Goal: Information Seeking & Learning: Find specific fact

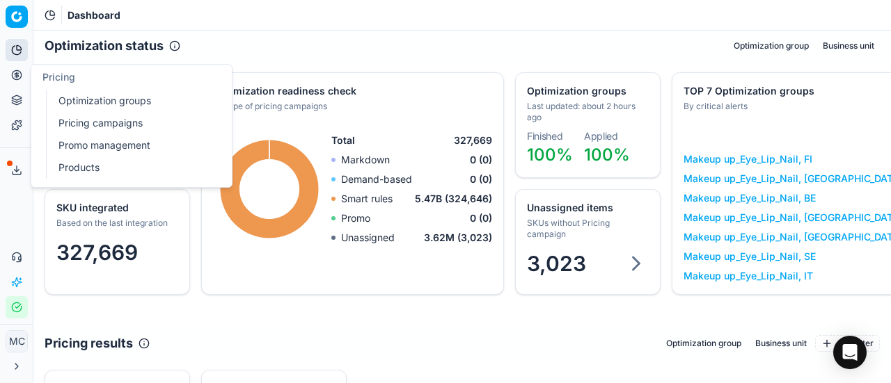
click at [22, 79] on icon at bounding box center [16, 75] width 11 height 11
click at [121, 104] on link "Optimization groups" at bounding box center [134, 100] width 162 height 19
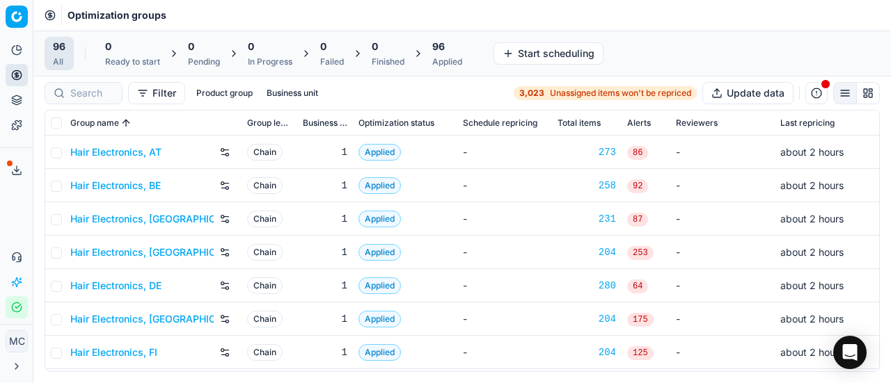
click at [135, 157] on link "Hair Electronics, AT" at bounding box center [115, 152] width 91 height 14
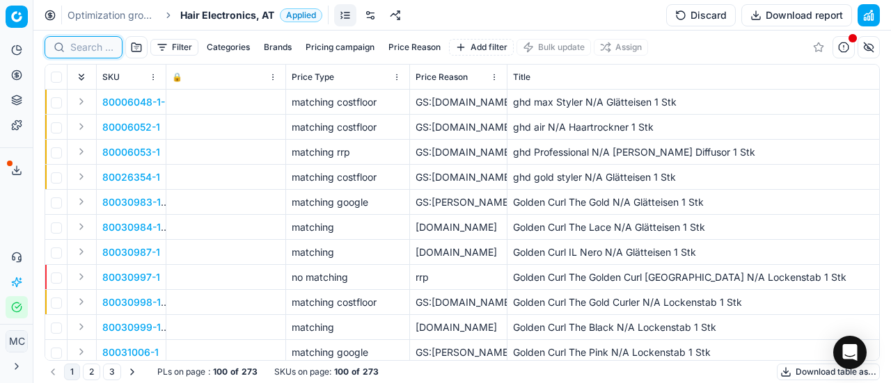
click at [89, 54] on input at bounding box center [91, 47] width 43 height 14
click at [232, 20] on span "Hair Electronics, AT" at bounding box center [227, 15] width 94 height 14
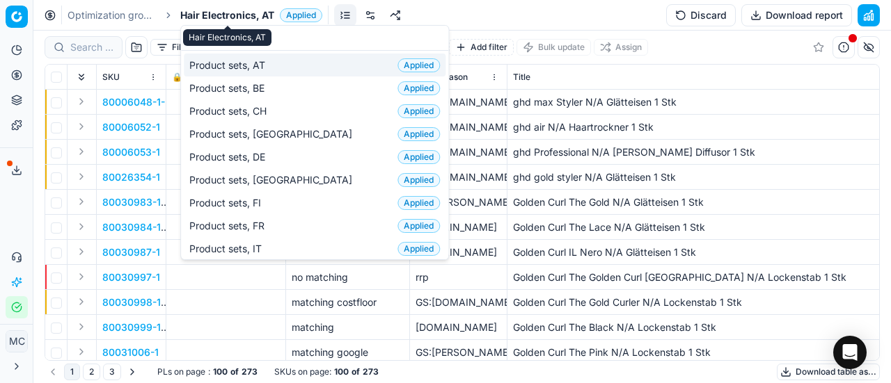
scroll to position [174, 0]
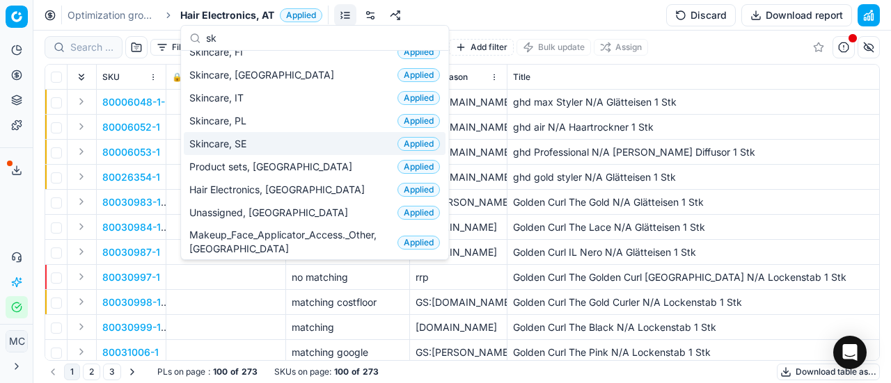
type input "sk"
click at [296, 142] on div "Skincare, SE Applied" at bounding box center [315, 143] width 262 height 23
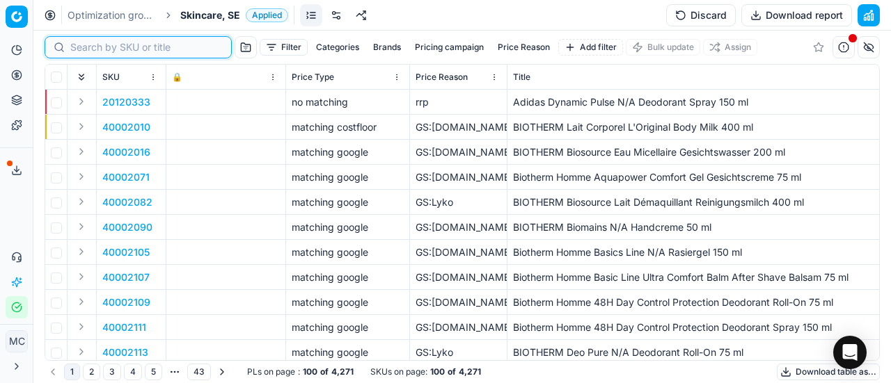
click at [78, 48] on input at bounding box center [146, 47] width 152 height 14
paste input "90017064-0026814"
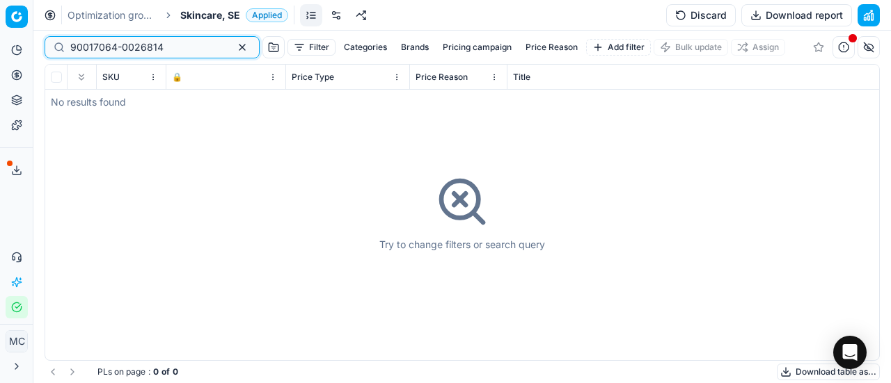
type input "90017064-0026814"
click at [207, 11] on span "Skincare, SE" at bounding box center [210, 15] width 60 height 14
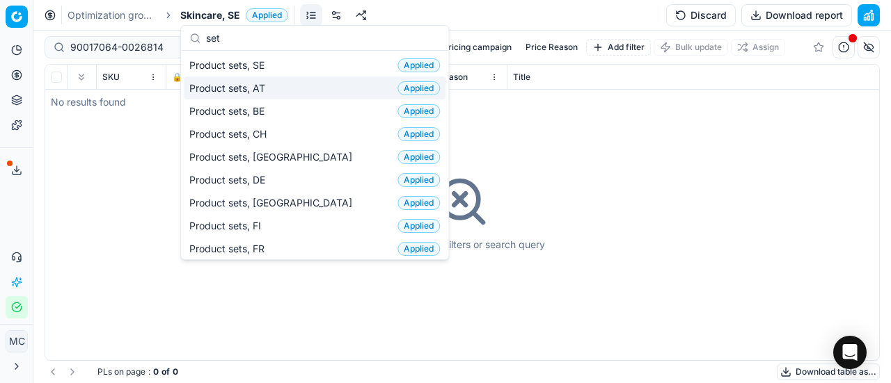
type input "set"
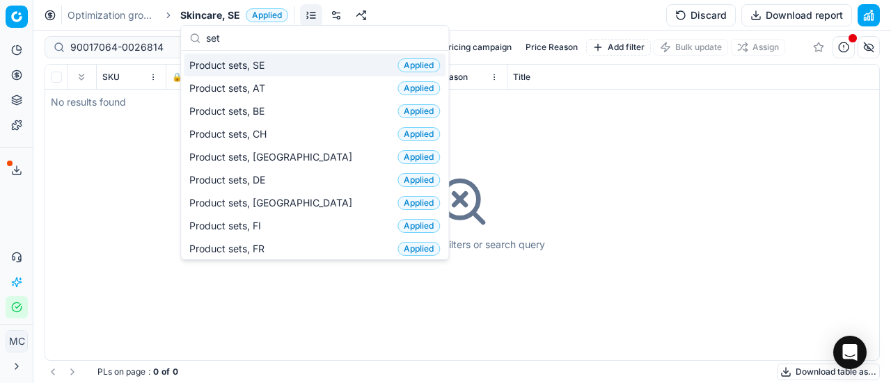
click at [294, 66] on div "Product sets, SE Applied" at bounding box center [315, 65] width 262 height 23
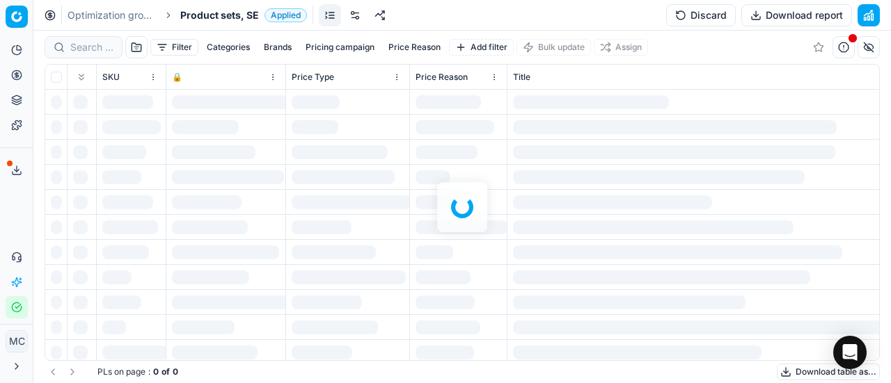
click at [88, 45] on div at bounding box center [461, 207] width 857 height 353
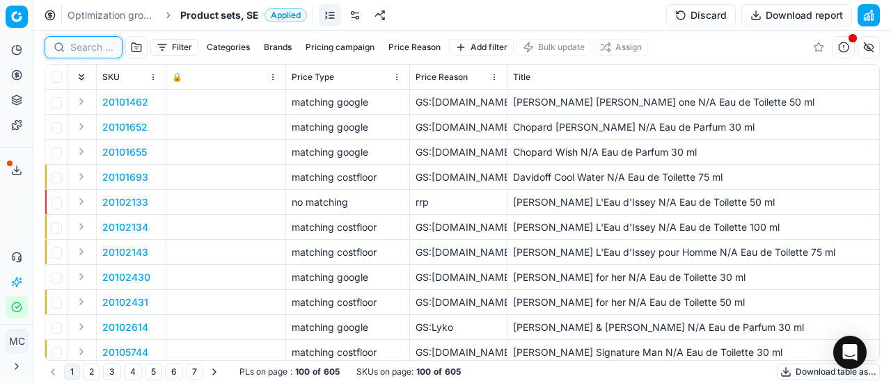
click at [89, 45] on input at bounding box center [91, 47] width 43 height 14
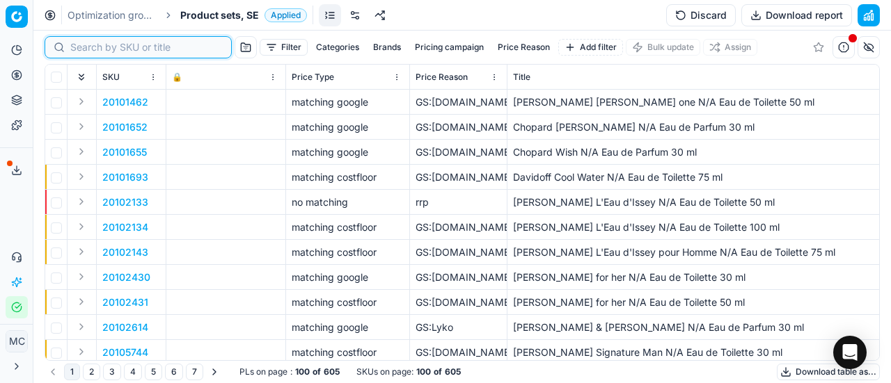
paste input "90017064-0026814"
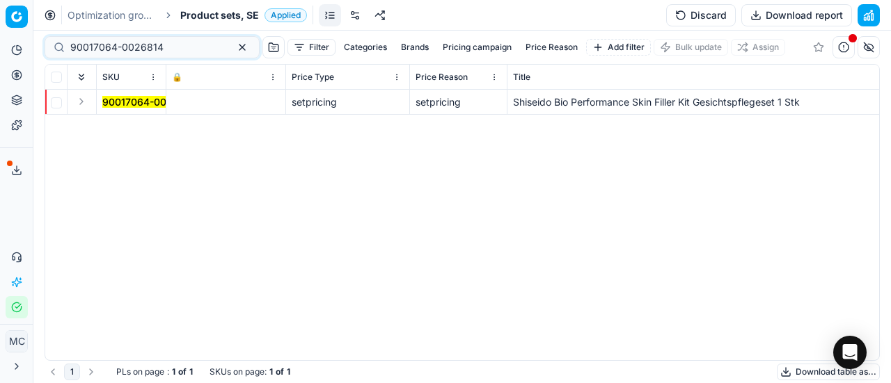
click at [80, 98] on button "Expand" at bounding box center [81, 101] width 17 height 17
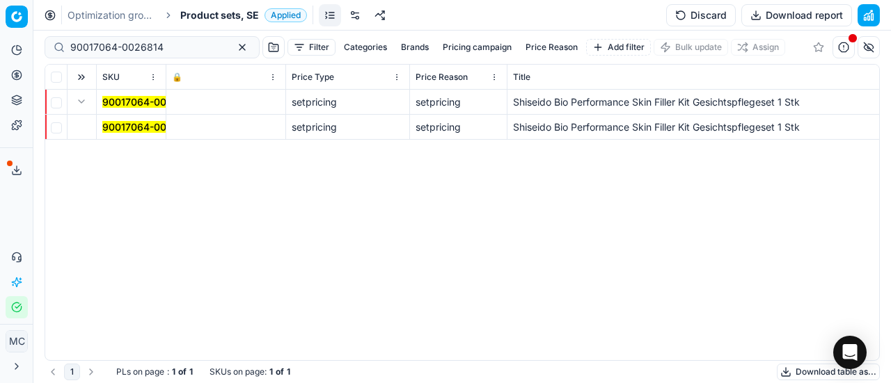
click at [142, 129] on mark "90017064-0026814" at bounding box center [148, 127] width 93 height 12
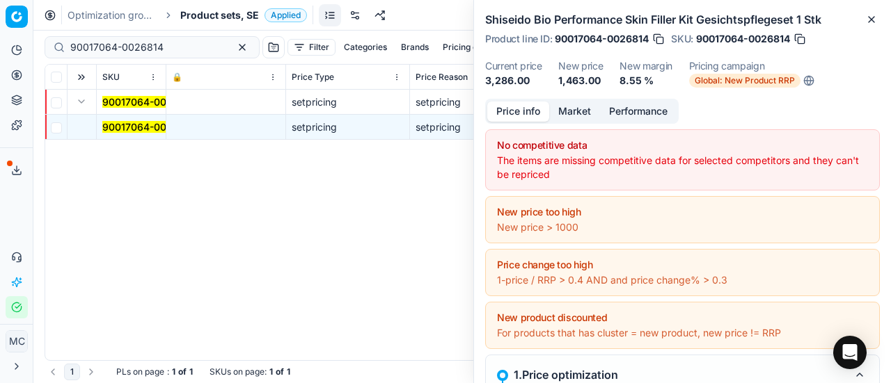
click at [150, 125] on mark "90017064-0026814" at bounding box center [148, 127] width 93 height 12
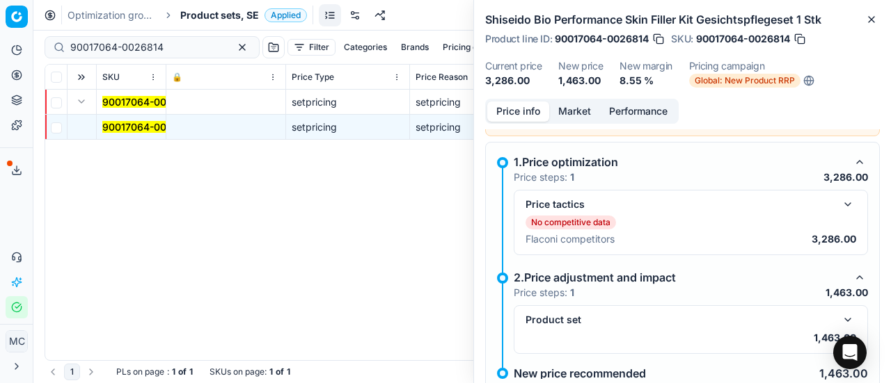
scroll to position [250, 0]
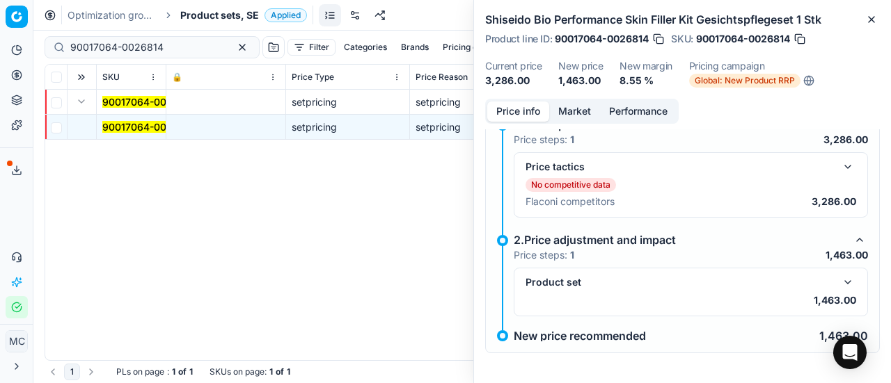
click at [840, 167] on button "button" at bounding box center [847, 167] width 17 height 17
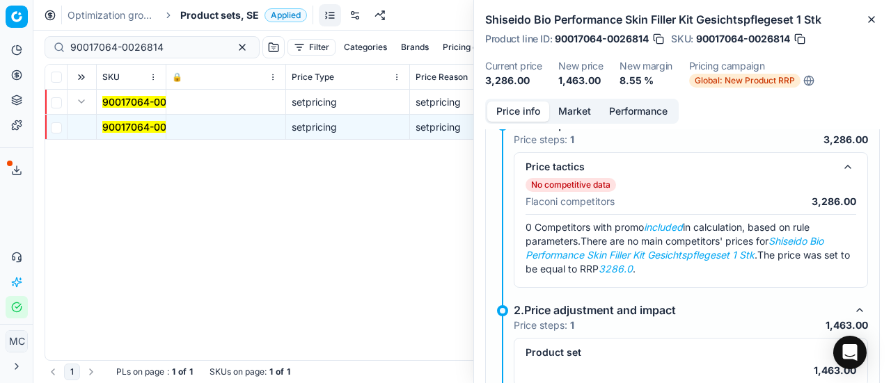
click at [560, 112] on button "Market" at bounding box center [574, 112] width 51 height 20
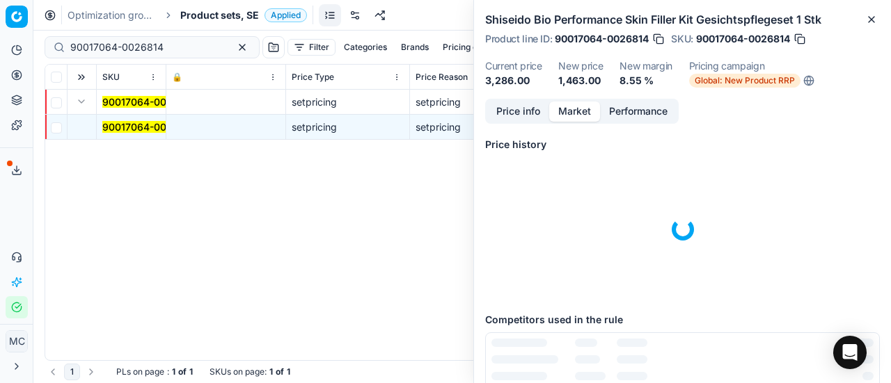
scroll to position [50, 0]
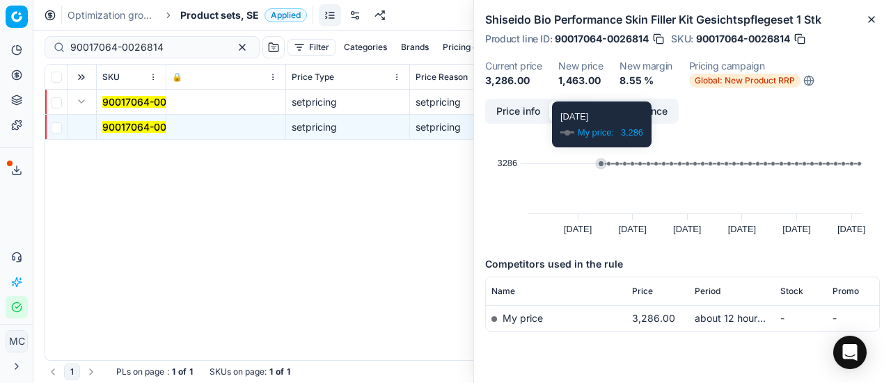
click at [518, 108] on button "Price info" at bounding box center [518, 112] width 62 height 20
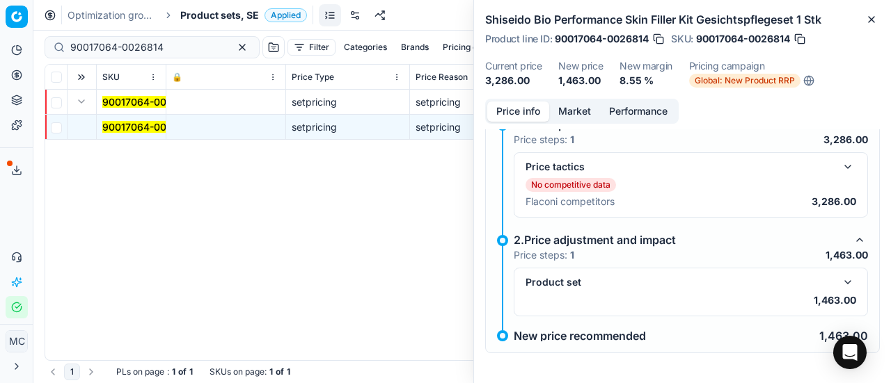
click at [839, 275] on button "button" at bounding box center [847, 282] width 17 height 17
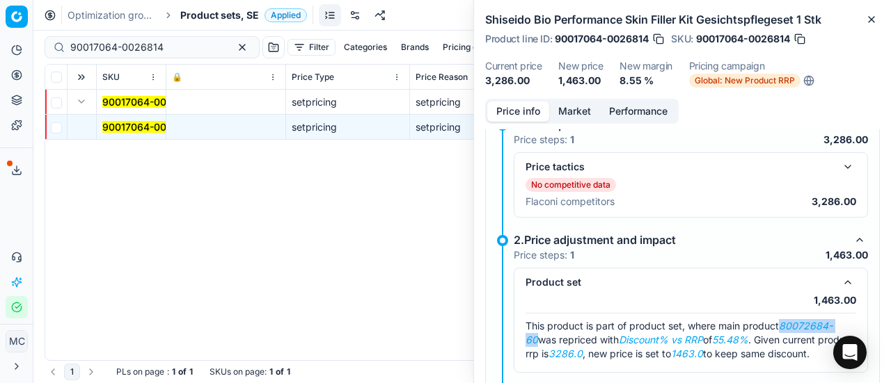
drag, startPoint x: 782, startPoint y: 321, endPoint x: 537, endPoint y: 336, distance: 245.4
click at [537, 336] on span "This product is part of product set, where main product 80072684-60 was reprice…" at bounding box center [689, 340] width 328 height 40
copy em "80072684-60"
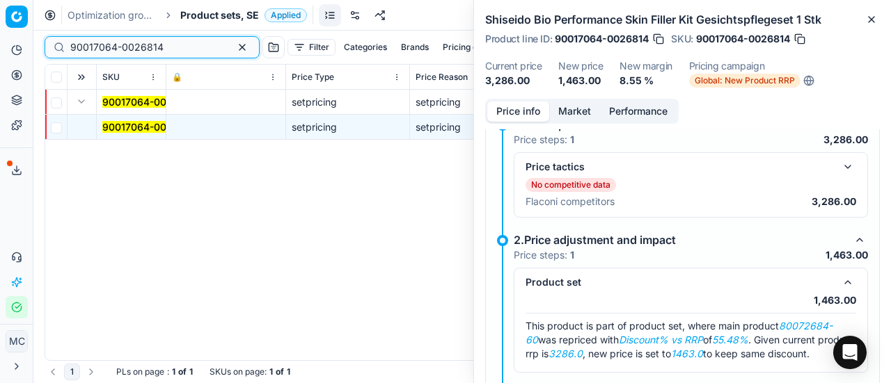
drag, startPoint x: 172, startPoint y: 44, endPoint x: 0, endPoint y: 23, distance: 173.1
click at [0, 23] on div "Pricing platform Analytics Pricing Product portfolio Templates Export service 1…" at bounding box center [445, 191] width 891 height 383
paste input "80072684-60"
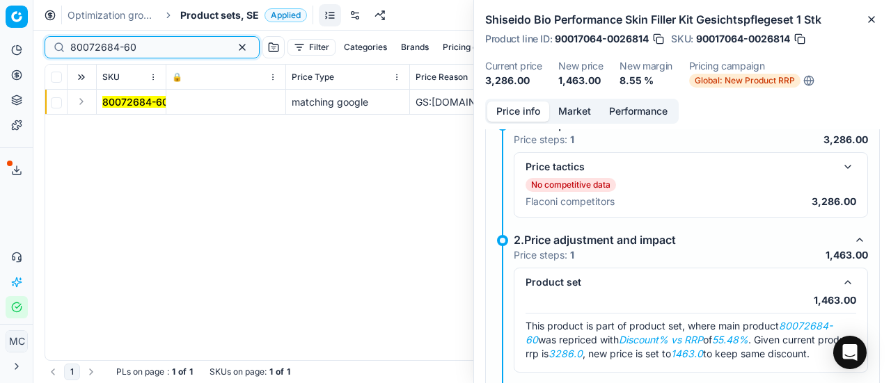
type input "80072684-60"
click at [83, 102] on button "Expand" at bounding box center [81, 101] width 17 height 17
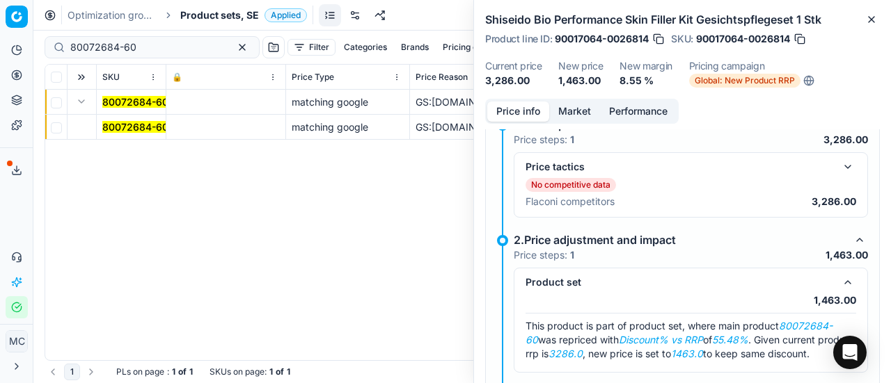
click at [114, 126] on mark "80072684-60" at bounding box center [135, 127] width 66 height 12
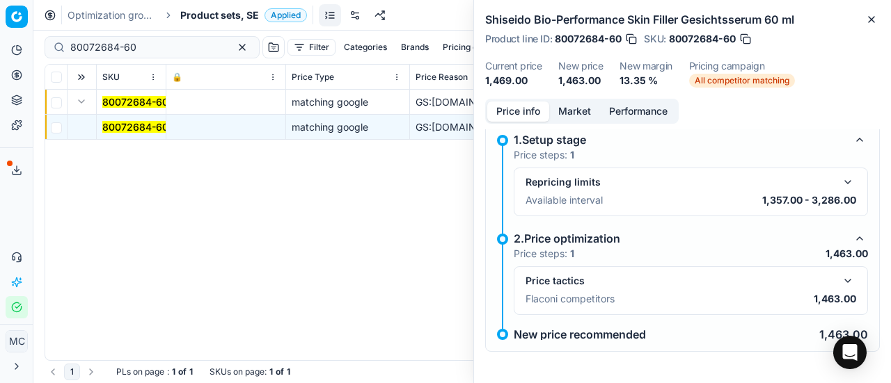
drag, startPoint x: 835, startPoint y: 278, endPoint x: 824, endPoint y: 256, distance: 24.3
click at [839, 278] on button "button" at bounding box center [847, 281] width 17 height 17
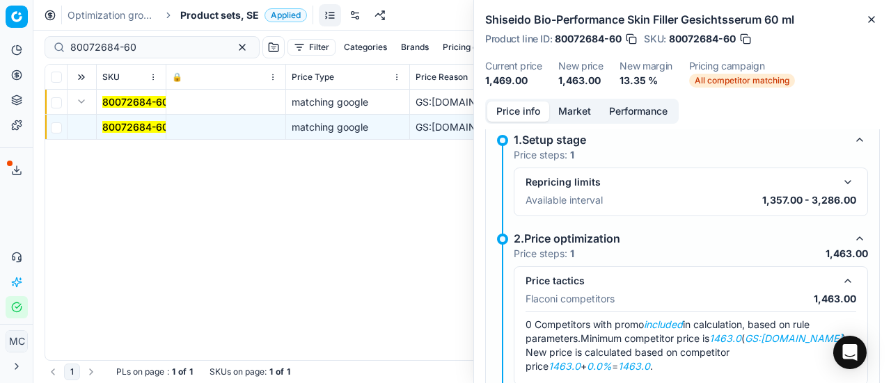
click at [573, 115] on button "Market" at bounding box center [574, 112] width 51 height 20
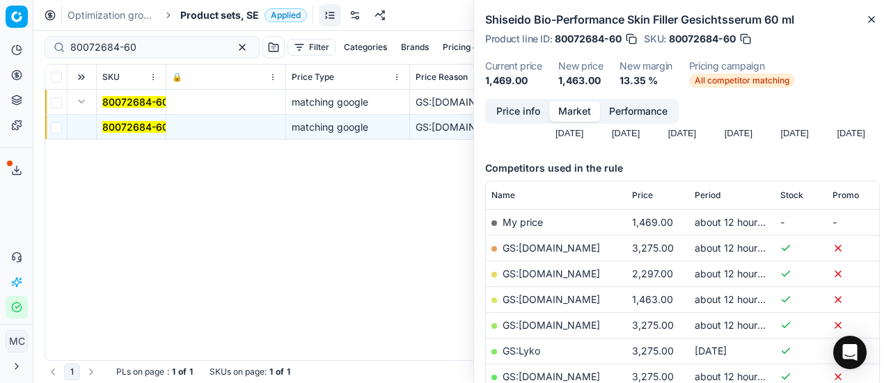
scroll to position [209, 0]
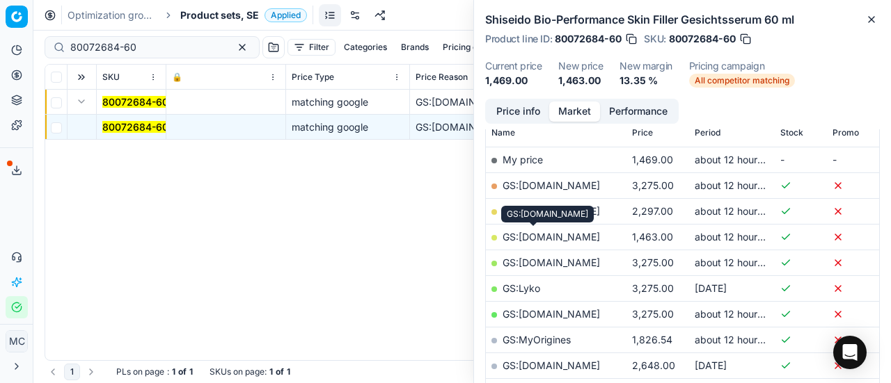
click at [551, 234] on link "GS:[DOMAIN_NAME]" at bounding box center [550, 237] width 97 height 12
click at [213, 15] on span "Product sets, SE" at bounding box center [219, 15] width 79 height 14
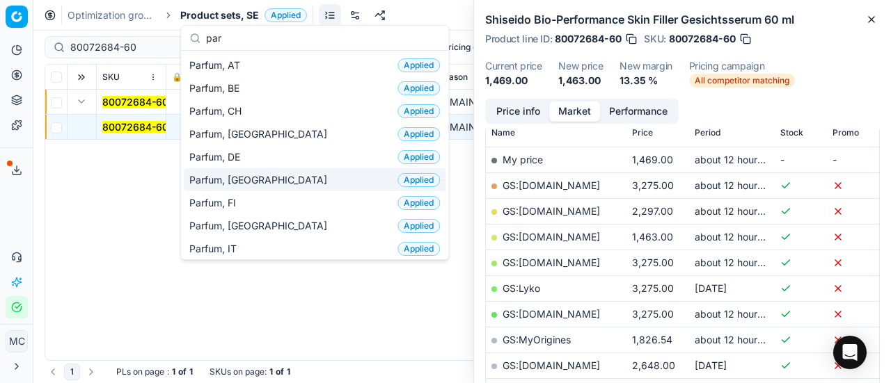
scroll to position [70, 0]
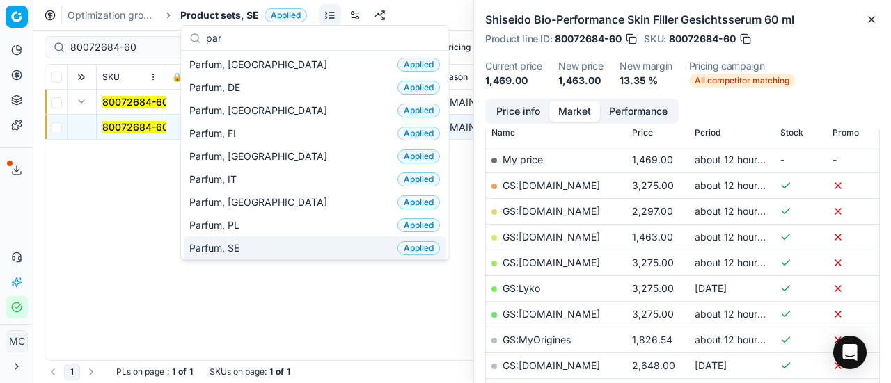
type input "par"
click at [255, 237] on div "Parfum, SE Applied" at bounding box center [315, 248] width 262 height 23
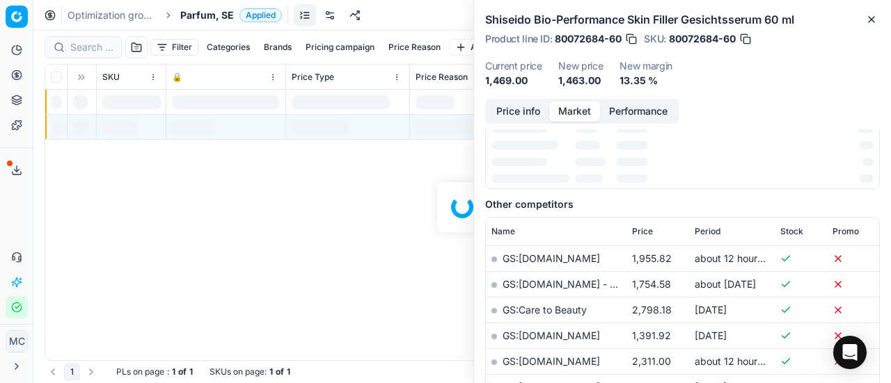
scroll to position [209, 0]
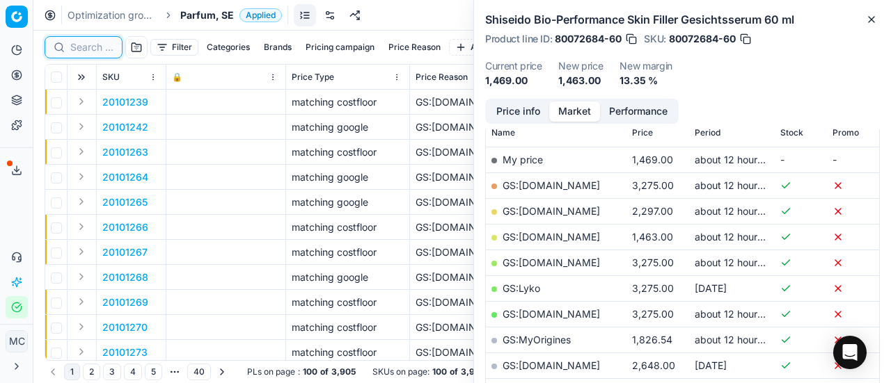
click at [88, 47] on input at bounding box center [91, 47] width 43 height 14
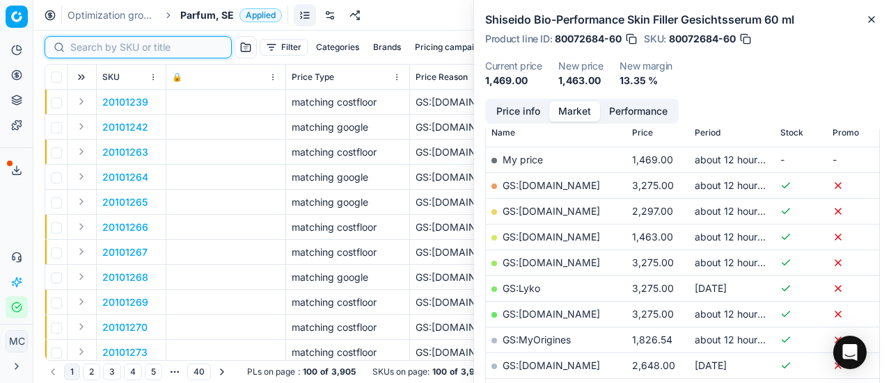
paste input "80075431-50"
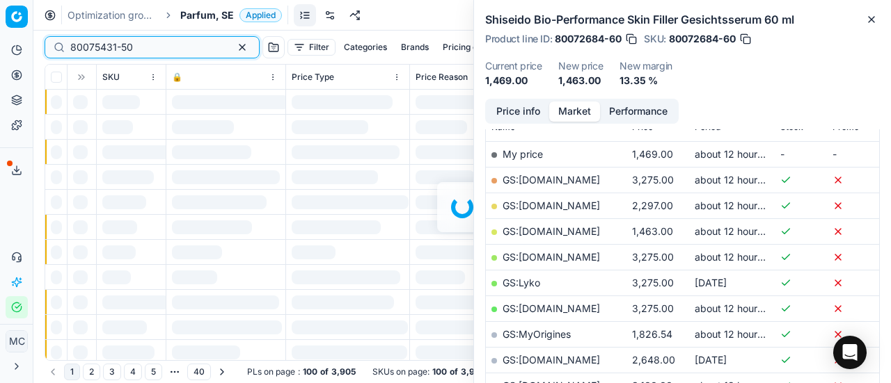
scroll to position [209, 0]
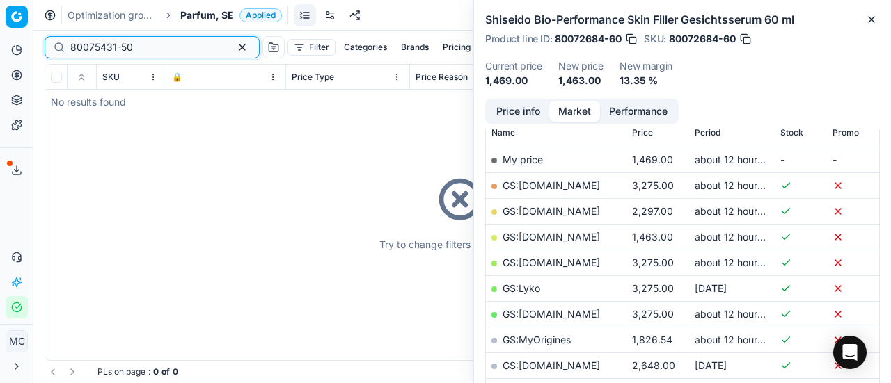
type input "80075431-50"
click at [205, 16] on span "Parfum, SE" at bounding box center [207, 15] width 54 height 14
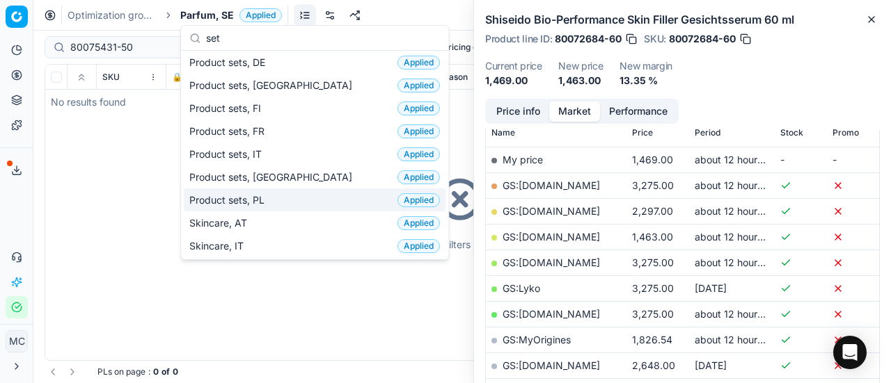
scroll to position [0, 0]
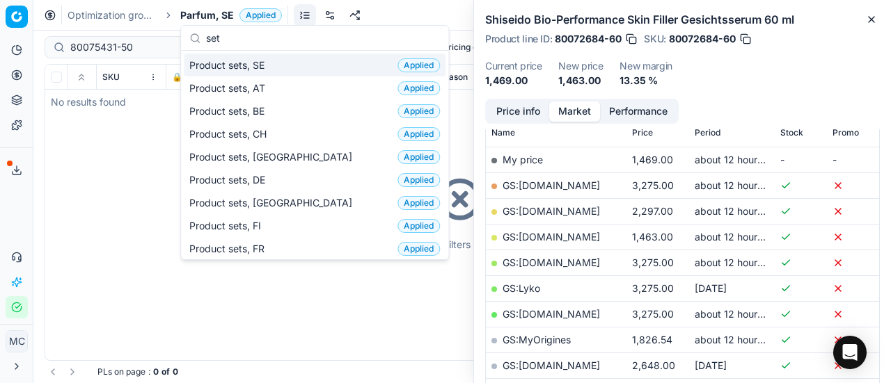
type input "set"
click at [314, 63] on div "Product sets, SE Applied" at bounding box center [315, 65] width 262 height 23
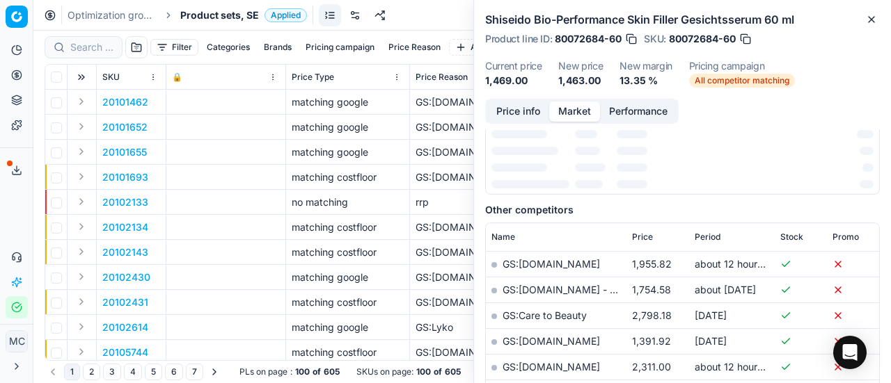
scroll to position [209, 0]
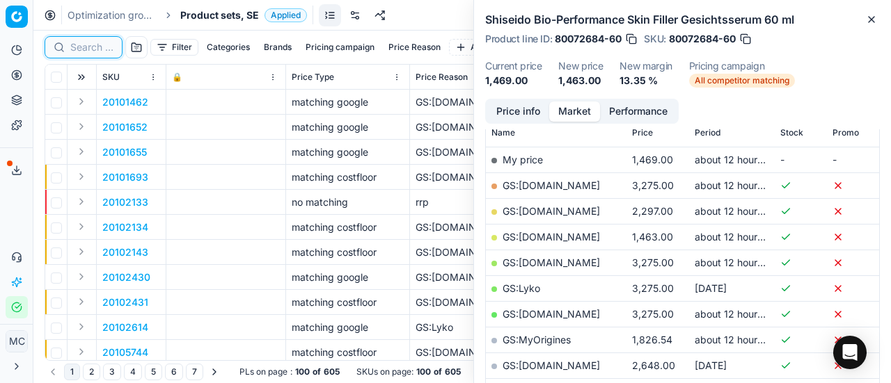
click at [96, 52] on input at bounding box center [91, 47] width 43 height 14
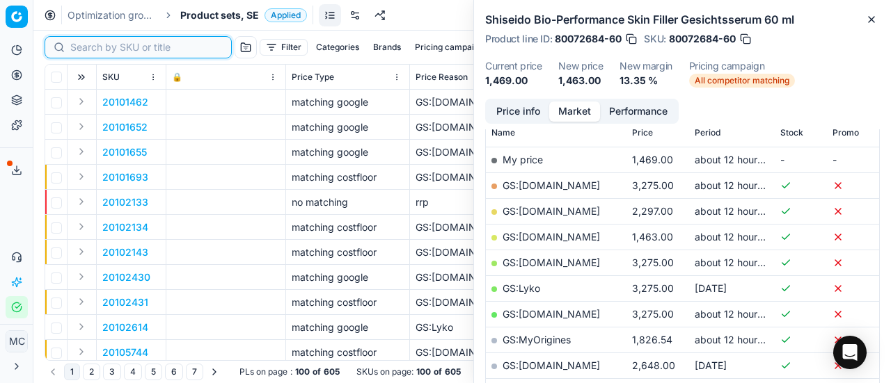
paste input "80075431-50"
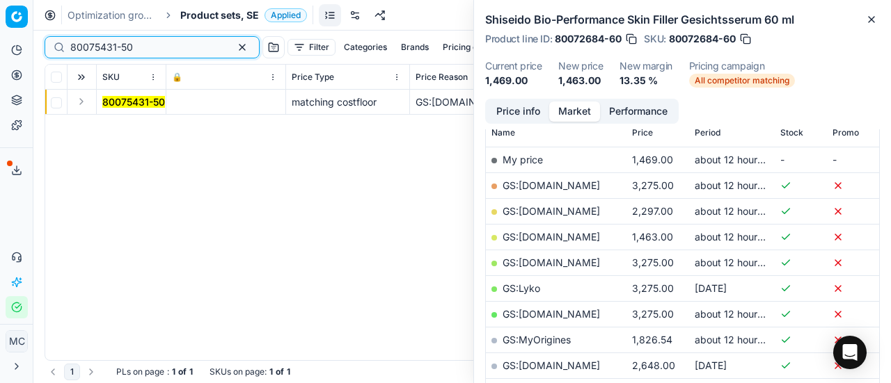
scroll to position [209, 0]
click at [77, 104] on button "Expand" at bounding box center [81, 101] width 17 height 17
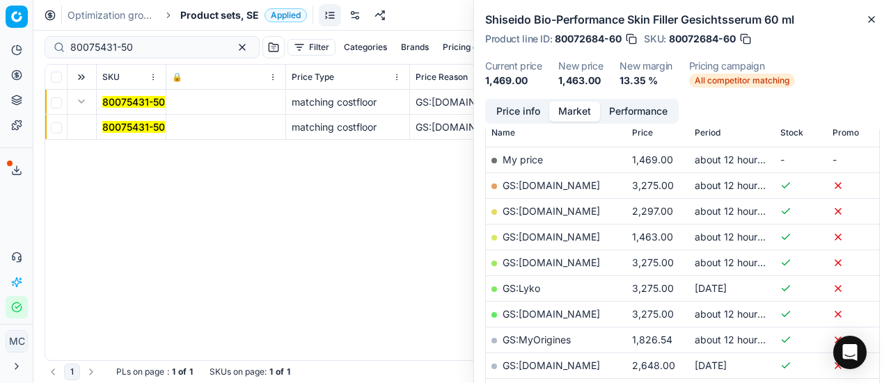
click at [115, 125] on mark "80075431-50" at bounding box center [133, 127] width 63 height 12
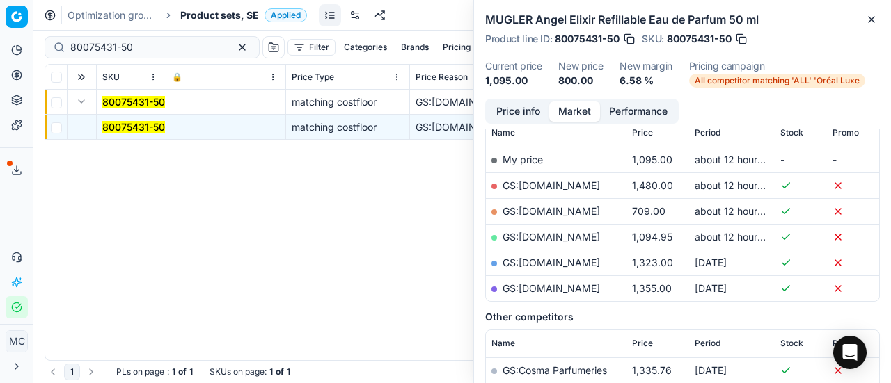
click at [531, 116] on button "Price info" at bounding box center [518, 112] width 62 height 20
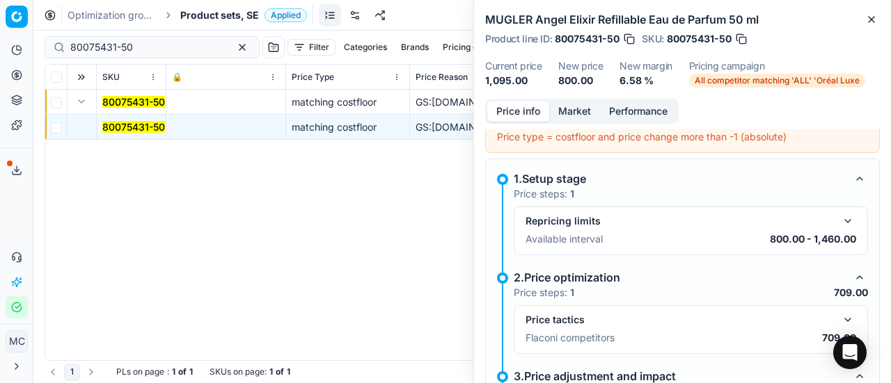
scroll to position [271, 0]
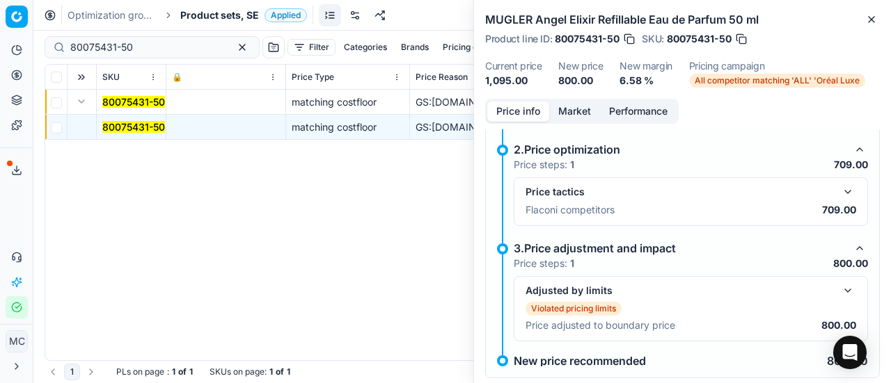
click at [839, 186] on button "button" at bounding box center [847, 192] width 17 height 17
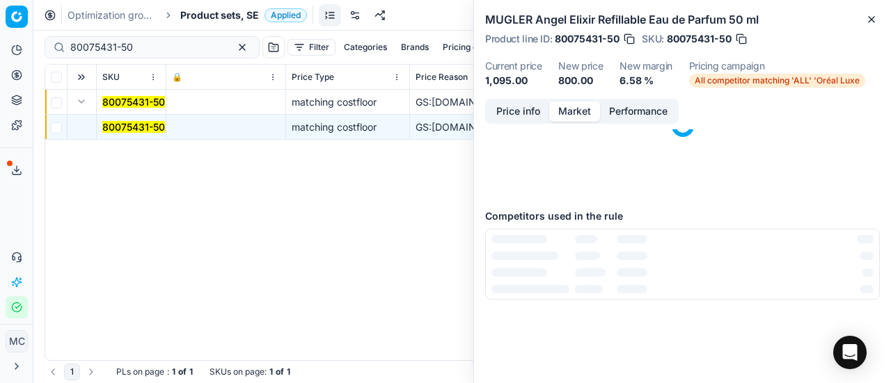
click at [571, 107] on button "Market" at bounding box center [574, 112] width 51 height 20
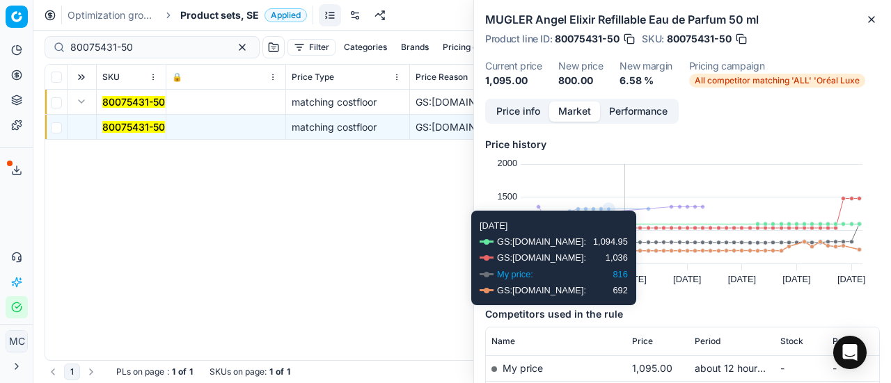
scroll to position [209, 0]
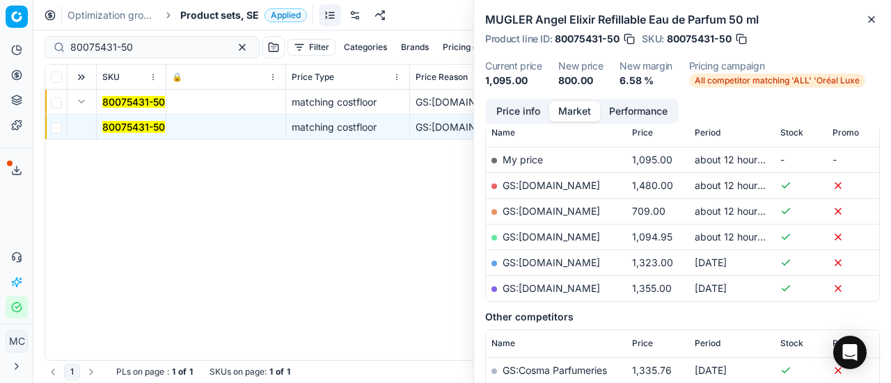
click at [554, 209] on link "GS:[DOMAIN_NAME]" at bounding box center [550, 211] width 97 height 12
drag, startPoint x: 172, startPoint y: 51, endPoint x: 0, endPoint y: 69, distance: 172.7
click at [0, 64] on div "Pricing platform Analytics Pricing Product portfolio Templates Export service 1…" at bounding box center [445, 191] width 891 height 383
paste input "20150053"
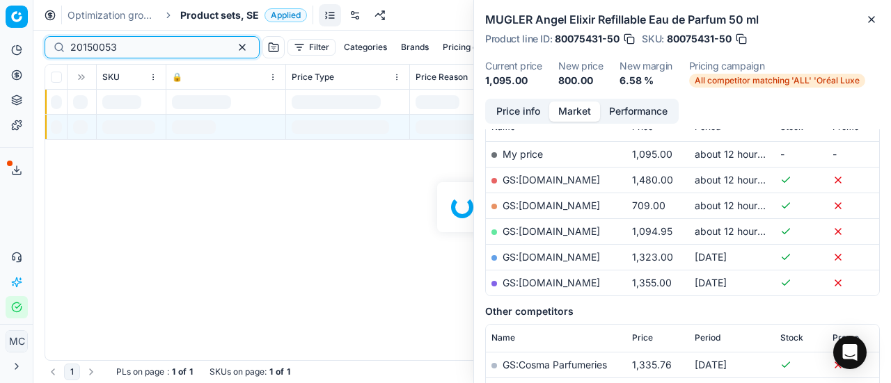
scroll to position [209, 0]
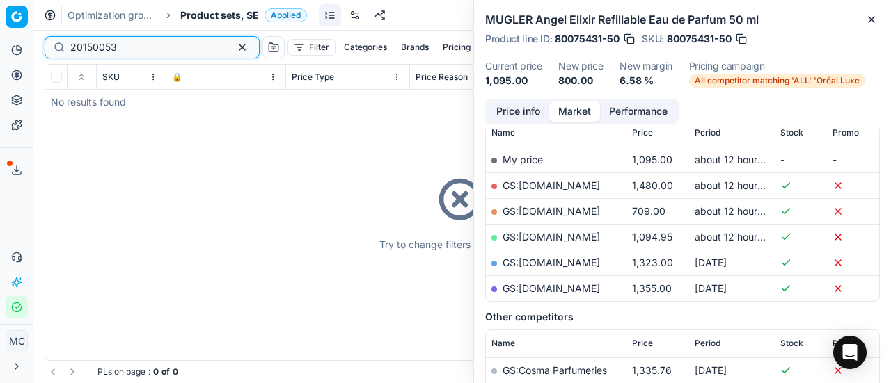
type input "20150053"
click at [208, 13] on span "Product sets, SE" at bounding box center [219, 15] width 79 height 14
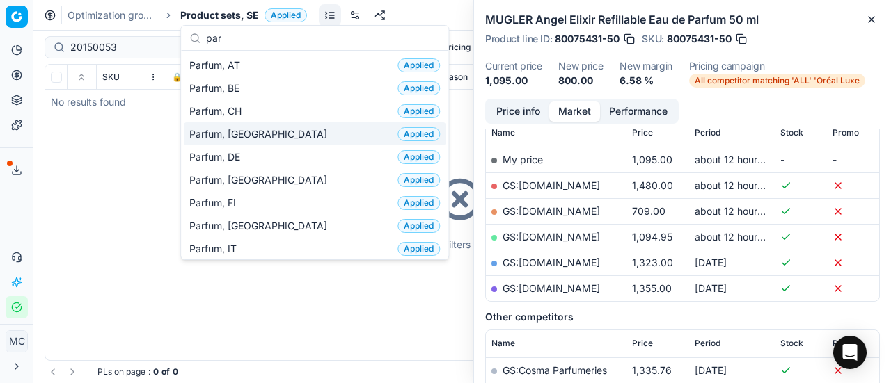
scroll to position [139, 0]
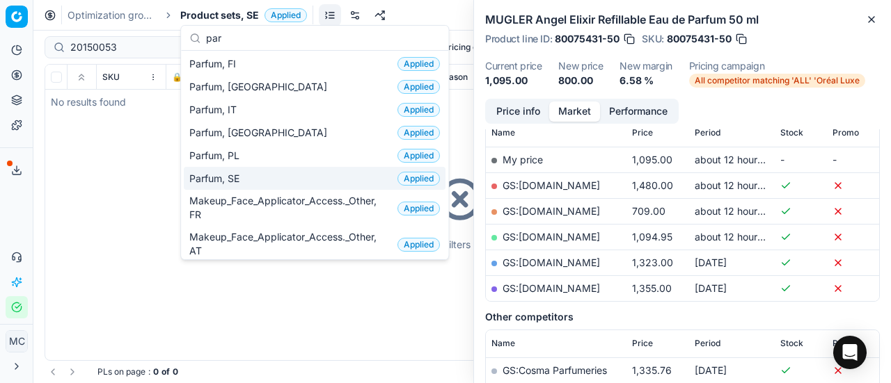
type input "par"
click at [260, 170] on div "Parfum, SE Applied" at bounding box center [315, 178] width 262 height 23
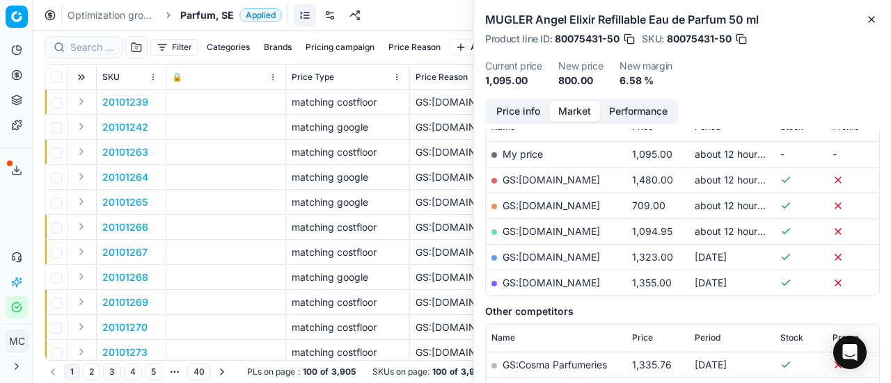
scroll to position [209, 0]
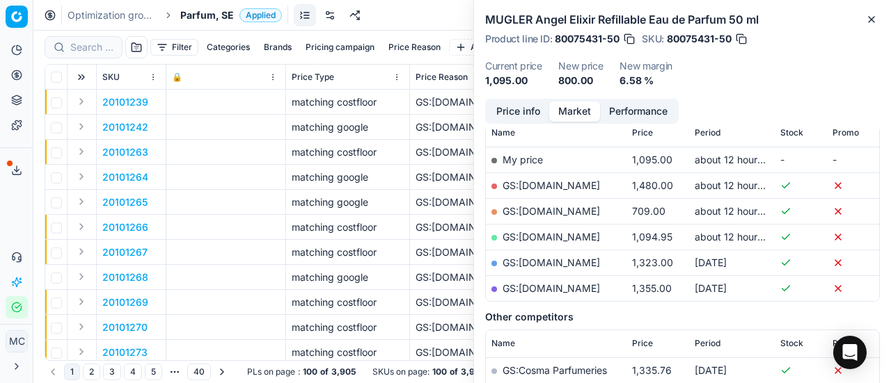
click at [88, 40] on div at bounding box center [84, 47] width 78 height 22
paste input "20150053"
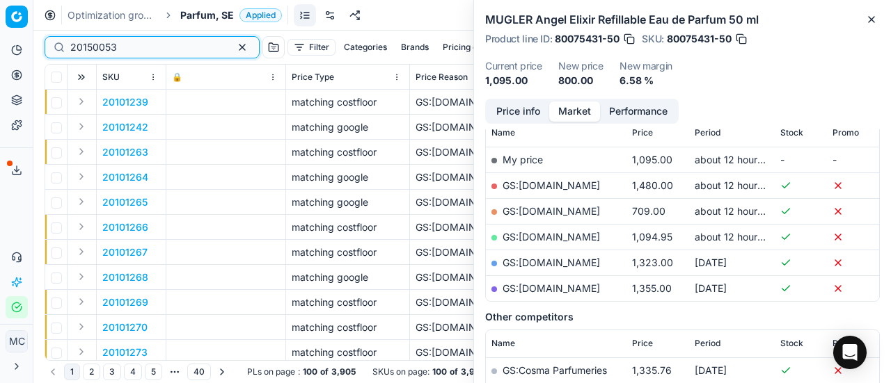
scroll to position [209, 0]
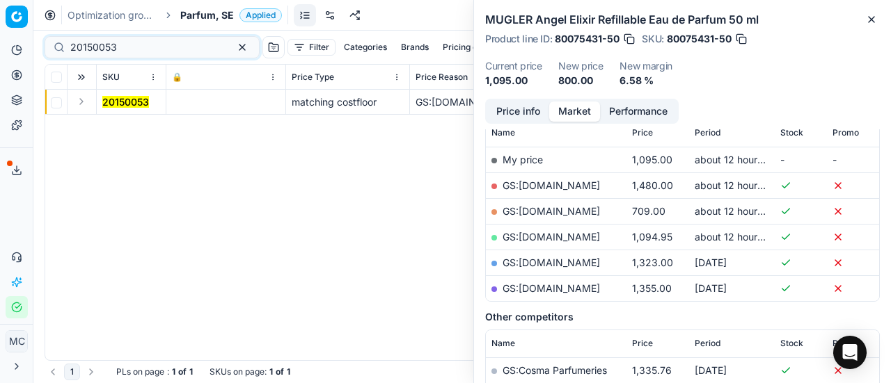
click at [86, 105] on button "Expand" at bounding box center [81, 101] width 17 height 17
click at [111, 124] on mark "20150053" at bounding box center [125, 127] width 47 height 12
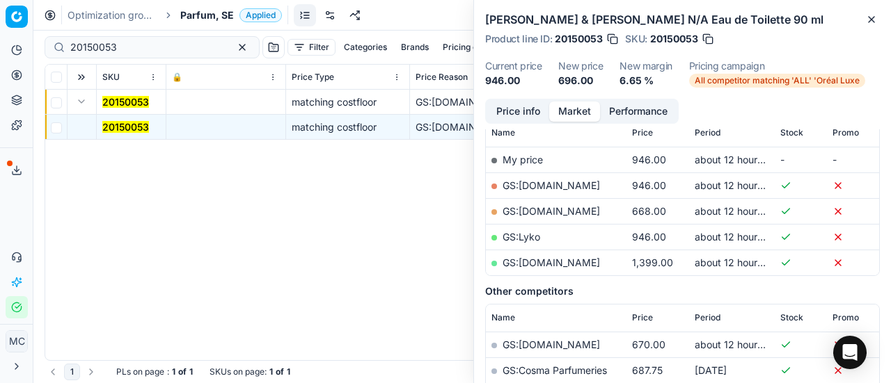
click at [516, 109] on button "Price info" at bounding box center [518, 112] width 62 height 20
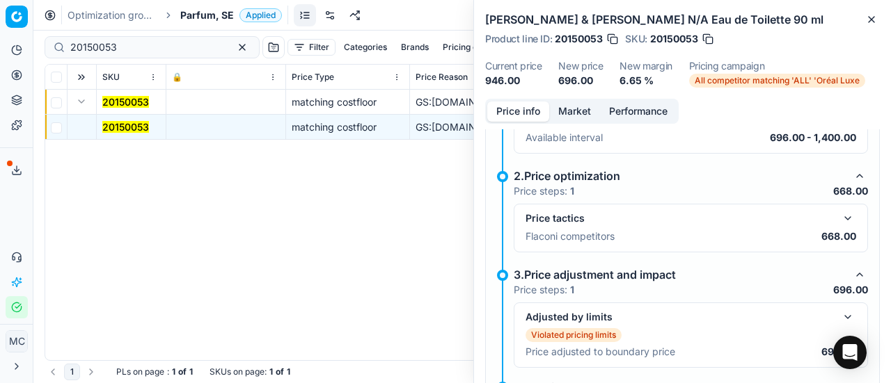
click at [839, 211] on button "button" at bounding box center [847, 218] width 17 height 17
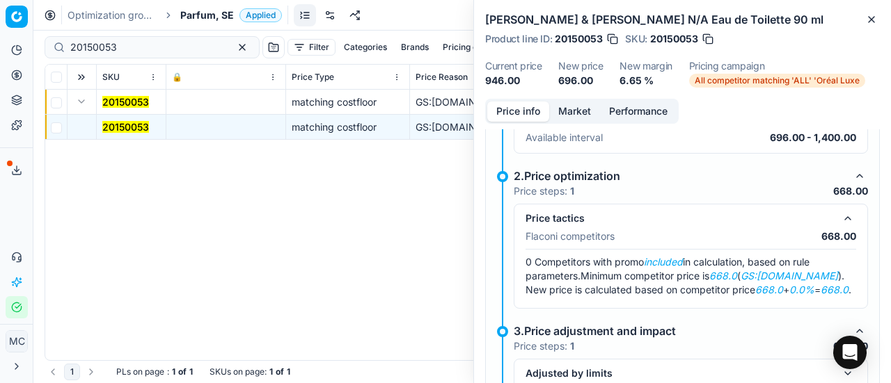
click at [570, 105] on button "Market" at bounding box center [574, 112] width 51 height 20
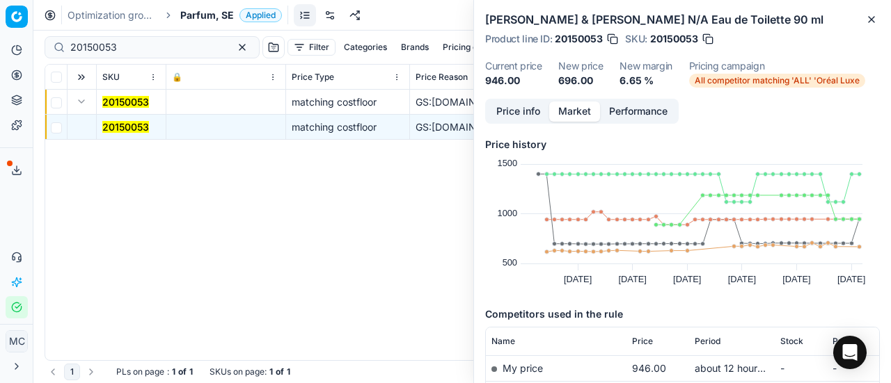
scroll to position [139, 0]
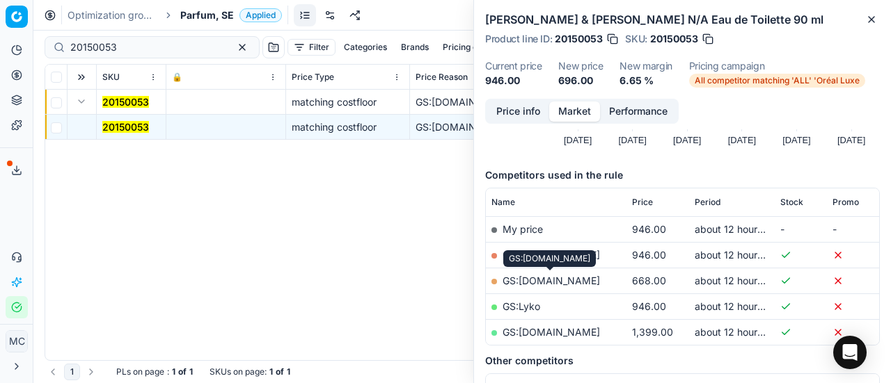
click at [577, 280] on link "GS:[DOMAIN_NAME]" at bounding box center [550, 281] width 97 height 12
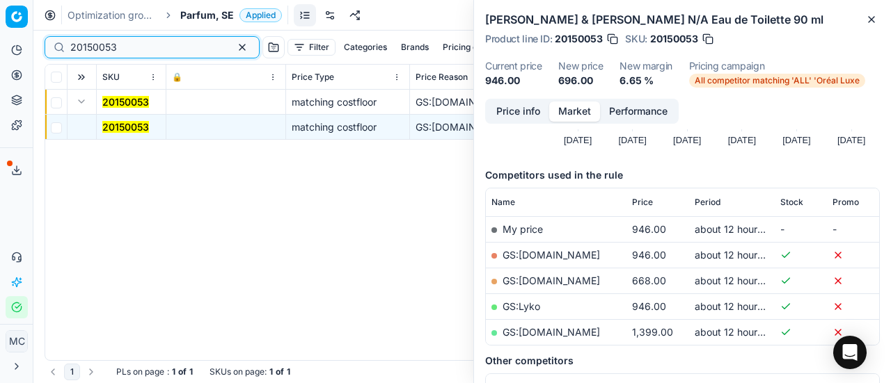
drag, startPoint x: 169, startPoint y: 52, endPoint x: 0, endPoint y: 16, distance: 172.9
click at [0, 17] on div "Pricing platform Analytics Pricing Product portfolio Templates Export service 1…" at bounding box center [445, 191] width 891 height 383
paste input "80036799-75"
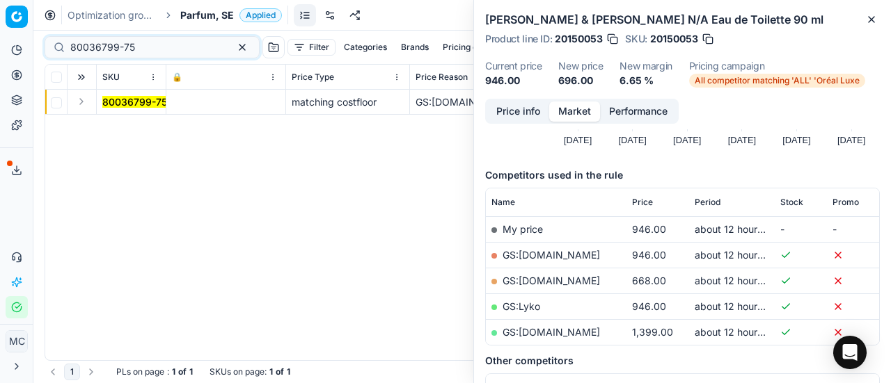
click at [86, 109] on button "Expand" at bounding box center [81, 101] width 17 height 17
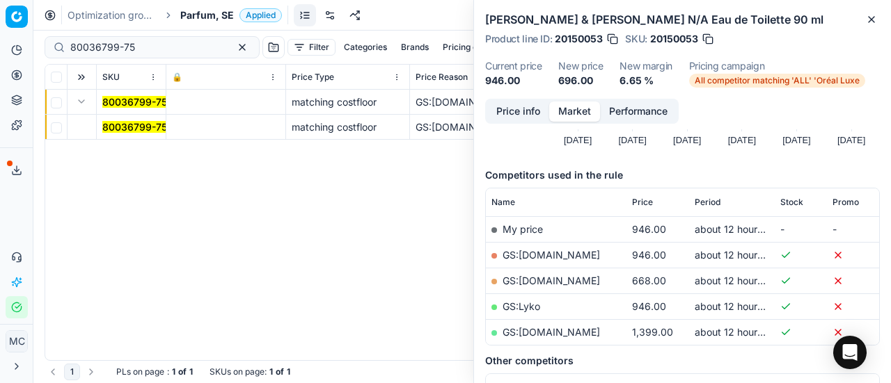
click at [154, 133] on span "80036799-75" at bounding box center [134, 127] width 65 height 14
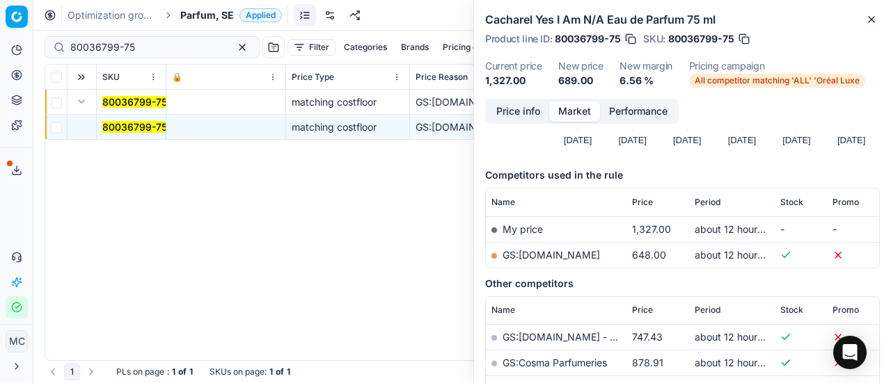
click at [544, 108] on button "Price info" at bounding box center [518, 112] width 62 height 20
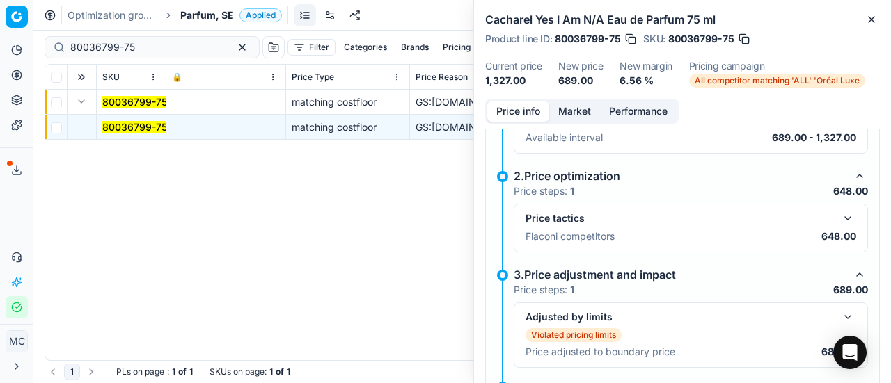
click at [839, 220] on button "button" at bounding box center [847, 218] width 17 height 17
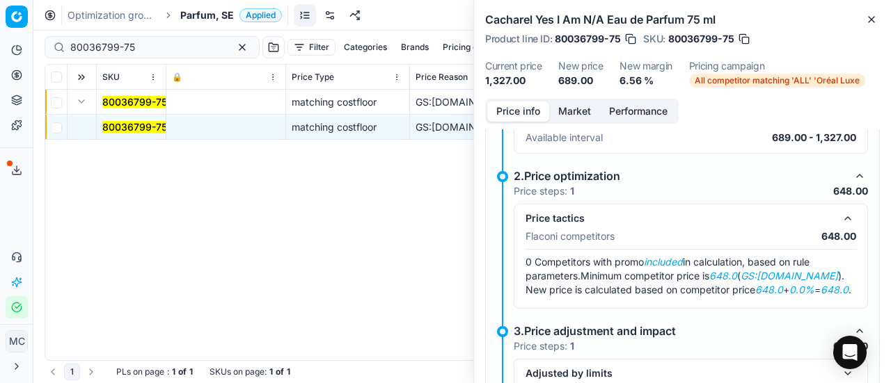
click at [565, 109] on button "Market" at bounding box center [574, 112] width 51 height 20
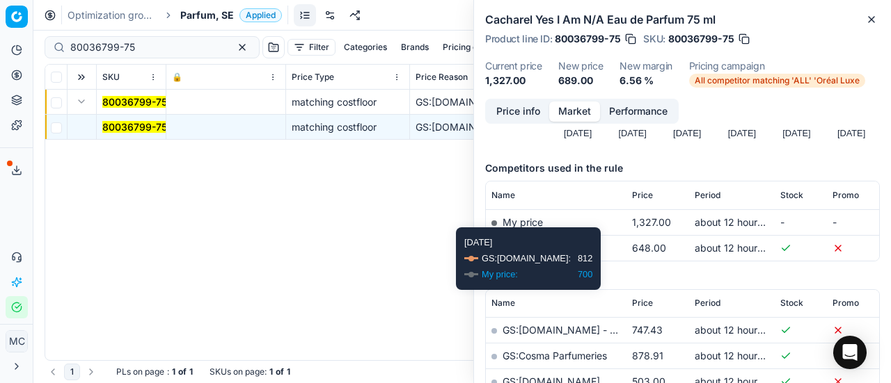
scroll to position [209, 0]
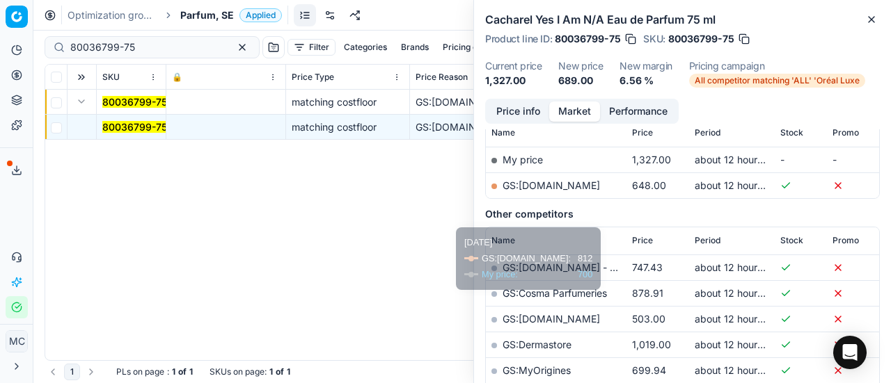
click at [583, 182] on link "GS:[DOMAIN_NAME]" at bounding box center [550, 185] width 97 height 12
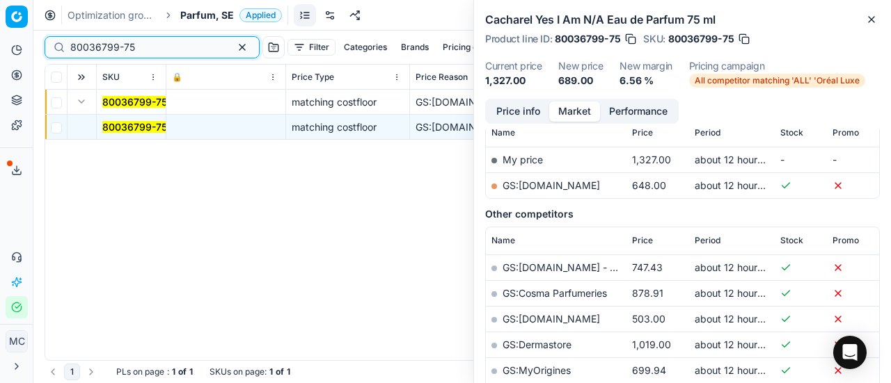
drag, startPoint x: 171, startPoint y: 48, endPoint x: 0, endPoint y: 16, distance: 174.1
click at [0, 3] on div "Pricing platform Analytics Pricing Product portfolio Templates Export service 1…" at bounding box center [445, 191] width 891 height 383
paste input "90007670-0011757"
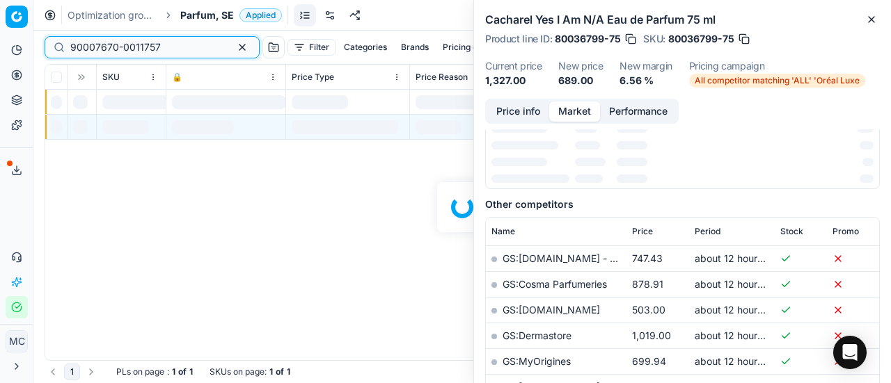
scroll to position [209, 0]
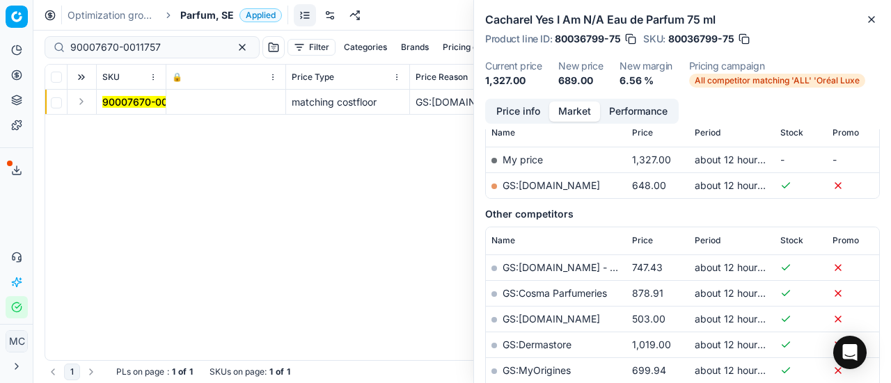
click at [88, 104] on button "Expand" at bounding box center [81, 101] width 17 height 17
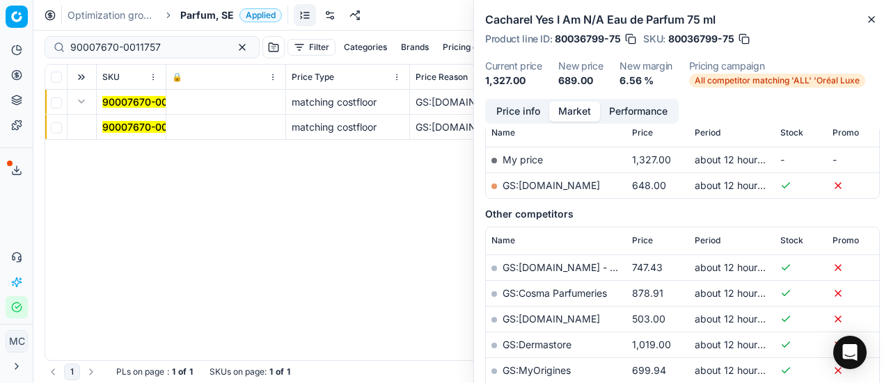
click at [126, 126] on mark "90007670-0011757" at bounding box center [147, 127] width 90 height 12
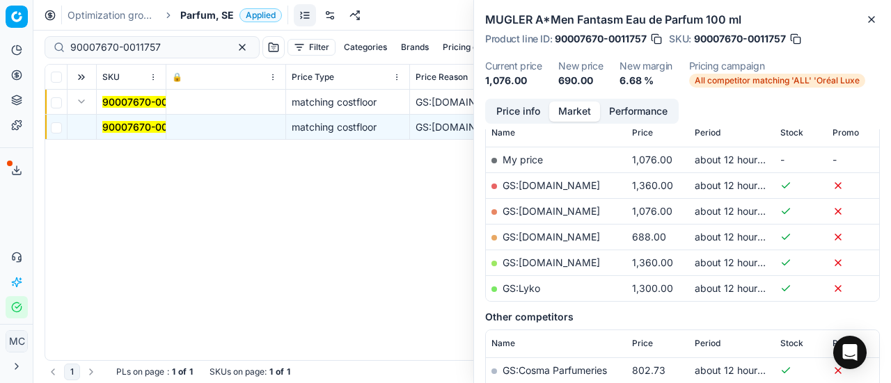
click at [505, 111] on button "Price info" at bounding box center [518, 112] width 62 height 20
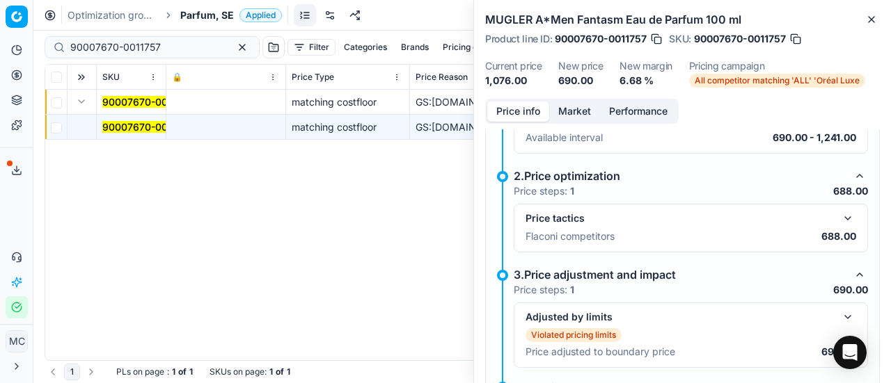
click at [827, 214] on div "Price tactics" at bounding box center [690, 218] width 330 height 17
click at [839, 210] on button "button" at bounding box center [847, 218] width 17 height 17
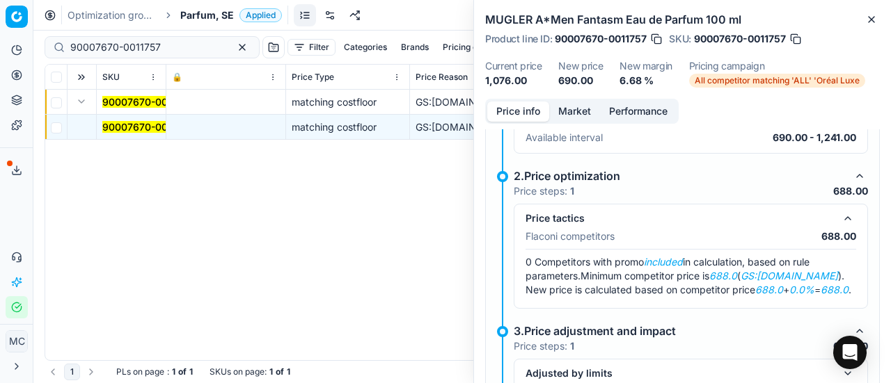
click at [565, 106] on button "Market" at bounding box center [574, 112] width 51 height 20
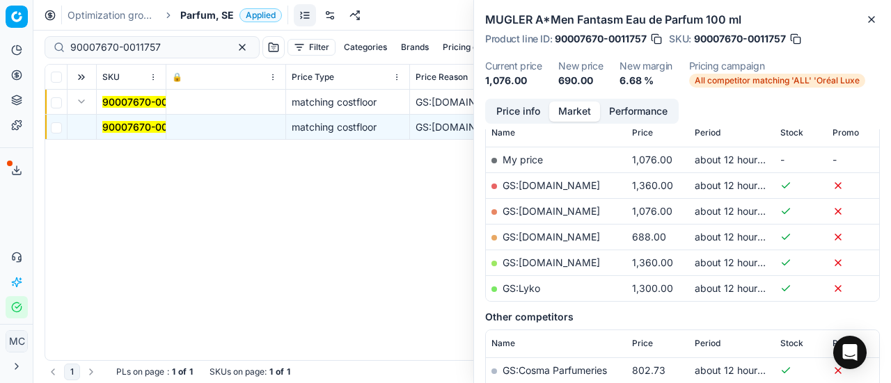
click at [553, 237] on link "GS:[DOMAIN_NAME]" at bounding box center [550, 237] width 97 height 12
drag, startPoint x: 167, startPoint y: 42, endPoint x: 0, endPoint y: 27, distance: 167.7
click at [0, 29] on div "Pricing platform Analytics Pricing Product portfolio Templates Export service 1…" at bounding box center [445, 191] width 891 height 383
paste input "20150052"
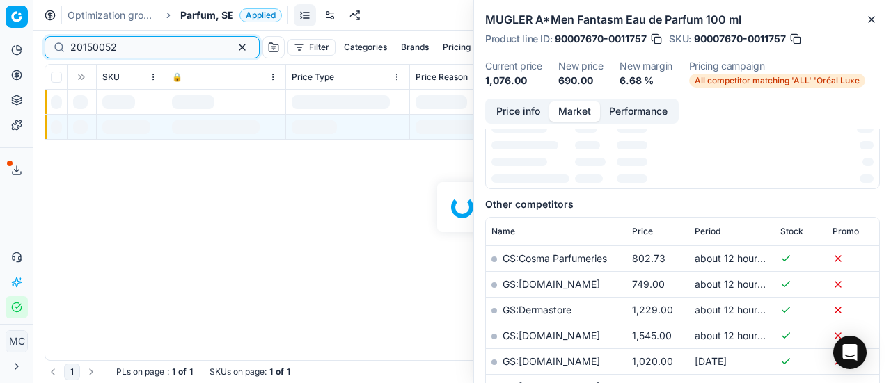
scroll to position [209, 0]
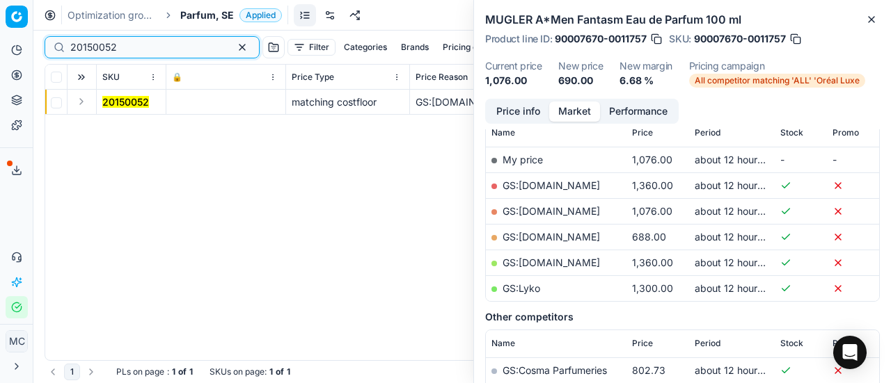
type input "20150052"
click at [79, 105] on button "Expand" at bounding box center [81, 101] width 17 height 17
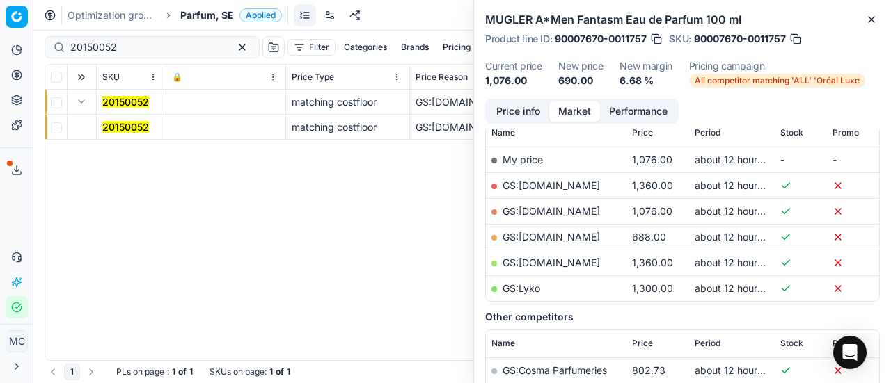
click at [111, 126] on mark "20150052" at bounding box center [125, 127] width 47 height 12
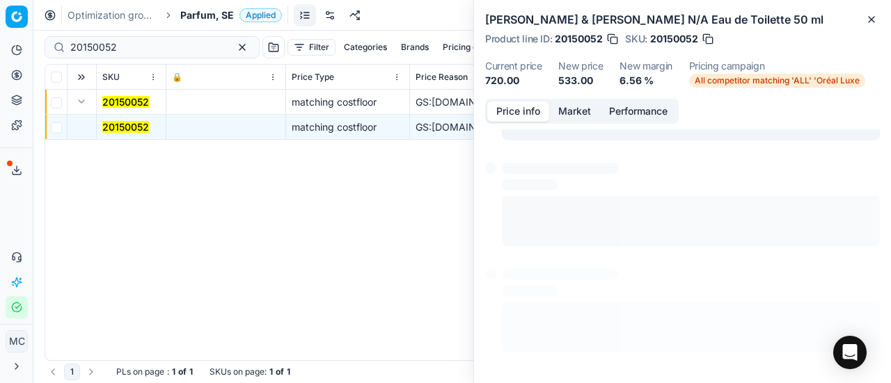
click at [540, 115] on button "Price info" at bounding box center [518, 112] width 62 height 20
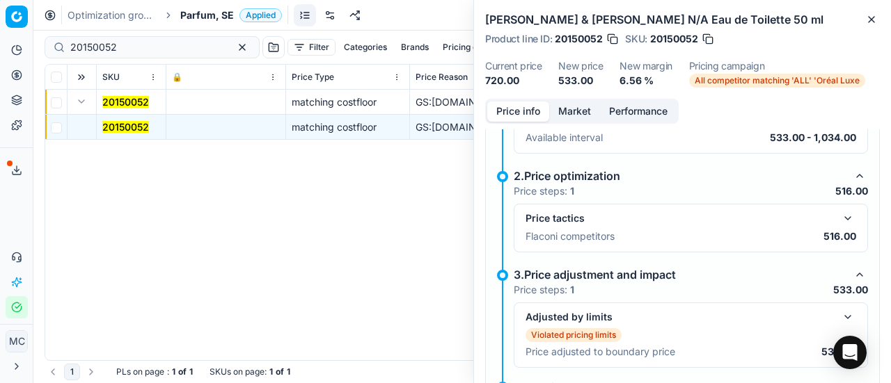
click at [839, 212] on button "button" at bounding box center [847, 218] width 17 height 17
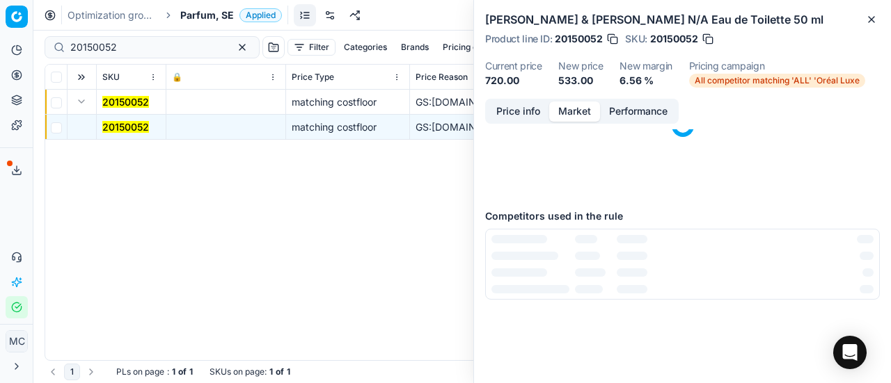
click at [578, 118] on button "Market" at bounding box center [574, 112] width 51 height 20
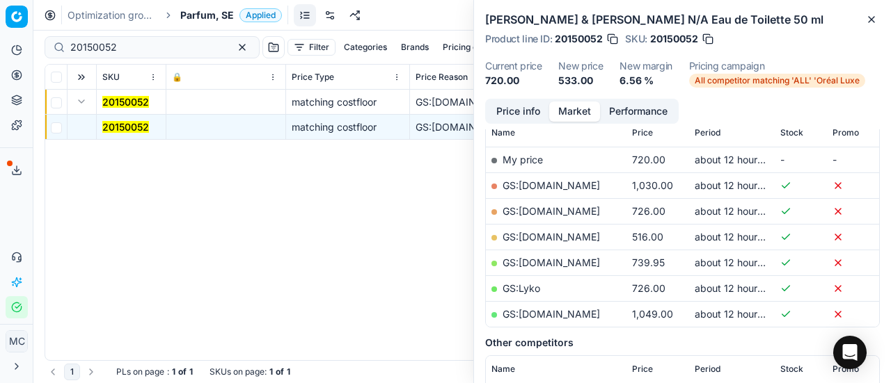
click at [584, 233] on link "GS:[DOMAIN_NAME]" at bounding box center [550, 237] width 97 height 12
click at [197, 12] on span "Parfum, SE" at bounding box center [207, 15] width 54 height 14
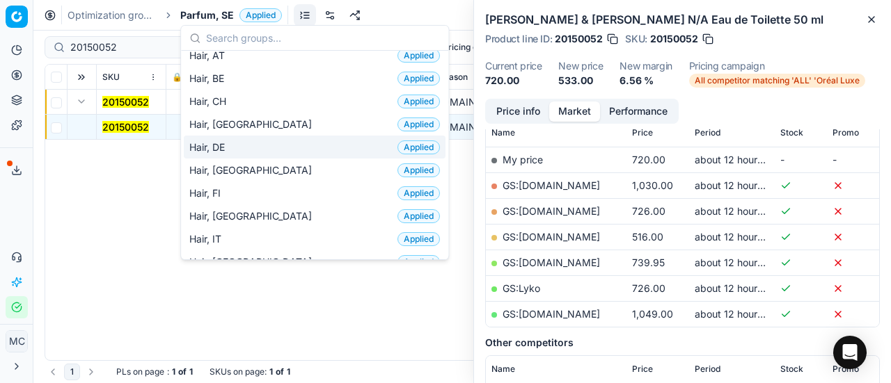
scroll to position [348, 0]
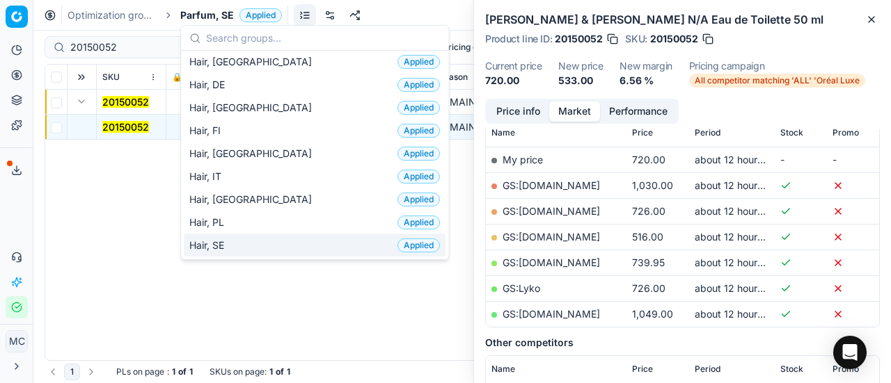
click at [223, 239] on span "Hair, SE" at bounding box center [209, 246] width 40 height 14
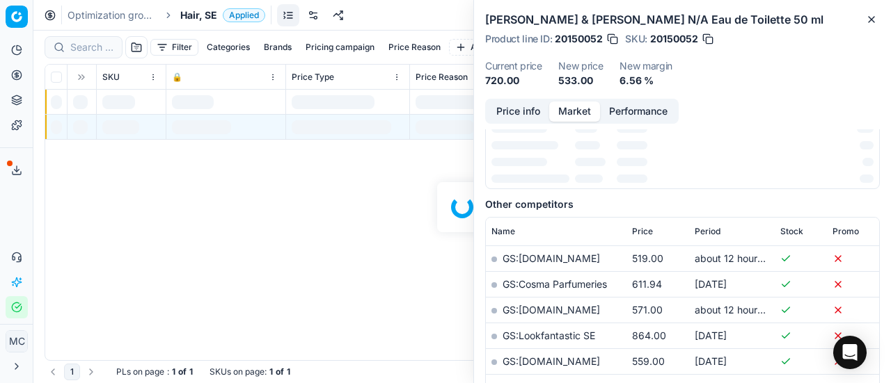
scroll to position [209, 0]
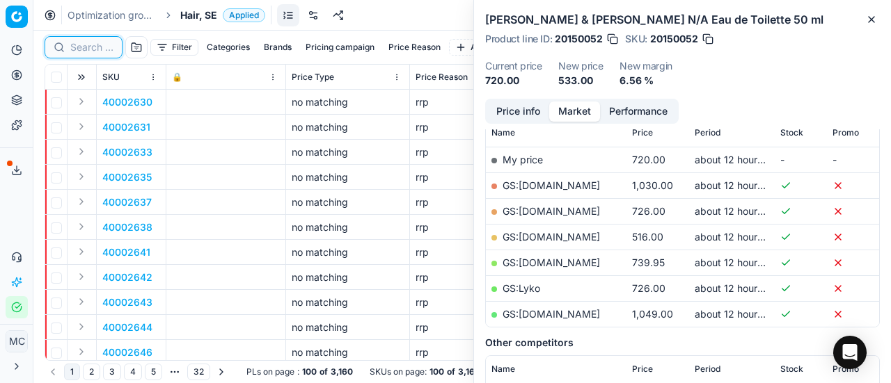
click at [97, 44] on input at bounding box center [91, 47] width 43 height 14
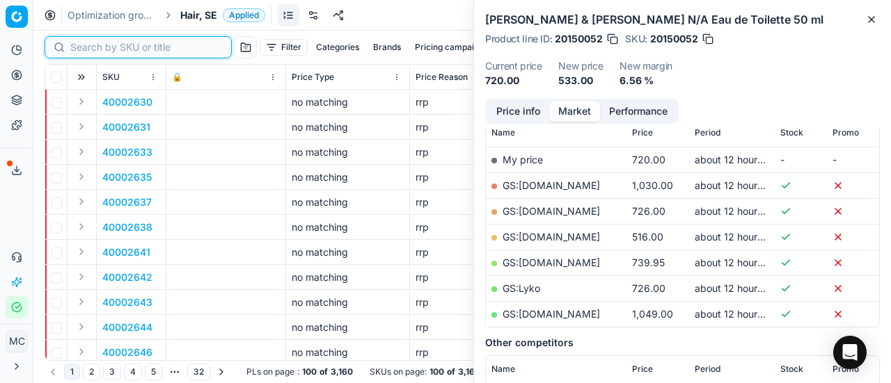
paste input "90010677-0016759"
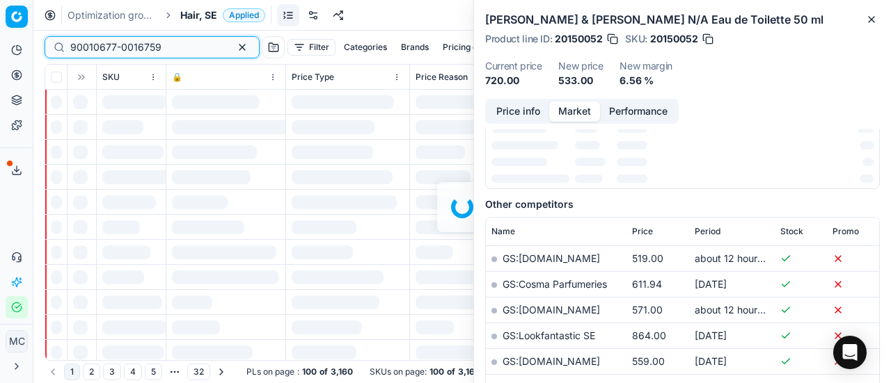
scroll to position [209, 0]
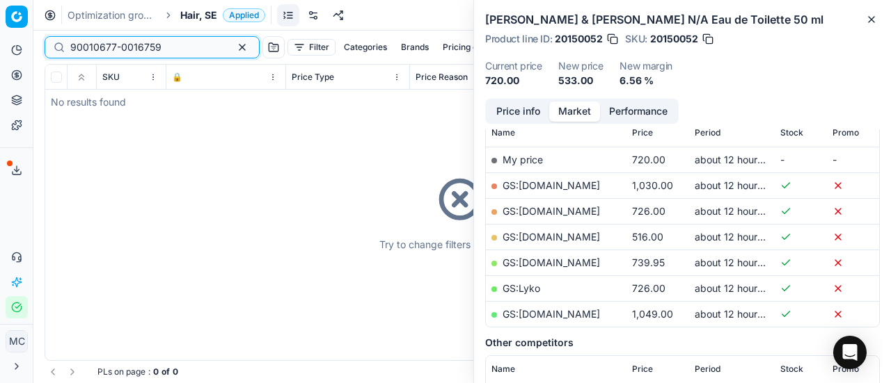
type input "90010677-0016759"
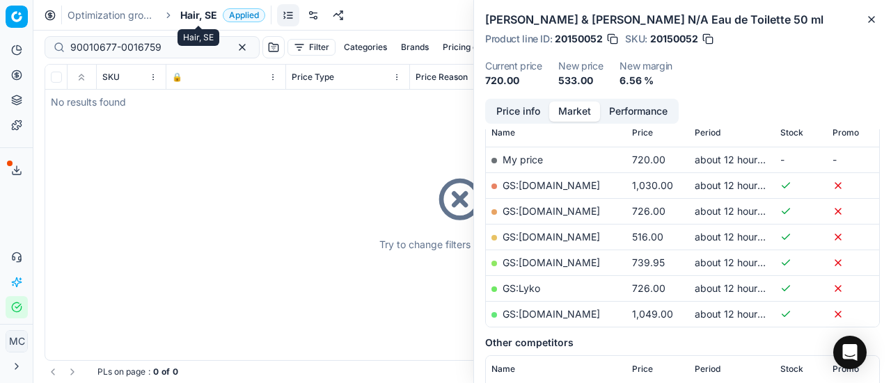
click at [203, 19] on span "Hair, SE" at bounding box center [198, 15] width 37 height 14
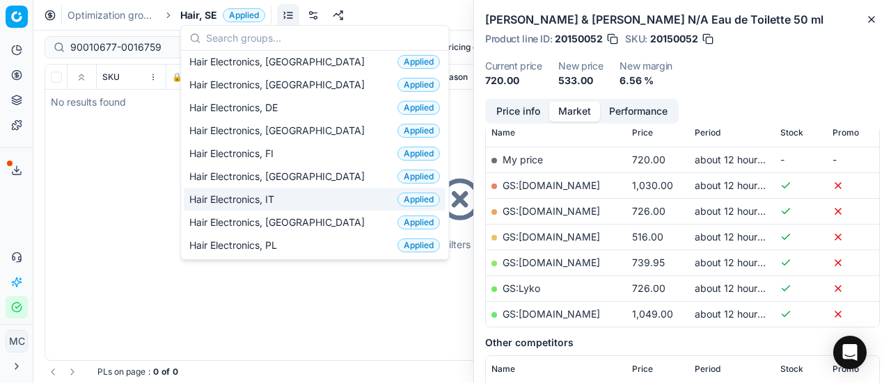
scroll to position [70, 0]
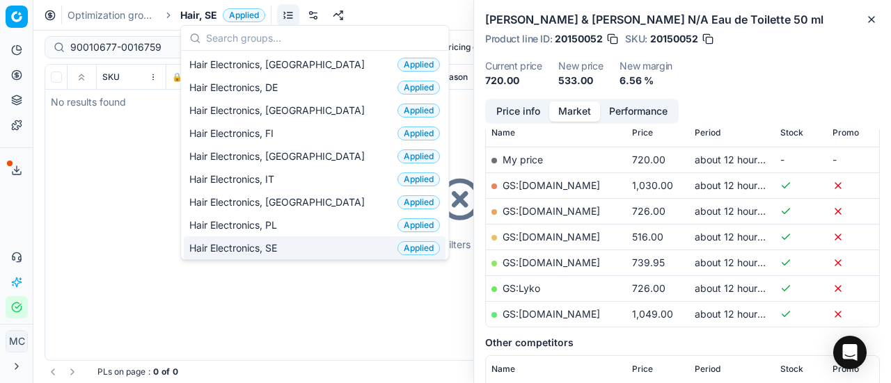
click at [285, 239] on div "Hair Electronics, SE Applied" at bounding box center [315, 248] width 262 height 23
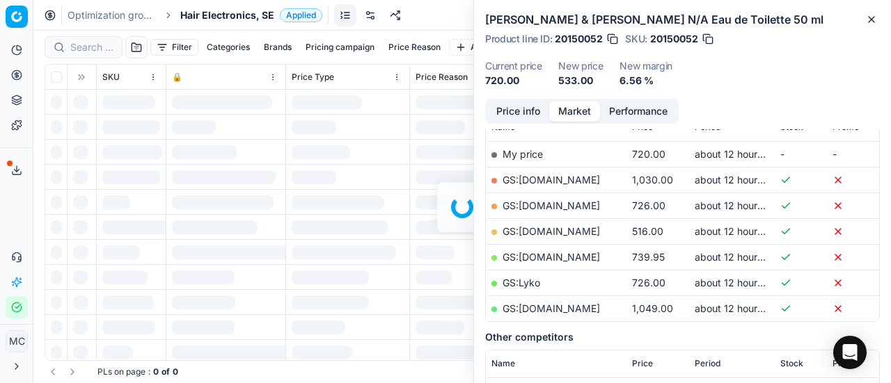
scroll to position [209, 0]
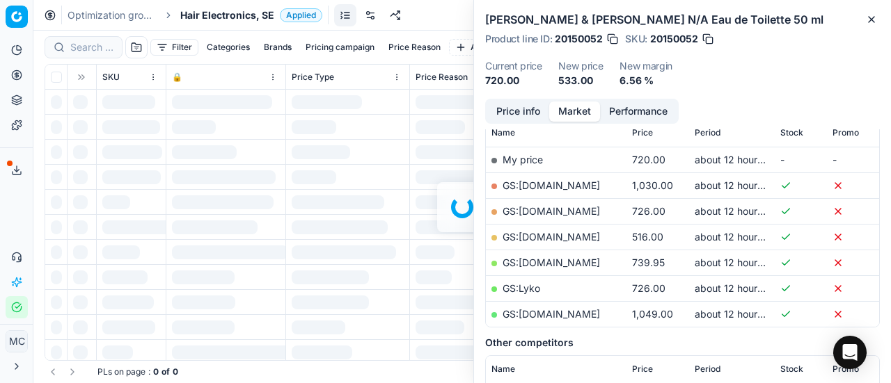
click at [101, 46] on div at bounding box center [461, 207] width 857 height 353
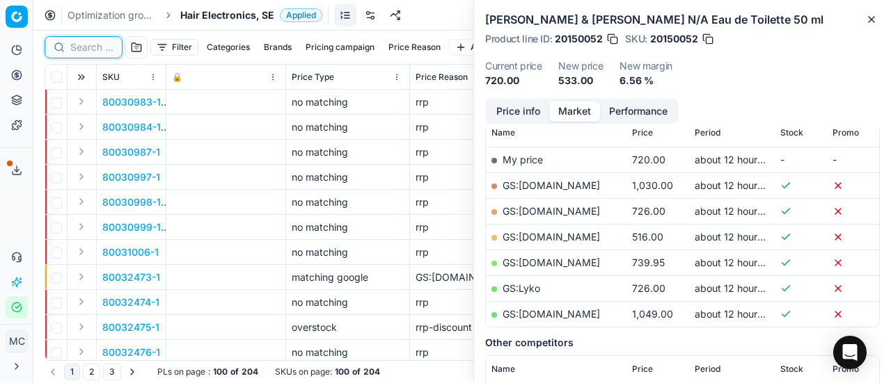
click at [101, 46] on input at bounding box center [91, 47] width 43 height 14
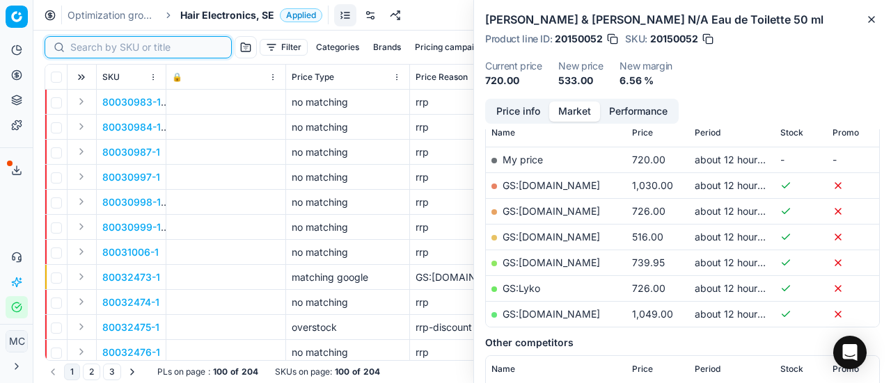
paste input "90010677-0016759"
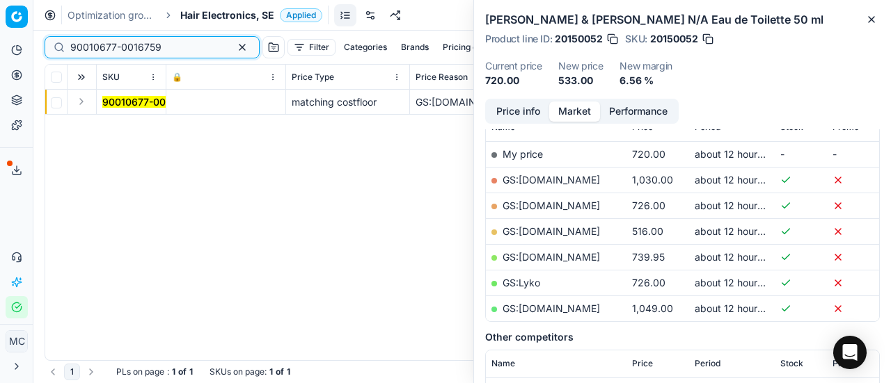
scroll to position [209, 0]
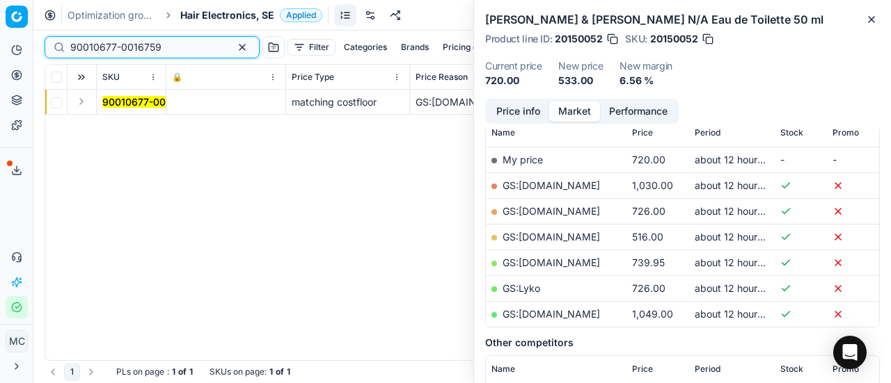
type input "90010677-0016759"
drag, startPoint x: 78, startPoint y: 109, endPoint x: 88, endPoint y: 111, distance: 9.8
click at [78, 109] on button "Expand" at bounding box center [81, 101] width 17 height 17
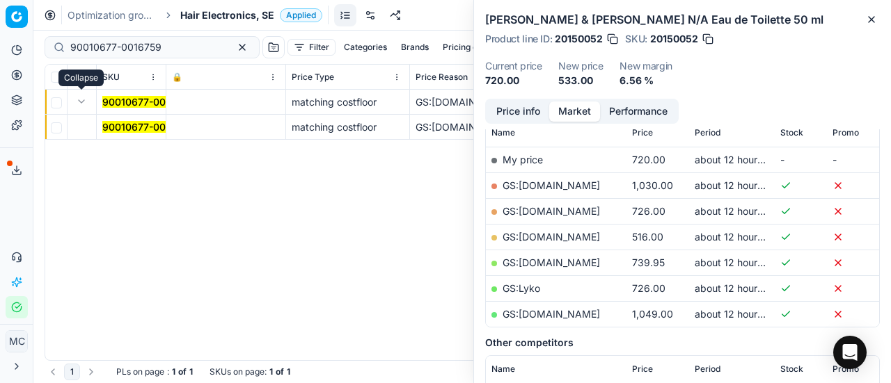
click at [125, 120] on span "90010677-0016759" at bounding box center [147, 127] width 91 height 14
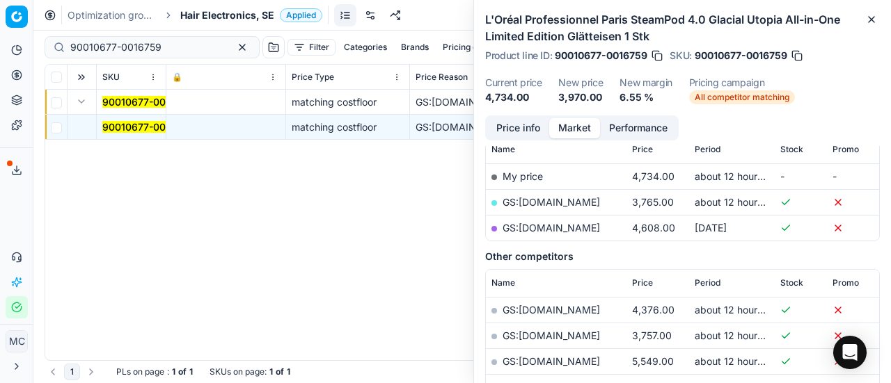
click at [528, 127] on button "Price info" at bounding box center [518, 128] width 62 height 20
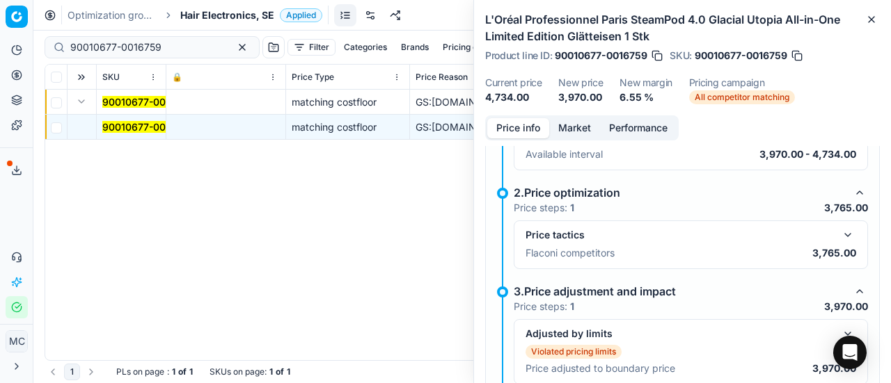
click at [842, 230] on button "button" at bounding box center [847, 235] width 17 height 17
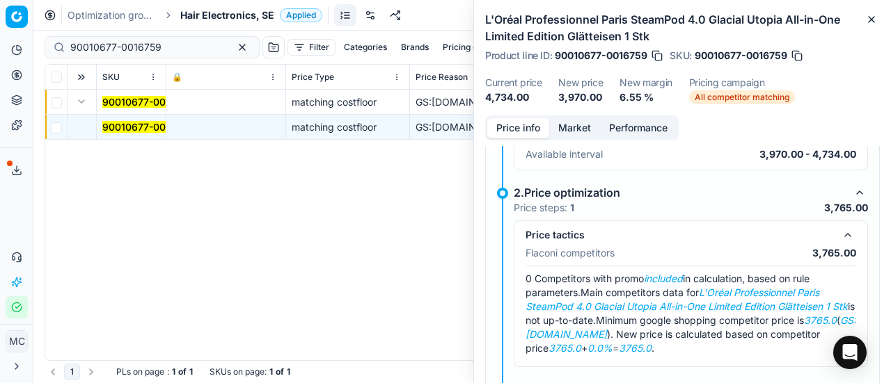
click at [558, 127] on button "Market" at bounding box center [574, 128] width 51 height 20
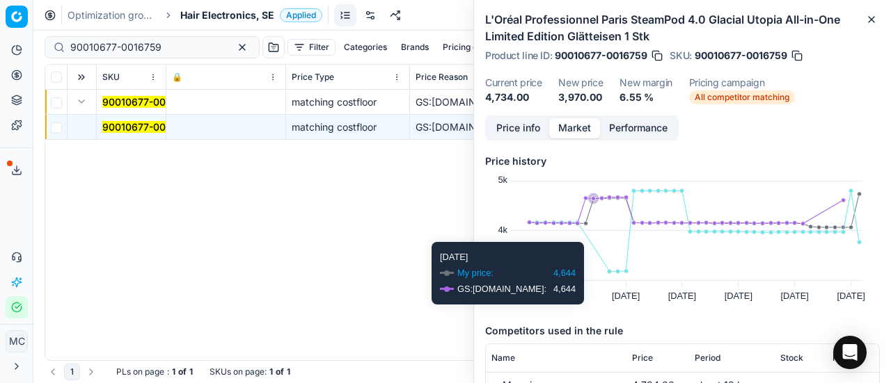
scroll to position [139, 0]
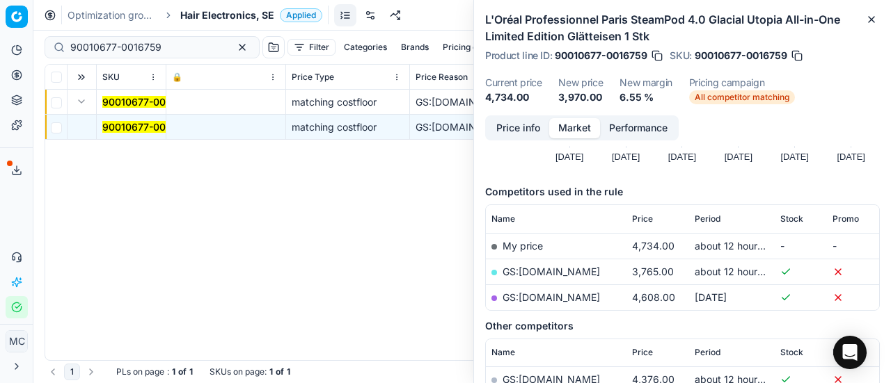
click at [534, 273] on link "GS:[DOMAIN_NAME]" at bounding box center [550, 272] width 97 height 12
click at [199, 14] on span "Hair Electronics, SE" at bounding box center [227, 15] width 94 height 14
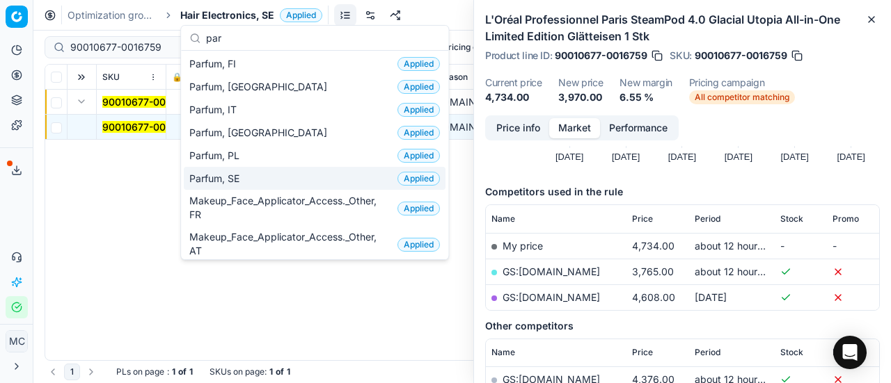
type input "par"
click at [273, 182] on div "Parfum, SE Applied" at bounding box center [315, 178] width 262 height 23
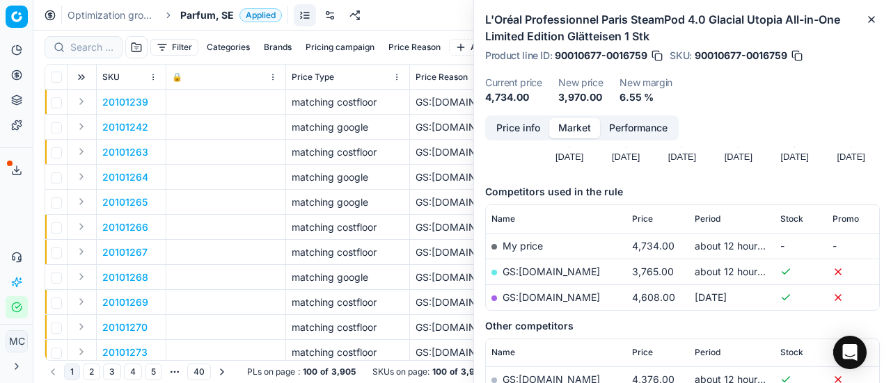
drag, startPoint x: 18, startPoint y: 209, endPoint x: 160, endPoint y: 104, distance: 177.0
click at [18, 209] on div "Analytics Pricing Product portfolio Templates Export service 17 Contact support…" at bounding box center [16, 178] width 33 height 291
click at [100, 45] on input at bounding box center [91, 47] width 43 height 14
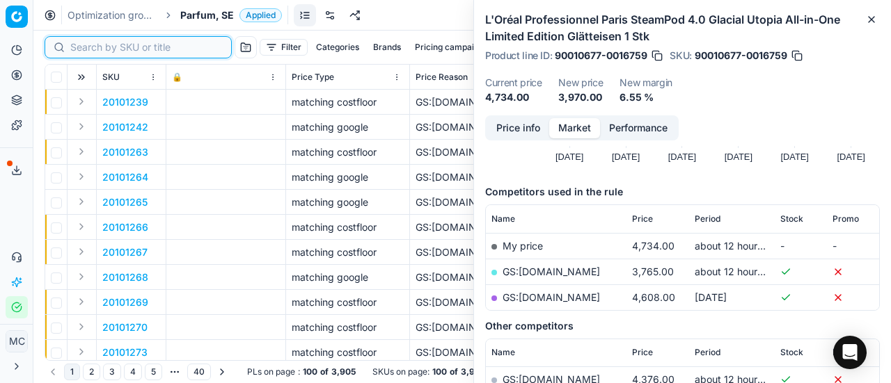
paste input "90004628-0006955"
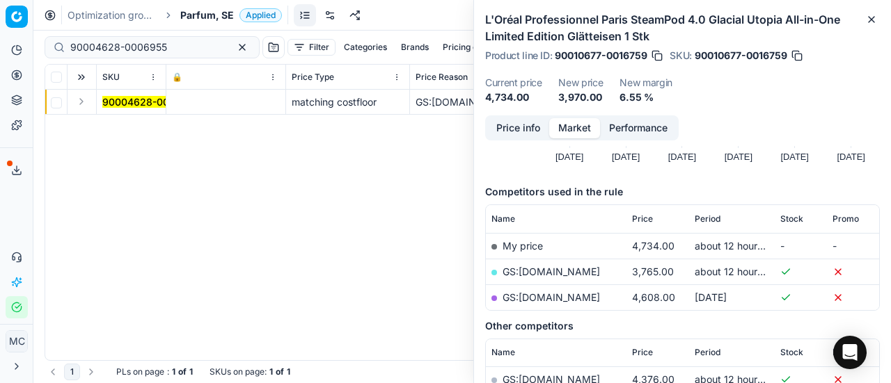
click at [84, 99] on button "Expand" at bounding box center [81, 101] width 17 height 17
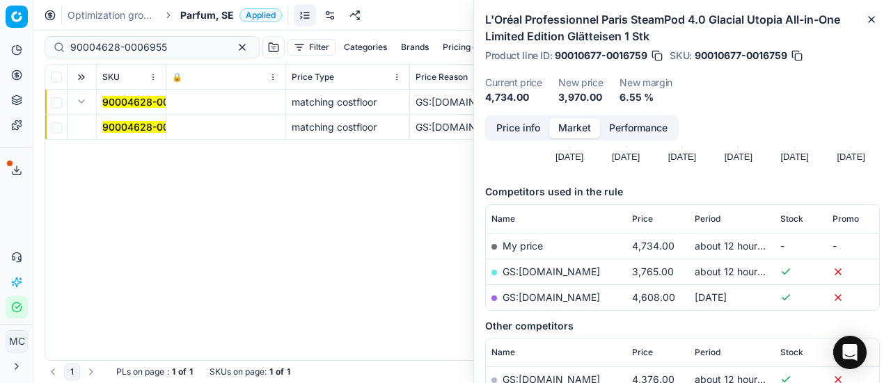
click at [140, 124] on mark "90004628-0006955" at bounding box center [150, 127] width 97 height 12
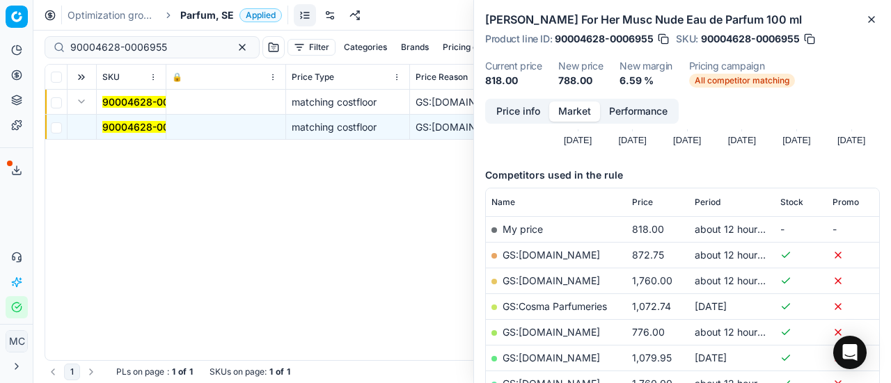
click at [505, 111] on button "Price info" at bounding box center [518, 112] width 62 height 20
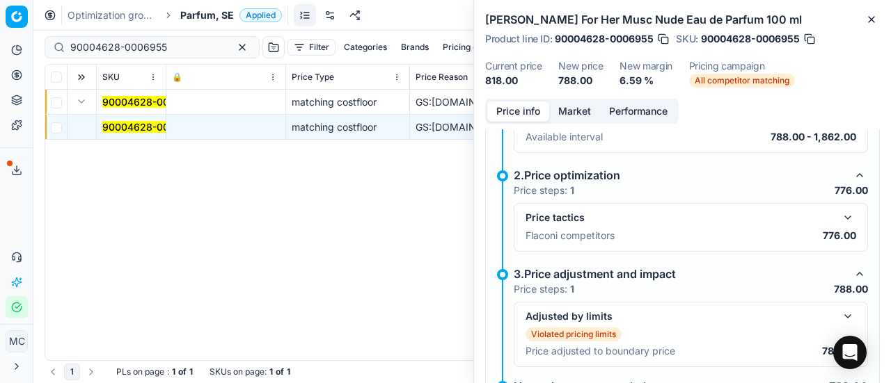
click at [839, 215] on button "button" at bounding box center [847, 217] width 17 height 17
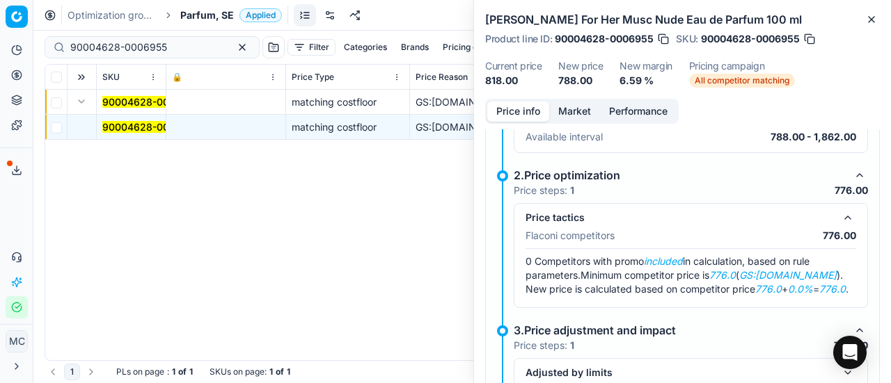
click at [573, 106] on button "Market" at bounding box center [574, 112] width 51 height 20
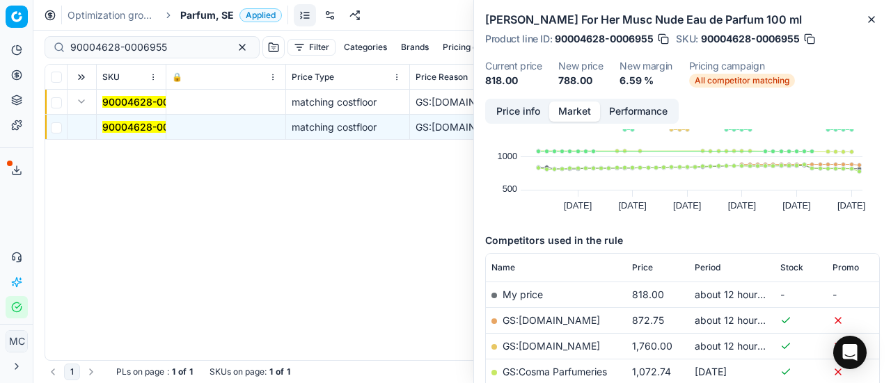
scroll to position [139, 0]
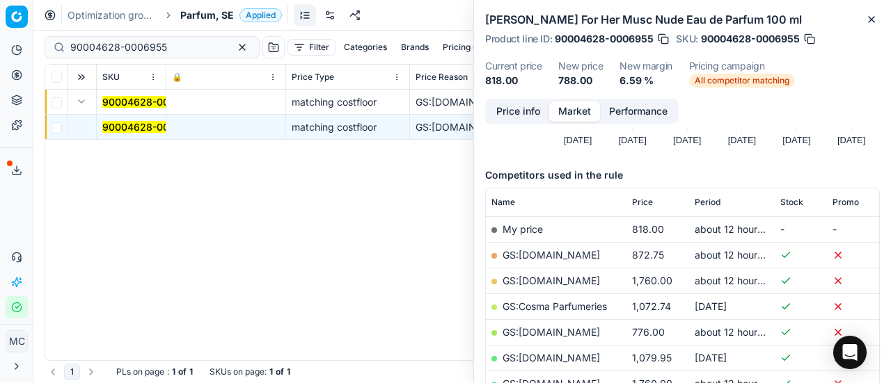
click at [552, 328] on link "GS:[DOMAIN_NAME]" at bounding box center [550, 332] width 97 height 12
drag, startPoint x: 172, startPoint y: 47, endPoint x: 0, endPoint y: 50, distance: 171.9
click at [0, 50] on div "Pricing platform Analytics Pricing Product portfolio Templates Export service 1…" at bounding box center [445, 191] width 891 height 383
paste input "1955-0002714"
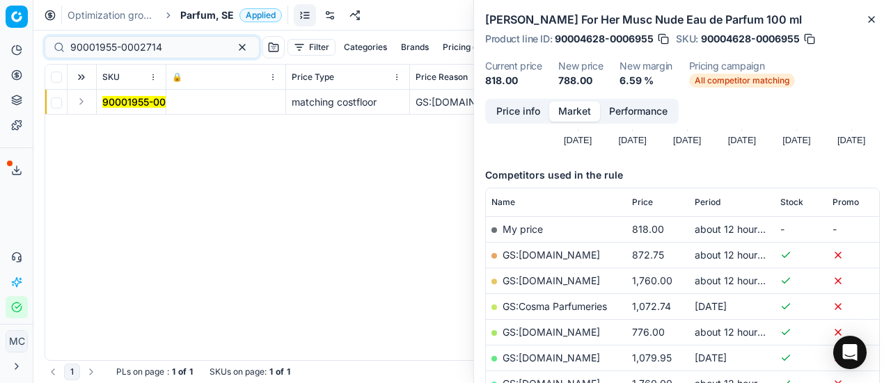
click at [81, 105] on button "Expand" at bounding box center [81, 101] width 17 height 17
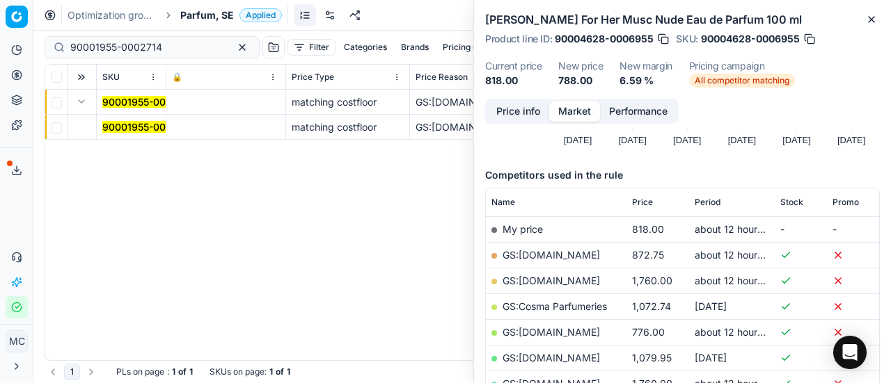
click at [132, 127] on mark "90001955-0002714" at bounding box center [148, 127] width 92 height 12
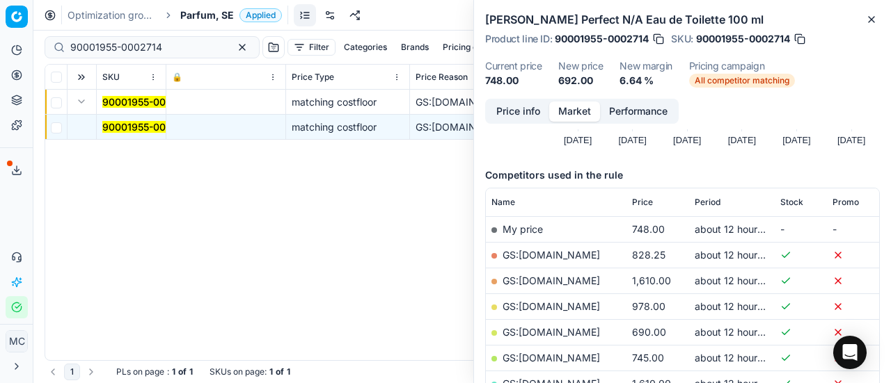
click at [513, 100] on div "Price info Market Performance" at bounding box center [581, 111] width 193 height 25
click at [503, 111] on button "Price info" at bounding box center [518, 112] width 62 height 20
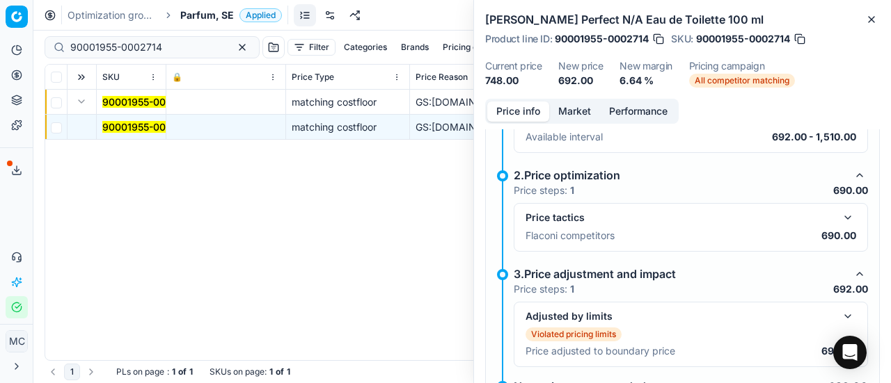
click at [839, 215] on button "button" at bounding box center [847, 217] width 17 height 17
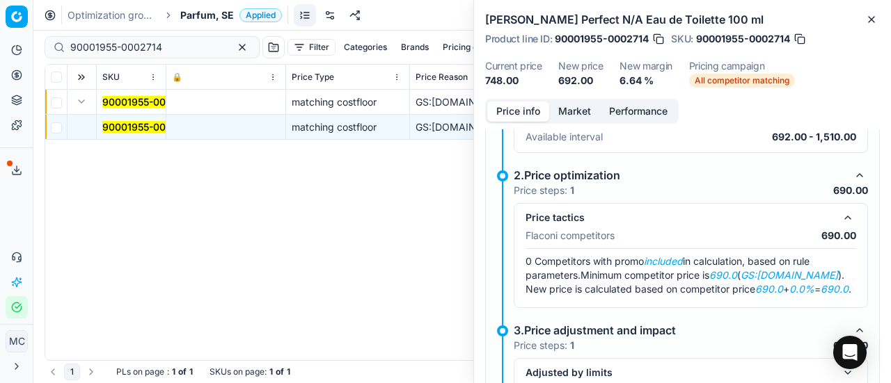
click at [577, 113] on button "Market" at bounding box center [574, 112] width 51 height 20
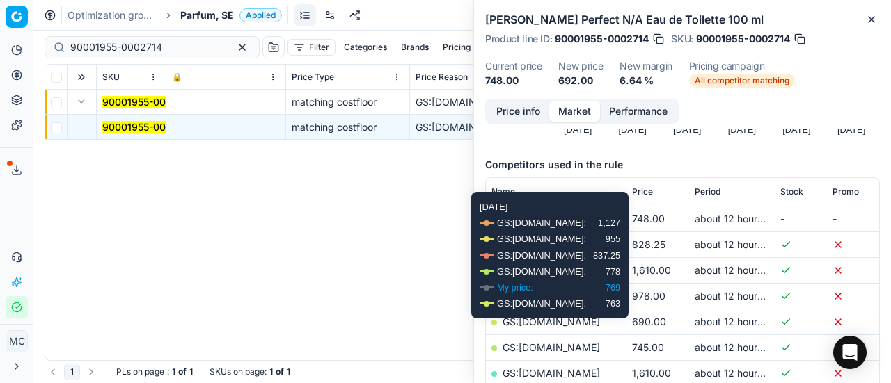
scroll to position [278, 0]
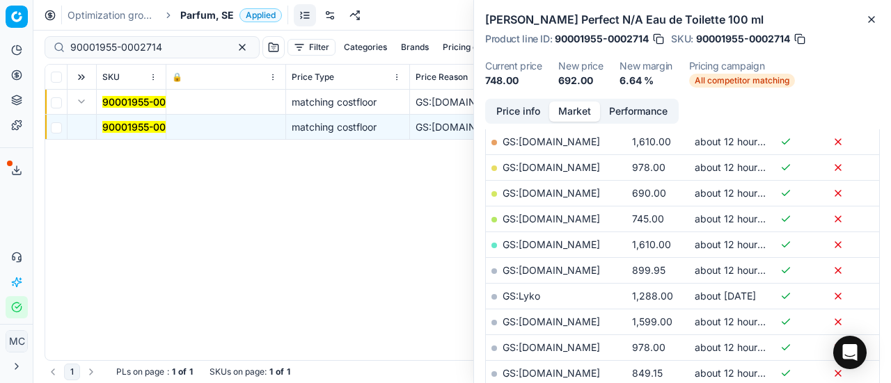
click at [577, 195] on link "GS:[DOMAIN_NAME]" at bounding box center [550, 193] width 97 height 12
drag, startPoint x: 166, startPoint y: 42, endPoint x: 0, endPoint y: 51, distance: 165.8
click at [0, 43] on div "Pricing platform Analytics Pricing Product portfolio Templates Export service 1…" at bounding box center [445, 191] width 891 height 383
paste input "12277-0019372"
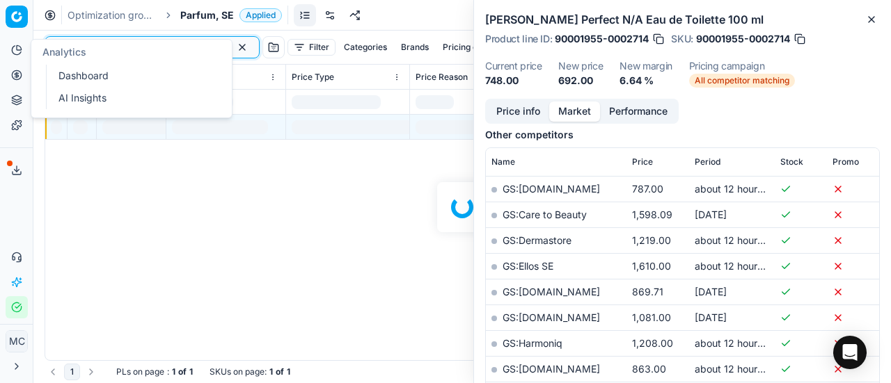
scroll to position [278, 0]
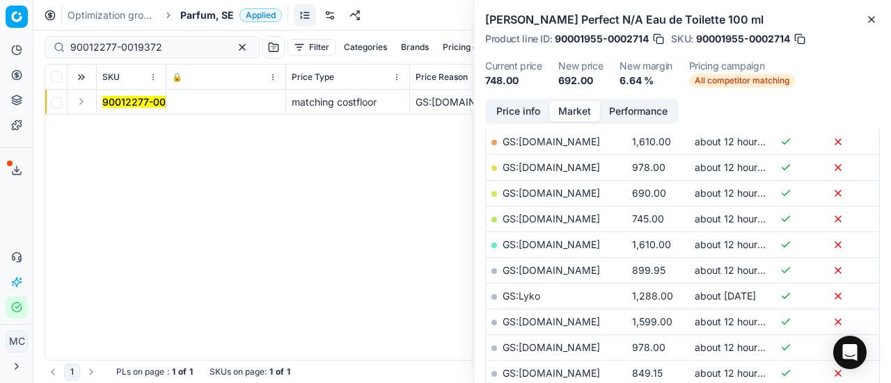
click at [83, 101] on button "Expand" at bounding box center [81, 101] width 17 height 17
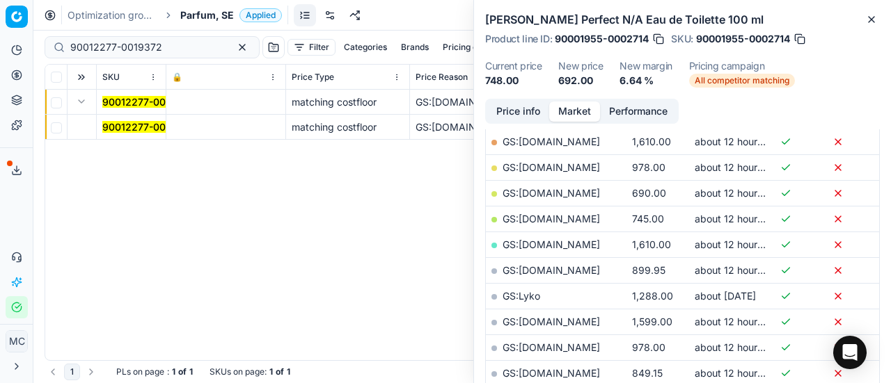
click at [139, 129] on mark "90012277-0019372" at bounding box center [148, 127] width 92 height 12
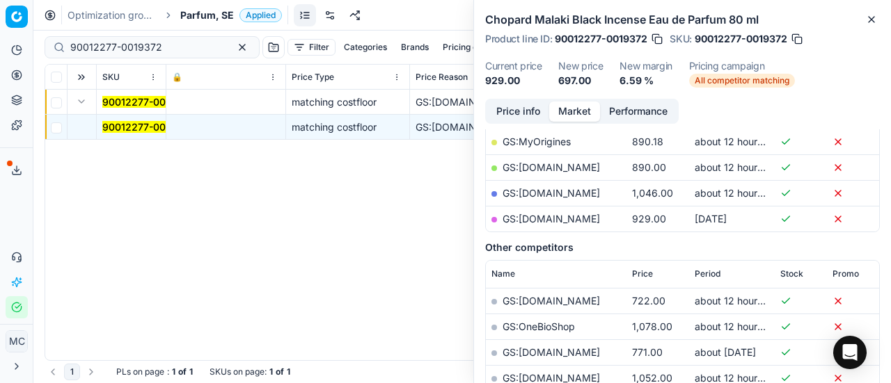
click at [491, 111] on button "Price info" at bounding box center [518, 112] width 62 height 20
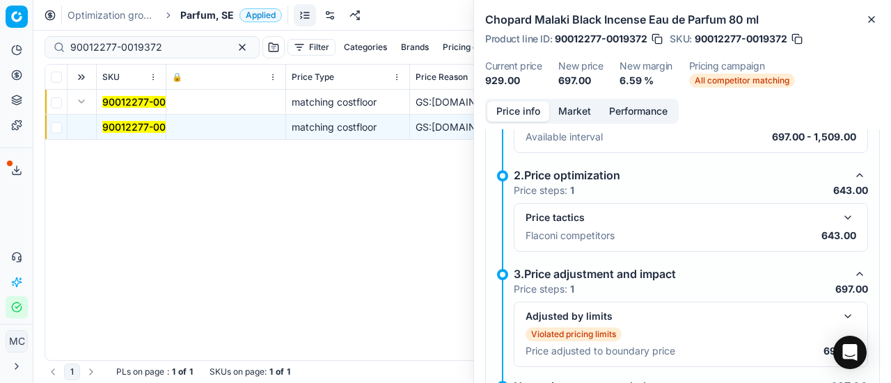
click at [839, 212] on button "button" at bounding box center [847, 217] width 17 height 17
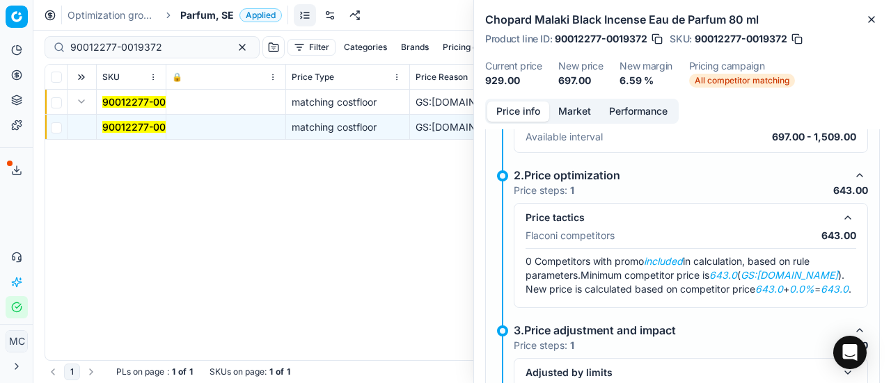
scroll to position [0, 0]
click at [570, 115] on button "Market" at bounding box center [574, 112] width 51 height 20
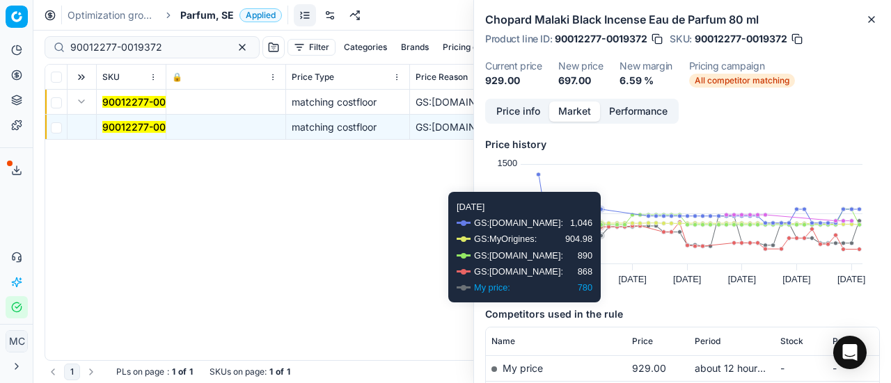
scroll to position [139, 0]
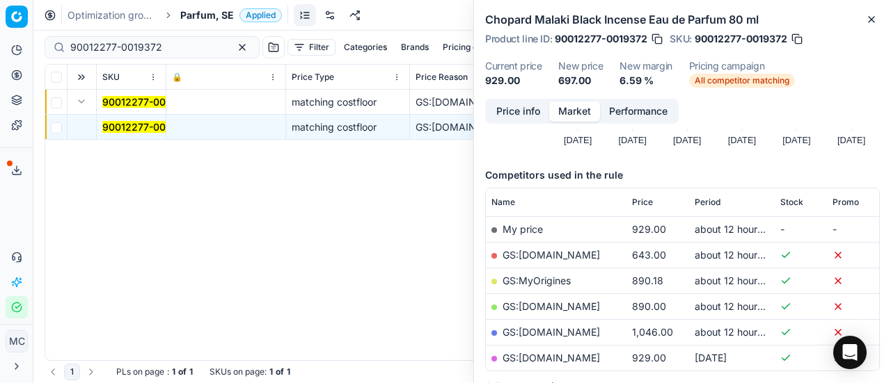
click at [565, 249] on link "GS:[DOMAIN_NAME]" at bounding box center [550, 255] width 97 height 12
drag, startPoint x: 177, startPoint y: 45, endPoint x: 0, endPoint y: 23, distance: 178.8
click at [0, 37] on div "Pricing platform Analytics Pricing Product portfolio Templates Export service 1…" at bounding box center [445, 191] width 891 height 383
paste input "02590-000365"
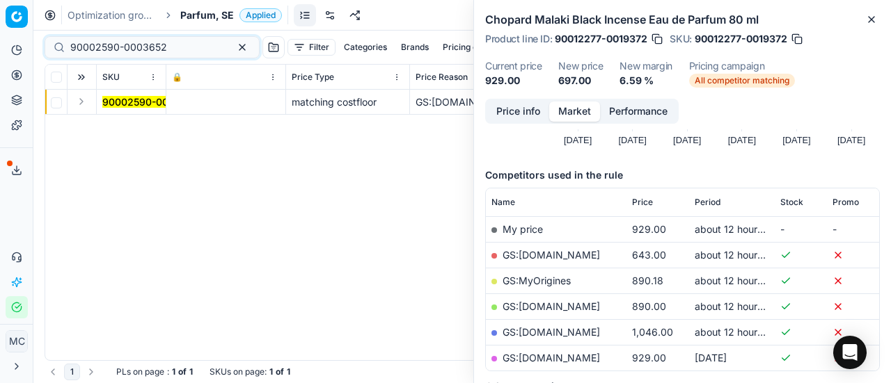
click at [80, 101] on button "Expand" at bounding box center [81, 101] width 17 height 17
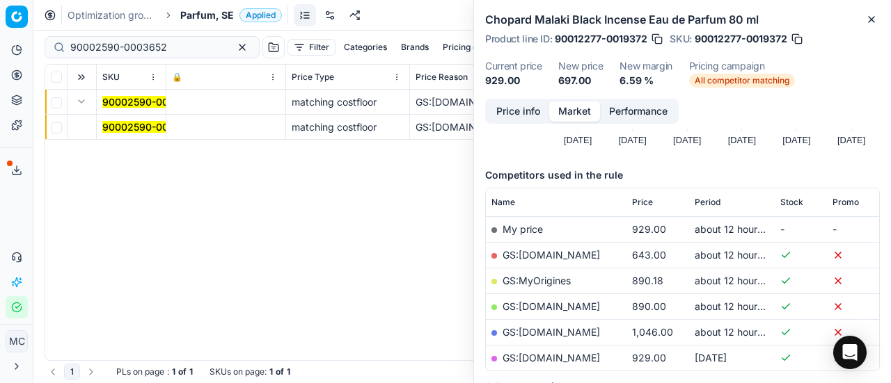
click at [120, 130] on mark "90002590-0003652" at bounding box center [150, 127] width 97 height 12
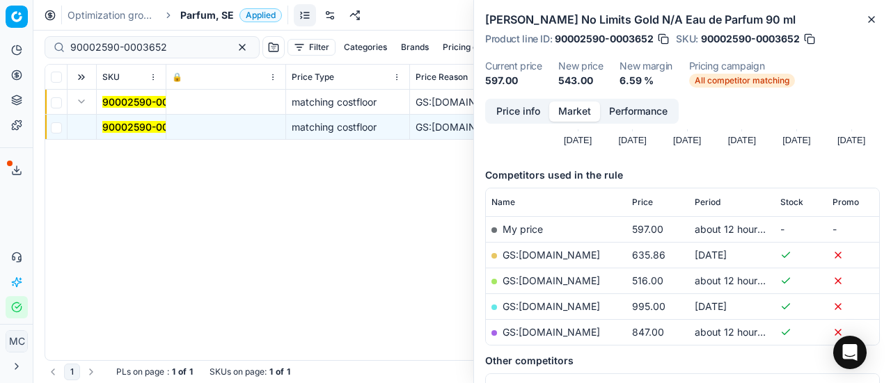
click at [508, 111] on button "Price info" at bounding box center [518, 112] width 62 height 20
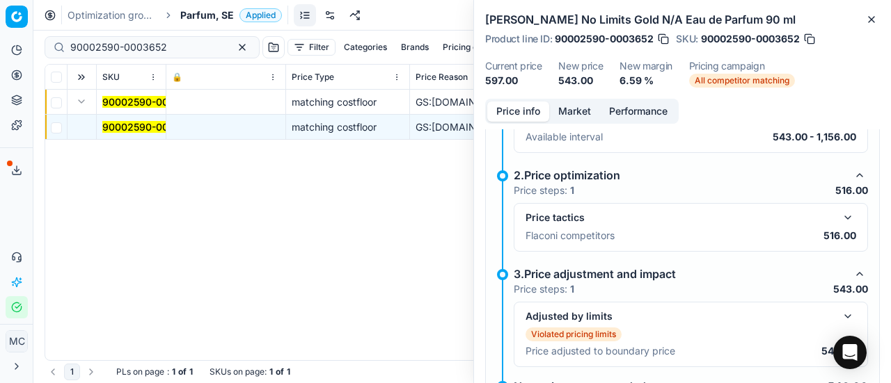
click at [836, 206] on div "Price tactics Flaconi competitors 516.00" at bounding box center [690, 227] width 354 height 49
click at [839, 215] on button "button" at bounding box center [847, 217] width 17 height 17
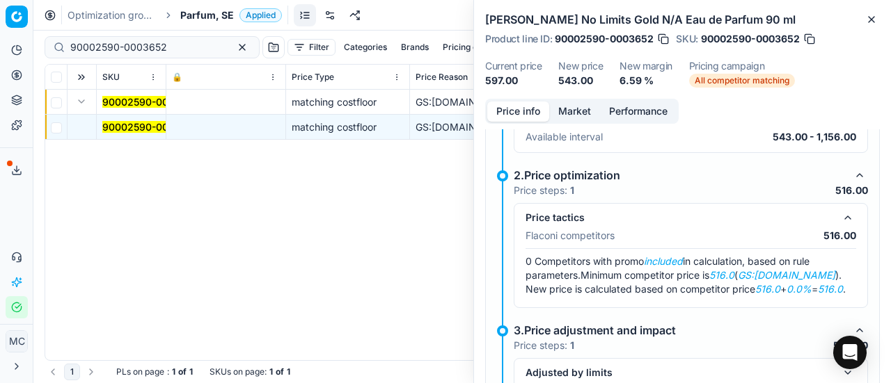
click at [567, 109] on button "Market" at bounding box center [574, 112] width 51 height 20
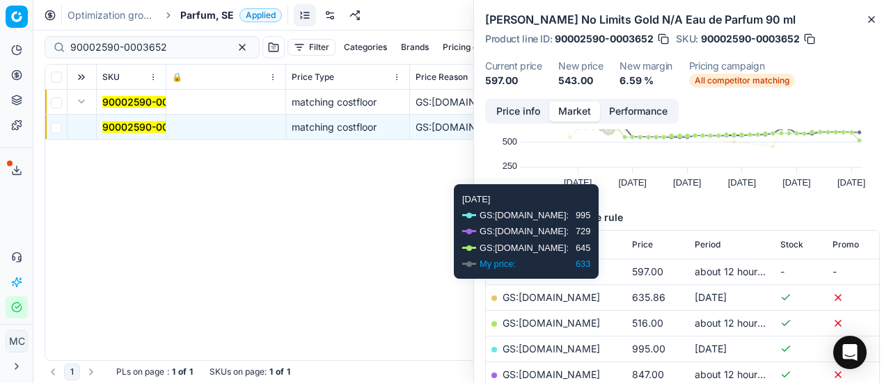
scroll to position [139, 0]
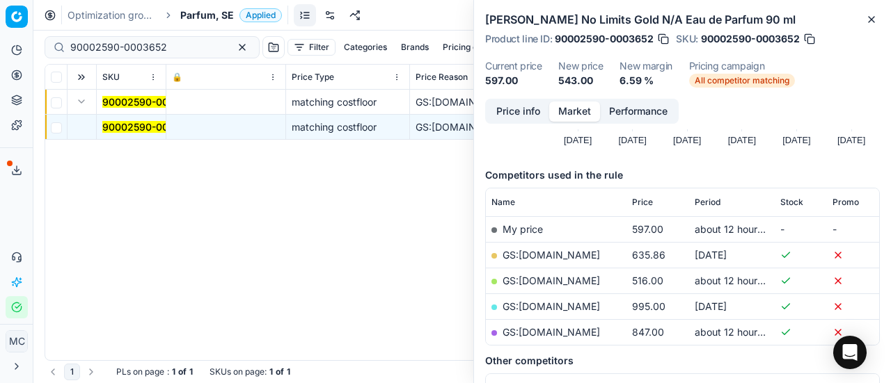
click at [543, 277] on link "GS:[DOMAIN_NAME]" at bounding box center [550, 281] width 97 height 12
drag, startPoint x: 191, startPoint y: 42, endPoint x: 0, endPoint y: 45, distance: 191.3
click at [0, 43] on div "Pricing platform Analytics Pricing Product portfolio Templates Export service 1…" at bounding box center [445, 191] width 891 height 383
paste input "5183-0007764"
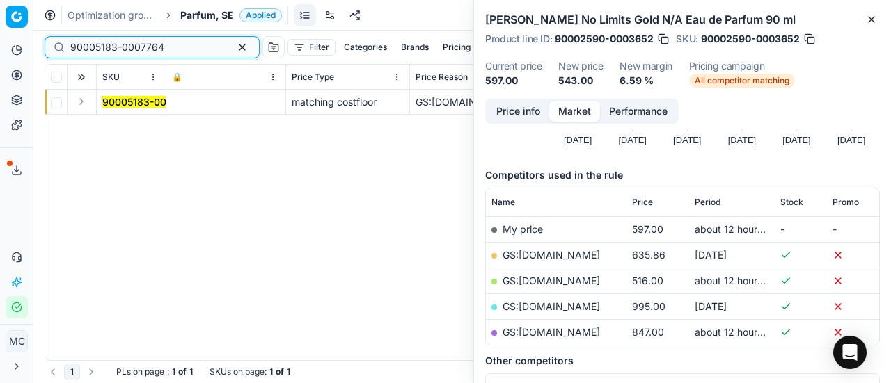
type input "90005183-0007764"
drag, startPoint x: 81, startPoint y: 105, endPoint x: 92, endPoint y: 111, distance: 11.8
click at [81, 105] on button "Expand" at bounding box center [81, 101] width 17 height 17
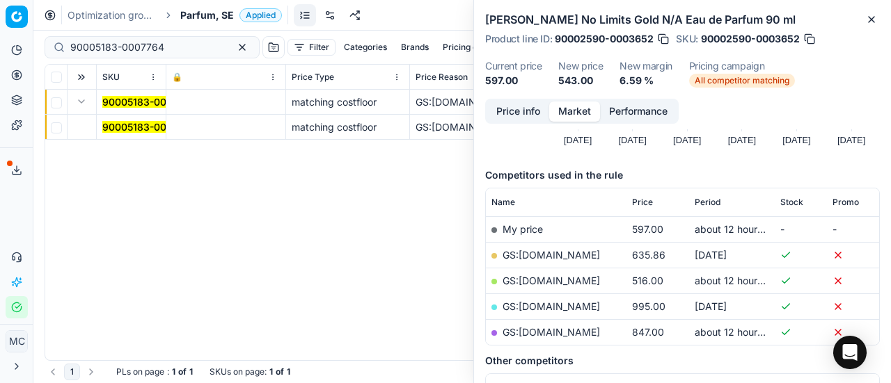
click at [125, 131] on mark "90005183-0007764" at bounding box center [149, 127] width 94 height 12
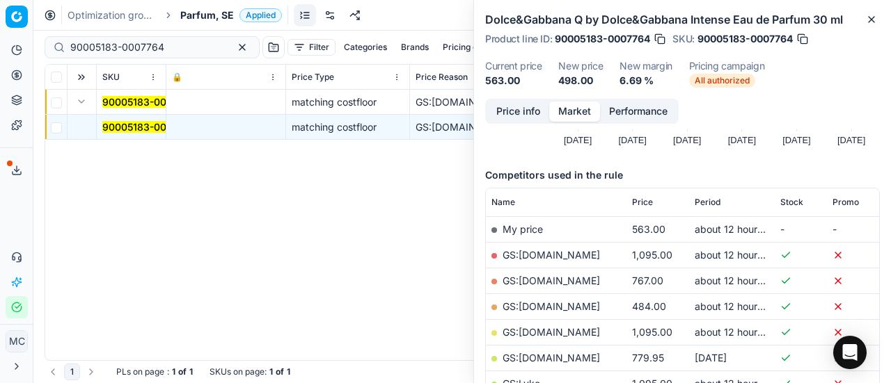
click at [507, 122] on div "Price info Market Performance" at bounding box center [581, 111] width 193 height 25
click at [498, 116] on button "Price info" at bounding box center [518, 112] width 62 height 20
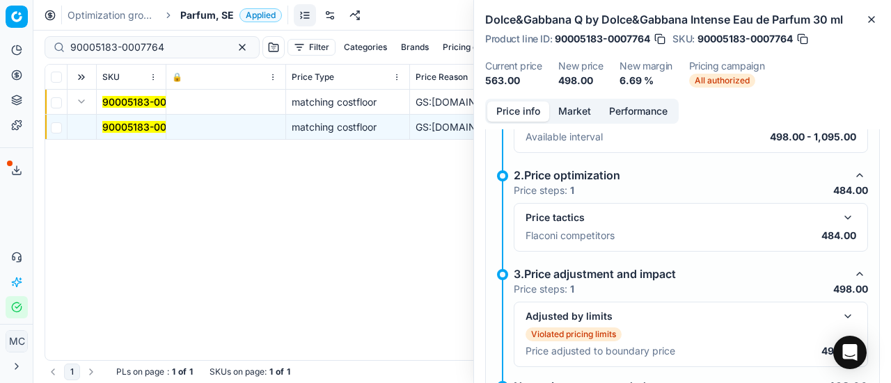
click at [839, 210] on button "button" at bounding box center [847, 217] width 17 height 17
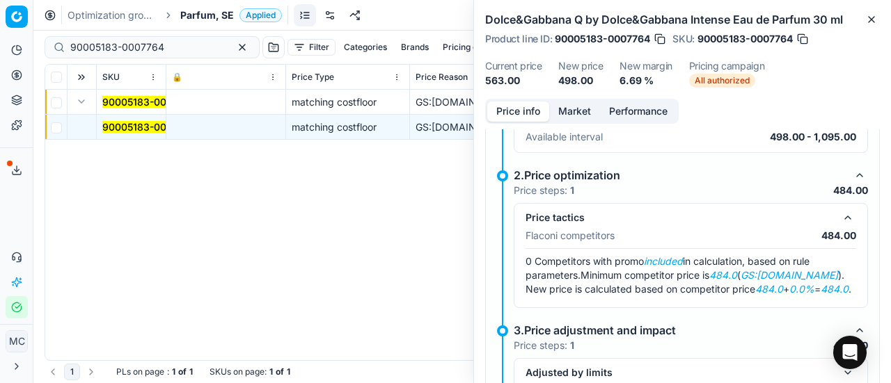
click at [566, 112] on button "Market" at bounding box center [574, 112] width 51 height 20
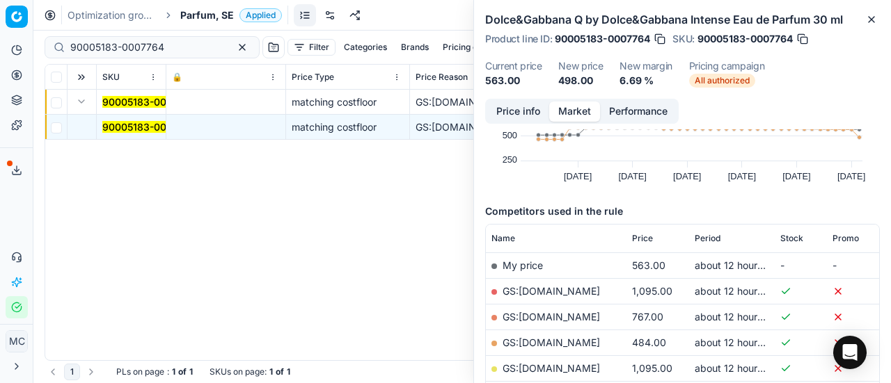
scroll to position [209, 0]
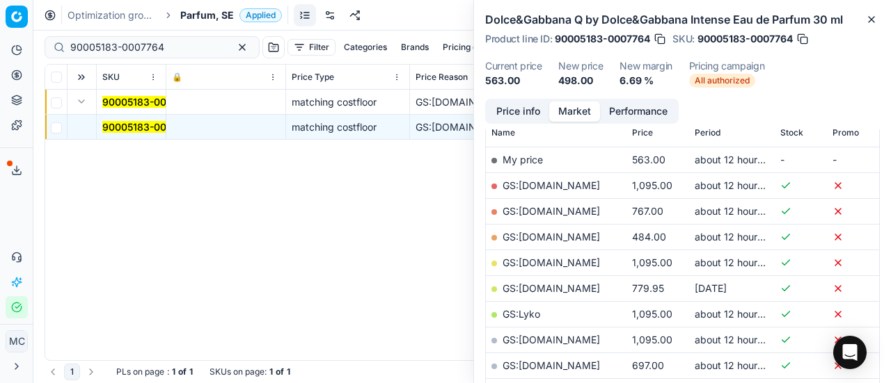
click at [545, 232] on link "GS:[DOMAIN_NAME]" at bounding box center [550, 237] width 97 height 12
click at [207, 15] on span "Parfum, SE" at bounding box center [207, 15] width 54 height 14
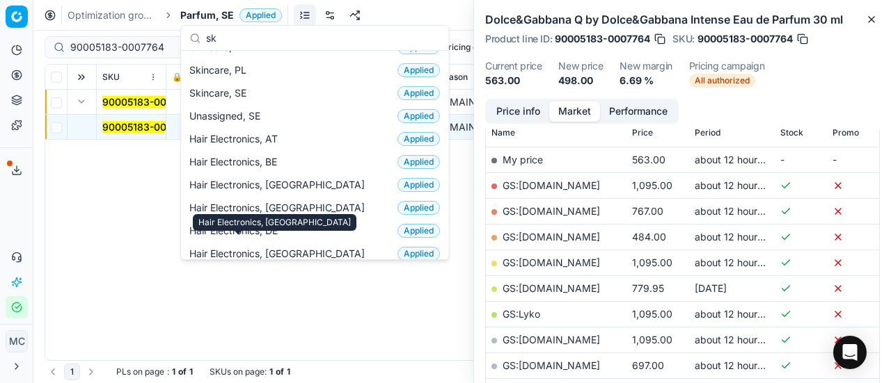
scroll to position [174, 0]
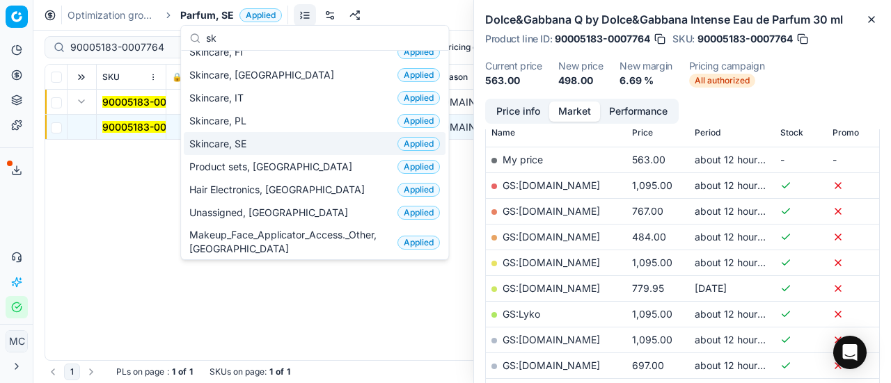
type input "sk"
click at [276, 132] on div "Skincare, SE Applied" at bounding box center [315, 143] width 262 height 23
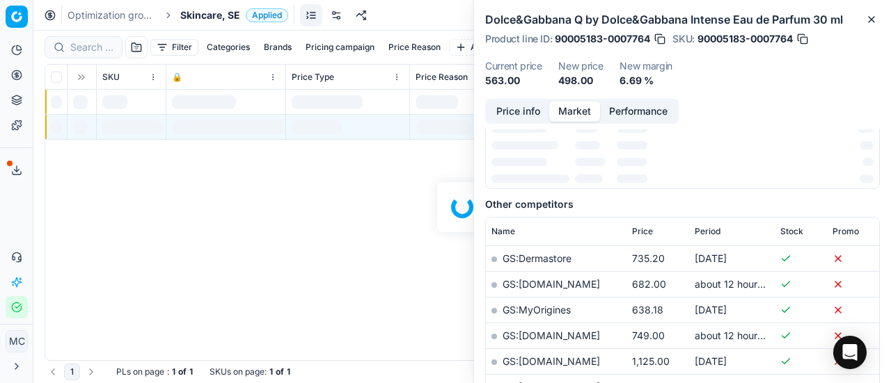
scroll to position [209, 0]
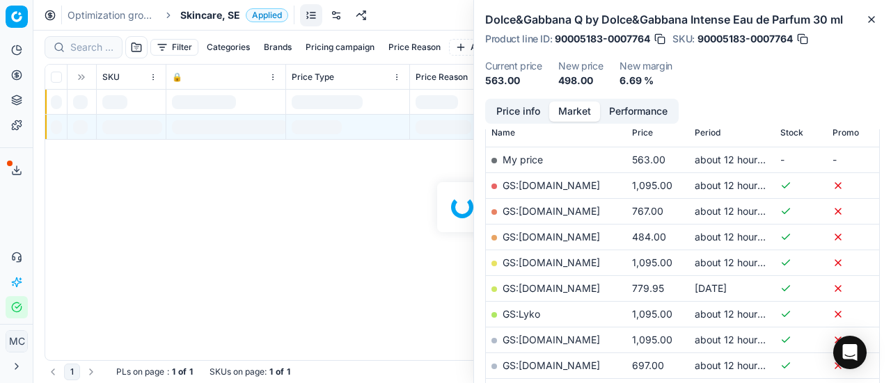
click at [93, 49] on div at bounding box center [461, 207] width 857 height 353
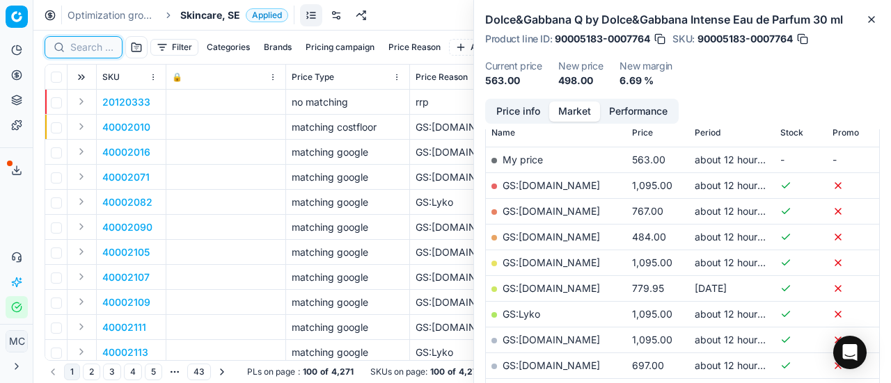
click at [90, 47] on input at bounding box center [91, 47] width 43 height 14
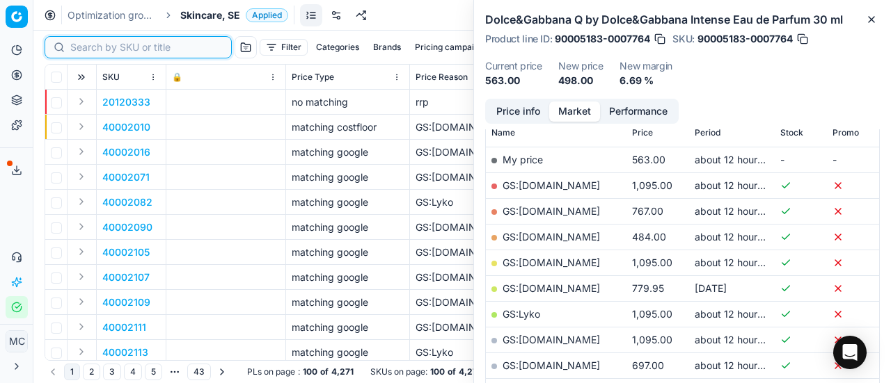
paste input "80075675-1"
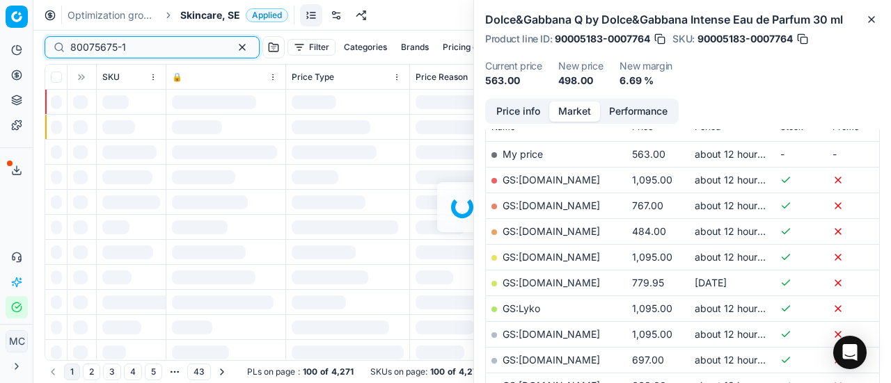
scroll to position [209, 0]
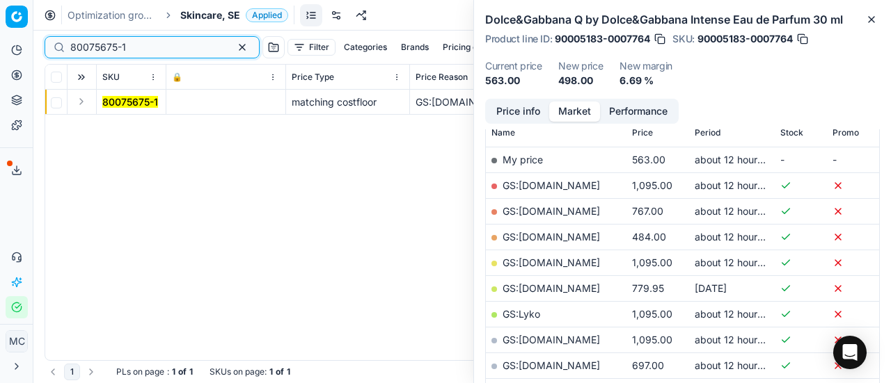
type input "80075675-1"
drag, startPoint x: 83, startPoint y: 99, endPoint x: 99, endPoint y: 108, distance: 17.4
click at [83, 99] on button "Expand" at bounding box center [81, 101] width 17 height 17
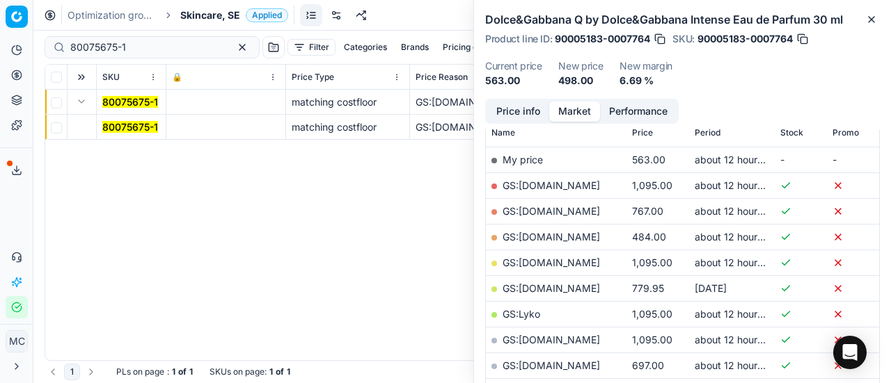
click at [122, 126] on mark "80075675-1" at bounding box center [130, 127] width 56 height 12
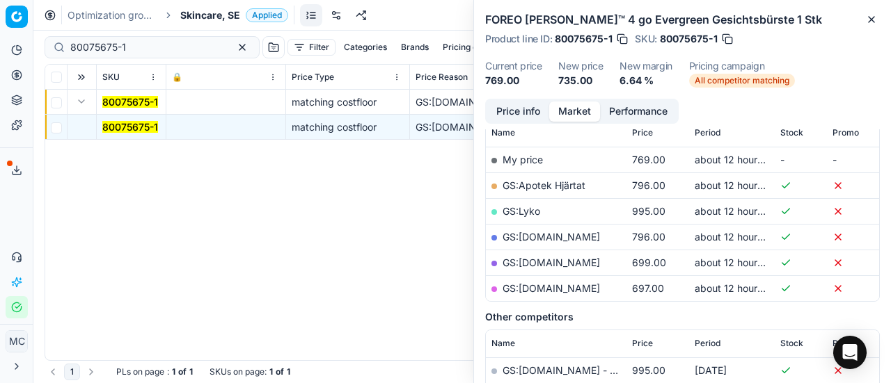
click at [535, 111] on button "Price info" at bounding box center [518, 112] width 62 height 20
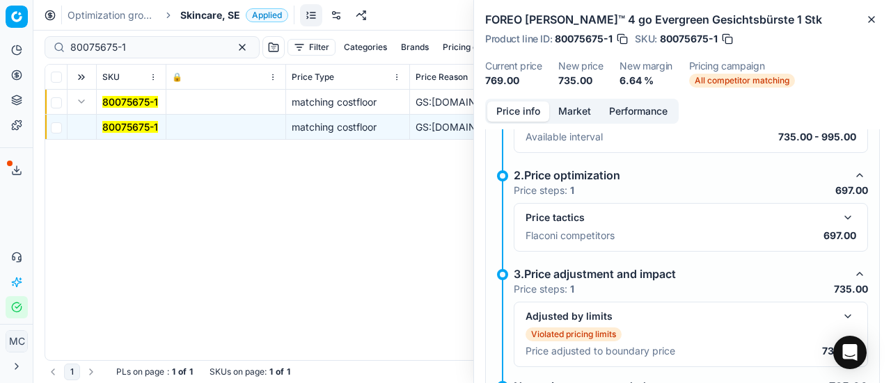
click at [840, 214] on button "button" at bounding box center [847, 217] width 17 height 17
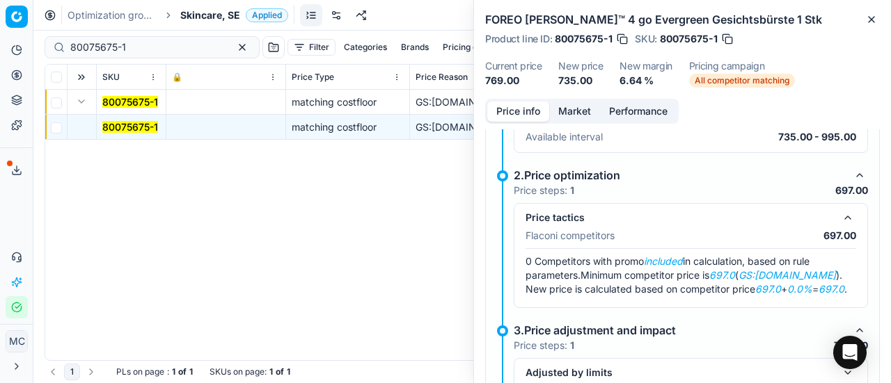
click at [590, 111] on button "Market" at bounding box center [574, 112] width 51 height 20
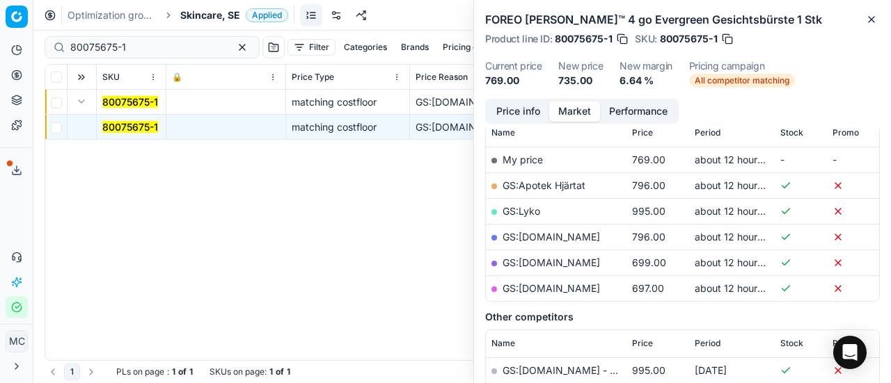
click at [545, 294] on td "GS:[DOMAIN_NAME]" at bounding box center [556, 289] width 141 height 26
click at [550, 276] on td "GS:[DOMAIN_NAME]" at bounding box center [556, 289] width 141 height 26
click at [549, 283] on link "GS:[DOMAIN_NAME]" at bounding box center [550, 288] width 97 height 12
click at [208, 14] on span "Skincare, SE" at bounding box center [210, 15] width 60 height 14
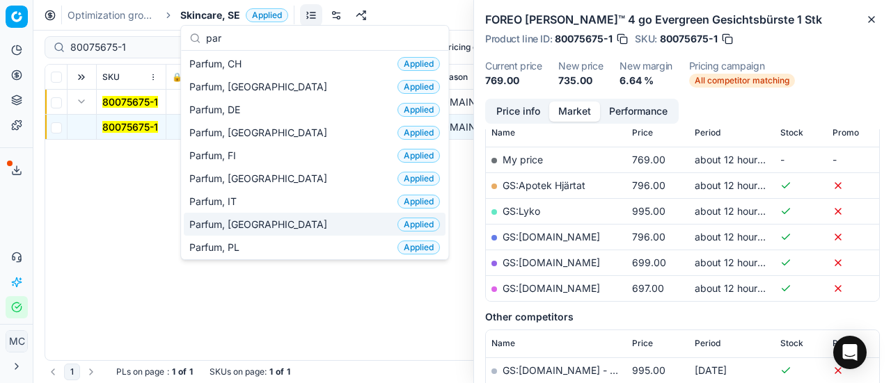
scroll to position [70, 0]
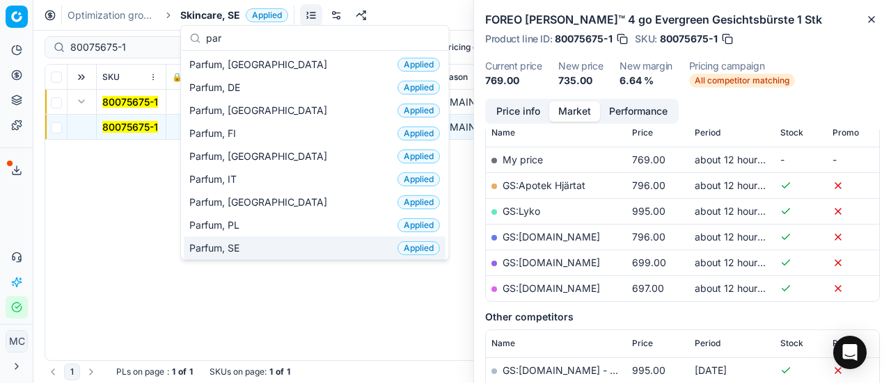
type input "par"
click at [236, 241] on span "Parfum, SE" at bounding box center [217, 248] width 56 height 14
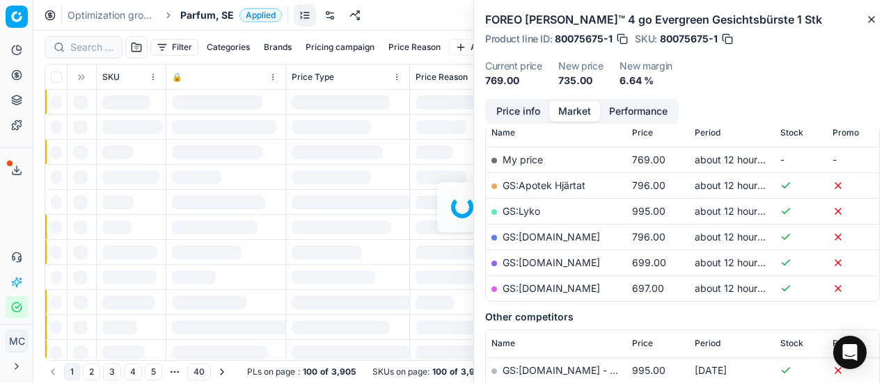
scroll to position [209, 0]
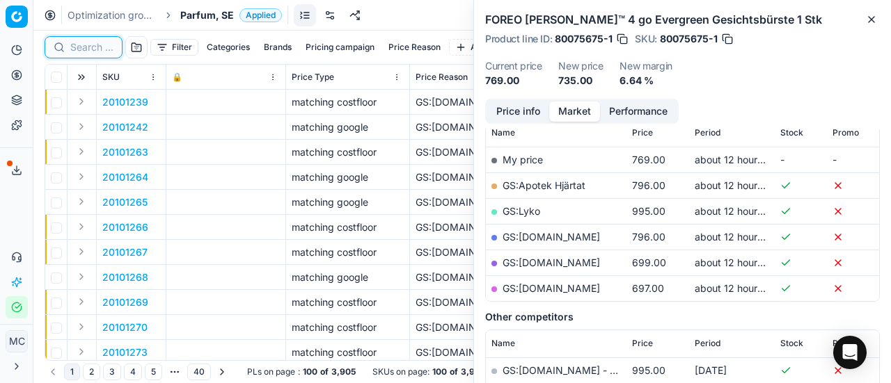
click at [102, 46] on input at bounding box center [91, 47] width 43 height 14
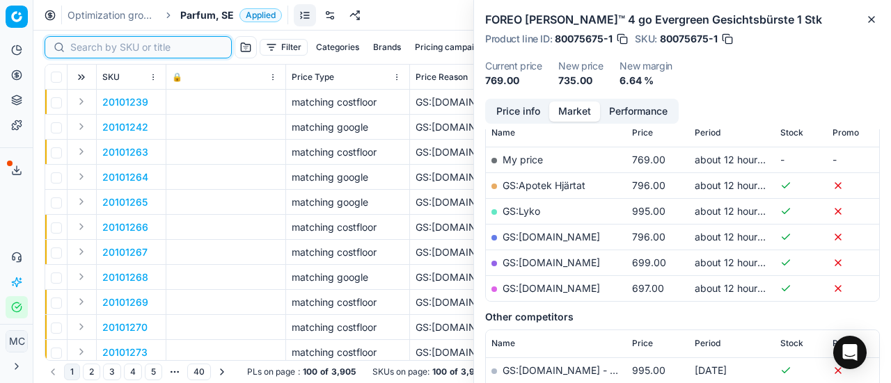
paste input "90007675-0011761"
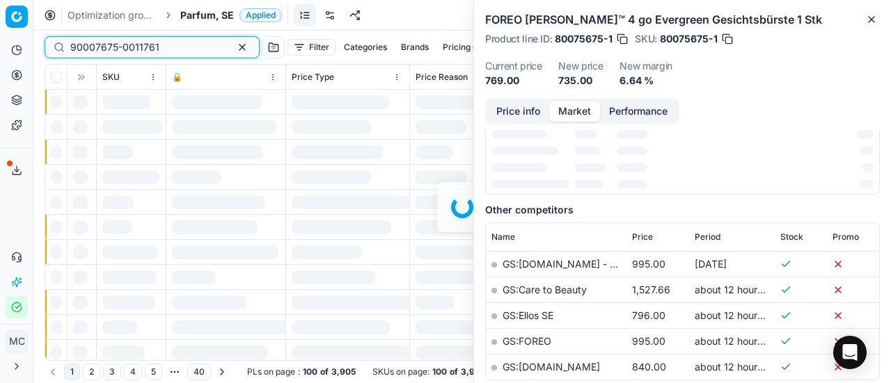
scroll to position [209, 0]
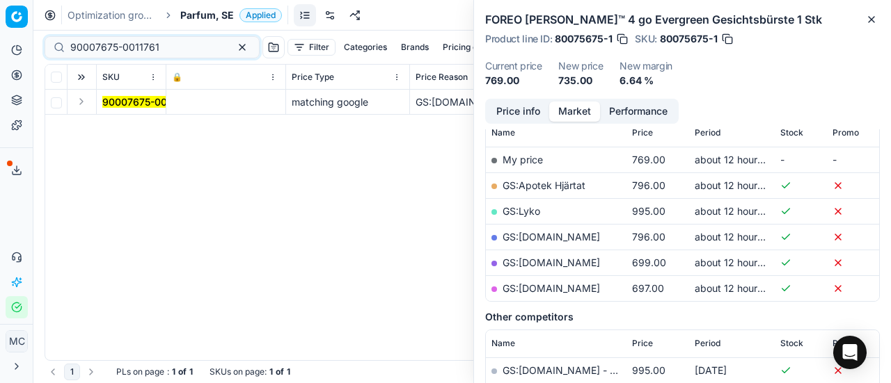
click at [86, 104] on button "Expand" at bounding box center [81, 101] width 17 height 17
drag, startPoint x: 102, startPoint y: 111, endPoint x: 378, endPoint y: 160, distance: 281.3
click at [126, 129] on mark "90007675-0011761" at bounding box center [146, 127] width 89 height 12
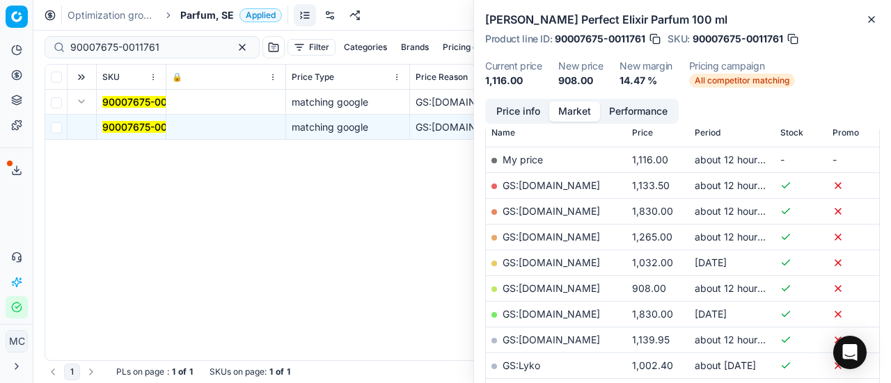
click at [529, 113] on button "Price info" at bounding box center [518, 112] width 62 height 20
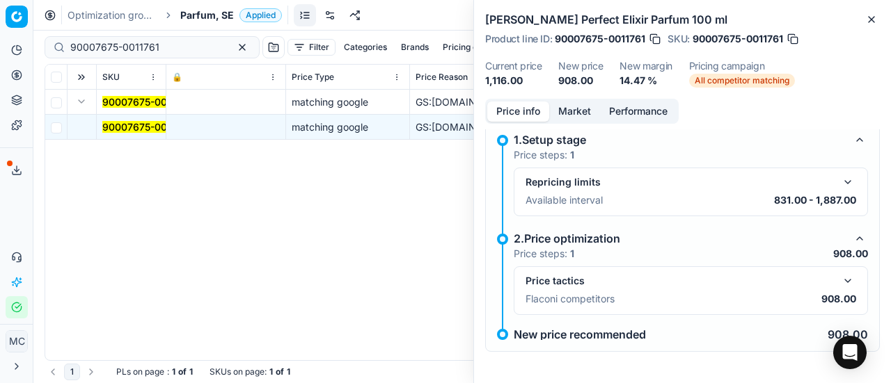
click at [839, 279] on button "button" at bounding box center [847, 281] width 17 height 17
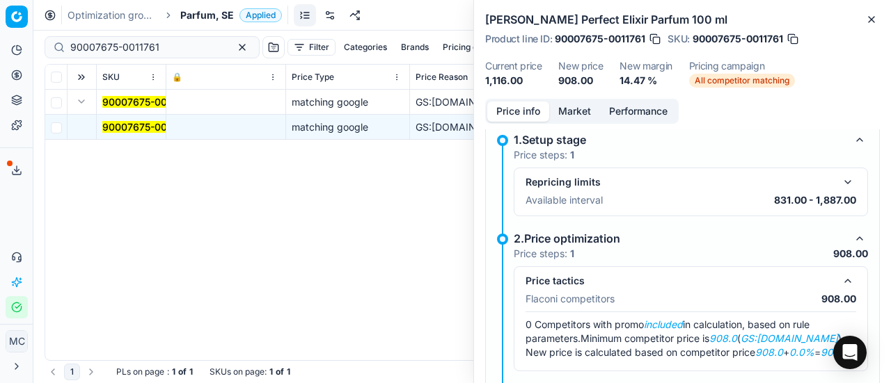
click at [575, 112] on button "Market" at bounding box center [574, 112] width 51 height 20
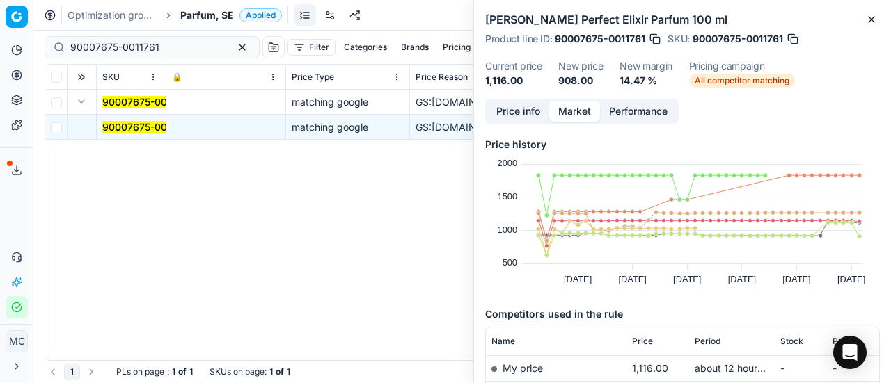
scroll to position [139, 0]
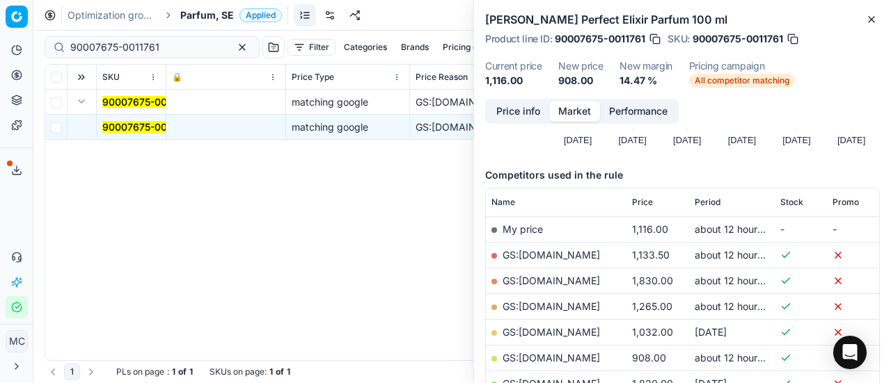
click at [548, 349] on td "GS:[DOMAIN_NAME]" at bounding box center [556, 358] width 141 height 26
click at [547, 354] on link "GS:[DOMAIN_NAME]" at bounding box center [550, 358] width 97 height 12
drag, startPoint x: 174, startPoint y: 54, endPoint x: 0, endPoint y: 23, distance: 176.6
click at [0, 23] on div "Pricing platform Analytics Pricing Product portfolio Templates Export service 1…" at bounding box center [445, 191] width 891 height 383
paste input "1118-000145"
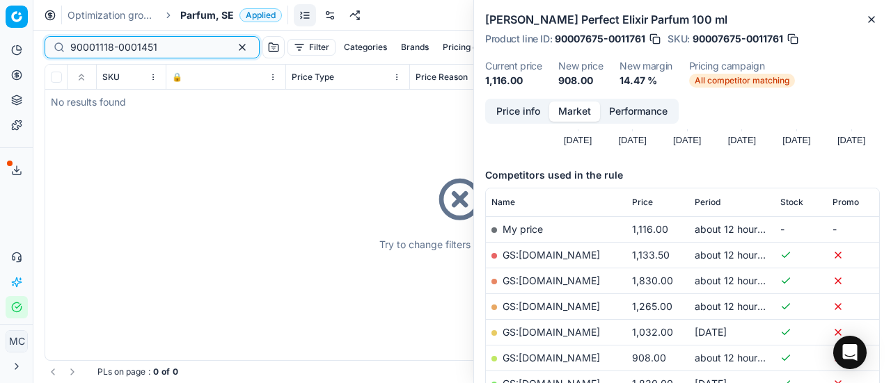
type input "90001118-0001451"
click at [216, 11] on span "Parfum, SE" at bounding box center [207, 15] width 54 height 14
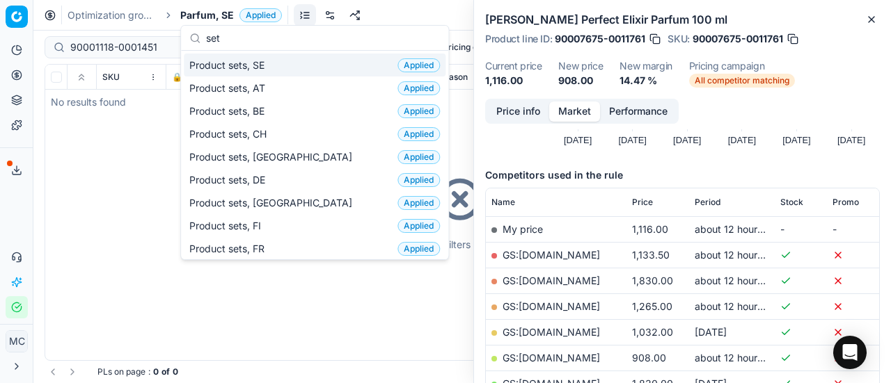
type input "set"
click at [285, 63] on div "Product sets, SE Applied" at bounding box center [315, 65] width 262 height 23
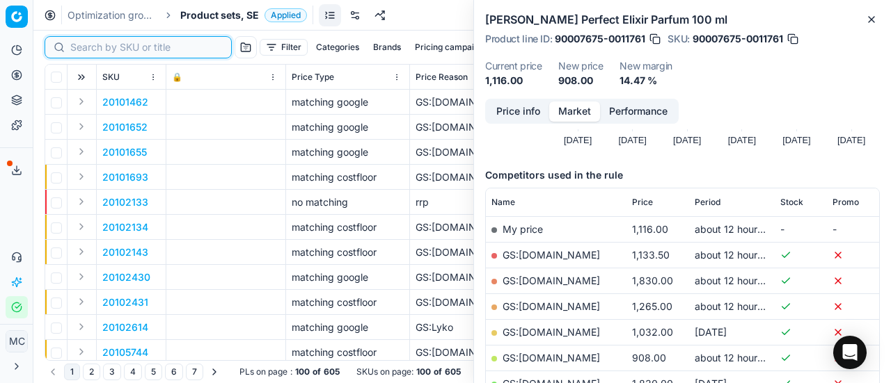
click at [105, 48] on input at bounding box center [146, 47] width 152 height 14
paste input "90001118-0001451"
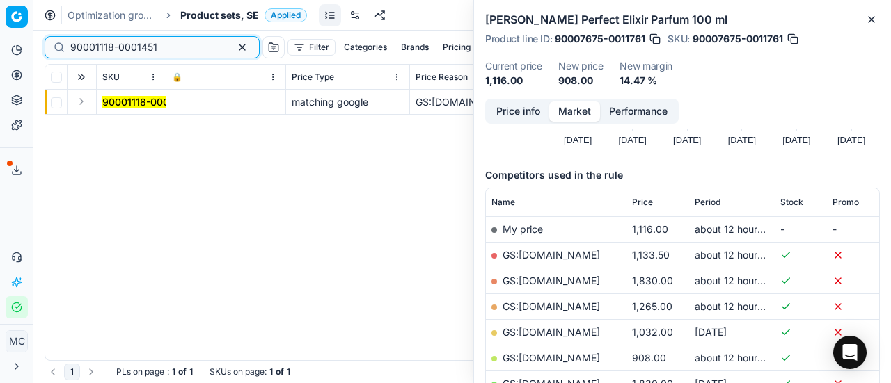
type input "90001118-0001451"
click at [86, 105] on button "Expand" at bounding box center [81, 101] width 17 height 17
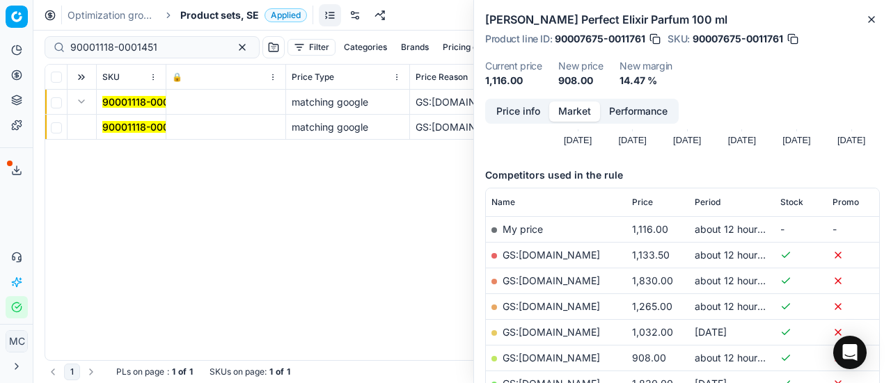
click at [146, 126] on mark "90001118-0001451" at bounding box center [145, 127] width 87 height 12
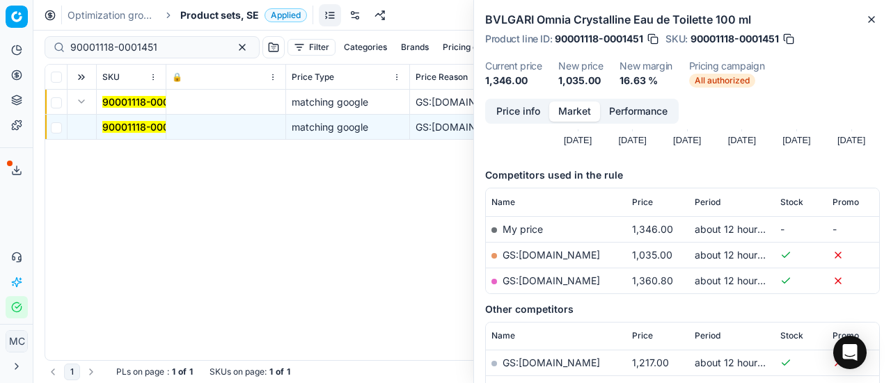
drag, startPoint x: 488, startPoint y: 104, endPoint x: 505, endPoint y: 111, distance: 18.1
click at [490, 106] on button "Price info" at bounding box center [518, 112] width 62 height 20
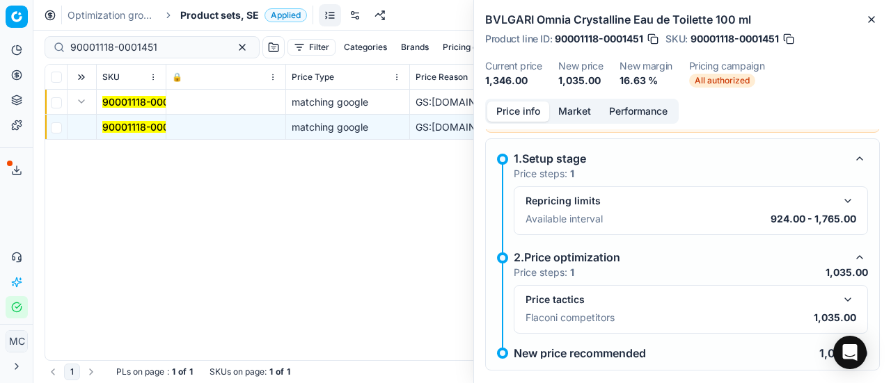
scroll to position [63, 0]
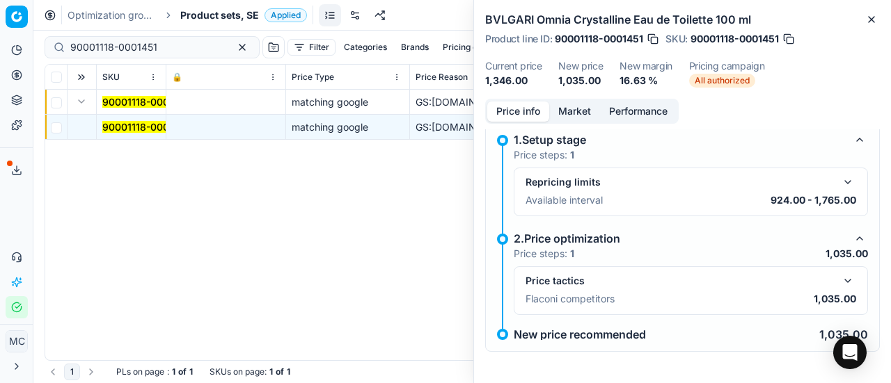
click at [837, 270] on div "Price tactics Flaconi competitors 1,035.00" at bounding box center [690, 290] width 354 height 49
click at [842, 286] on button "button" at bounding box center [847, 281] width 17 height 17
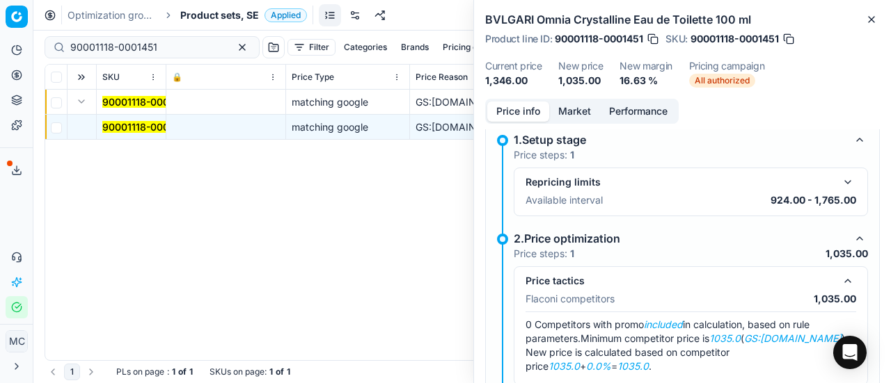
scroll to position [132, 0]
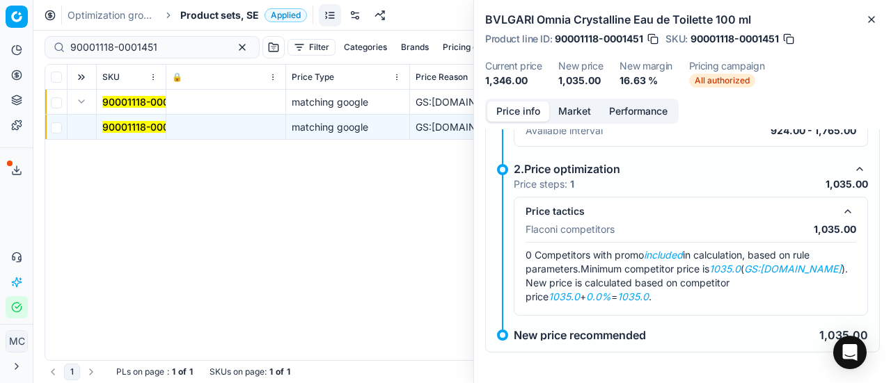
click at [587, 113] on button "Market" at bounding box center [574, 112] width 51 height 20
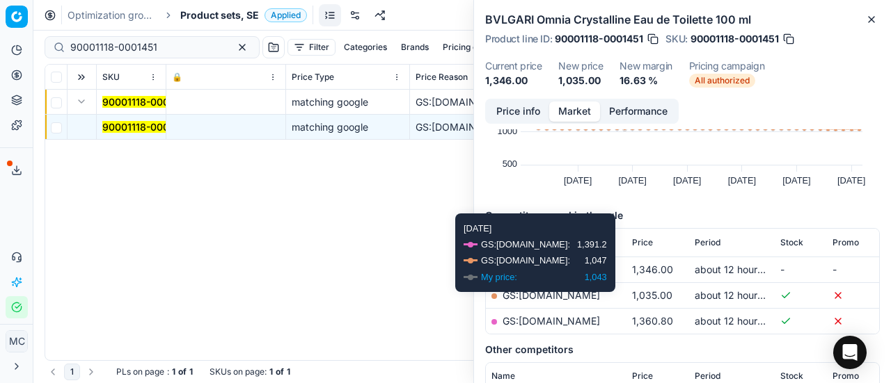
scroll to position [139, 0]
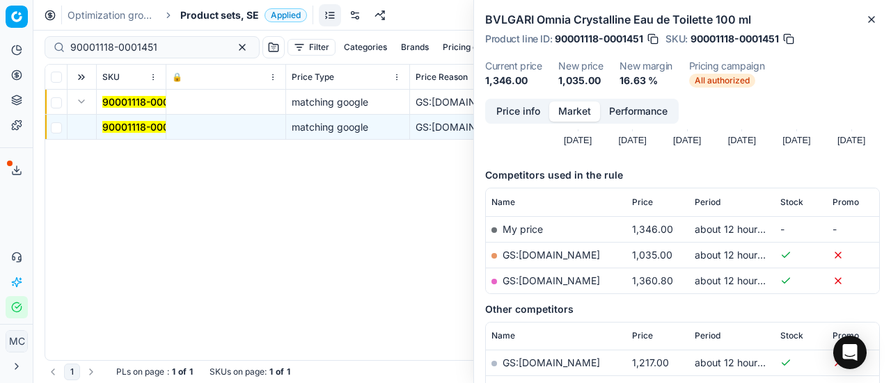
click at [519, 265] on td "GS:[DOMAIN_NAME]" at bounding box center [556, 255] width 141 height 26
click at [523, 258] on link "GS:[DOMAIN_NAME]" at bounding box center [550, 255] width 97 height 12
click at [248, 20] on span "Product sets, SE" at bounding box center [219, 15] width 79 height 14
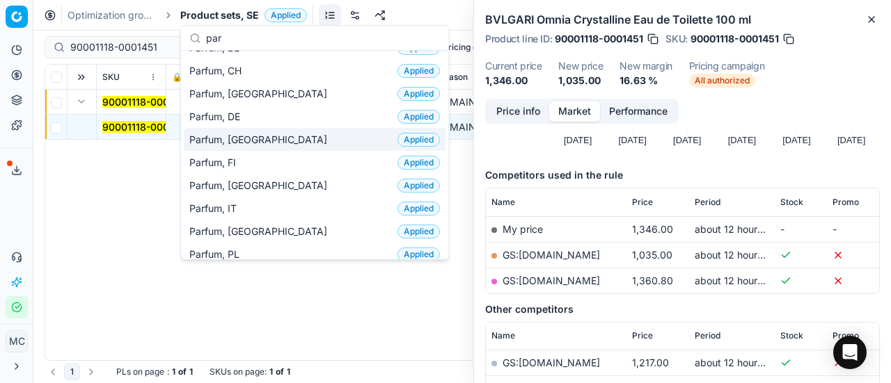
scroll to position [70, 0]
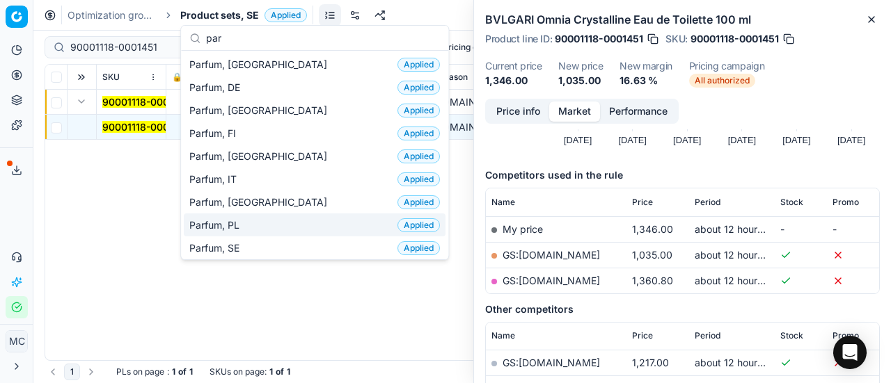
type input "par"
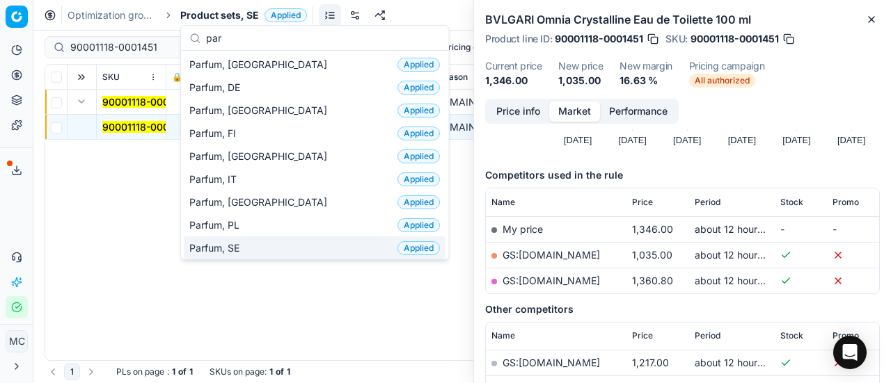
click at [254, 239] on div "Parfum, SE Applied" at bounding box center [315, 248] width 262 height 23
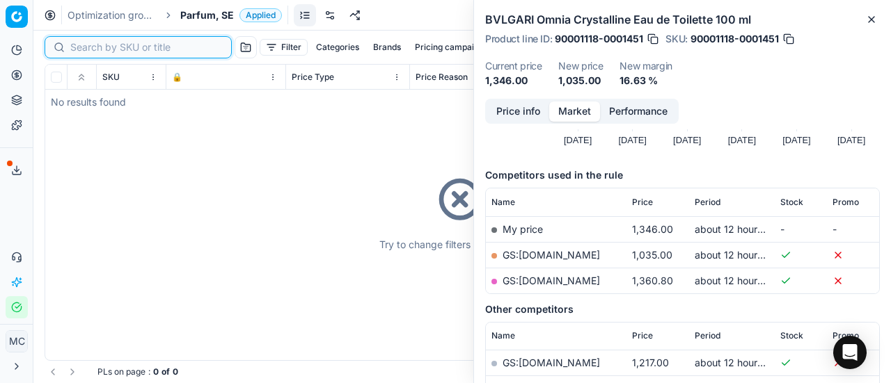
click at [90, 48] on input at bounding box center [146, 47] width 152 height 14
paste input "80070877-150"
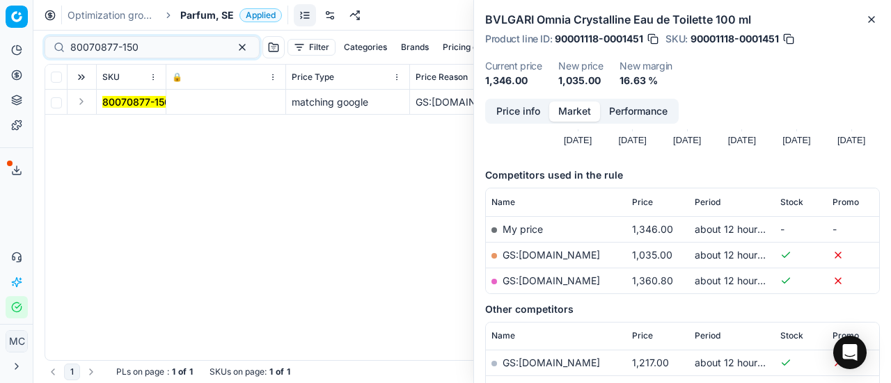
click at [82, 108] on button "Expand" at bounding box center [81, 101] width 17 height 17
click at [132, 133] on span "80070877-150" at bounding box center [136, 127] width 68 height 14
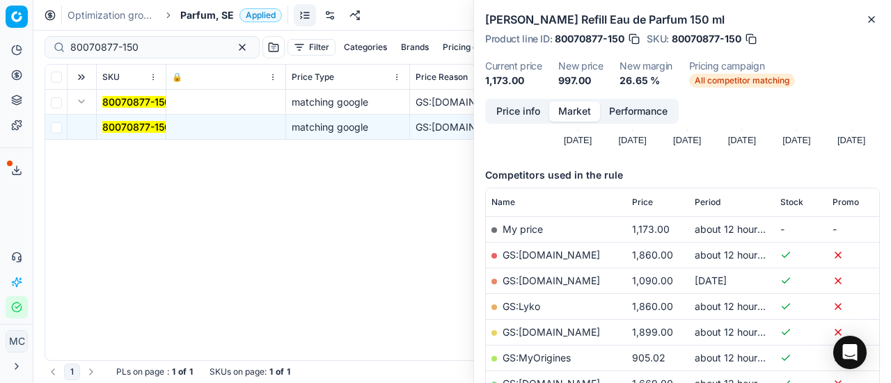
click at [497, 118] on button "Price info" at bounding box center [518, 112] width 62 height 20
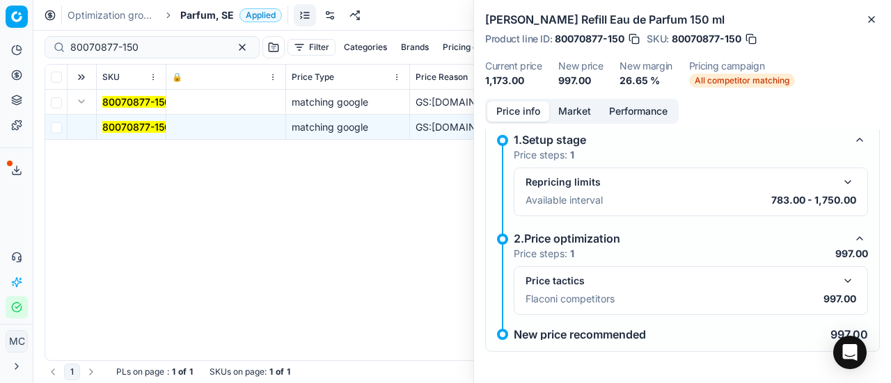
click at [845, 278] on button "button" at bounding box center [847, 281] width 17 height 17
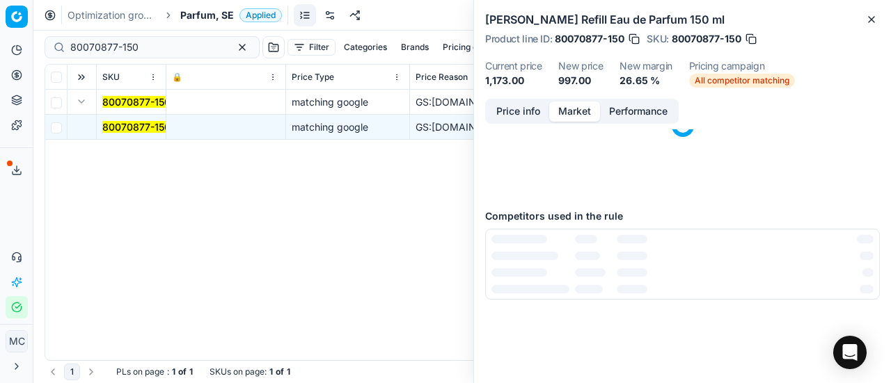
click at [576, 112] on button "Market" at bounding box center [574, 112] width 51 height 20
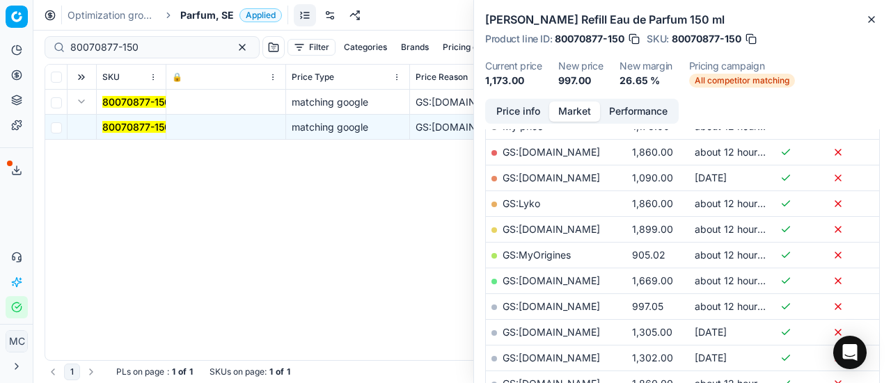
scroll to position [312, 0]
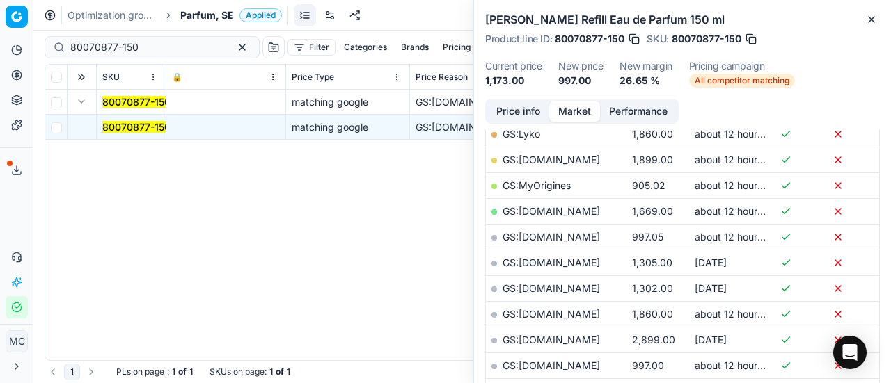
click at [577, 365] on link "GS:[DOMAIN_NAME]" at bounding box center [550, 366] width 97 height 12
drag, startPoint x: 147, startPoint y: 49, endPoint x: 6, endPoint y: 10, distance: 147.2
click at [0, 15] on div "Pricing platform Analytics Pricing Product portfolio Templates Export service 1…" at bounding box center [445, 191] width 891 height 383
paste input "20514-10"
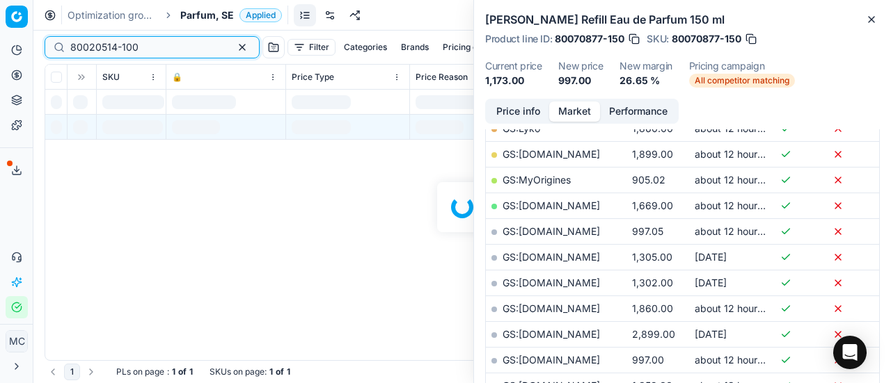
scroll to position [312, 0]
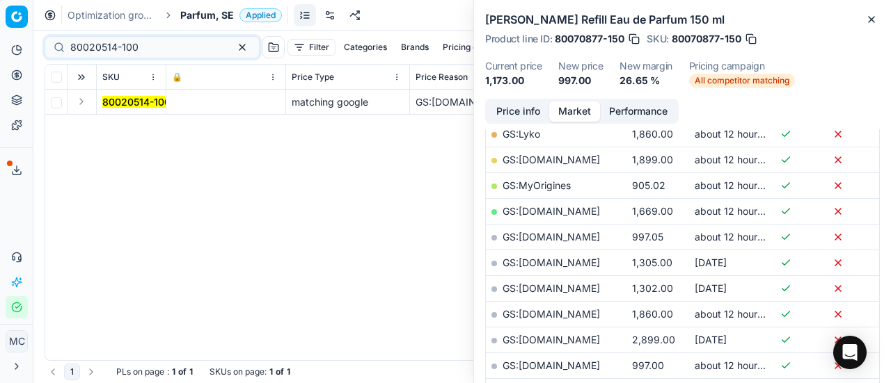
click at [87, 100] on button "Expand" at bounding box center [81, 101] width 17 height 17
click at [118, 123] on mark "80020514-100" at bounding box center [136, 127] width 68 height 12
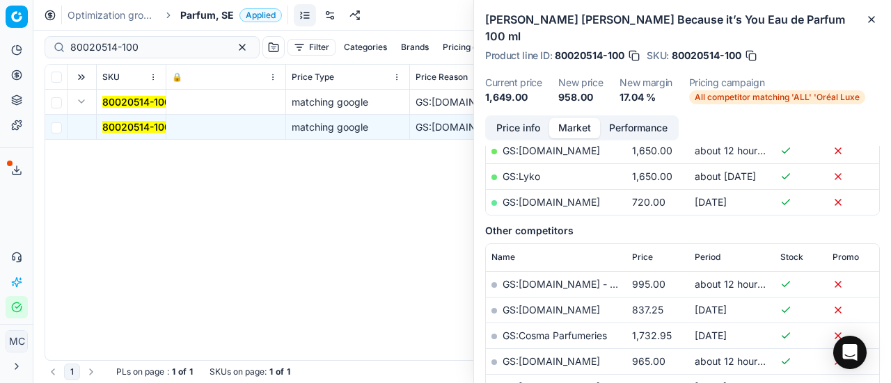
click at [518, 123] on button "Price info" at bounding box center [518, 128] width 62 height 20
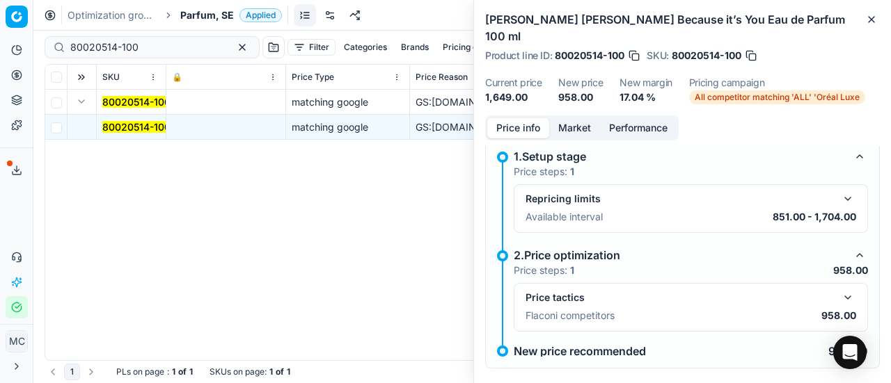
click at [840, 299] on button "button" at bounding box center [847, 297] width 17 height 17
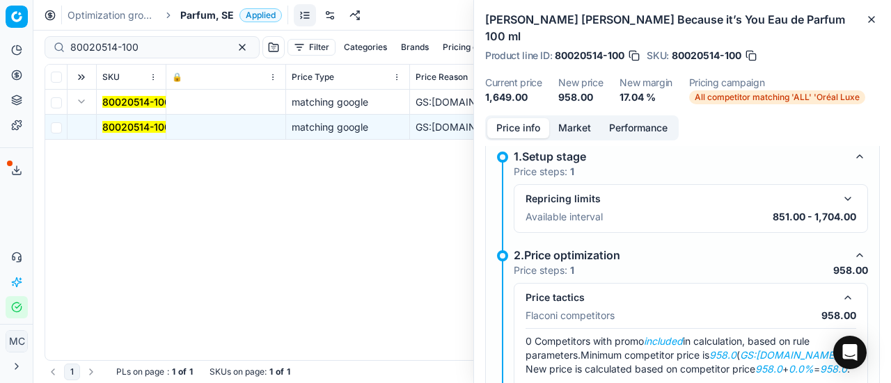
scroll to position [79, 0]
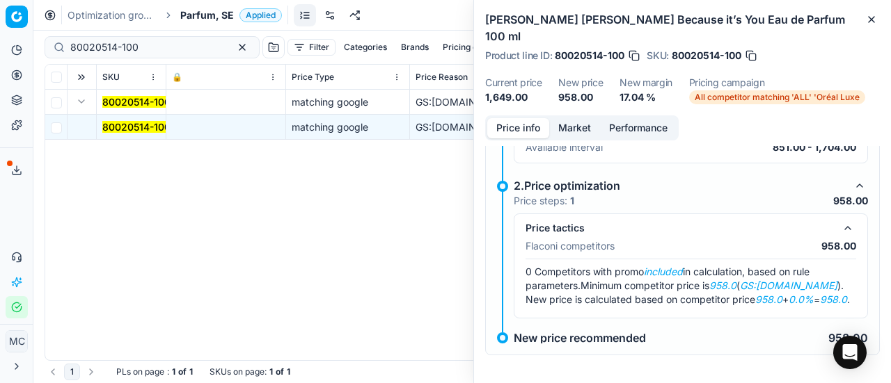
click at [563, 131] on button "Market" at bounding box center [574, 128] width 51 height 20
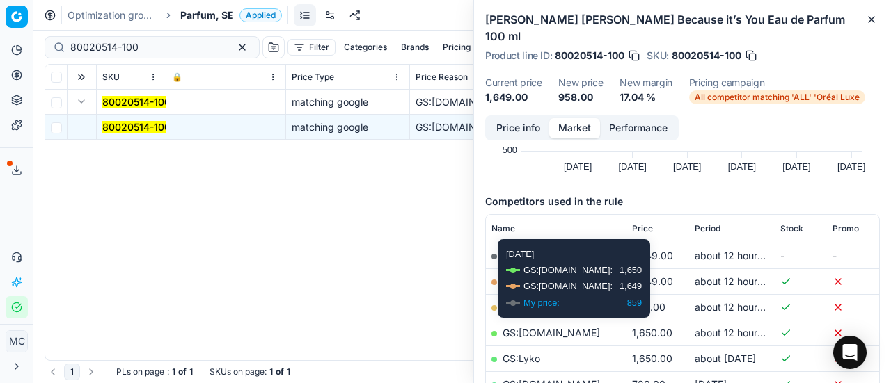
scroll to position [209, 0]
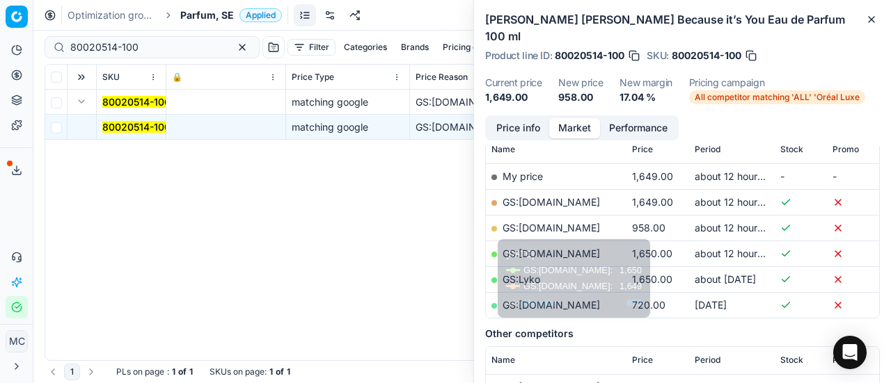
click at [570, 226] on link "GS:[DOMAIN_NAME]" at bounding box center [550, 228] width 97 height 12
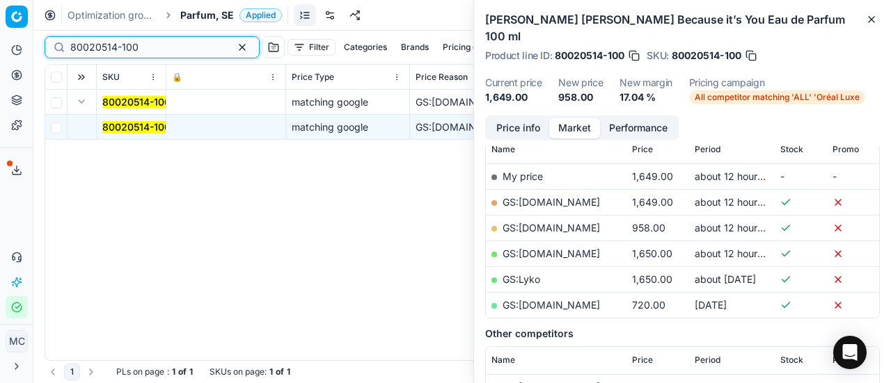
drag, startPoint x: 160, startPoint y: 50, endPoint x: 0, endPoint y: 1, distance: 167.5
click at [0, 2] on div "Pricing platform Analytics Pricing Product portfolio Templates Export service 1…" at bounding box center [445, 191] width 891 height 383
paste input "5215"
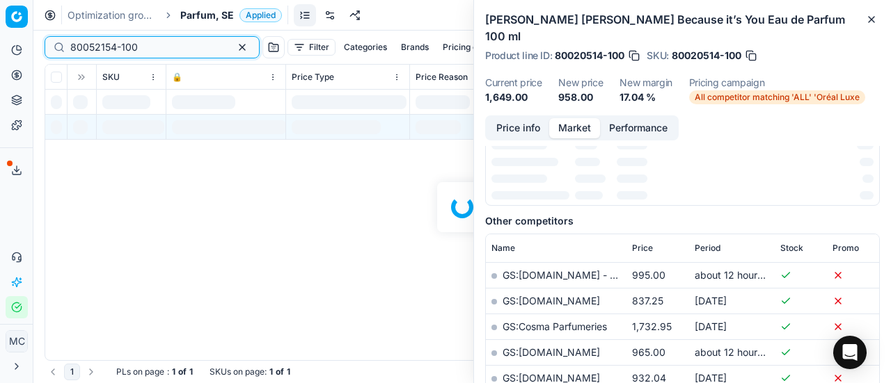
scroll to position [209, 0]
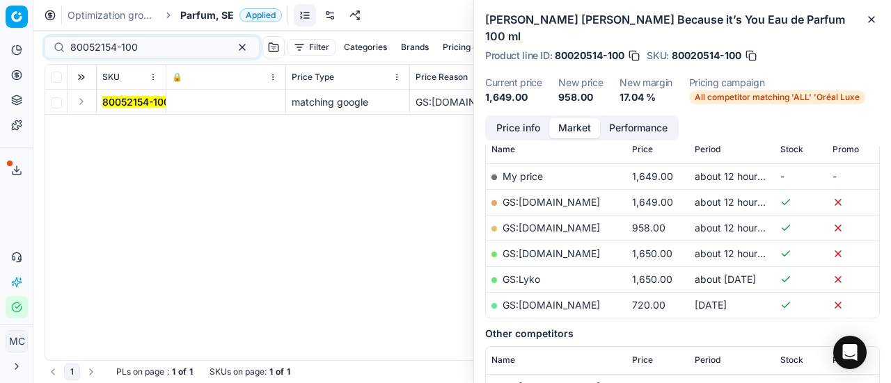
click at [81, 95] on button "Expand" at bounding box center [81, 101] width 17 height 17
click at [136, 122] on mark "80052154-100" at bounding box center [135, 127] width 67 height 12
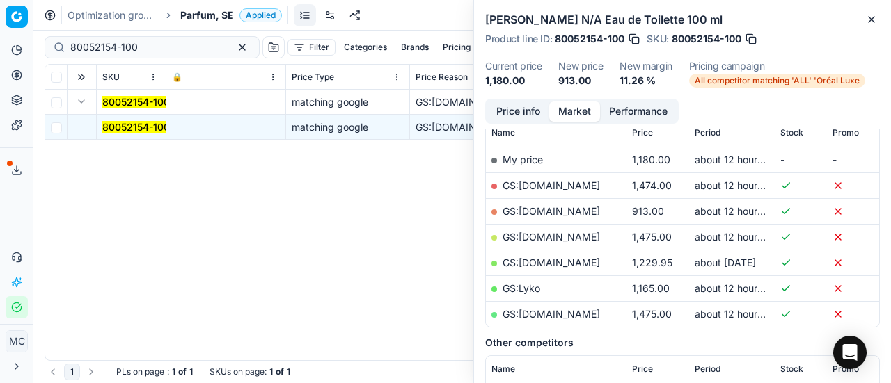
click at [513, 113] on button "Price info" at bounding box center [518, 112] width 62 height 20
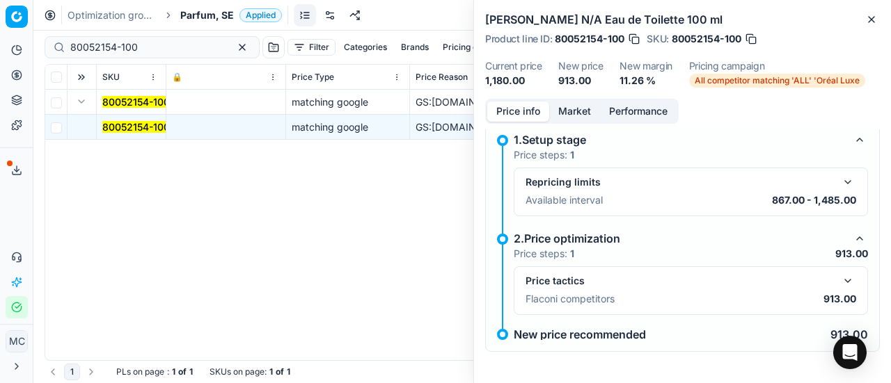
click at [839, 282] on button "button" at bounding box center [847, 281] width 17 height 17
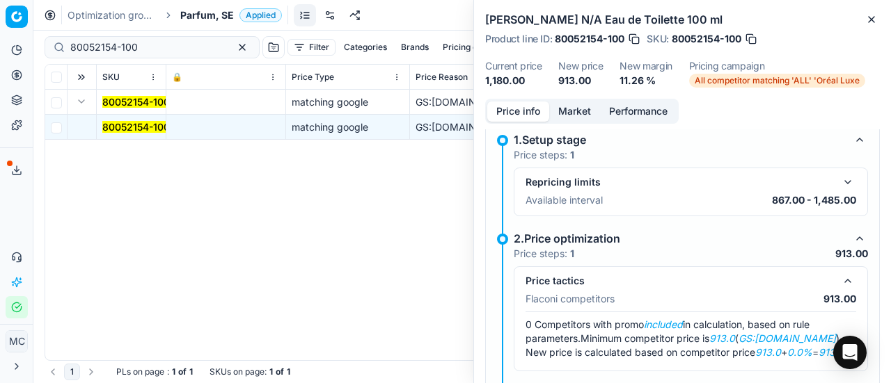
click at [559, 112] on button "Market" at bounding box center [574, 112] width 51 height 20
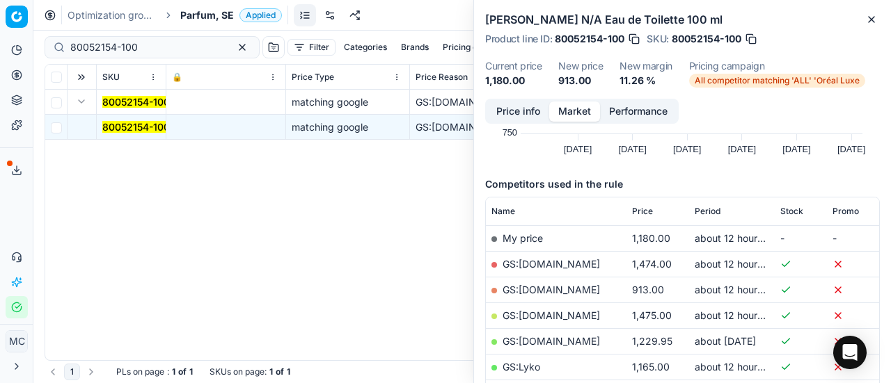
scroll to position [139, 0]
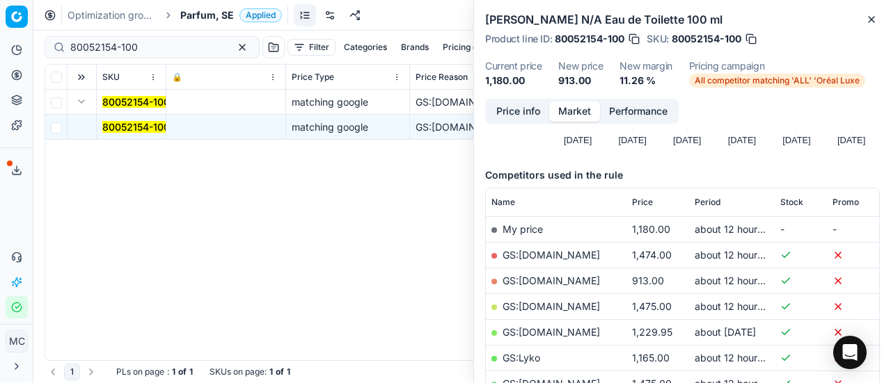
click at [583, 280] on link "GS:[DOMAIN_NAME]" at bounding box center [550, 281] width 97 height 12
drag, startPoint x: 149, startPoint y: 48, endPoint x: 0, endPoint y: 70, distance: 150.5
click at [0, 61] on div "Pricing platform Analytics Pricing Product portfolio Templates Export service 1…" at bounding box center [445, 191] width 891 height 383
paste input "90003862-0005604"
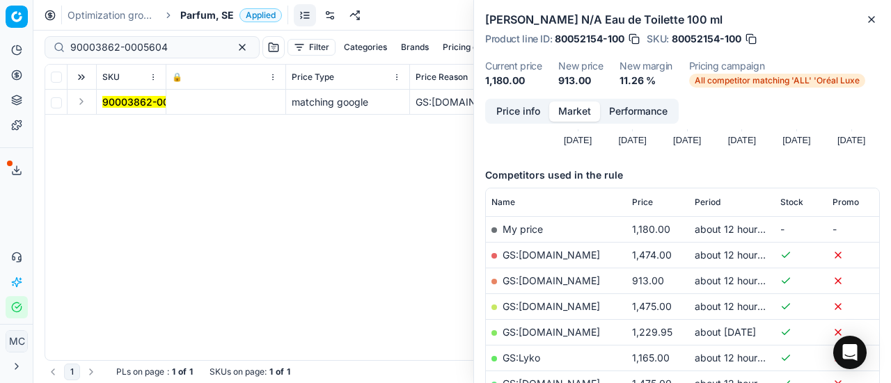
click at [82, 102] on button "Expand" at bounding box center [81, 101] width 17 height 17
click at [129, 127] on mark "90003862-0005604" at bounding box center [150, 127] width 97 height 12
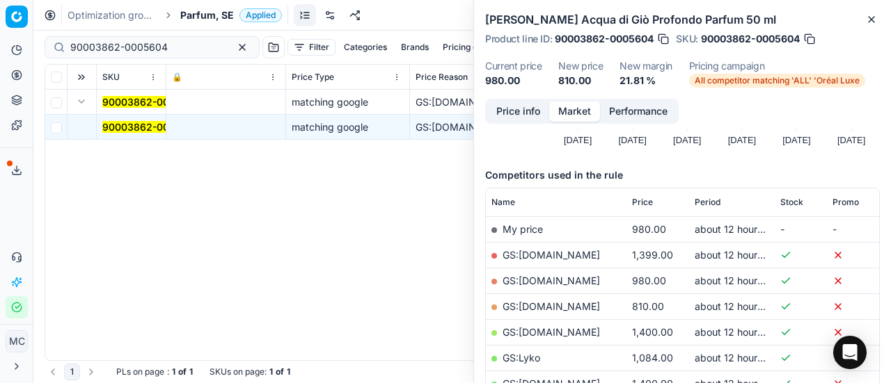
click at [515, 111] on button "Price info" at bounding box center [518, 112] width 62 height 20
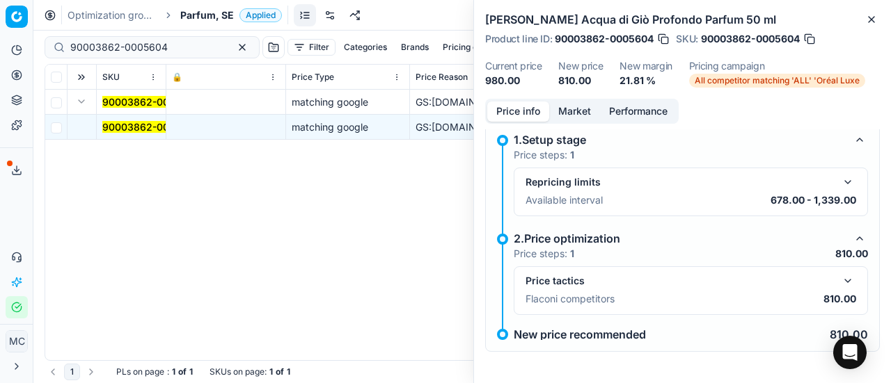
click at [844, 281] on button "button" at bounding box center [847, 281] width 17 height 17
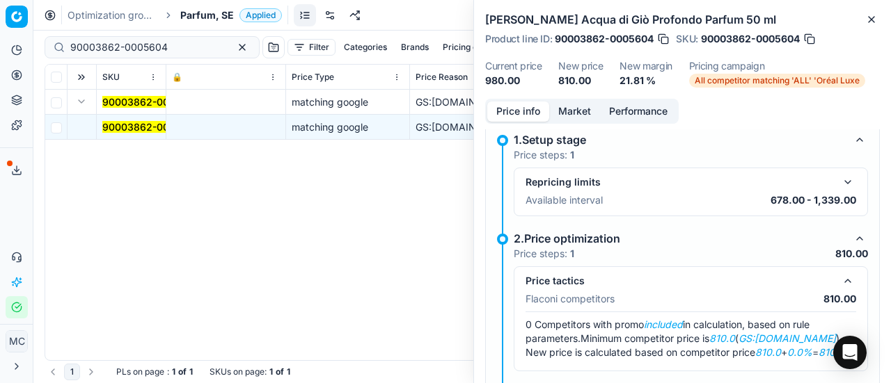
click at [578, 112] on button "Market" at bounding box center [574, 112] width 51 height 20
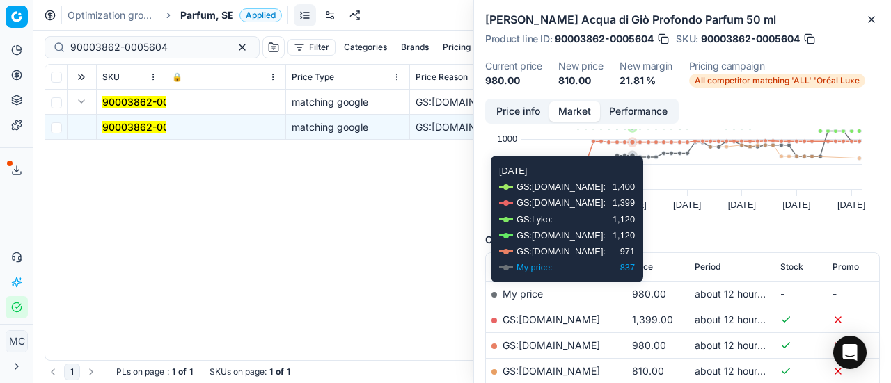
scroll to position [139, 0]
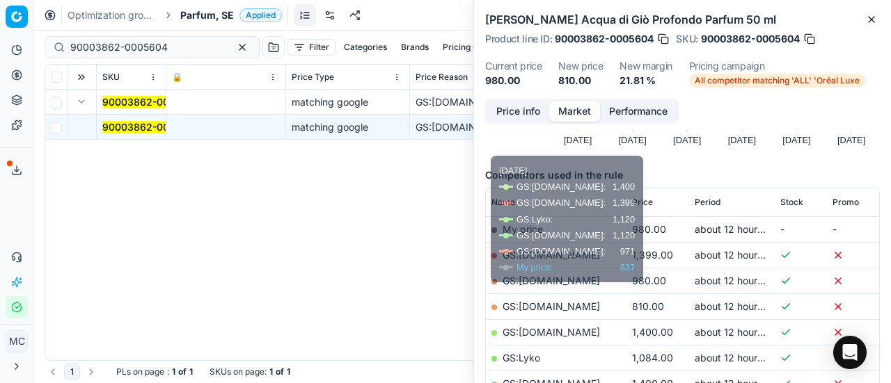
click at [573, 310] on link "GS:[DOMAIN_NAME]" at bounding box center [550, 307] width 97 height 12
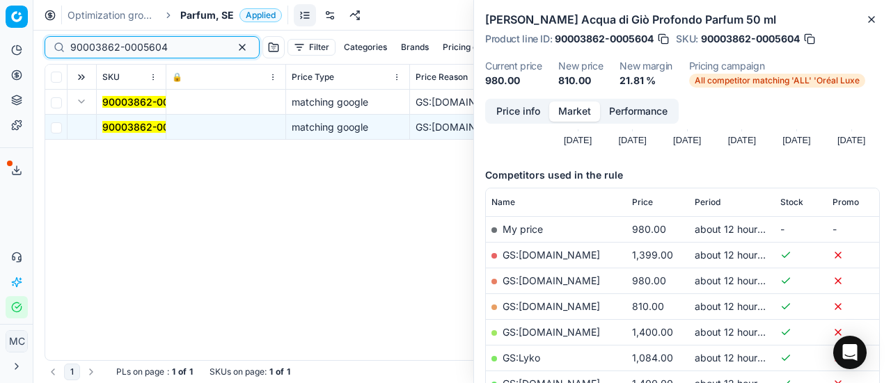
drag, startPoint x: 136, startPoint y: 49, endPoint x: 0, endPoint y: -41, distance: 163.6
click at [0, 0] on html "Pricing platform Analytics Pricing Product portfolio Templates Export service 1…" at bounding box center [445, 191] width 891 height 383
paste input "7350-0011239"
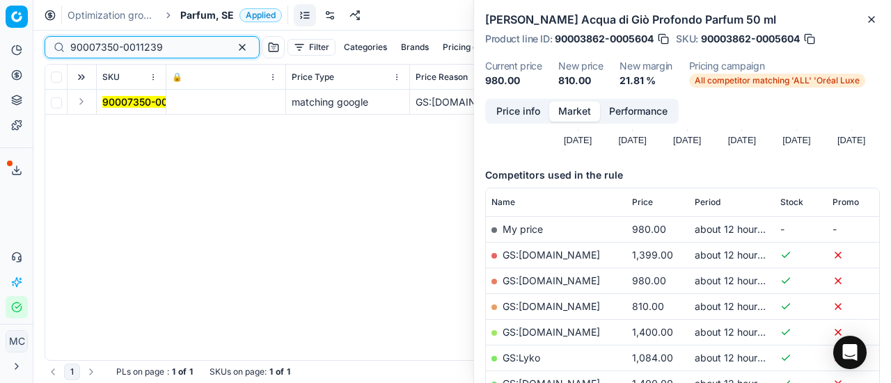
type input "90007350-0011239"
click at [77, 106] on button "Expand" at bounding box center [81, 101] width 17 height 17
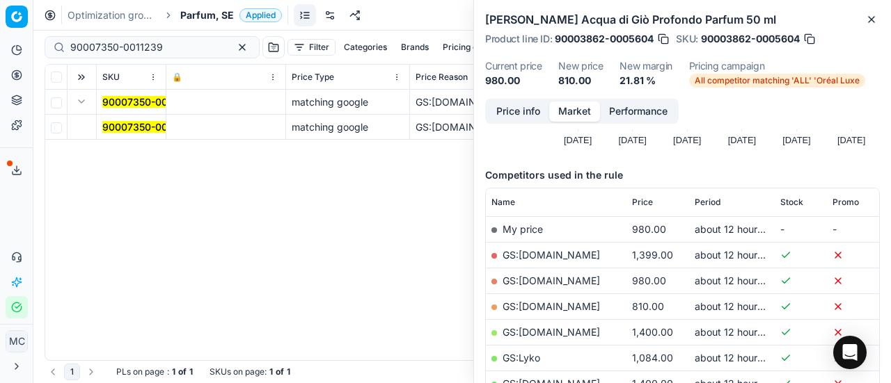
click at [134, 124] on mark "90007350-0011239" at bounding box center [148, 127] width 93 height 12
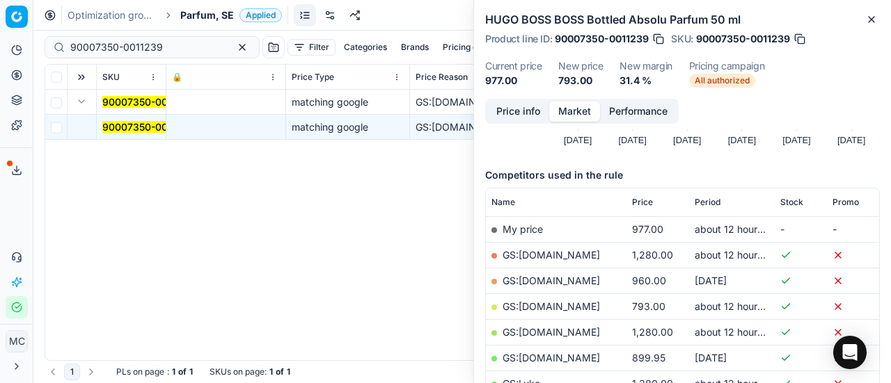
click at [516, 112] on button "Price info" at bounding box center [518, 112] width 62 height 20
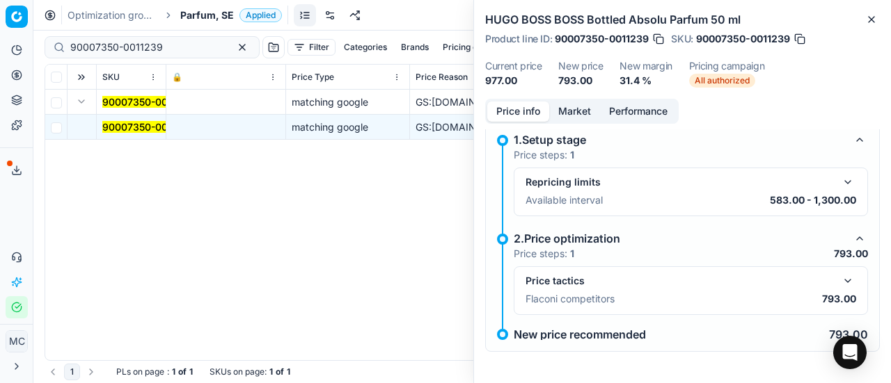
click at [839, 282] on button "button" at bounding box center [847, 281] width 17 height 17
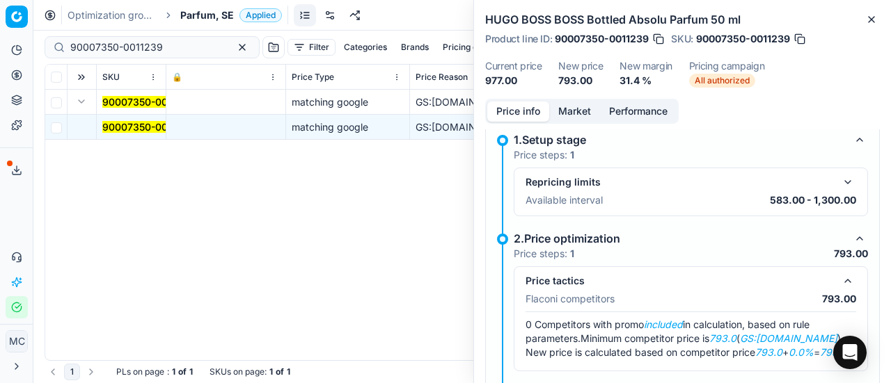
click at [583, 110] on button "Market" at bounding box center [574, 112] width 51 height 20
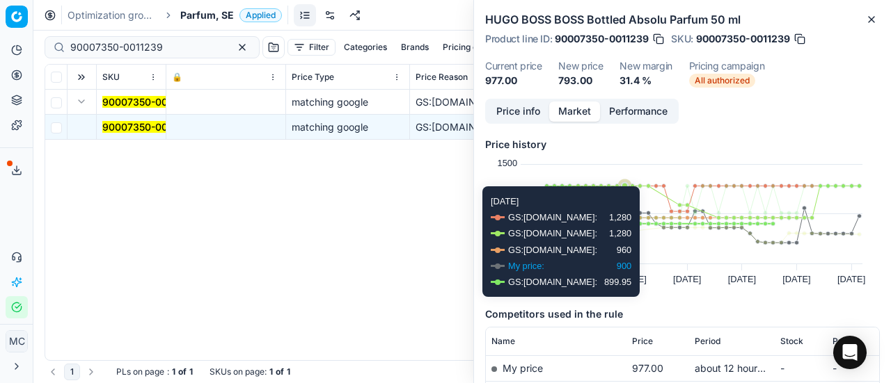
scroll to position [139, 0]
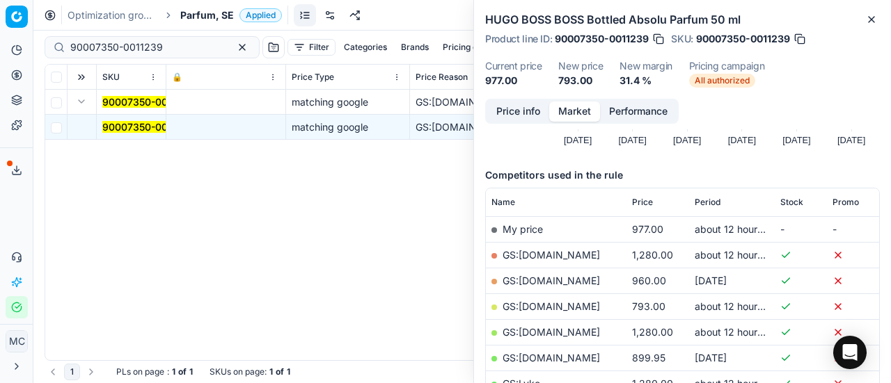
click at [550, 305] on link "GS:[DOMAIN_NAME]" at bounding box center [550, 307] width 97 height 12
click at [203, 19] on span "Parfum, SE" at bounding box center [207, 15] width 54 height 14
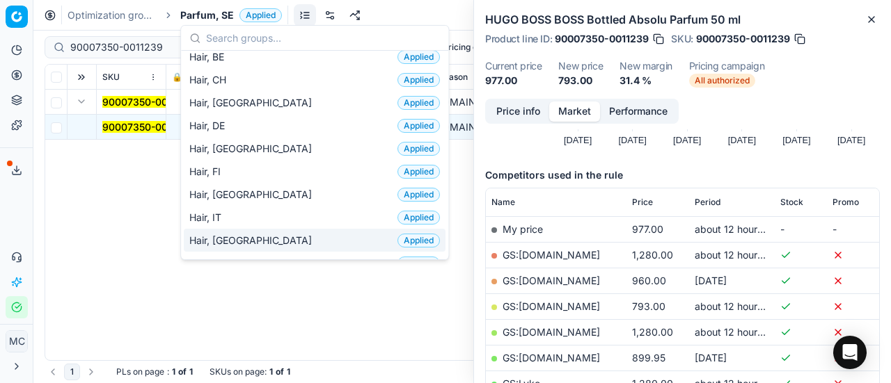
scroll to position [348, 0]
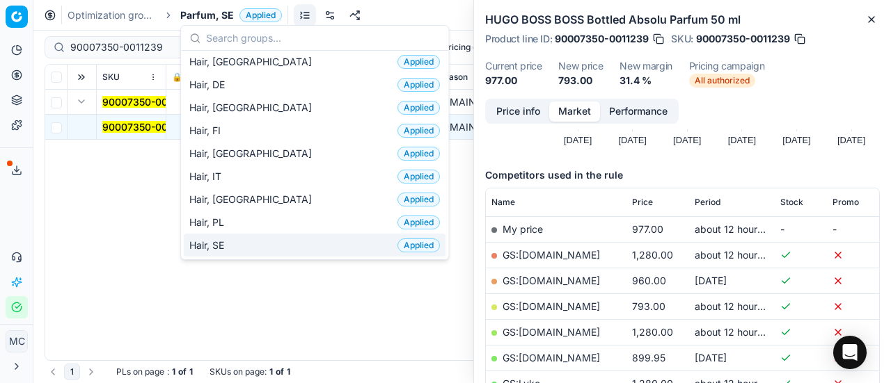
click at [246, 234] on div "Hair, SE Applied" at bounding box center [315, 245] width 262 height 23
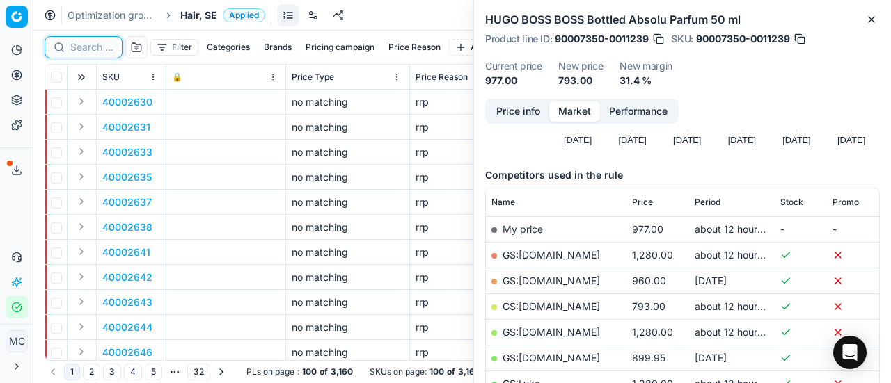
click at [97, 46] on input at bounding box center [91, 47] width 43 height 14
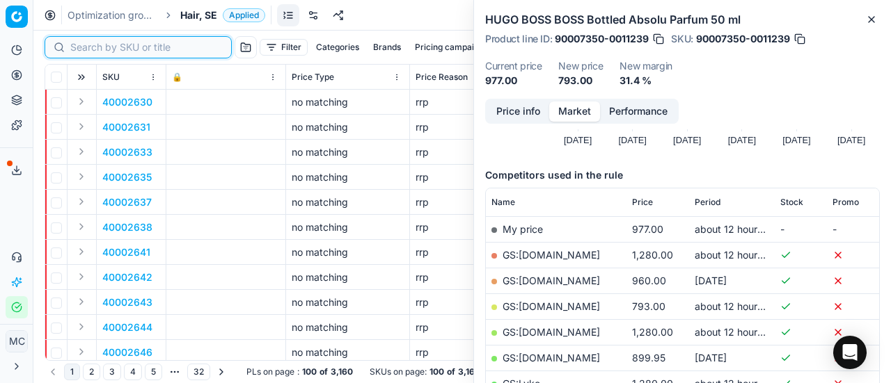
paste input "90009560-0014609"
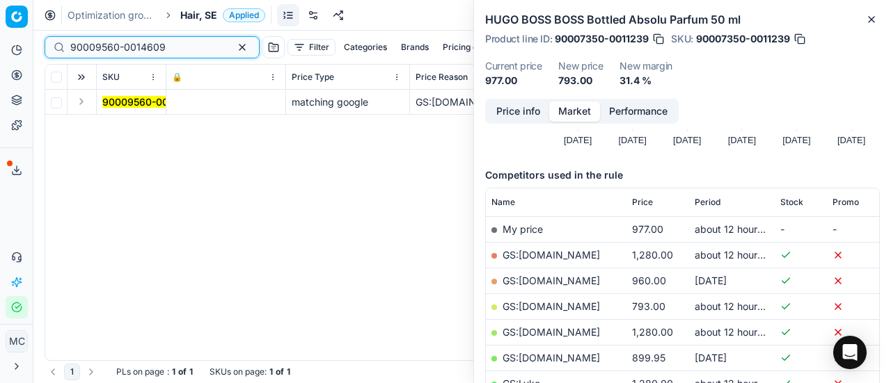
type input "90009560-0014609"
click at [84, 103] on button "Expand" at bounding box center [81, 101] width 17 height 17
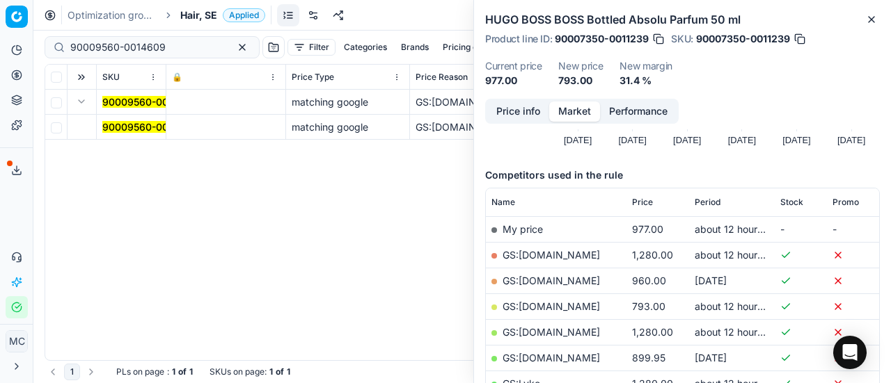
click at [111, 124] on mark "90009560-0014609" at bounding box center [149, 127] width 95 height 12
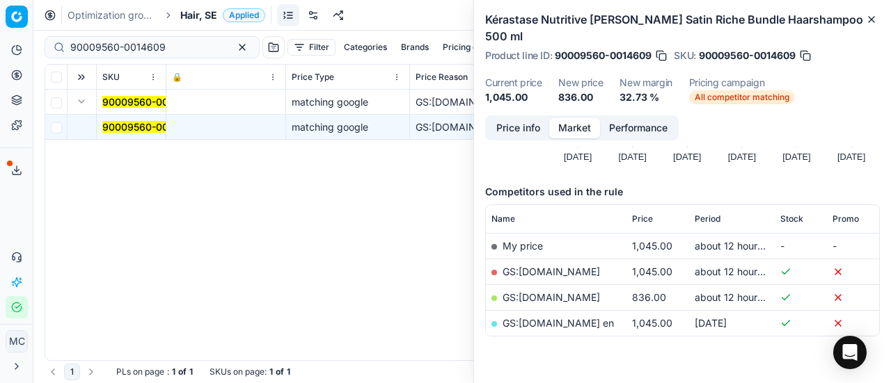
drag, startPoint x: 484, startPoint y: 109, endPoint x: 625, endPoint y: 147, distance: 145.7
click at [488, 115] on div "Price info Market Performance" at bounding box center [581, 127] width 193 height 25
click at [534, 120] on button "Price info" at bounding box center [518, 128] width 62 height 20
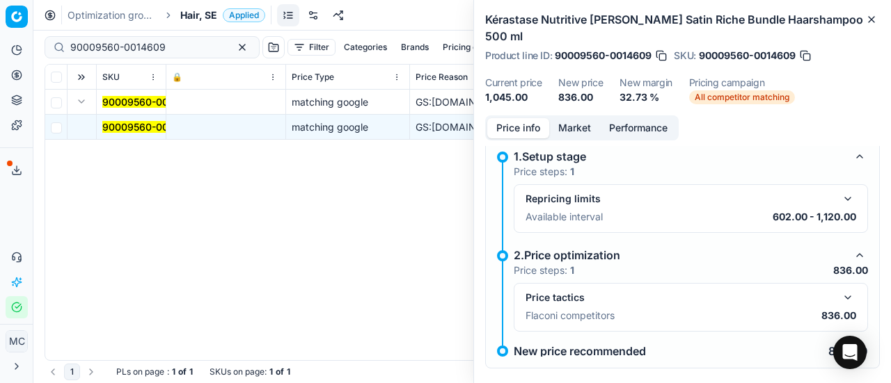
drag, startPoint x: 840, startPoint y: 279, endPoint x: 831, endPoint y: 264, distance: 17.6
click at [839, 289] on button "button" at bounding box center [847, 297] width 17 height 17
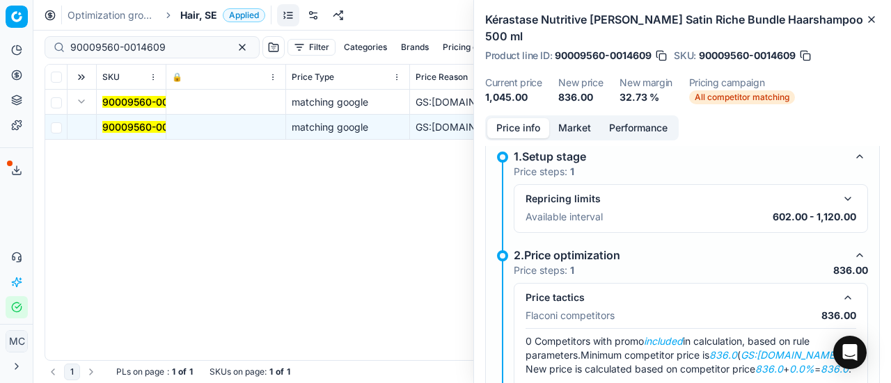
drag, startPoint x: 564, startPoint y: 104, endPoint x: 586, endPoint y: 125, distance: 30.0
click at [566, 118] on button "Market" at bounding box center [574, 128] width 51 height 20
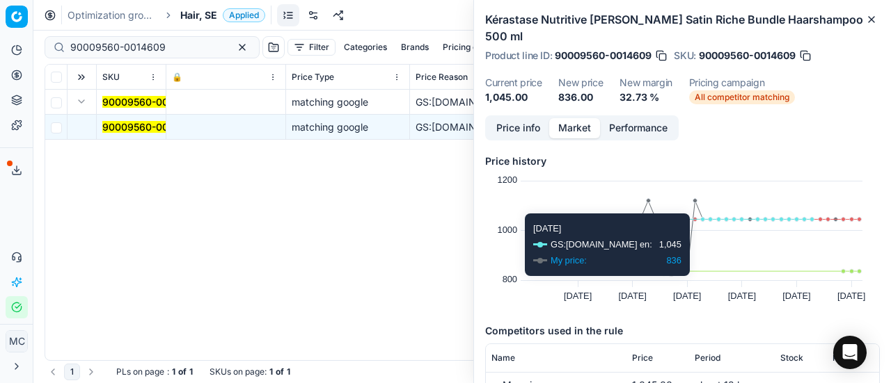
scroll to position [157, 0]
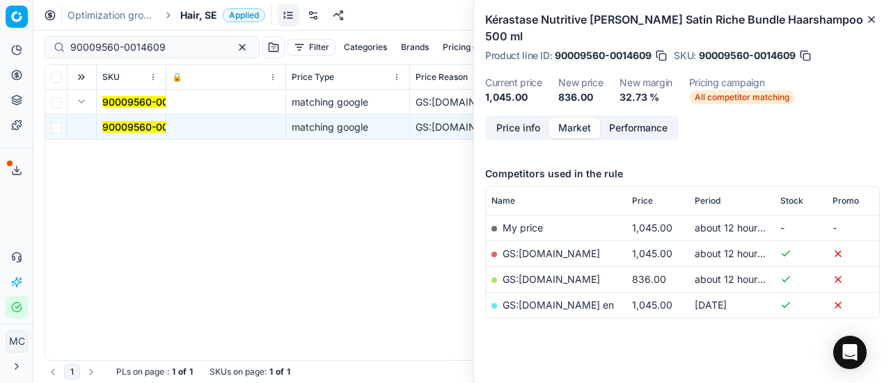
click at [557, 273] on link "GS:[DOMAIN_NAME]" at bounding box center [550, 279] width 97 height 12
click at [218, 19] on div "Hair, SE Applied" at bounding box center [222, 15] width 85 height 14
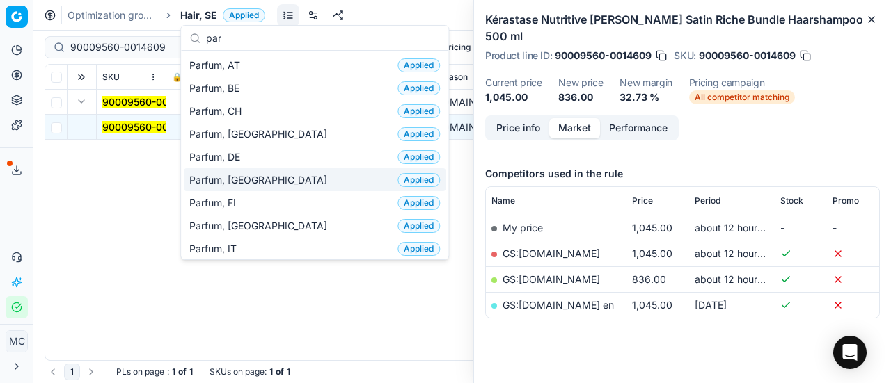
scroll to position [209, 0]
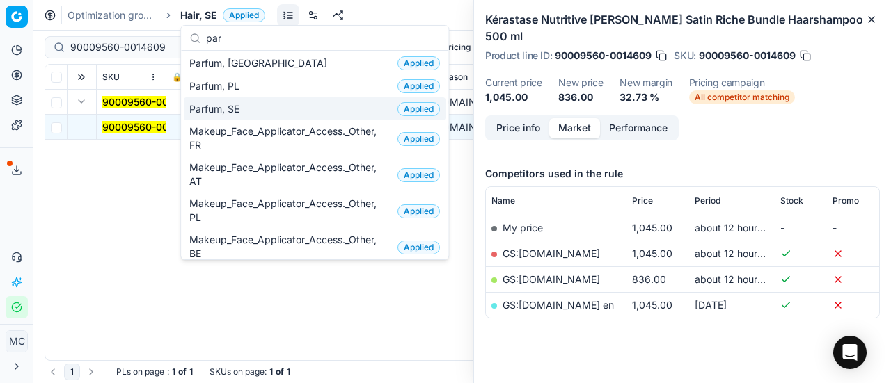
type input "par"
click at [287, 104] on div "Parfum, SE Applied" at bounding box center [315, 108] width 262 height 23
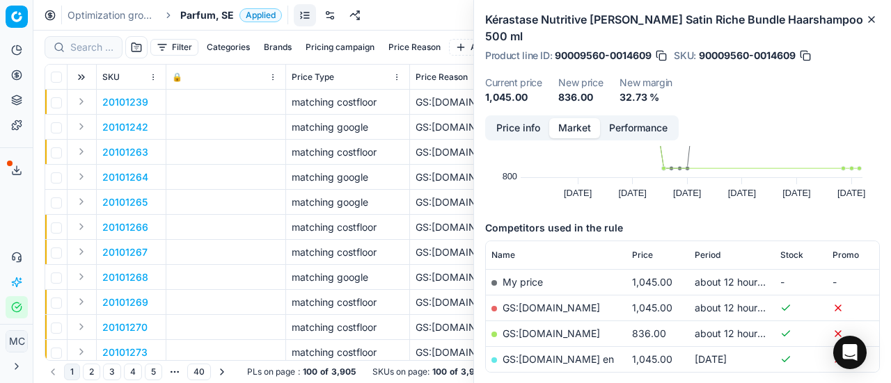
scroll to position [157, 0]
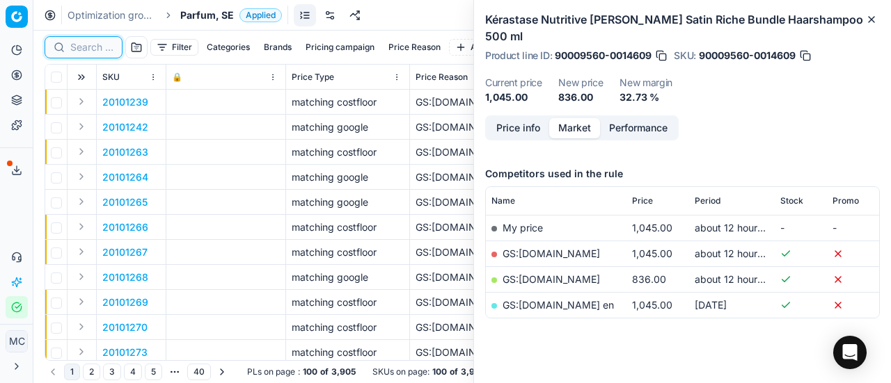
click at [106, 48] on input at bounding box center [91, 47] width 43 height 14
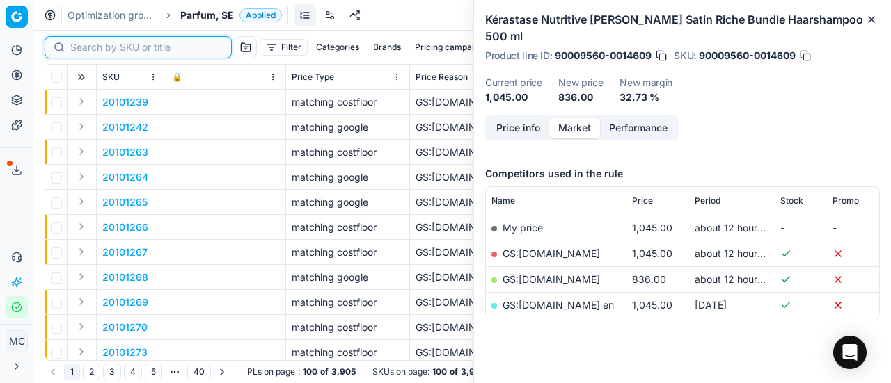
paste input "90011686-0018577"
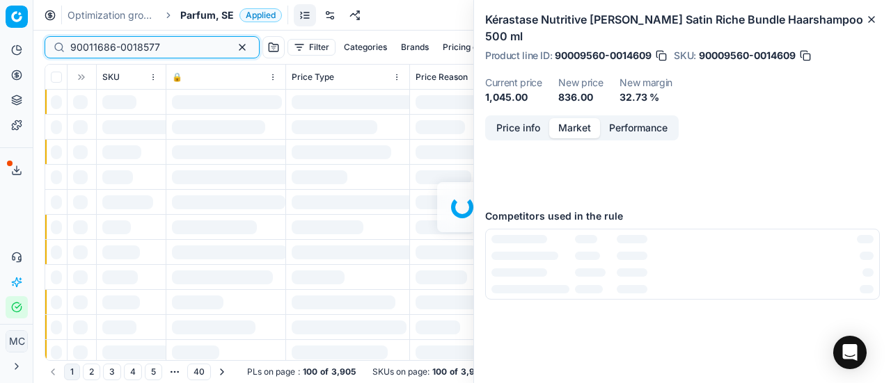
scroll to position [157, 0]
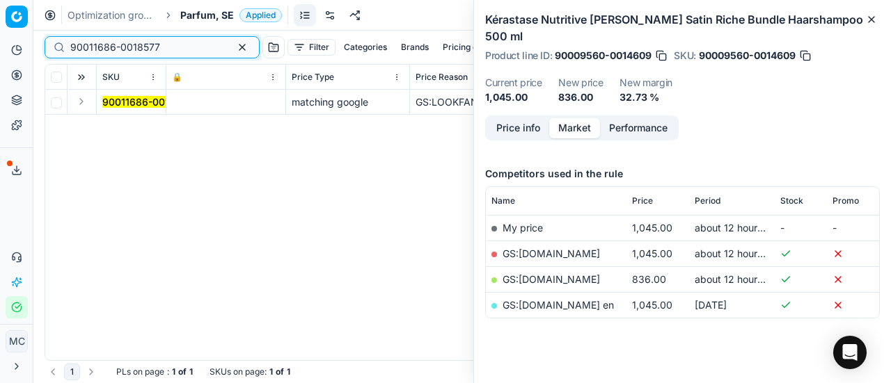
type input "90011686-0018577"
click at [79, 104] on button "Expand" at bounding box center [81, 101] width 17 height 17
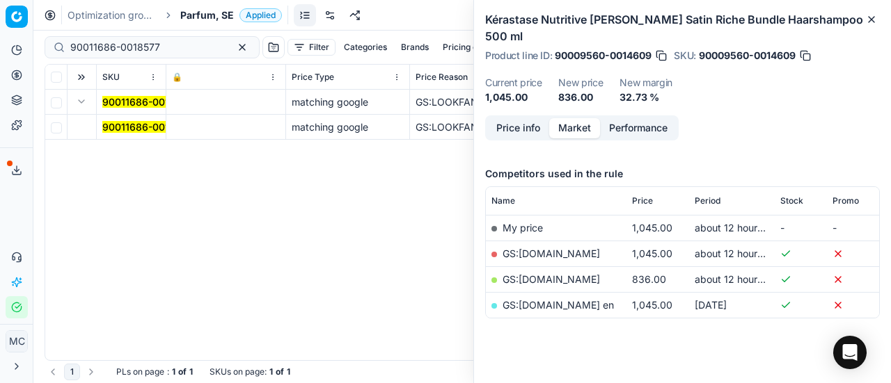
click at [115, 120] on span "90011686-0018577" at bounding box center [147, 127] width 90 height 14
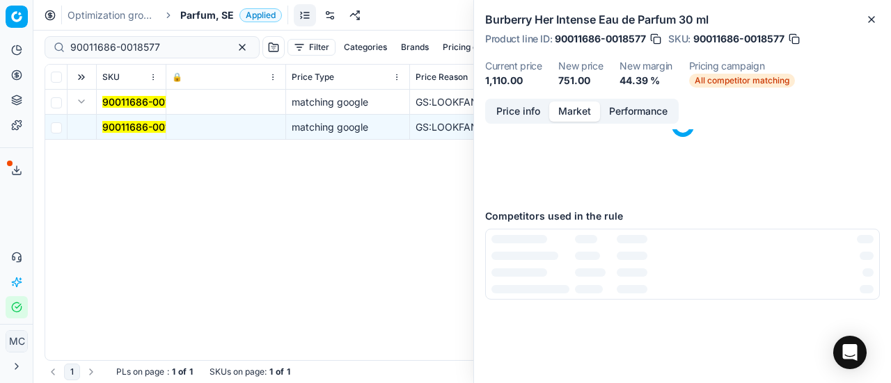
scroll to position [0, 0]
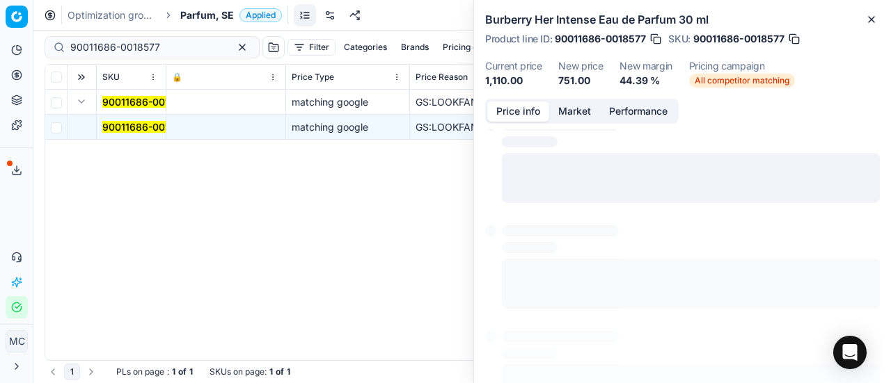
click at [513, 118] on button "Price info" at bounding box center [518, 112] width 62 height 20
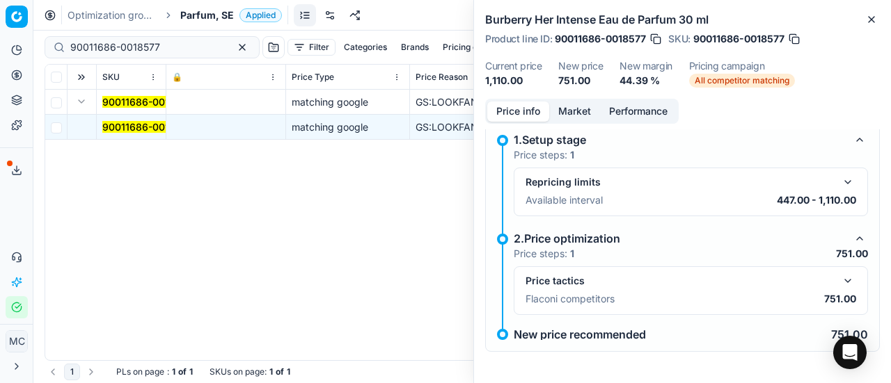
click at [839, 278] on button "button" at bounding box center [847, 281] width 17 height 17
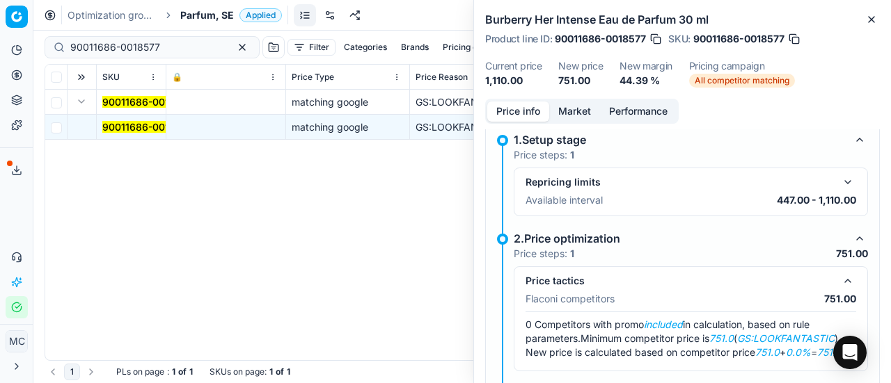
click at [591, 99] on div "Price info Market Performance" at bounding box center [581, 111] width 193 height 25
click at [586, 107] on button "Market" at bounding box center [574, 112] width 51 height 20
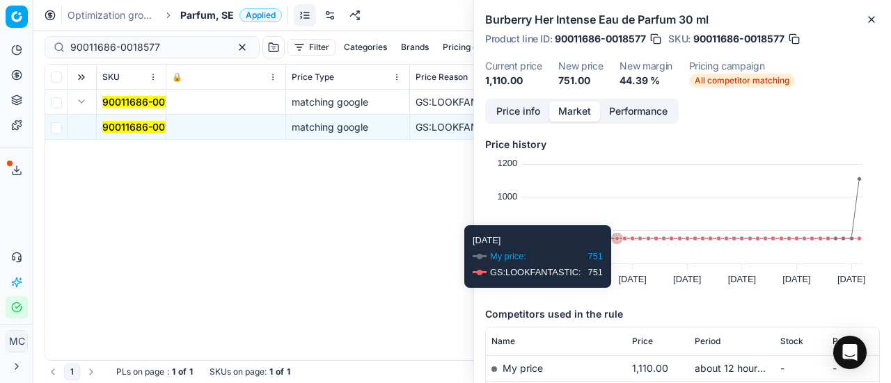
scroll to position [106, 0]
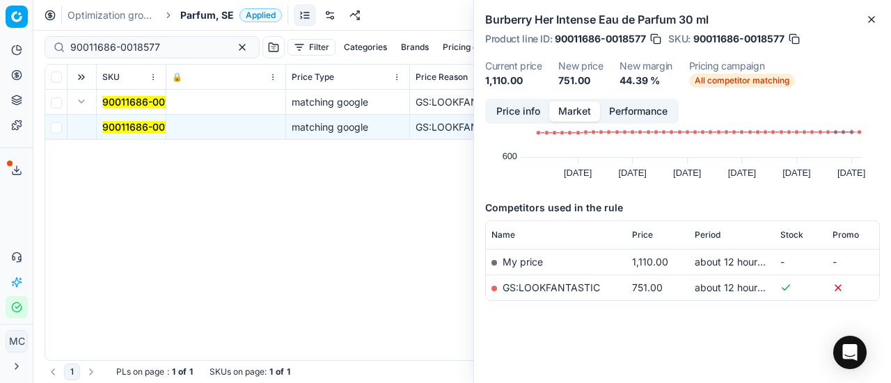
click at [579, 280] on td "GS:LOOKFANTASTIC" at bounding box center [556, 288] width 141 height 26
click at [580, 291] on link "GS:LOOKFANTASTIC" at bounding box center [550, 288] width 97 height 12
drag, startPoint x: 17, startPoint y: 207, endPoint x: 33, endPoint y: 190, distance: 24.1
click at [20, 201] on div "Analytics Pricing Product portfolio Templates Export service 17 Contact support…" at bounding box center [16, 178] width 33 height 291
click at [210, 20] on span "Parfum, SE" at bounding box center [207, 15] width 54 height 14
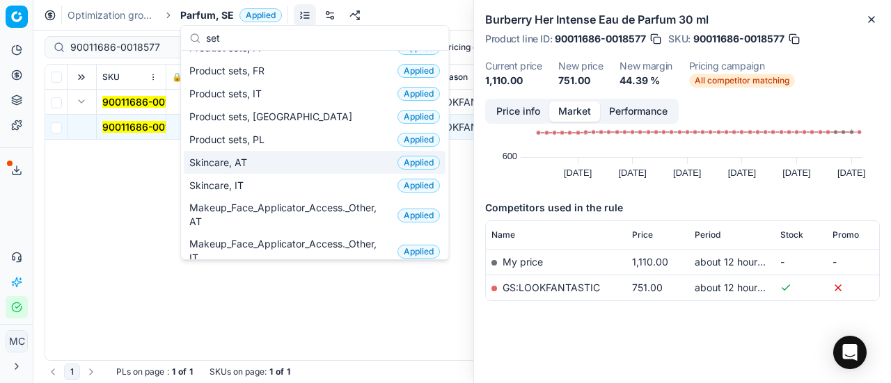
scroll to position [0, 0]
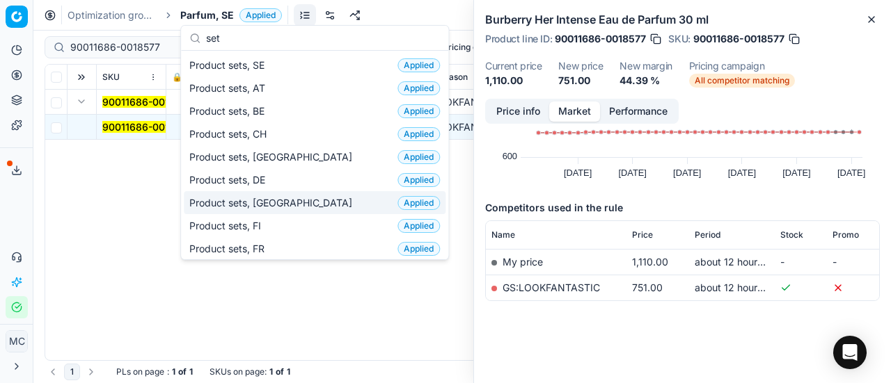
type input "set"
click at [287, 194] on div "Product sets, DK Applied" at bounding box center [315, 202] width 262 height 23
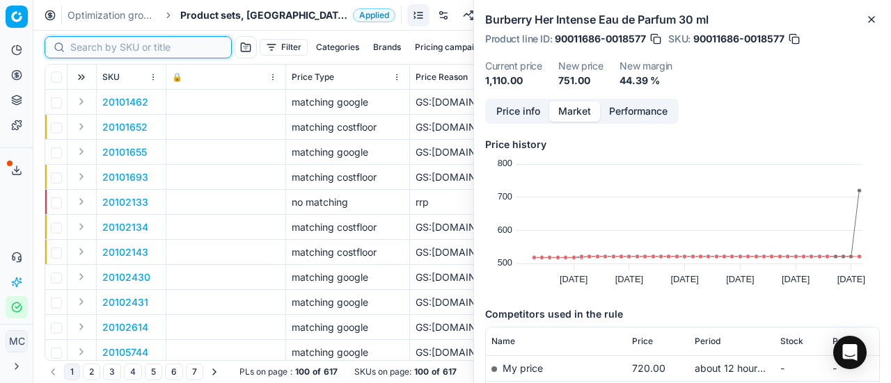
click at [102, 48] on input at bounding box center [146, 47] width 152 height 14
paste input "90017064-0026814"
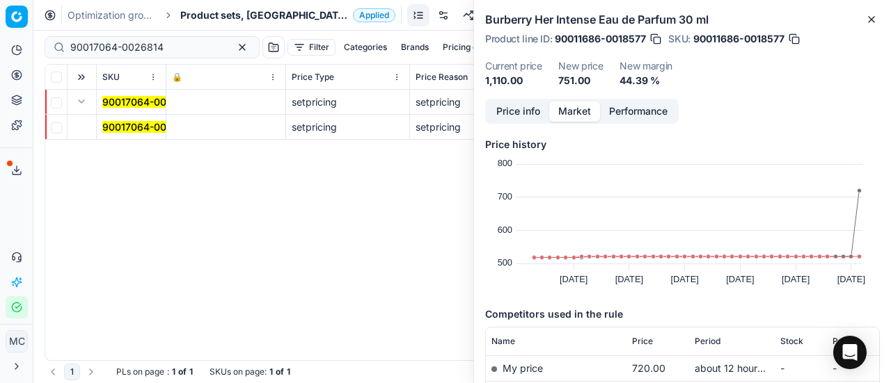
click at [10, 207] on div "Analytics Pricing Product portfolio Templates Export service 17 Contact support…" at bounding box center [16, 178] width 33 height 291
drag, startPoint x: 134, startPoint y: 128, endPoint x: 220, endPoint y: 130, distance: 86.3
click at [134, 128] on mark "90017064-0026814" at bounding box center [148, 127] width 93 height 12
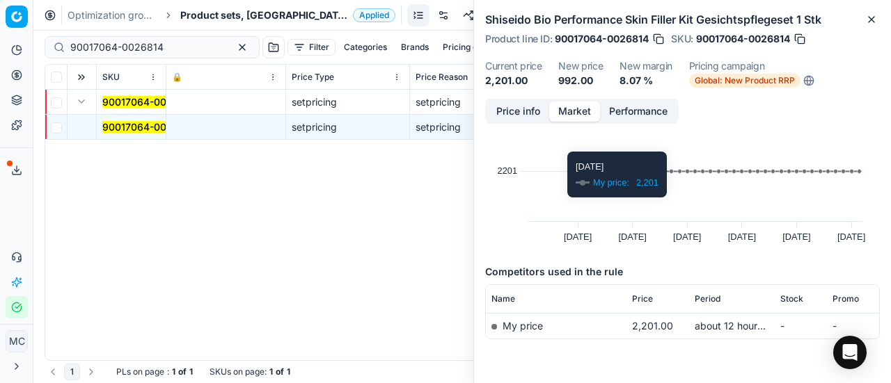
scroll to position [81, 0]
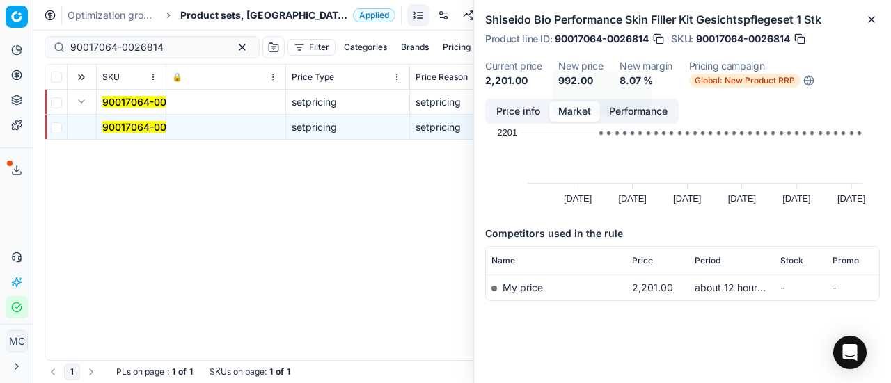
click at [514, 109] on button "Price info" at bounding box center [518, 112] width 62 height 20
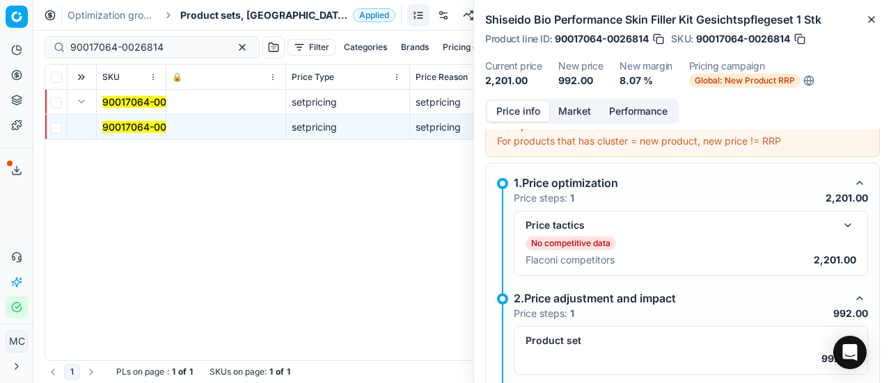
scroll to position [198, 0]
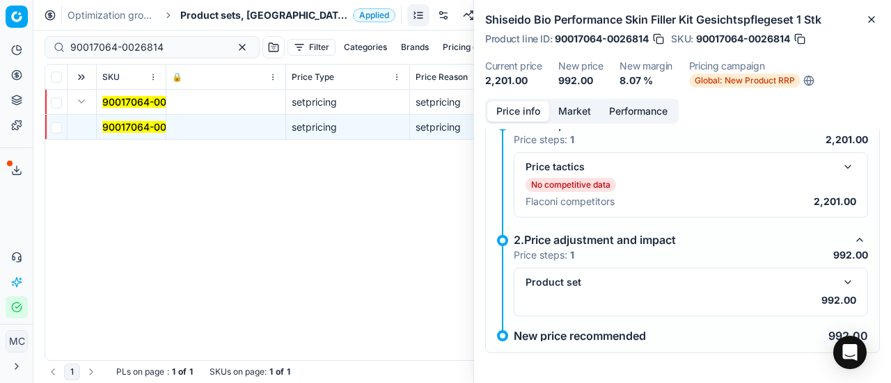
click at [839, 275] on button "button" at bounding box center [847, 282] width 17 height 17
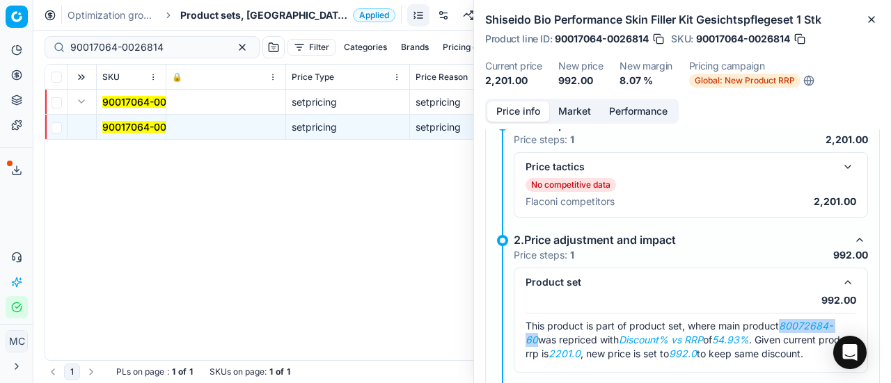
drag, startPoint x: 783, startPoint y: 325, endPoint x: 540, endPoint y: 330, distance: 243.6
click at [536, 334] on em "80072684-60" at bounding box center [678, 333] width 307 height 26
copy em "80072684-60"
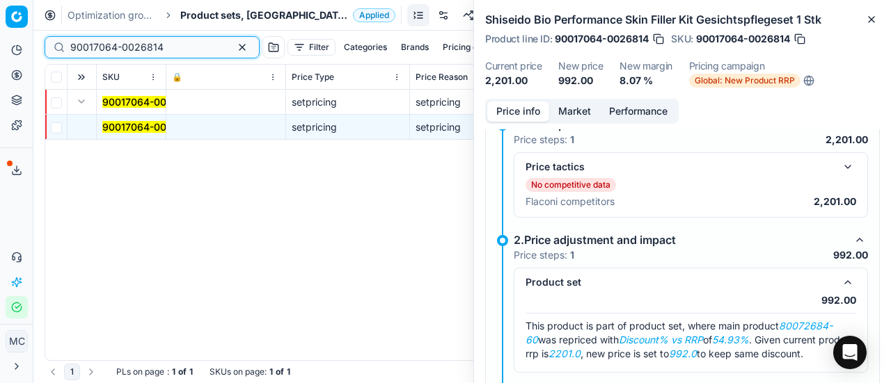
drag, startPoint x: 182, startPoint y: 53, endPoint x: 0, endPoint y: -31, distance: 200.8
click at [0, 0] on html "Pricing platform Analytics Pricing Product portfolio Templates Export service 1…" at bounding box center [445, 191] width 891 height 383
paste input "80072684-60"
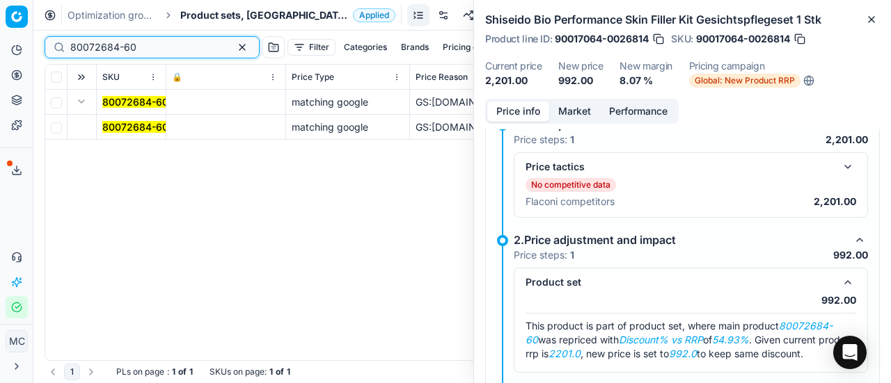
type input "80072684-60"
click at [129, 134] on td "80072684-60" at bounding box center [132, 127] width 70 height 25
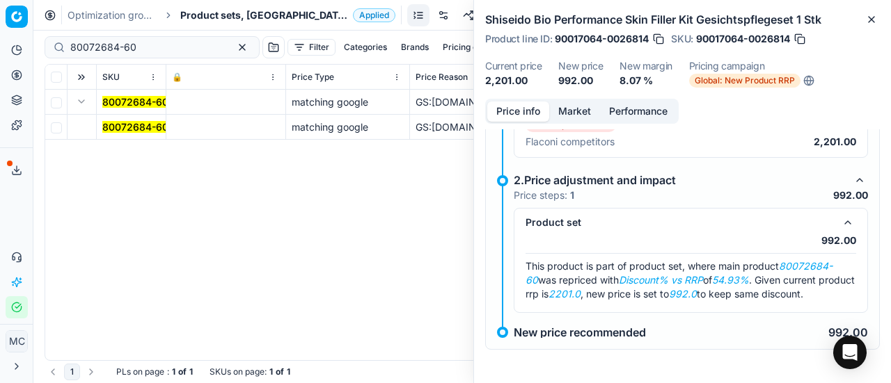
click at [120, 127] on mark "80072684-60" at bounding box center [135, 127] width 66 height 12
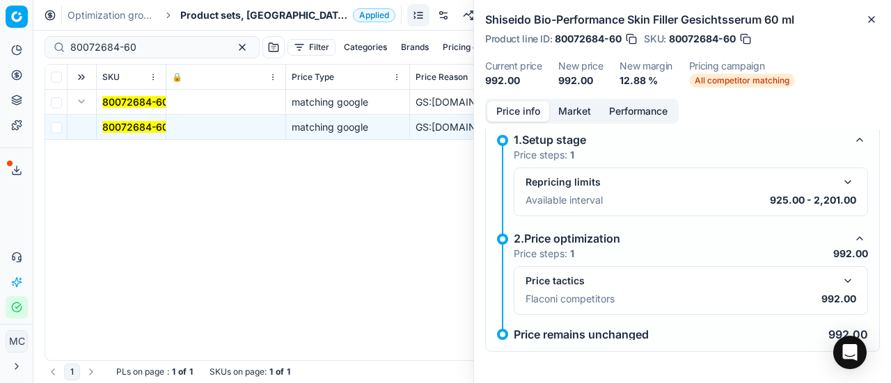
click at [839, 279] on button "button" at bounding box center [847, 281] width 17 height 17
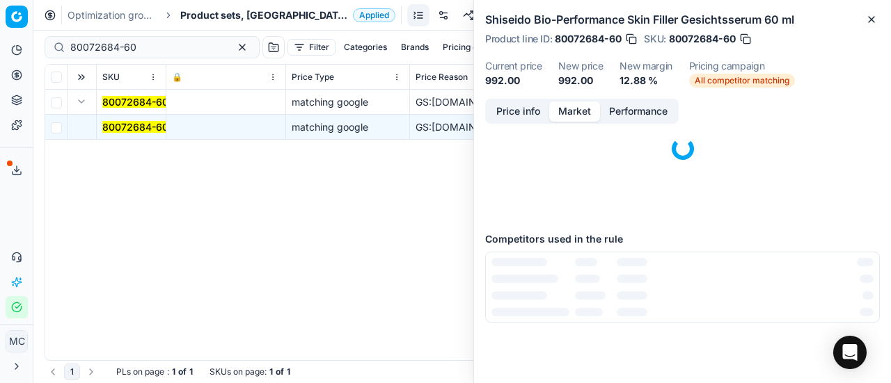
click at [576, 104] on button "Market" at bounding box center [574, 112] width 51 height 20
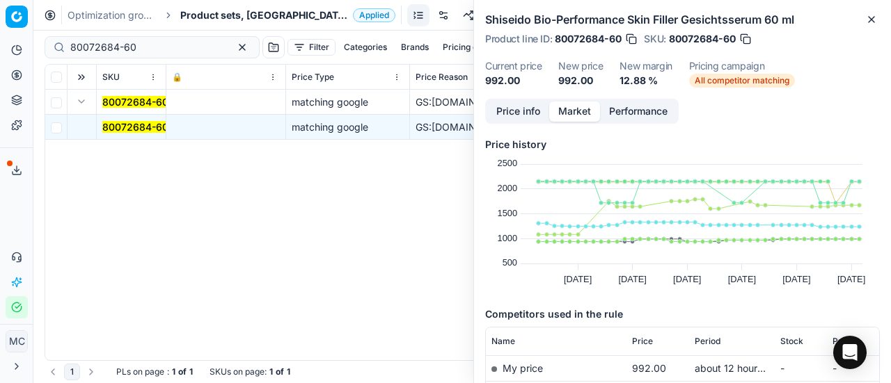
scroll to position [209, 0]
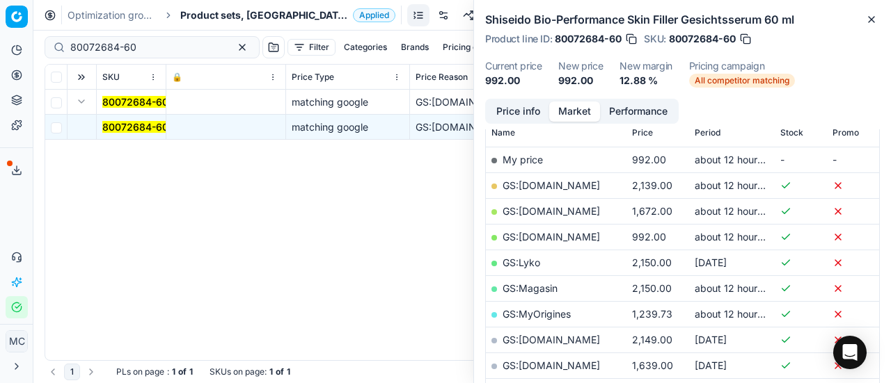
click at [549, 232] on link "GS:[DOMAIN_NAME]" at bounding box center [550, 237] width 97 height 12
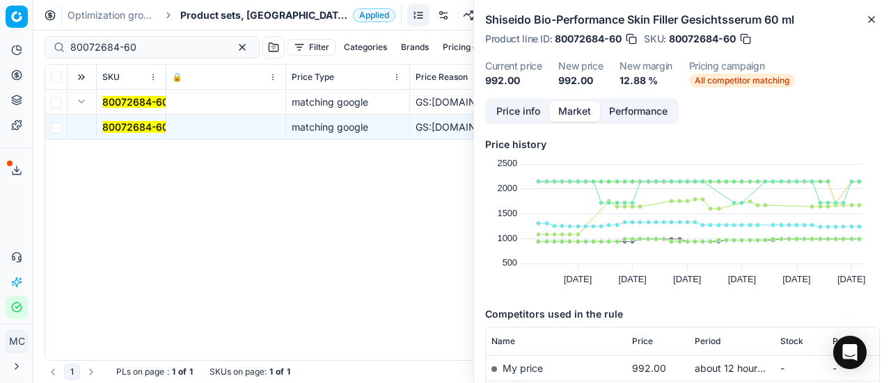
scroll to position [209, 0]
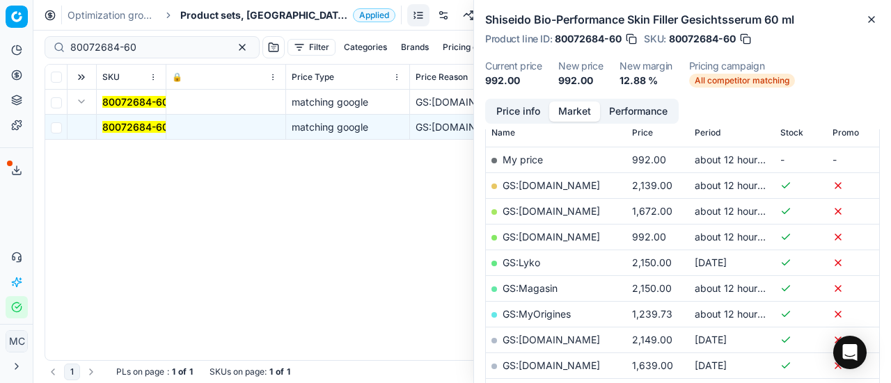
click at [227, 12] on span "Product sets, [GEOGRAPHIC_DATA]" at bounding box center [263, 15] width 167 height 14
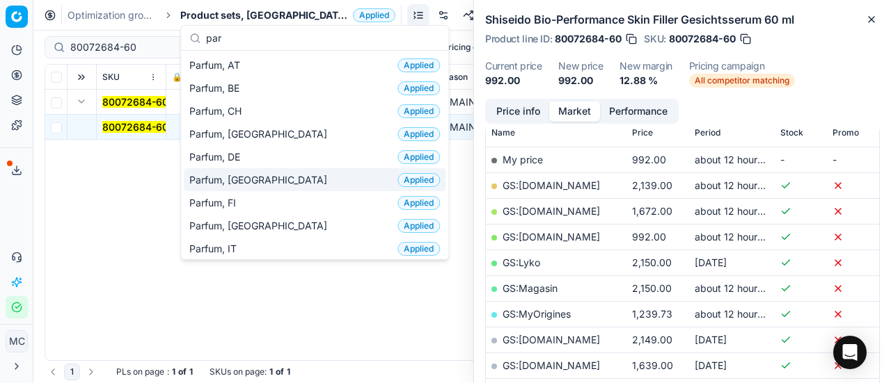
type input "par"
click at [270, 169] on div "Parfum, DK Applied" at bounding box center [315, 179] width 262 height 23
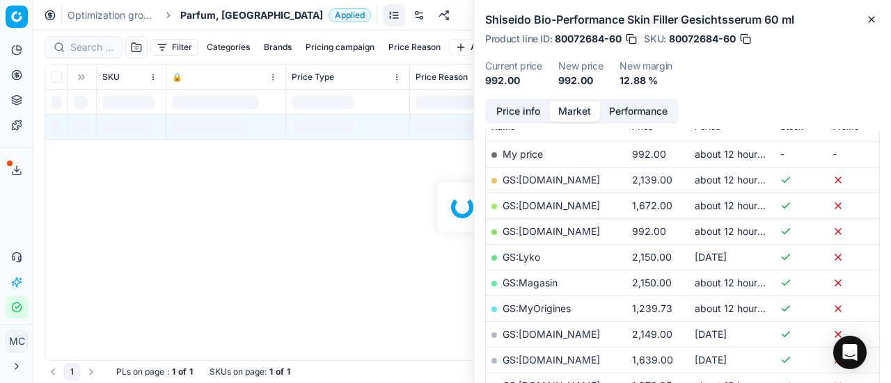
scroll to position [209, 0]
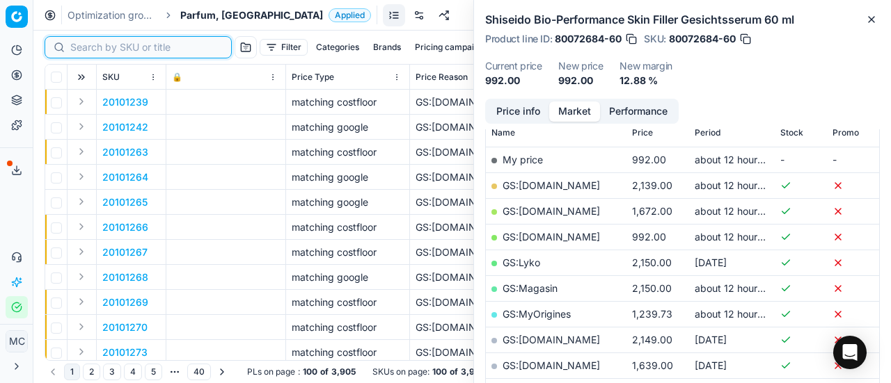
click at [97, 46] on input at bounding box center [146, 47] width 152 height 14
paste input "80066269-100"
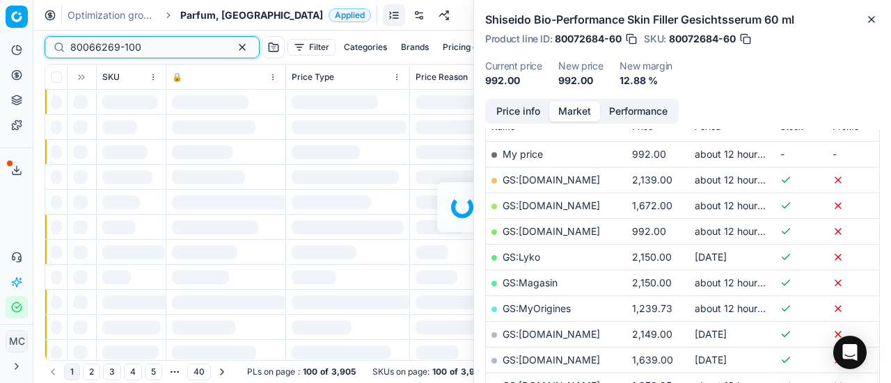
scroll to position [209, 0]
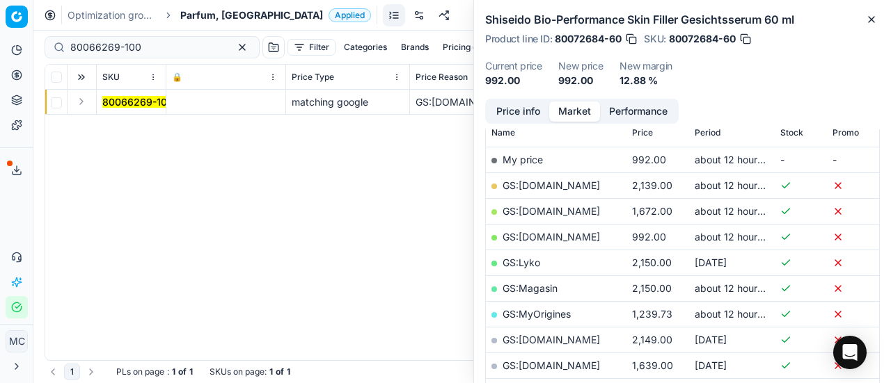
click at [81, 104] on button "Expand" at bounding box center [81, 101] width 17 height 17
click at [138, 121] on mark "80066269-100" at bounding box center [137, 127] width 71 height 12
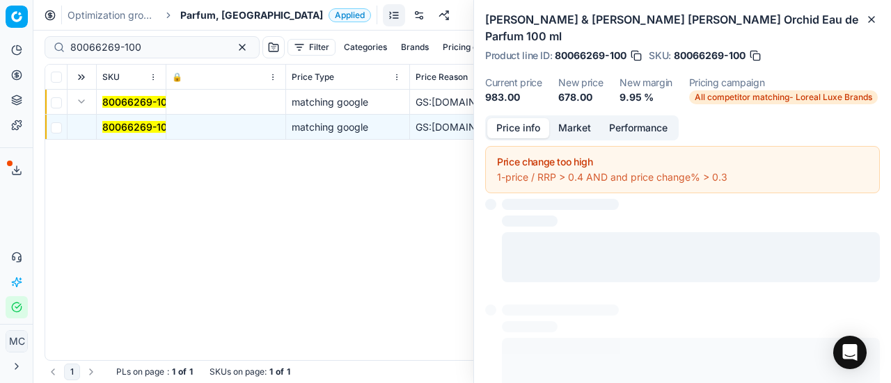
click at [535, 118] on button "Price info" at bounding box center [518, 128] width 62 height 20
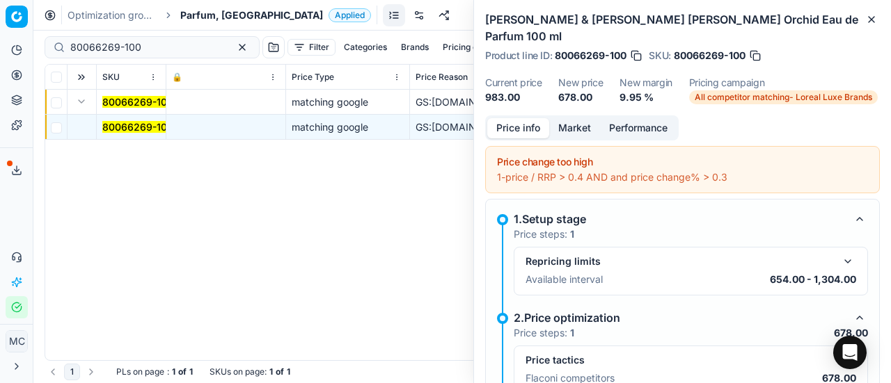
scroll to position [63, 0]
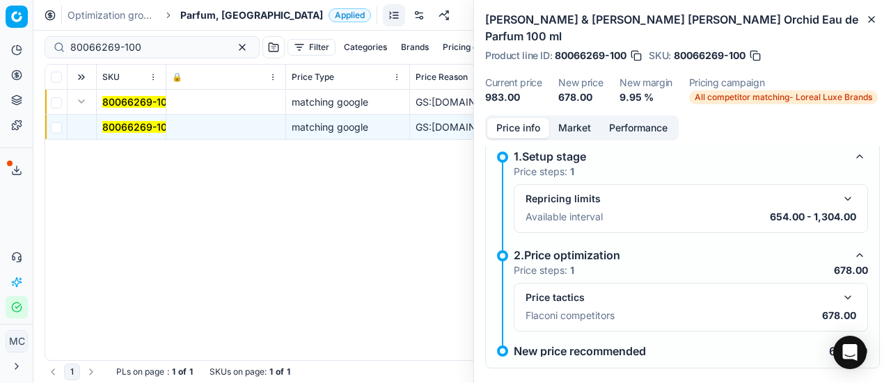
click at [843, 289] on button "button" at bounding box center [847, 297] width 17 height 17
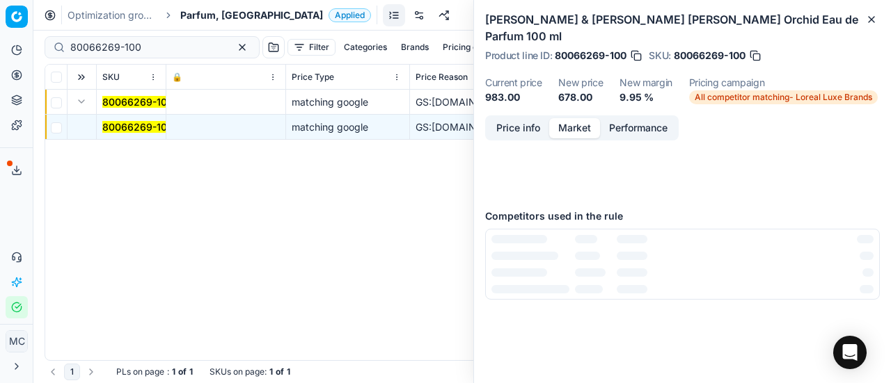
click at [569, 118] on button "Market" at bounding box center [574, 128] width 51 height 20
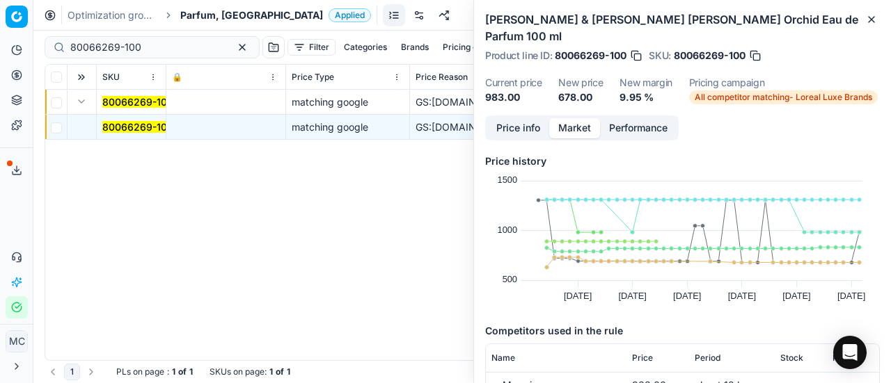
scroll to position [209, 0]
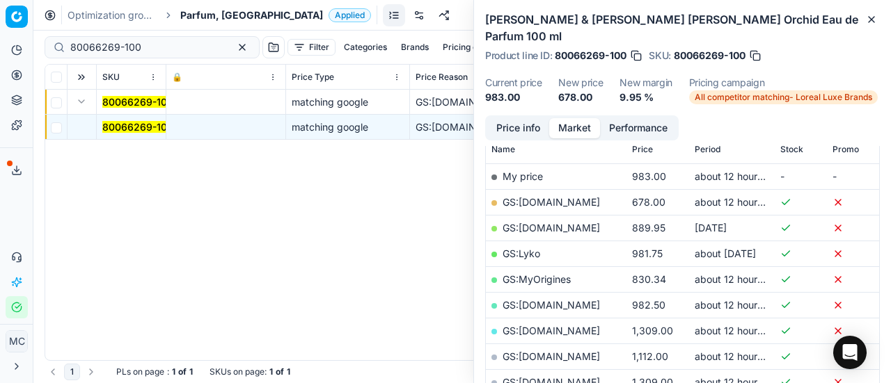
click at [589, 196] on link "GS:[DOMAIN_NAME]" at bounding box center [550, 202] width 97 height 12
drag, startPoint x: 162, startPoint y: 42, endPoint x: 0, endPoint y: 1, distance: 167.4
click at [0, 24] on div "Pricing platform Analytics Pricing Product portfolio Templates Export service 1…" at bounding box center [445, 191] width 891 height 383
paste input "20102504"
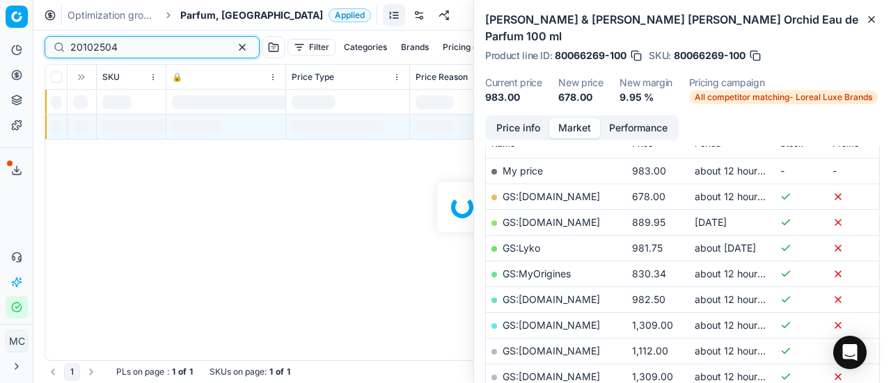
scroll to position [209, 0]
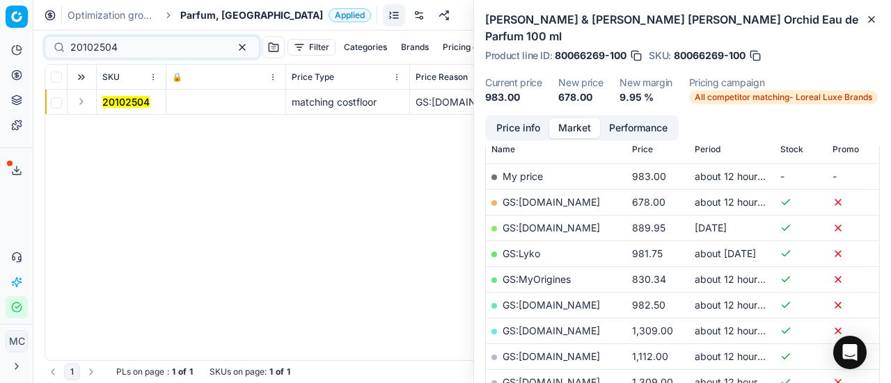
click at [87, 104] on button "Expand" at bounding box center [81, 101] width 17 height 17
click at [112, 122] on mark "20102504" at bounding box center [125, 127] width 47 height 12
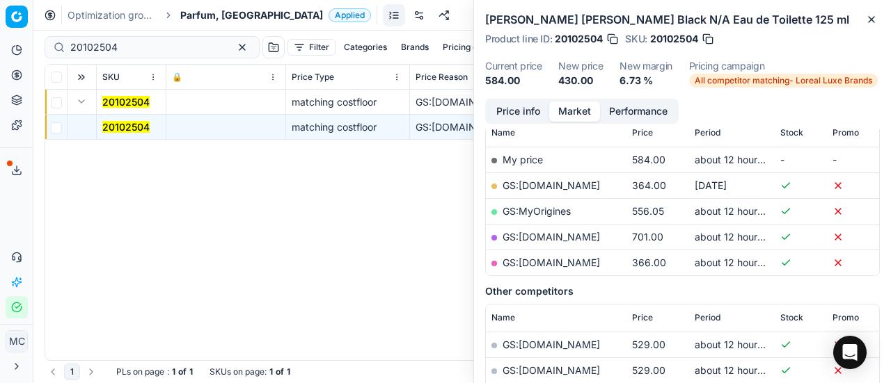
click at [526, 102] on button "Price info" at bounding box center [518, 112] width 62 height 20
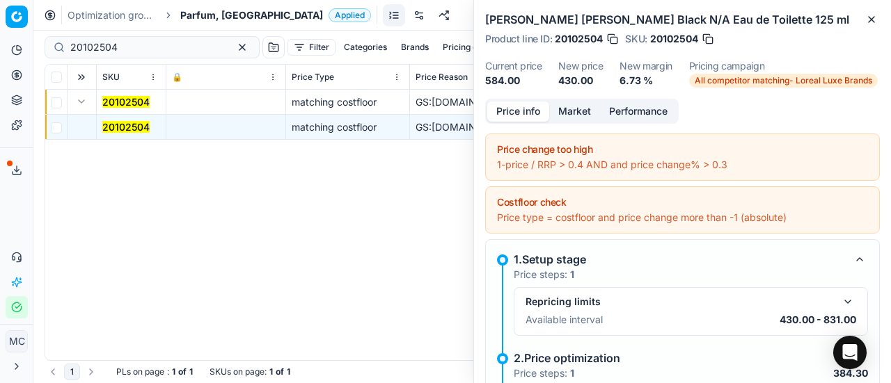
scroll to position [202, 0]
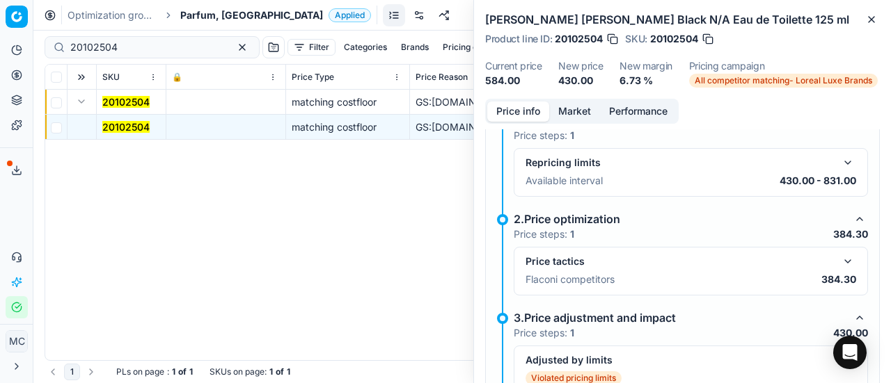
click at [847, 264] on div "Price tactics Flaconi competitors 384.30" at bounding box center [690, 271] width 354 height 49
click at [845, 262] on div "Price tactics Flaconi competitors 384.30" at bounding box center [690, 271] width 354 height 49
click at [842, 262] on button "button" at bounding box center [847, 261] width 17 height 17
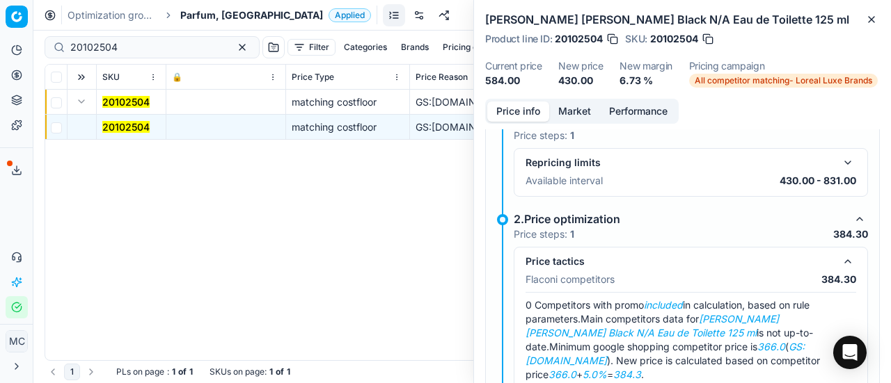
click at [573, 115] on button "Market" at bounding box center [574, 112] width 51 height 20
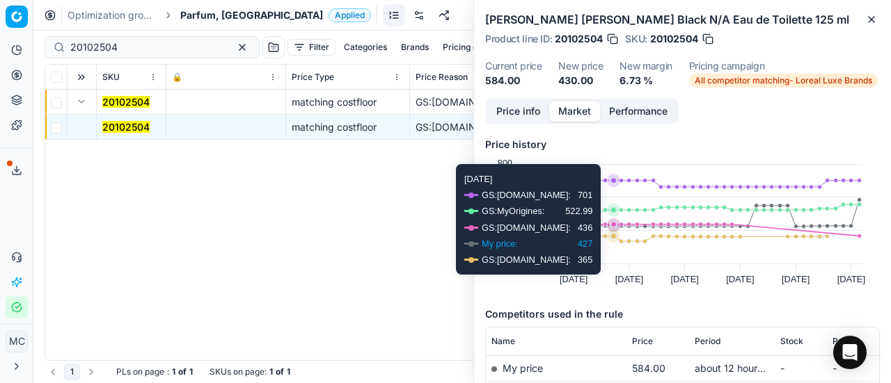
scroll to position [278, 0]
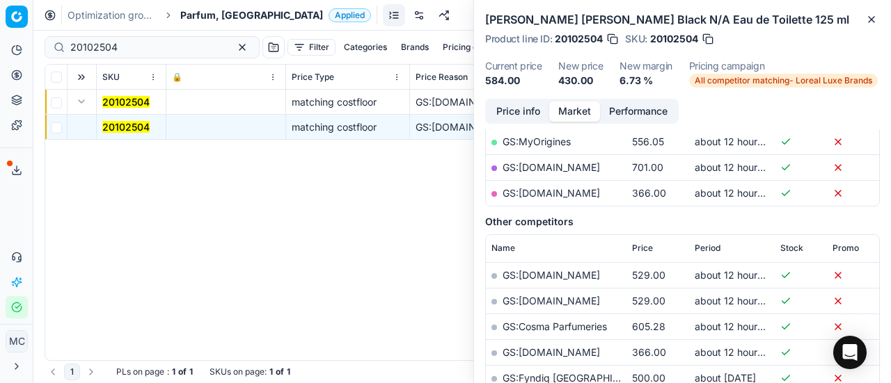
click at [570, 178] on td "GS:[DOMAIN_NAME]" at bounding box center [556, 167] width 141 height 26
click at [572, 189] on link "GS:[DOMAIN_NAME]" at bounding box center [550, 193] width 97 height 12
drag, startPoint x: 82, startPoint y: 49, endPoint x: 0, endPoint y: 15, distance: 89.2
click at [0, 25] on div "Pricing platform Analytics Pricing Product portfolio Templates Export service 1…" at bounding box center [445, 191] width 891 height 383
paste input "80074385-30"
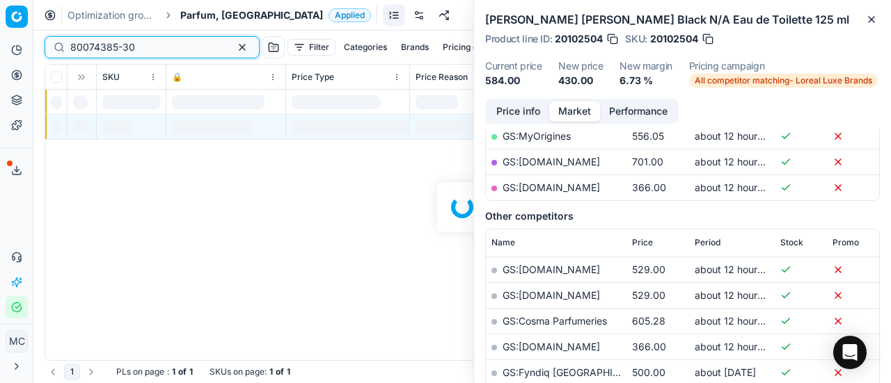
scroll to position [278, 0]
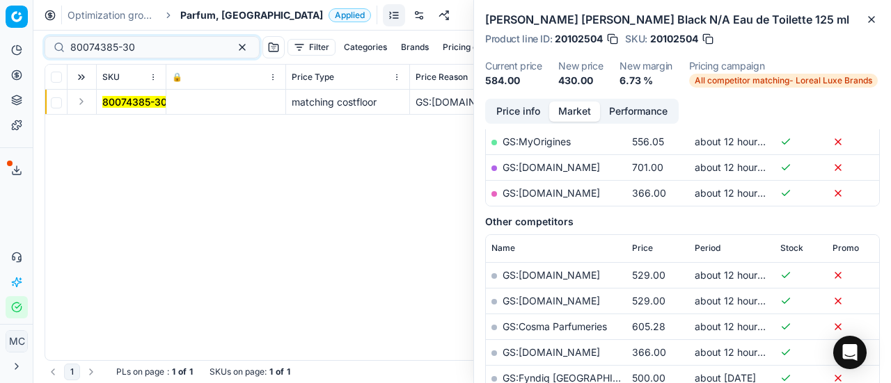
drag, startPoint x: 83, startPoint y: 100, endPoint x: 106, endPoint y: 110, distance: 24.3
click at [83, 100] on button "Expand" at bounding box center [81, 101] width 17 height 17
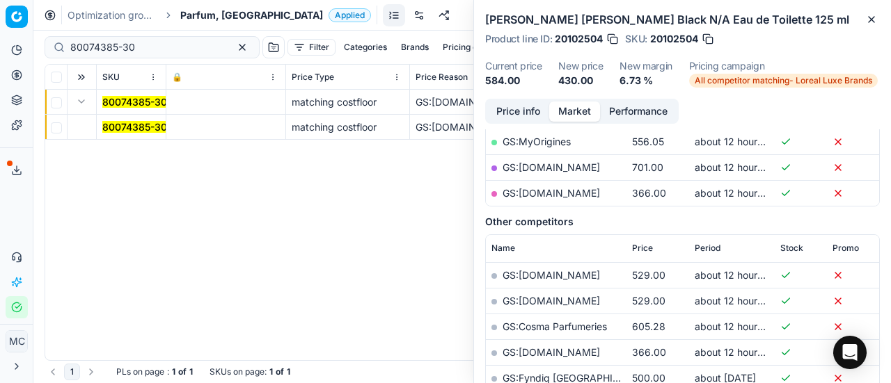
click at [118, 122] on mark "80074385-30" at bounding box center [134, 127] width 65 height 12
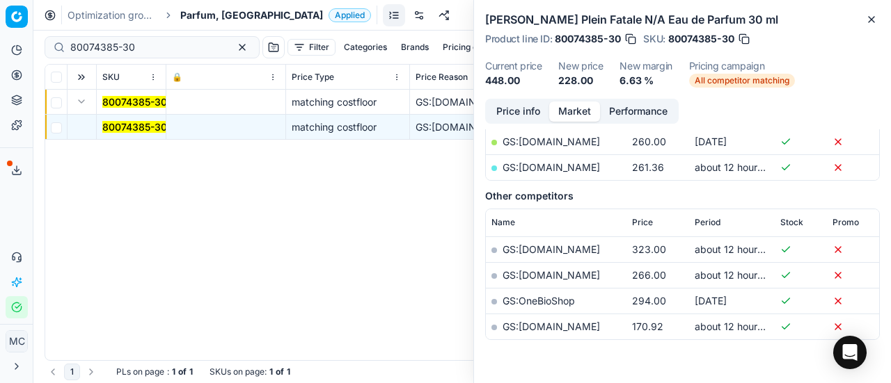
drag, startPoint x: 518, startPoint y: 109, endPoint x: 535, endPoint y: 125, distance: 23.6
click at [518, 113] on button "Price info" at bounding box center [518, 112] width 62 height 20
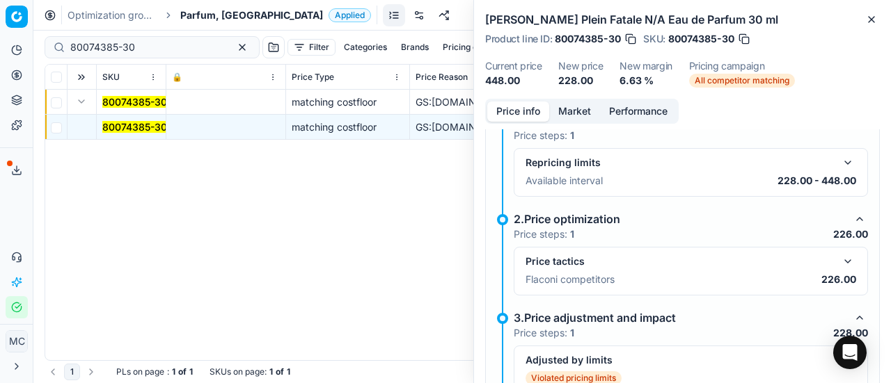
click at [839, 262] on button "button" at bounding box center [847, 261] width 17 height 17
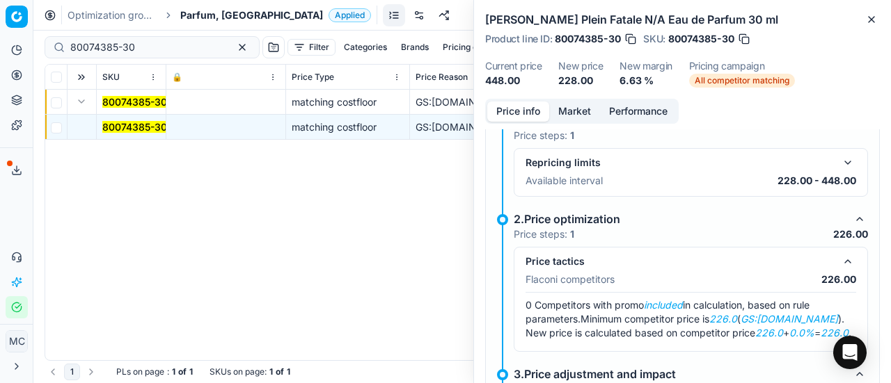
click at [577, 112] on button "Market" at bounding box center [574, 112] width 51 height 20
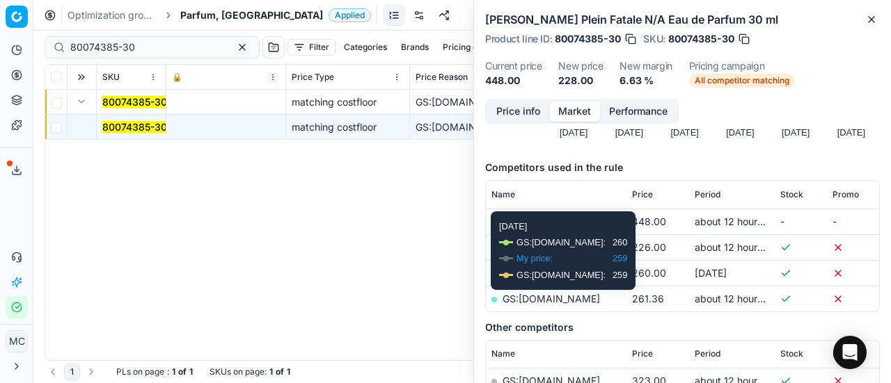
scroll to position [209, 0]
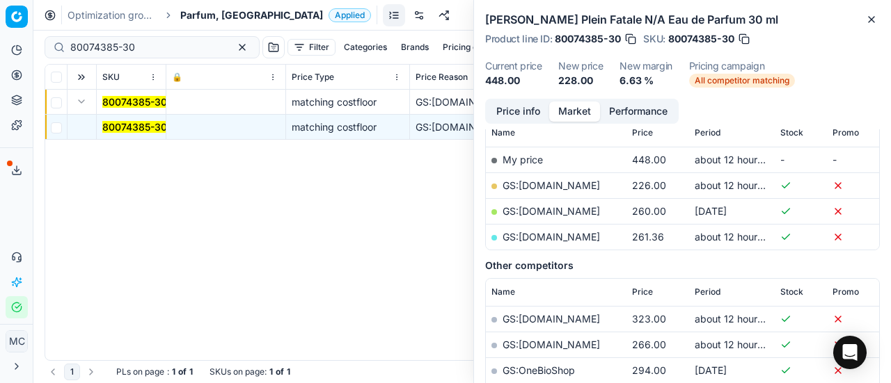
click at [569, 182] on link "GS:[DOMAIN_NAME]" at bounding box center [550, 185] width 97 height 12
drag, startPoint x: 168, startPoint y: 47, endPoint x: 0, endPoint y: 9, distance: 172.5
click at [0, 9] on div "Pricing platform Analytics Pricing Product portfolio Templates Export service 1…" at bounding box center [445, 191] width 891 height 383
paste input "90004628-0006955"
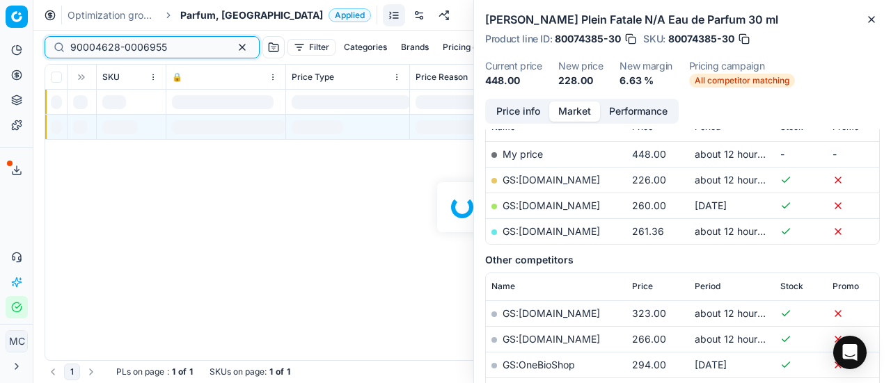
scroll to position [209, 0]
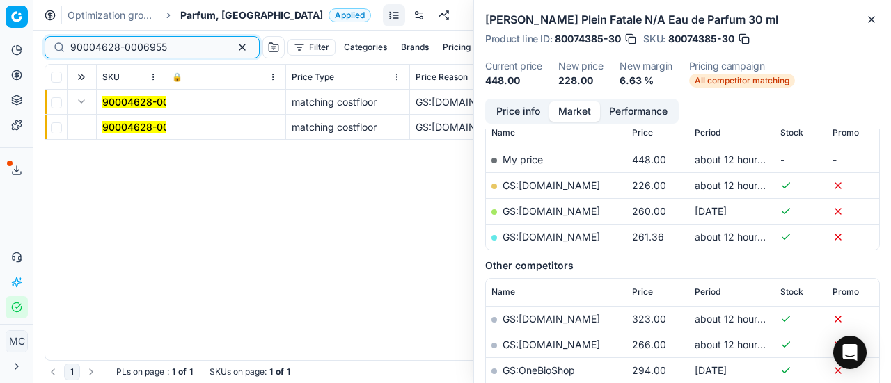
type input "90004628-0006955"
click at [112, 123] on mark "90004628-0006955" at bounding box center [150, 127] width 97 height 12
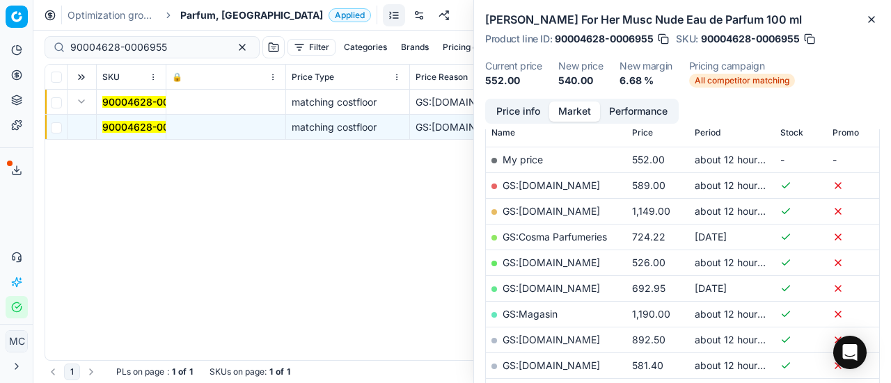
click at [532, 119] on button "Price info" at bounding box center [518, 112] width 62 height 20
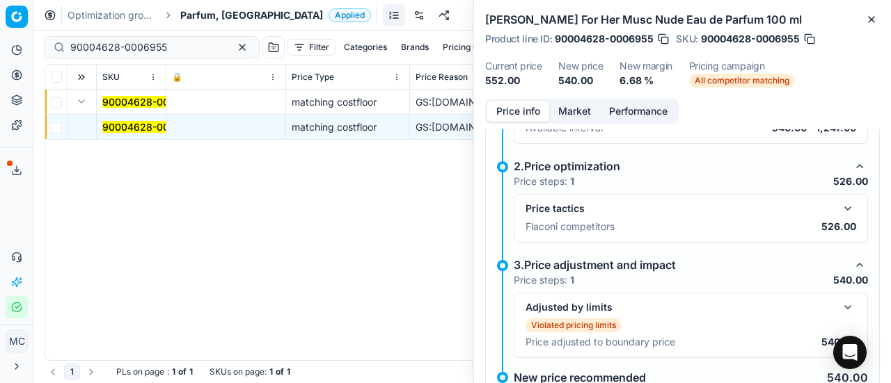
scroll to position [193, 0]
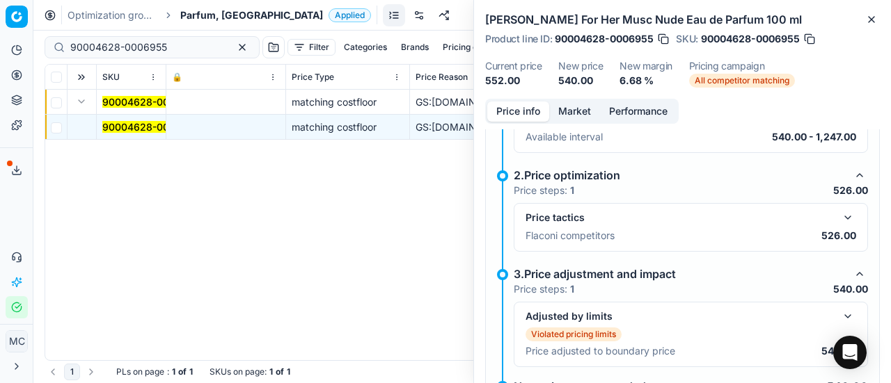
click at [840, 218] on button "button" at bounding box center [847, 217] width 17 height 17
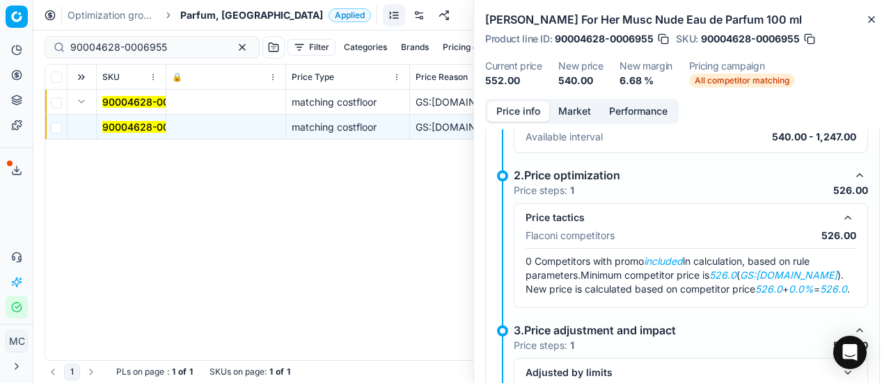
click at [575, 109] on button "Market" at bounding box center [574, 112] width 51 height 20
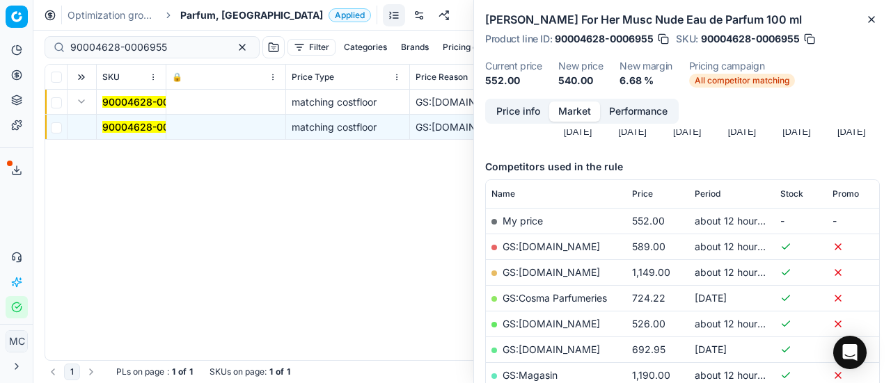
scroll to position [209, 0]
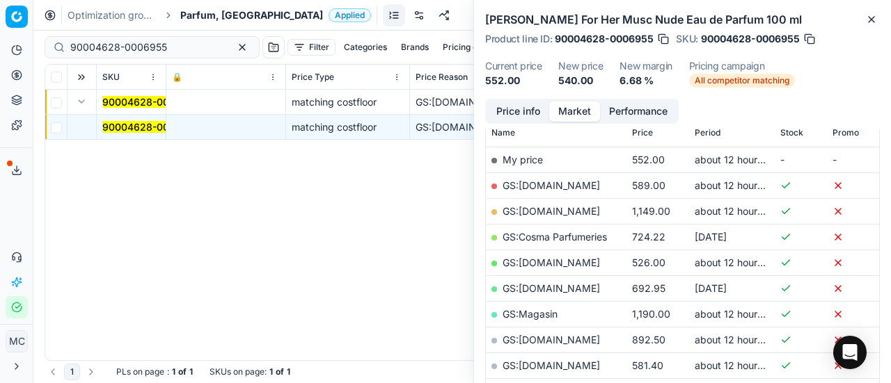
click at [552, 264] on link "GS:[DOMAIN_NAME]" at bounding box center [550, 263] width 97 height 12
click at [227, 10] on span "Parfum, [GEOGRAPHIC_DATA]" at bounding box center [251, 15] width 143 height 14
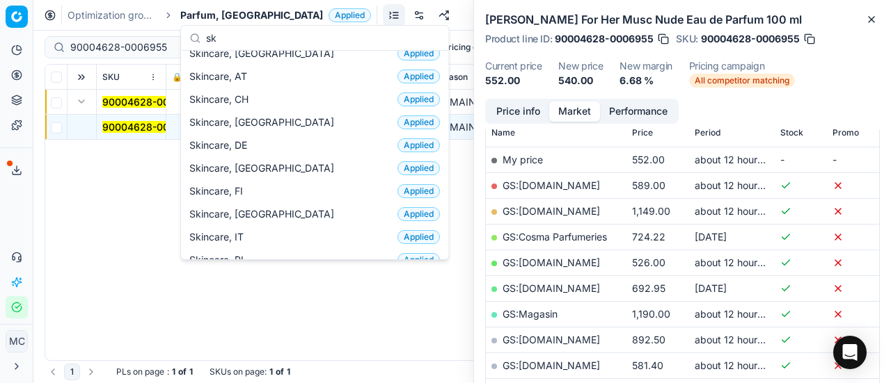
scroll to position [35, 0]
type input "sk"
click at [267, 173] on div "Skincare, DK Applied" at bounding box center [315, 168] width 262 height 23
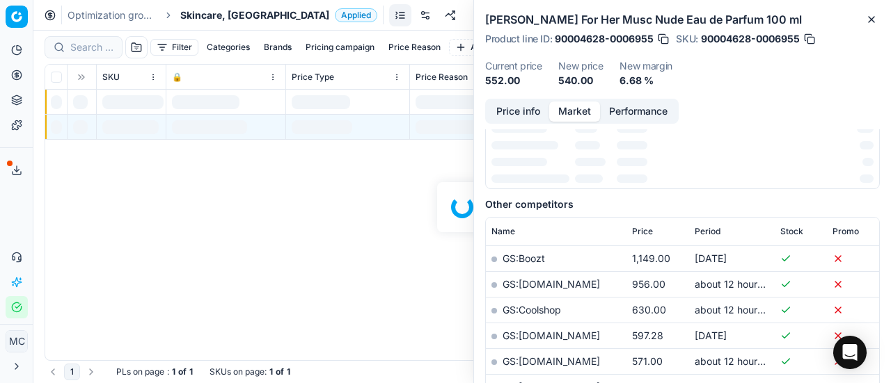
scroll to position [209, 0]
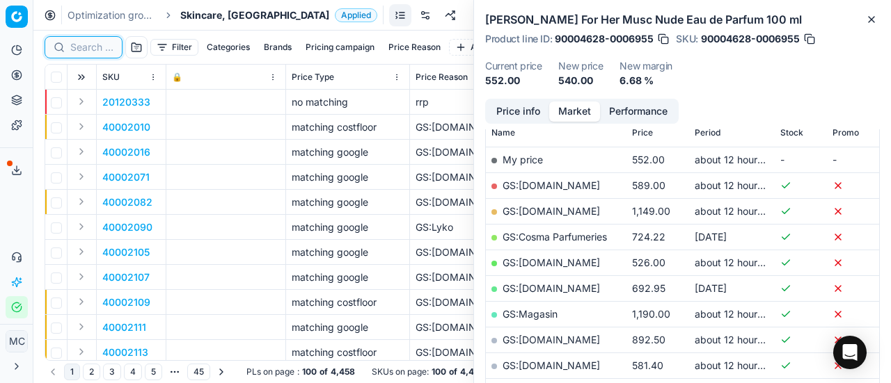
click at [97, 45] on input at bounding box center [91, 47] width 43 height 14
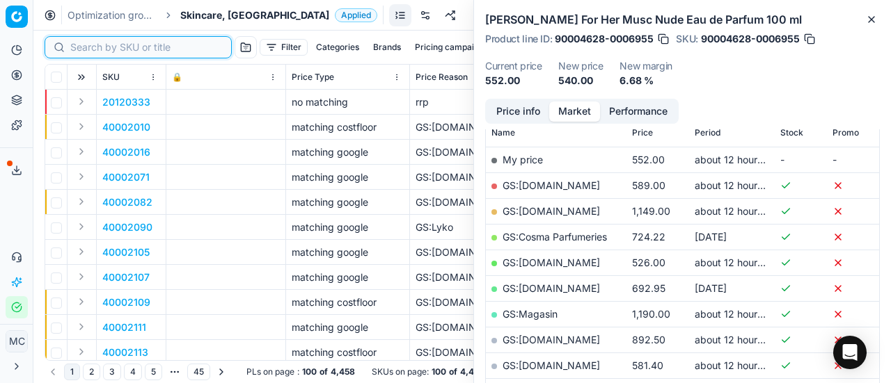
paste input "90008236-0012812"
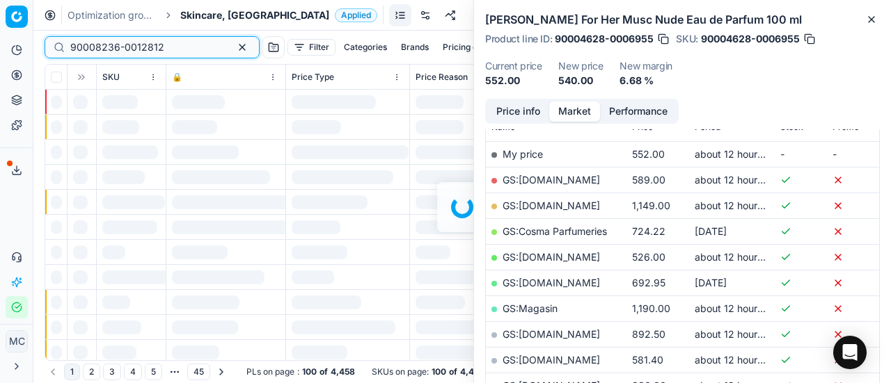
scroll to position [209, 0]
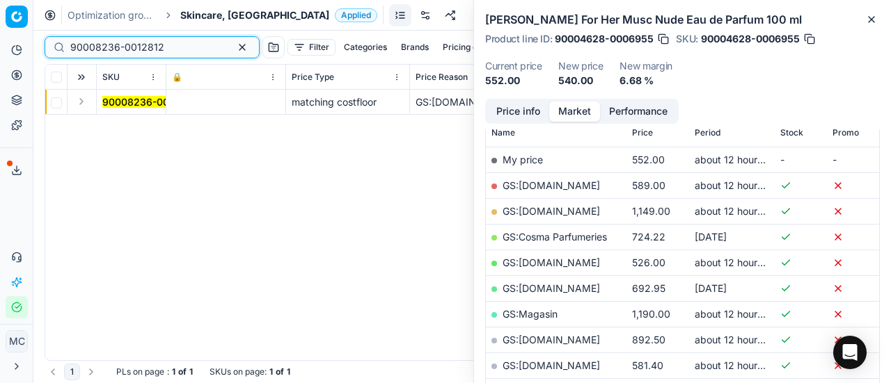
type input "90008236-0012812"
click at [84, 106] on button "Expand" at bounding box center [81, 101] width 17 height 17
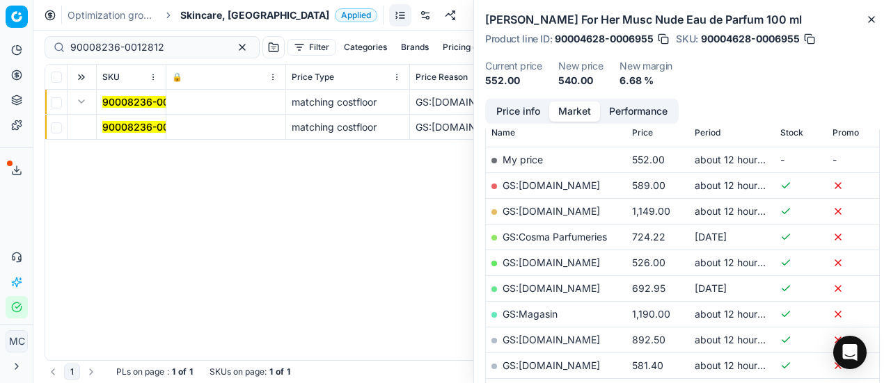
click at [136, 127] on mark "90008236-0012812" at bounding box center [149, 127] width 94 height 12
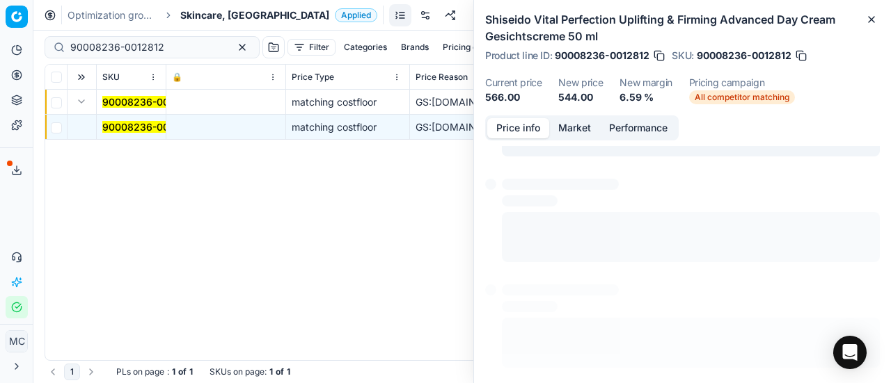
click at [510, 129] on button "Price info" at bounding box center [518, 128] width 62 height 20
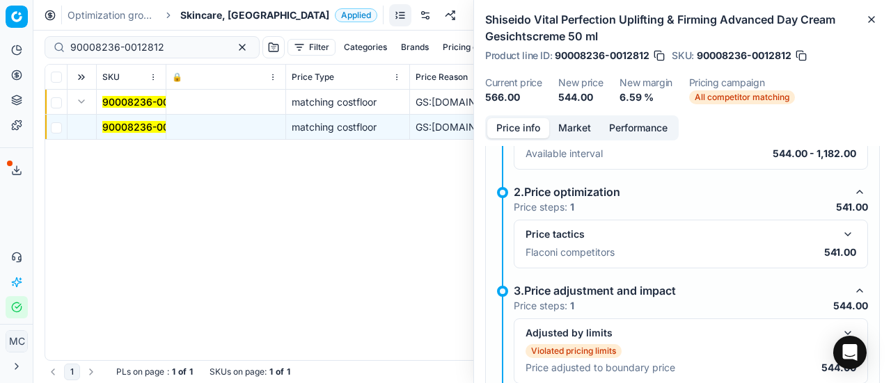
click at [840, 233] on button "button" at bounding box center [847, 234] width 17 height 17
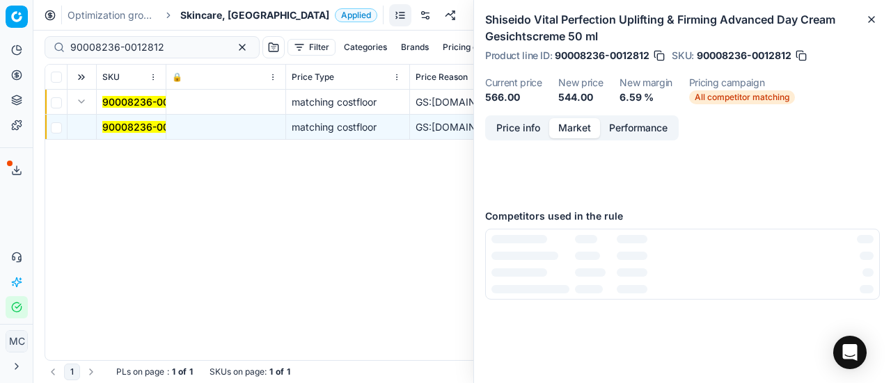
click at [566, 126] on button "Market" at bounding box center [574, 128] width 51 height 20
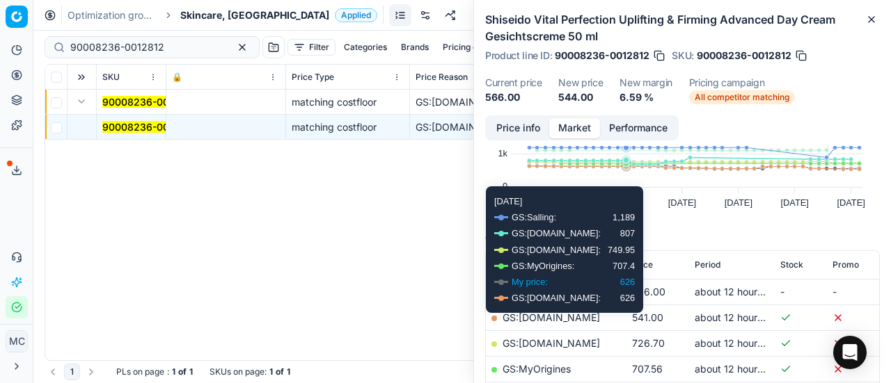
scroll to position [139, 0]
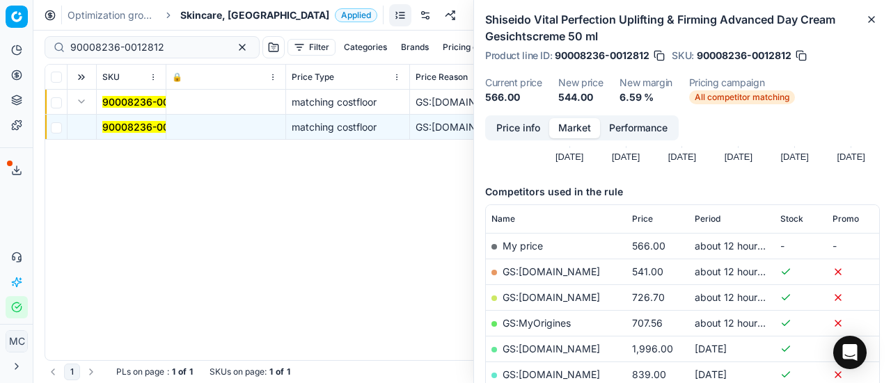
click at [545, 269] on link "GS:[DOMAIN_NAME]" at bounding box center [550, 272] width 97 height 12
click at [214, 16] on span "Skincare, [GEOGRAPHIC_DATA]" at bounding box center [254, 15] width 149 height 14
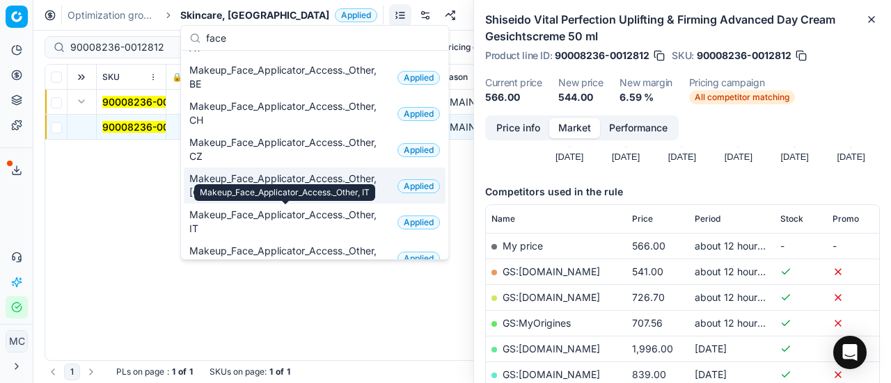
type input "face"
click at [285, 187] on div "Makeup_Face_Applicator_Access._Other, IT" at bounding box center [284, 192] width 181 height 17
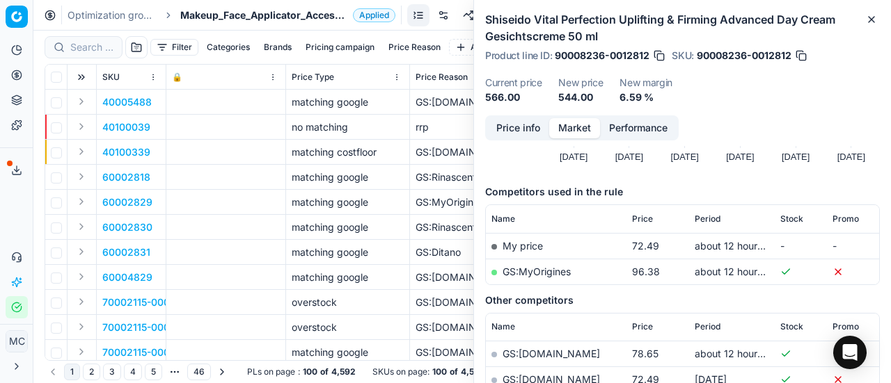
click at [92, 55] on div at bounding box center [84, 47] width 78 height 22
paste input "80023021-1-1"
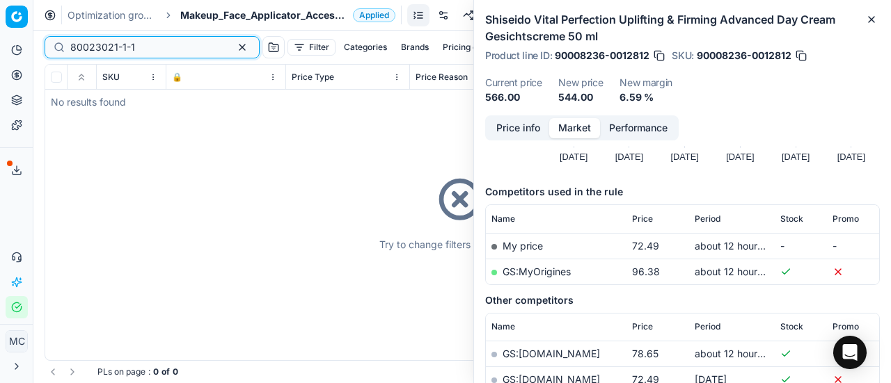
type input "80023021-1-1"
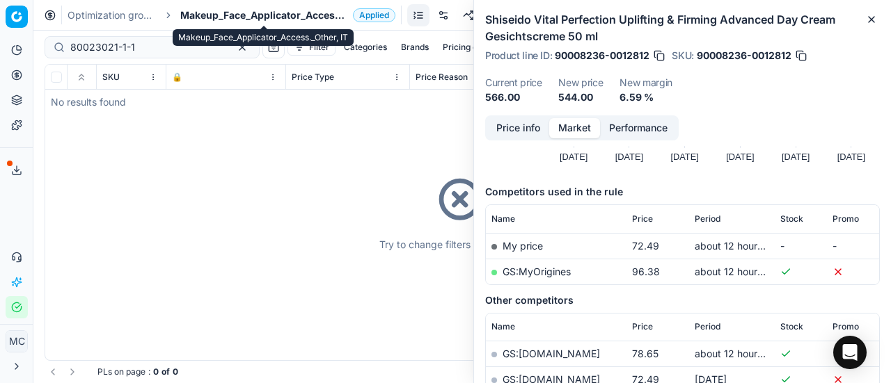
click at [232, 10] on span "Makeup_Face_Applicator_Access._Other, IT" at bounding box center [263, 15] width 167 height 14
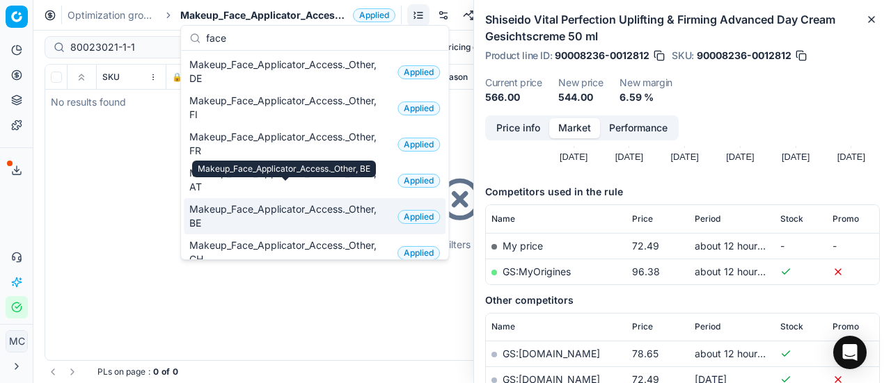
scroll to position [70, 0]
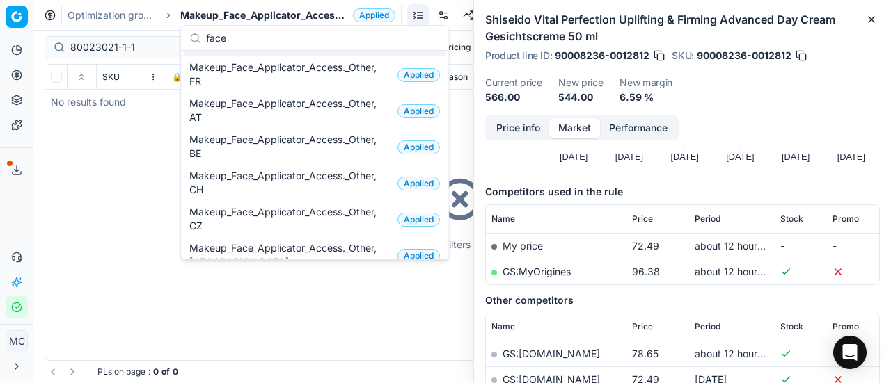
drag, startPoint x: 242, startPoint y: 42, endPoint x: 42, endPoint y: 30, distance: 200.1
click at [8, 31] on body "Pricing platform Analytics Pricing Product portfolio Templates Export service 1…" at bounding box center [445, 191] width 891 height 383
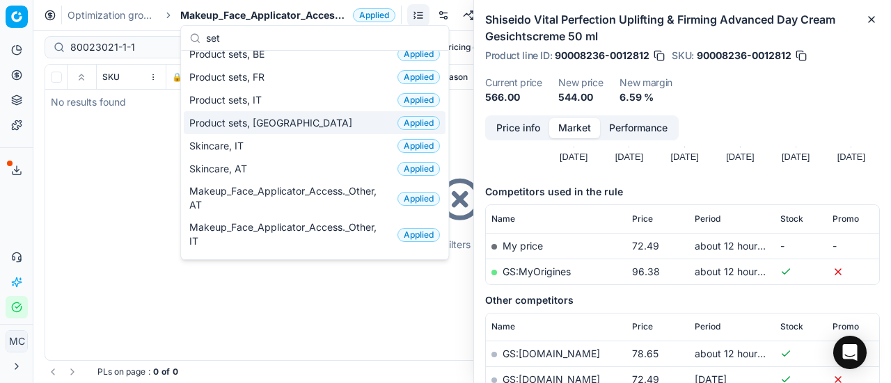
scroll to position [0, 0]
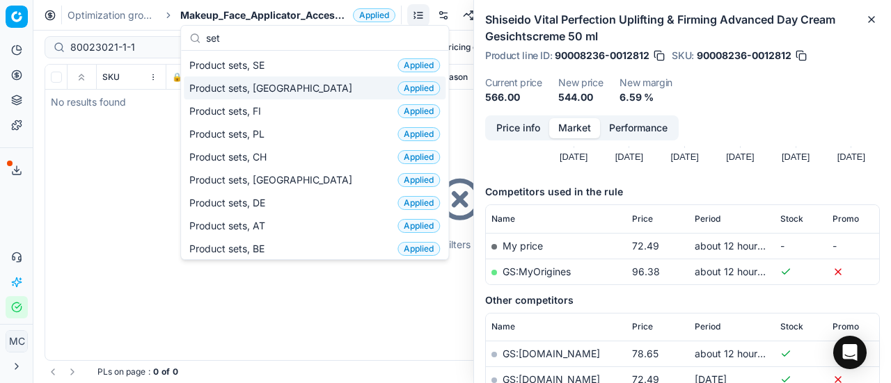
type input "set"
click at [292, 94] on div "Product sets, DK Applied" at bounding box center [315, 88] width 262 height 23
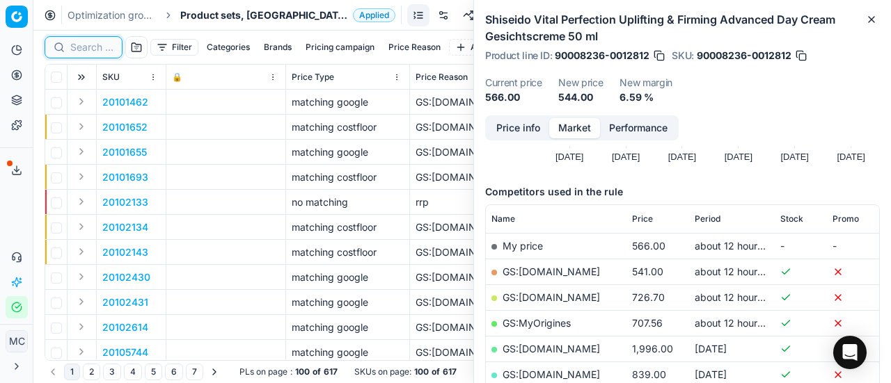
click at [95, 51] on input at bounding box center [91, 47] width 43 height 14
paste input "80023021-1-1"
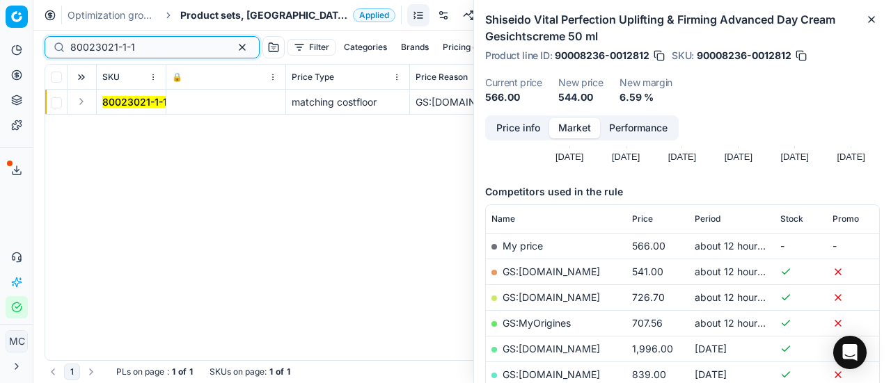
type input "80023021-1-1"
click at [83, 102] on button "Expand" at bounding box center [81, 101] width 17 height 17
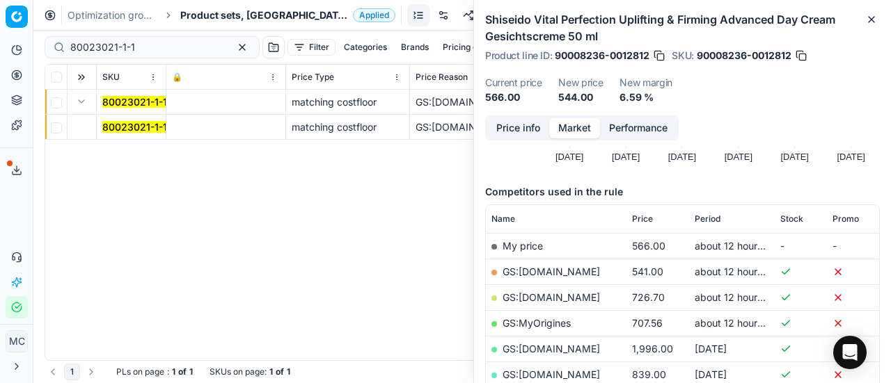
click at [124, 121] on mark "80023021-1-1" at bounding box center [134, 127] width 65 height 12
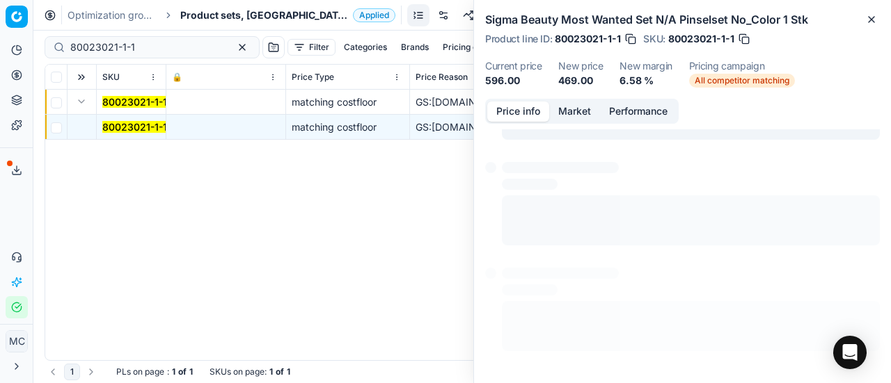
click at [522, 112] on button "Price info" at bounding box center [518, 112] width 62 height 20
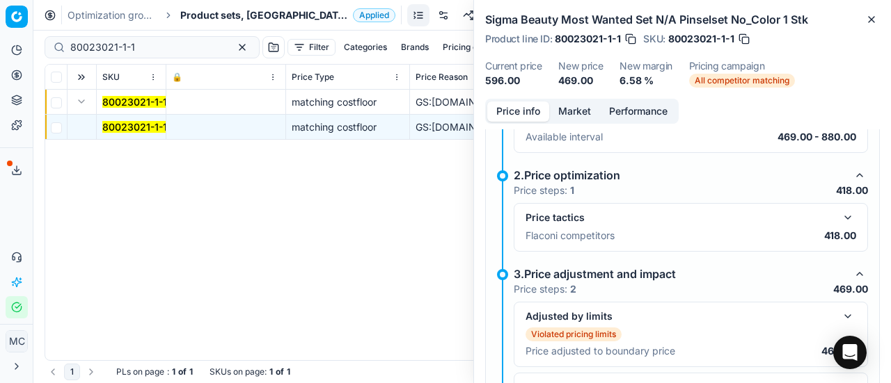
scroll to position [262, 0]
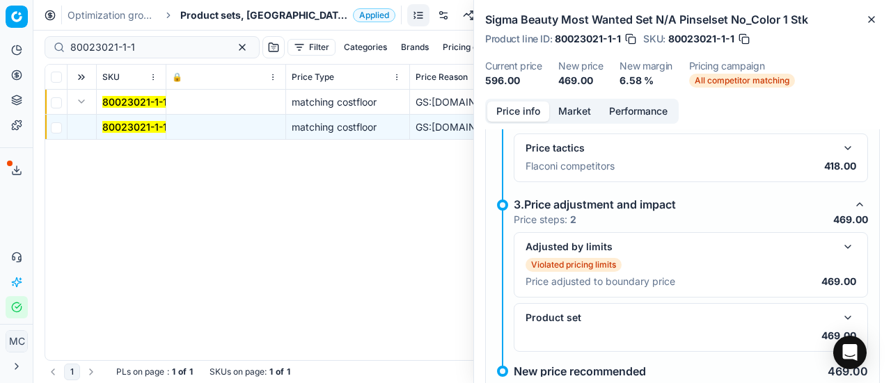
click at [839, 246] on button "button" at bounding box center [847, 247] width 17 height 17
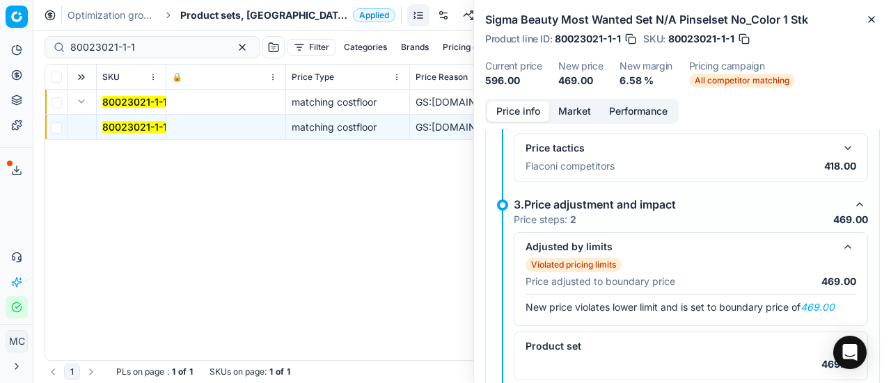
click at [840, 154] on button "button" at bounding box center [847, 148] width 17 height 17
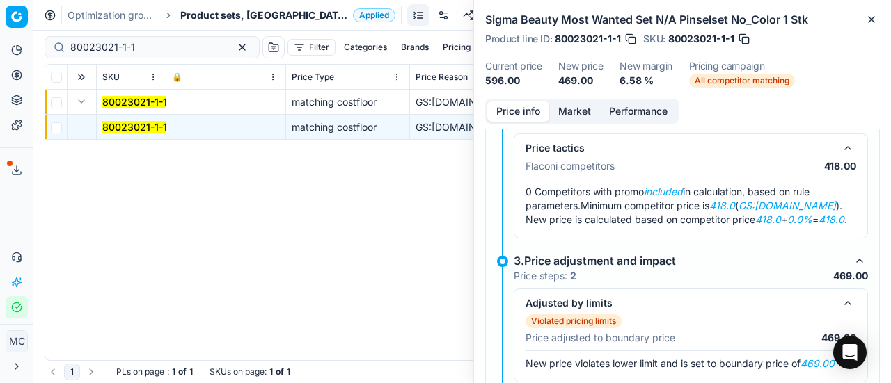
click at [568, 107] on button "Market" at bounding box center [574, 112] width 51 height 20
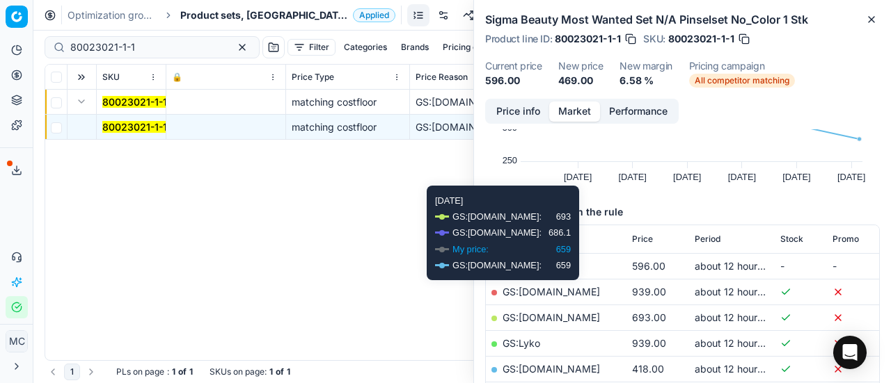
scroll to position [139, 0]
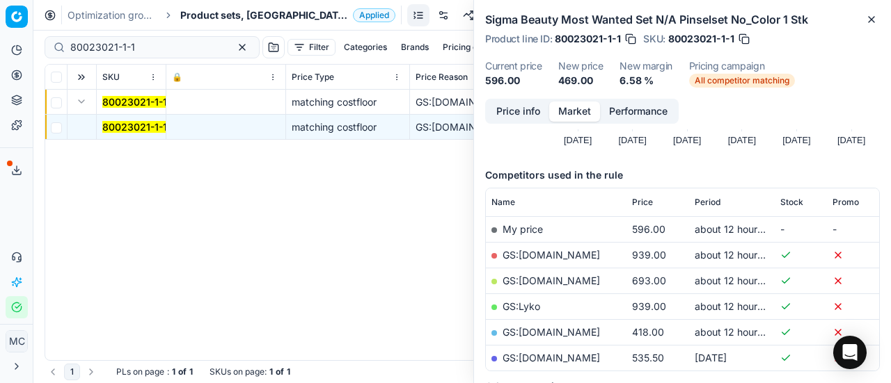
click at [572, 330] on link "GS:[DOMAIN_NAME]" at bounding box center [550, 332] width 97 height 12
click at [194, 16] on span "Product sets, [GEOGRAPHIC_DATA]" at bounding box center [263, 15] width 167 height 14
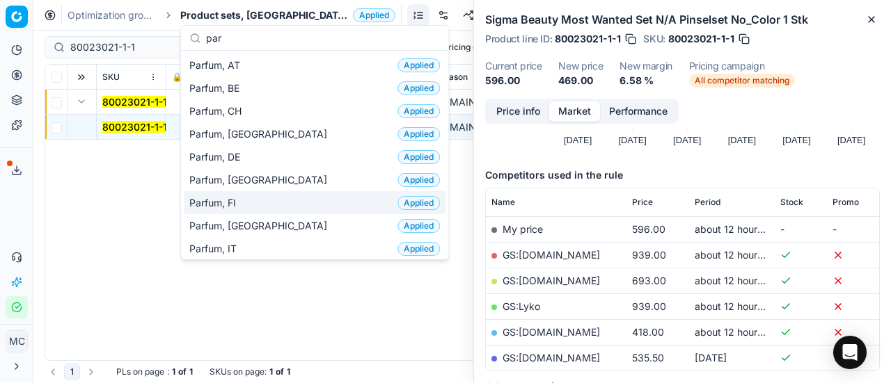
type input "par"
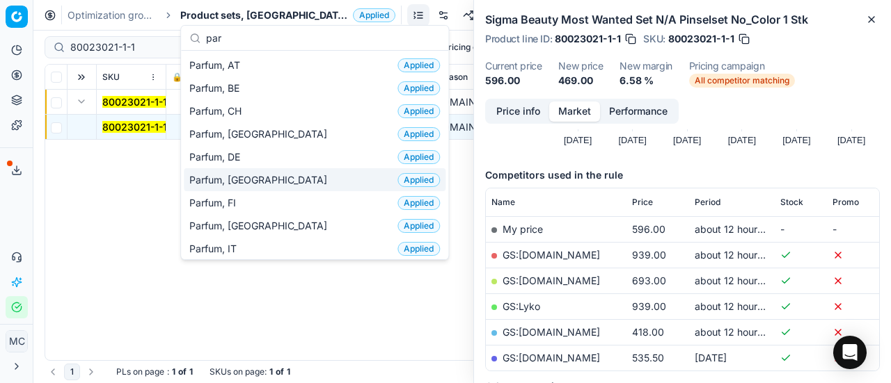
click at [271, 180] on div "Parfum, DK Applied" at bounding box center [315, 179] width 262 height 23
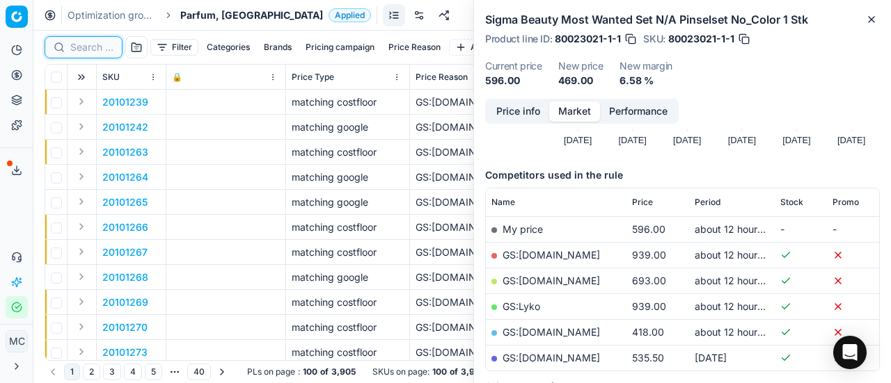
click at [102, 47] on input at bounding box center [91, 47] width 43 height 14
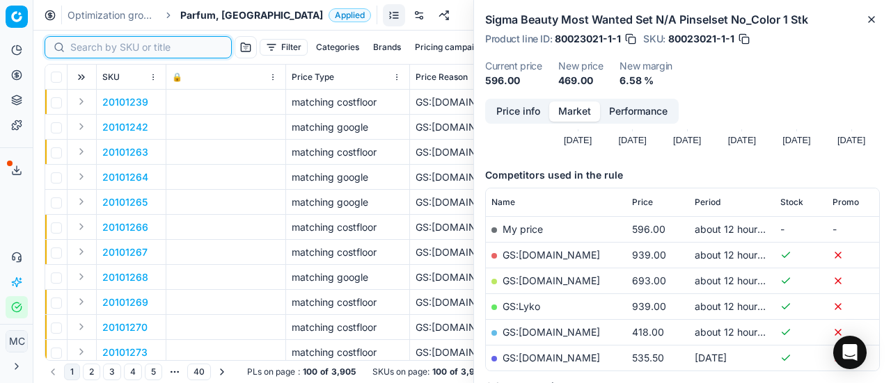
paste input "90005183-0007764"
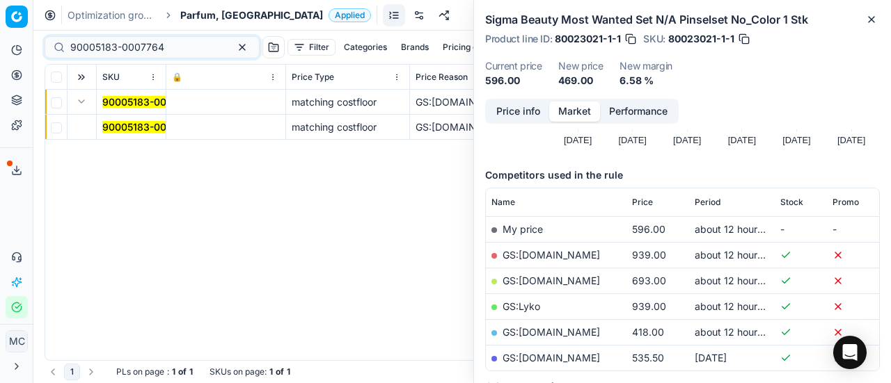
click at [117, 126] on mark "90005183-0007764" at bounding box center [149, 127] width 94 height 12
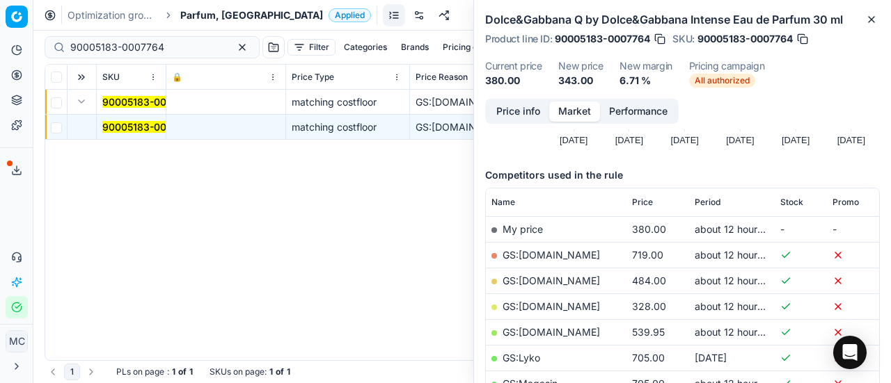
click at [525, 118] on button "Price info" at bounding box center [518, 112] width 62 height 20
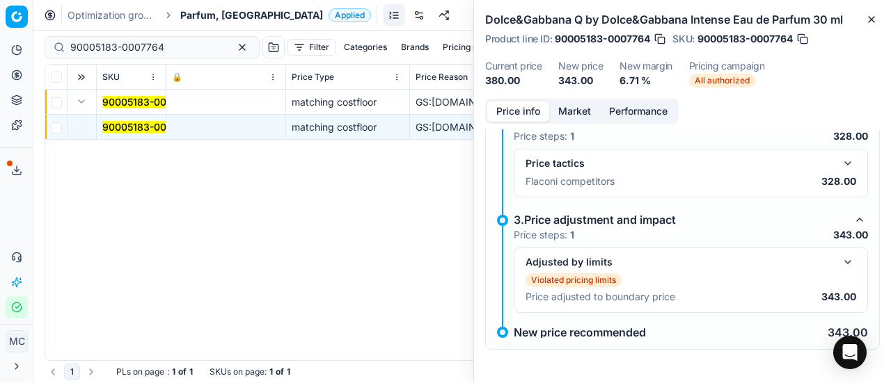
scroll to position [193, 0]
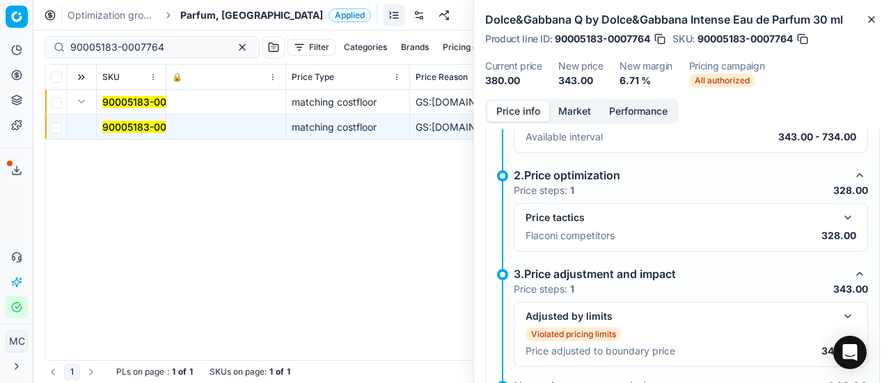
click at [839, 214] on button "button" at bounding box center [847, 217] width 17 height 17
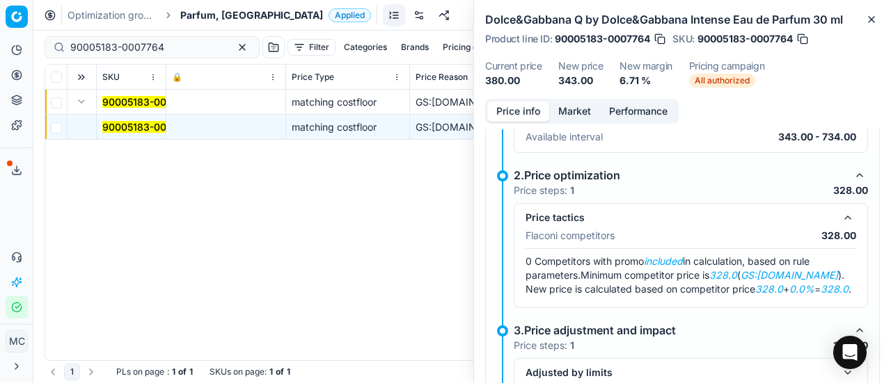
click at [576, 112] on button "Market" at bounding box center [574, 112] width 51 height 20
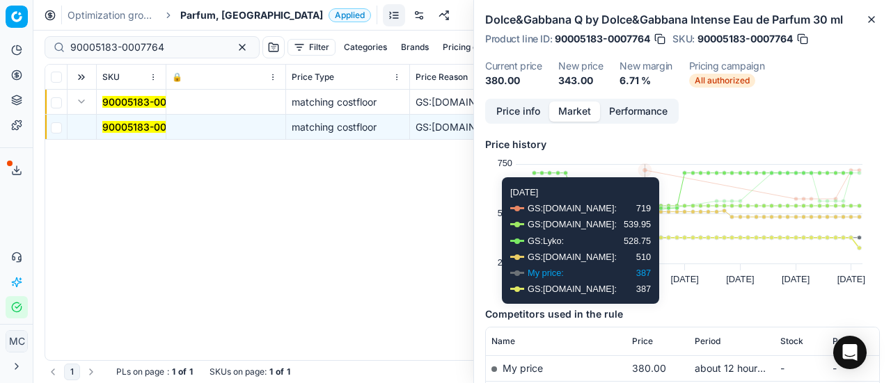
scroll to position [209, 0]
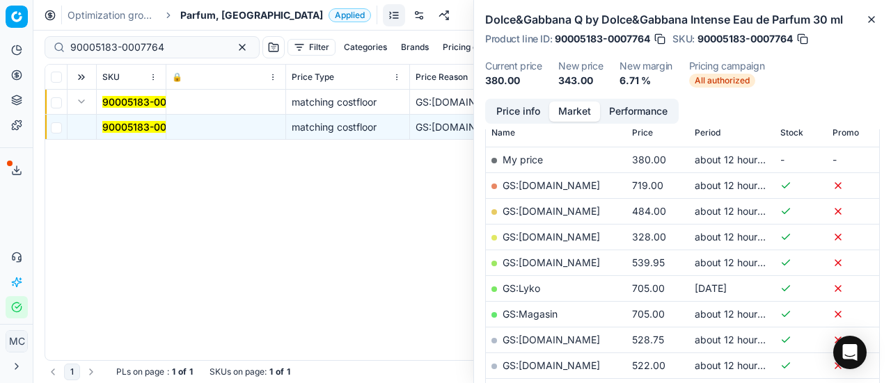
click at [537, 236] on link "GS:[DOMAIN_NAME]" at bounding box center [550, 237] width 97 height 12
drag, startPoint x: 192, startPoint y: 49, endPoint x: 0, endPoint y: 31, distance: 192.9
click at [0, 31] on div "Pricing platform Analytics Pricing Product portfolio Templates Export service 1…" at bounding box center [445, 191] width 891 height 383
paste input "1118-0001451"
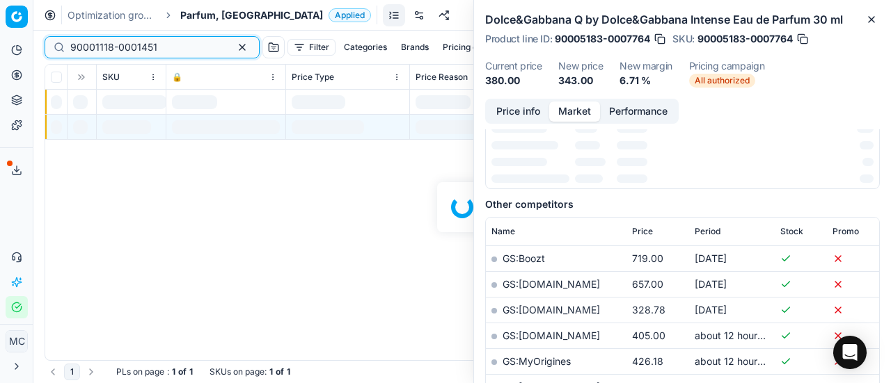
scroll to position [209, 0]
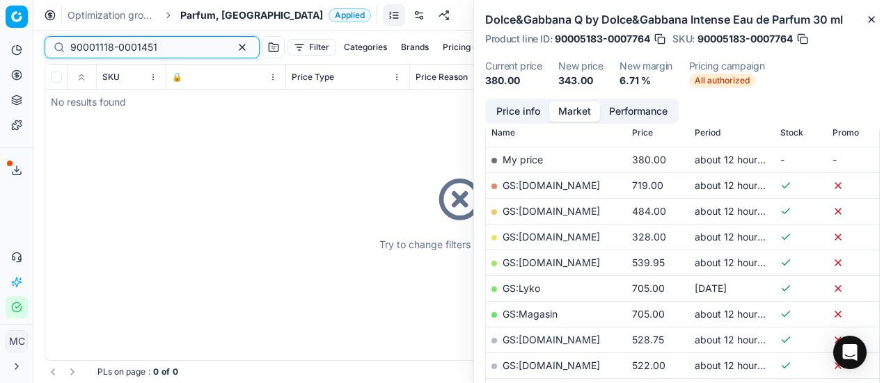
type input "90001118-0001451"
click at [207, 16] on span "Parfum, [GEOGRAPHIC_DATA]" at bounding box center [251, 15] width 143 height 14
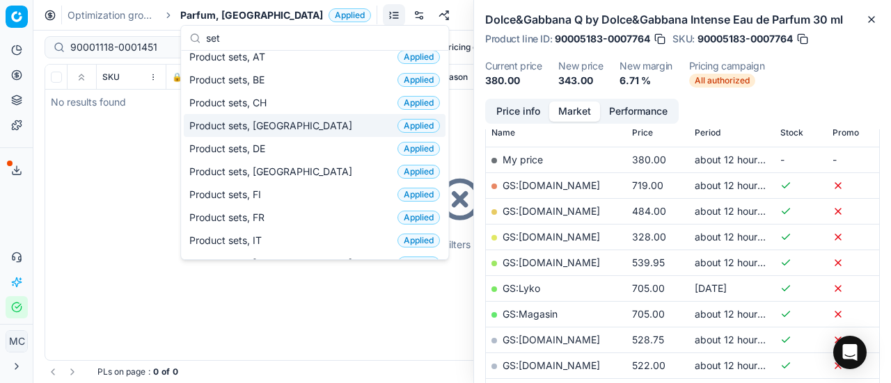
scroll to position [0, 0]
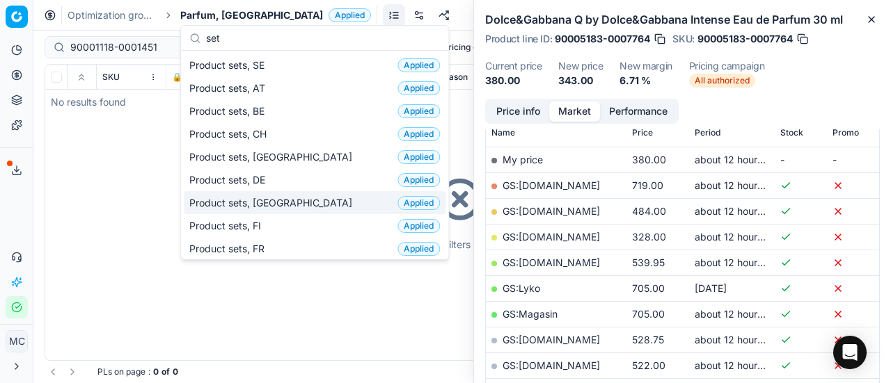
type input "set"
click at [282, 196] on div "Product sets, DK Applied" at bounding box center [315, 202] width 262 height 23
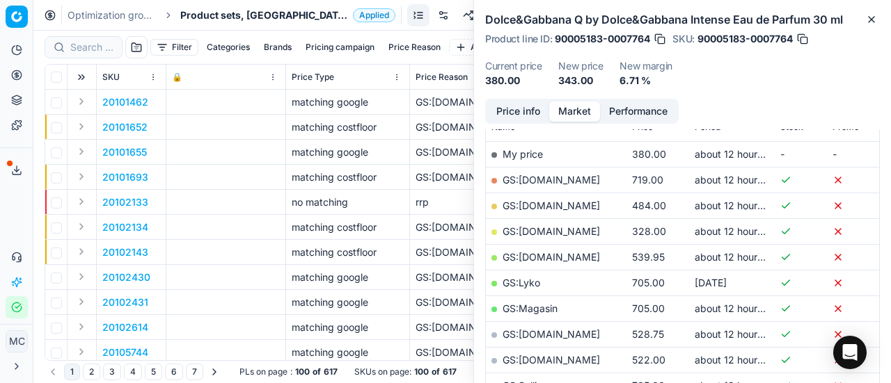
scroll to position [209, 0]
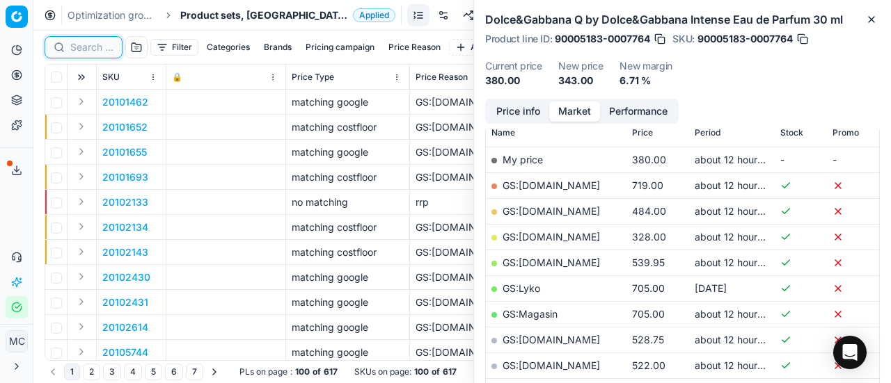
click at [97, 43] on input at bounding box center [91, 47] width 43 height 14
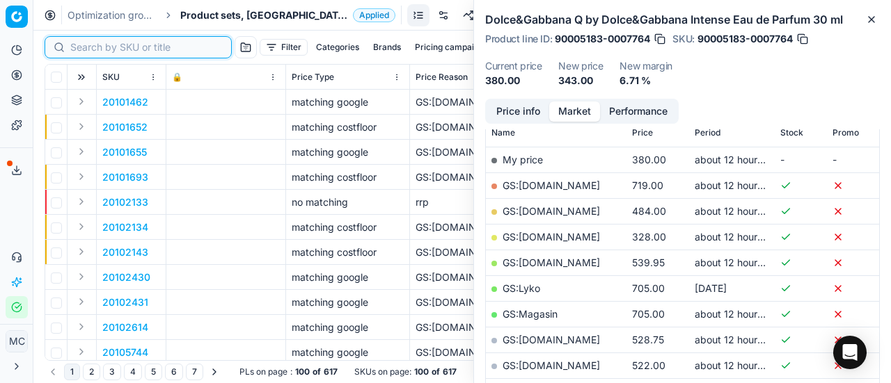
paste input "90001118-0001451"
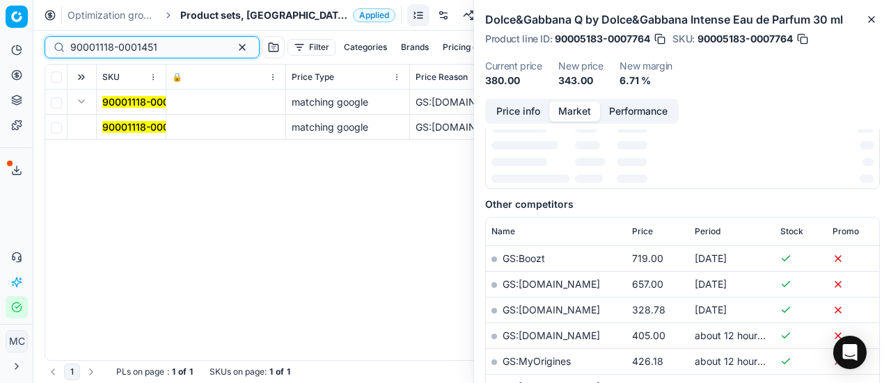
scroll to position [209, 0]
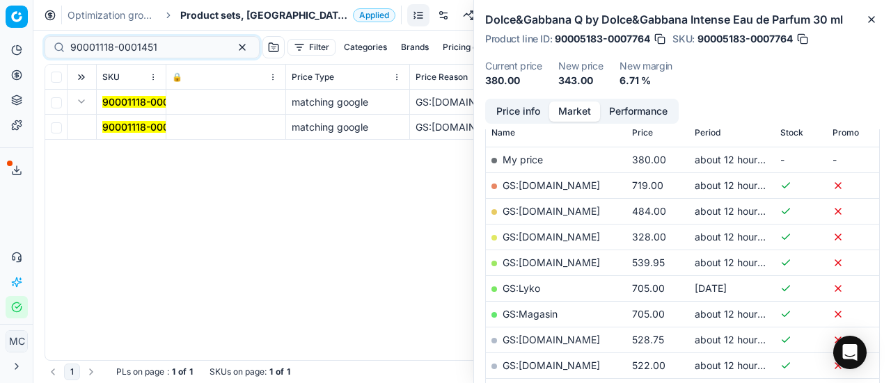
click at [118, 135] on td "90001118-0001451" at bounding box center [132, 127] width 70 height 25
drag, startPoint x: 139, startPoint y: 129, endPoint x: 474, endPoint y: 119, distance: 334.8
click at [138, 129] on mark "90001118-0001451" at bounding box center [145, 127] width 87 height 12
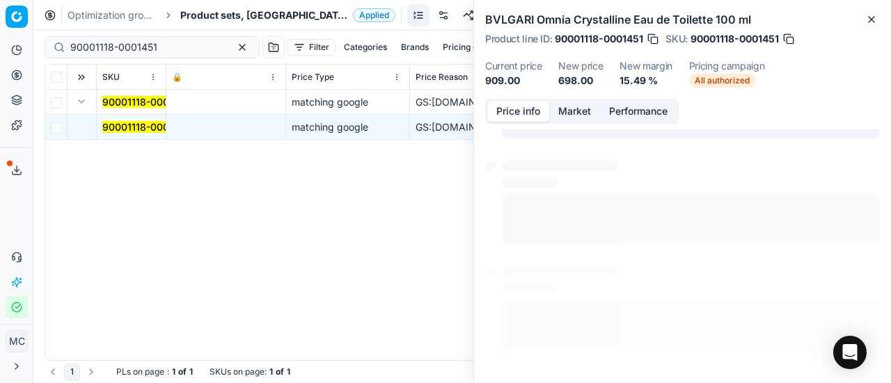
click at [519, 109] on button "Price info" at bounding box center [518, 112] width 62 height 20
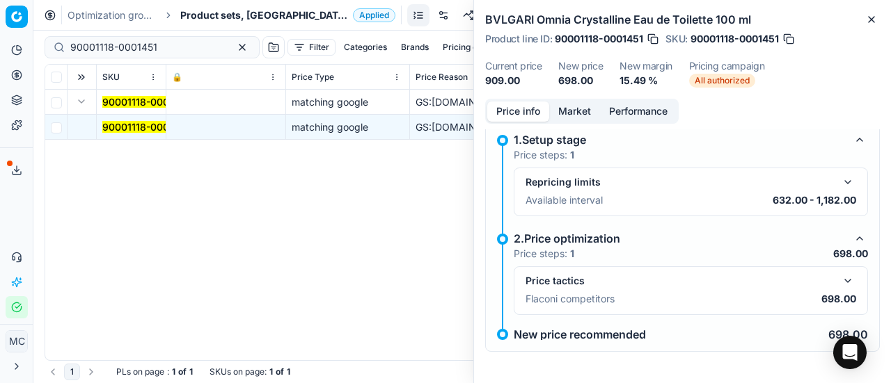
click at [839, 282] on button "button" at bounding box center [847, 281] width 17 height 17
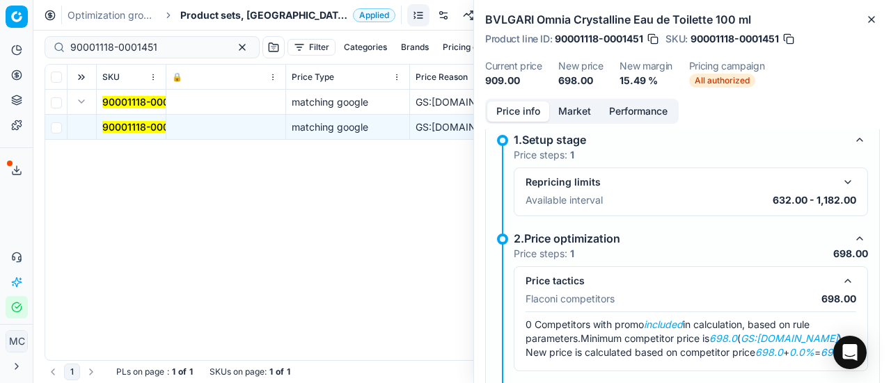
click at [575, 106] on button "Market" at bounding box center [574, 112] width 51 height 20
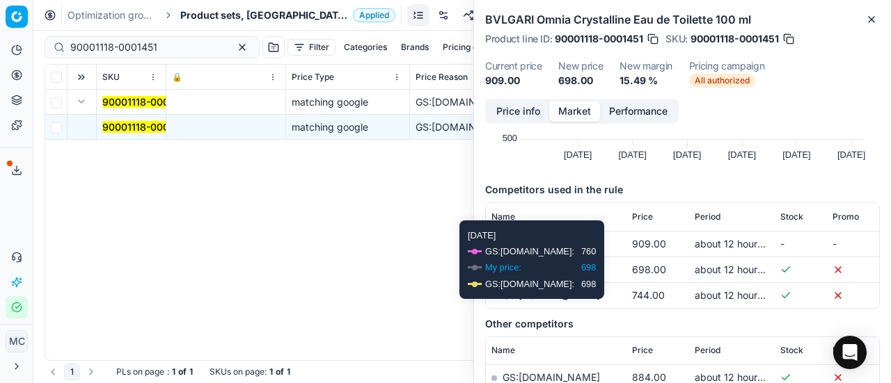
scroll to position [209, 0]
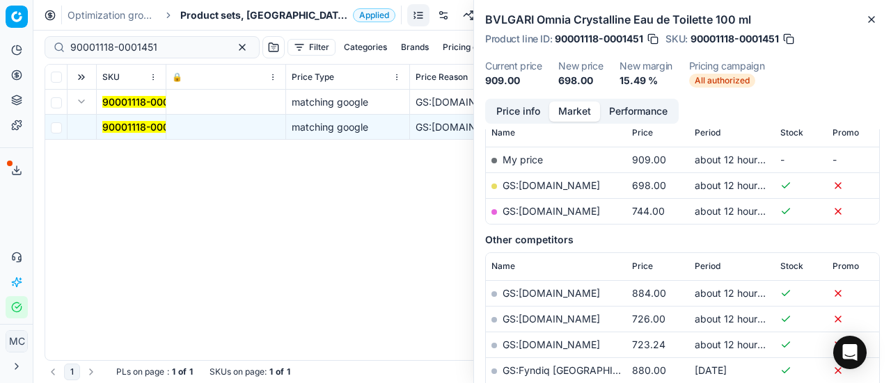
click at [552, 187] on link "GS:[DOMAIN_NAME]" at bounding box center [550, 185] width 97 height 12
drag, startPoint x: 177, startPoint y: 49, endPoint x: 0, endPoint y: 94, distance: 183.1
click at [0, 96] on div "Pricing platform Analytics Pricing Product portfolio Templates Export service 1…" at bounding box center [445, 191] width 891 height 383
paste input "80070877-150"
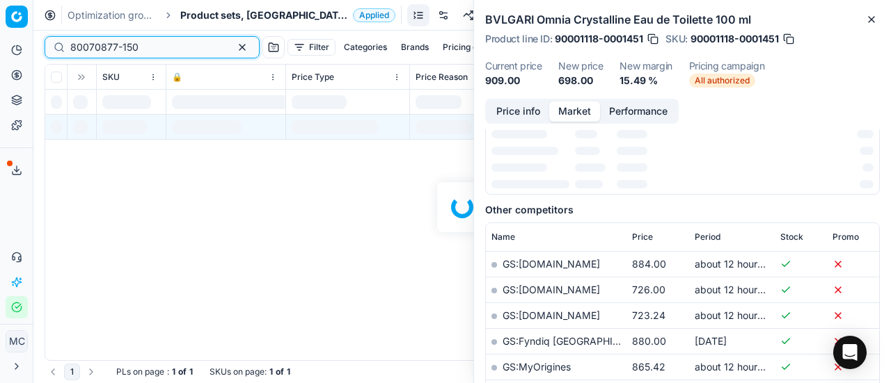
scroll to position [209, 0]
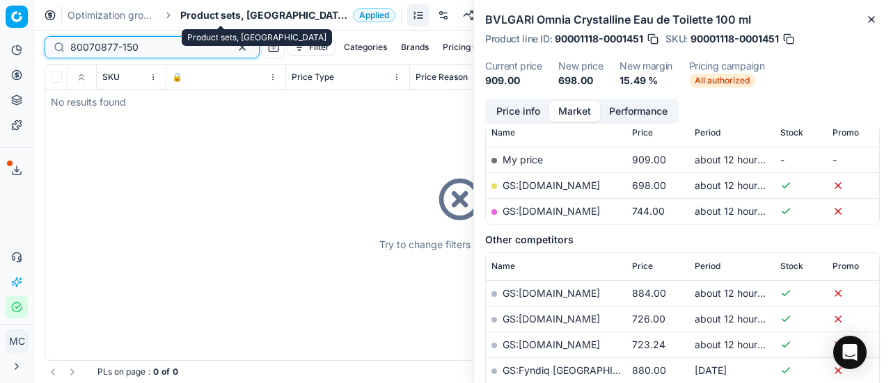
type input "80070877-150"
click at [189, 15] on span "Product sets, [GEOGRAPHIC_DATA]" at bounding box center [263, 15] width 167 height 14
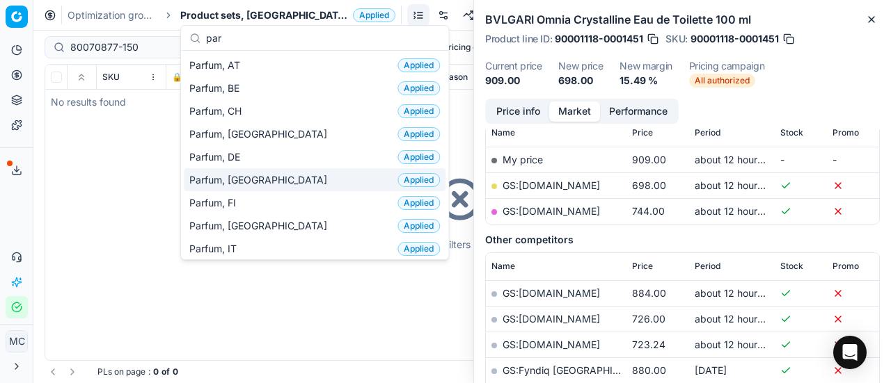
type input "par"
click at [273, 177] on div "Parfum, DK Applied" at bounding box center [315, 179] width 262 height 23
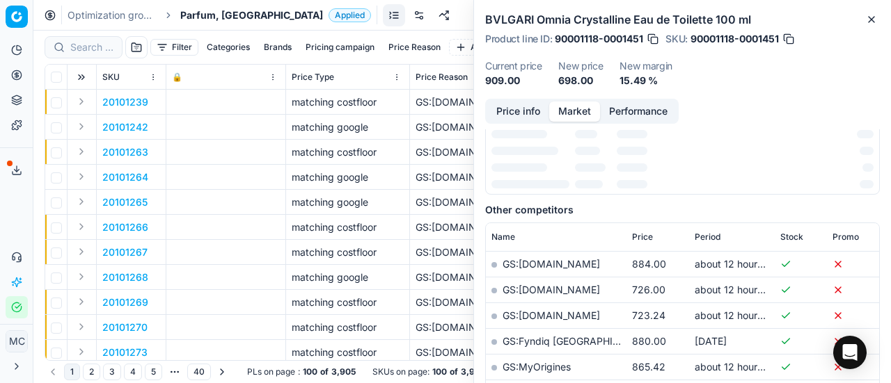
scroll to position [209, 0]
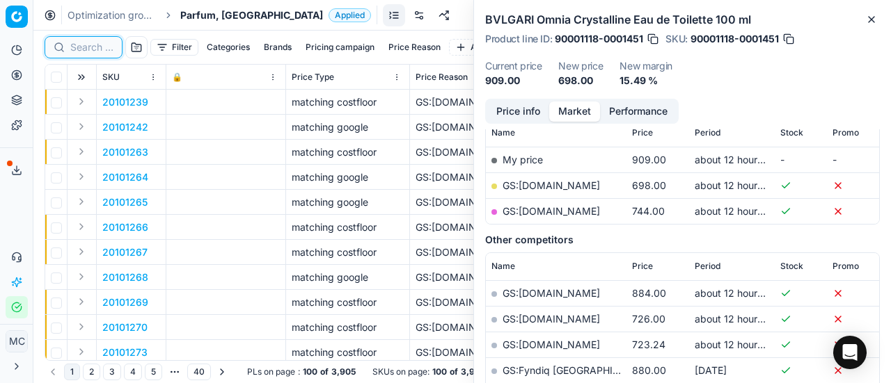
click at [91, 45] on input at bounding box center [91, 47] width 43 height 14
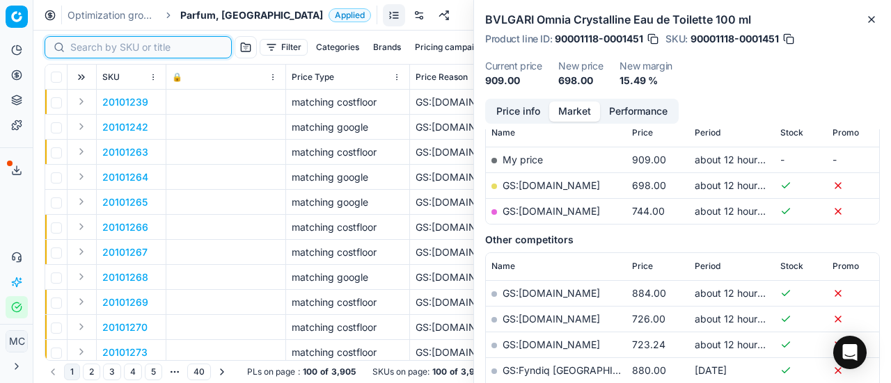
paste input "80070877-150"
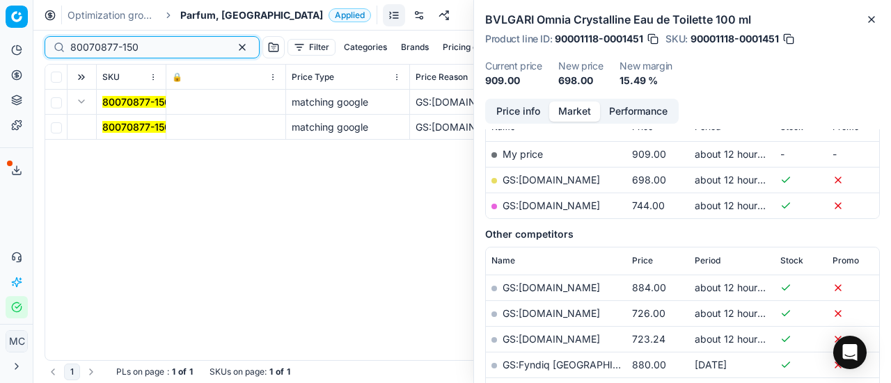
scroll to position [209, 0]
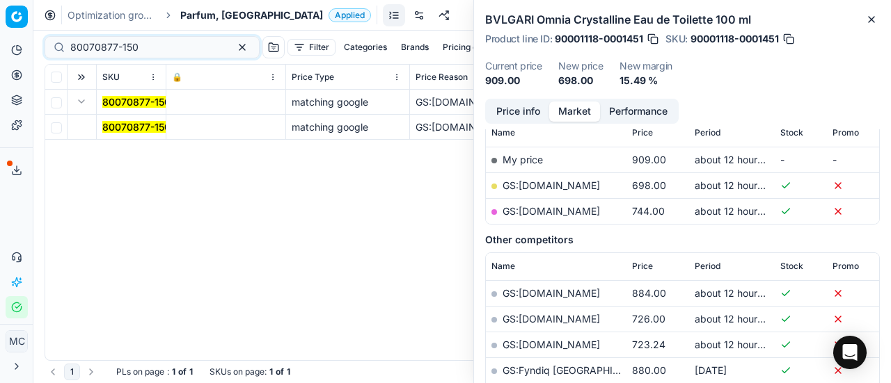
click at [114, 124] on mark "80070877-150" at bounding box center [136, 127] width 68 height 12
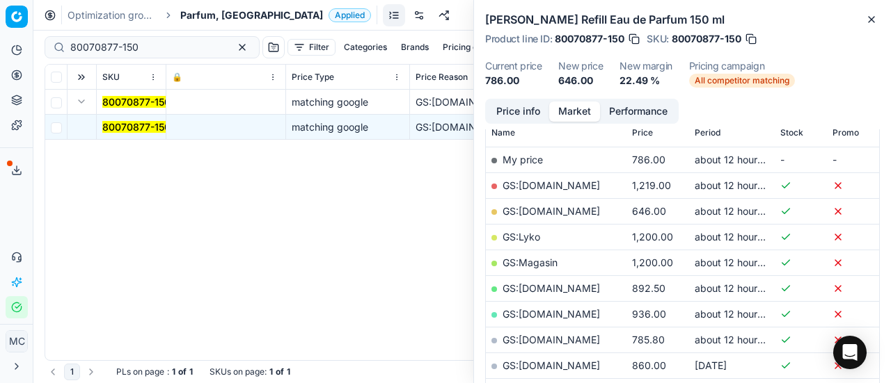
click at [509, 115] on button "Price info" at bounding box center [518, 112] width 62 height 20
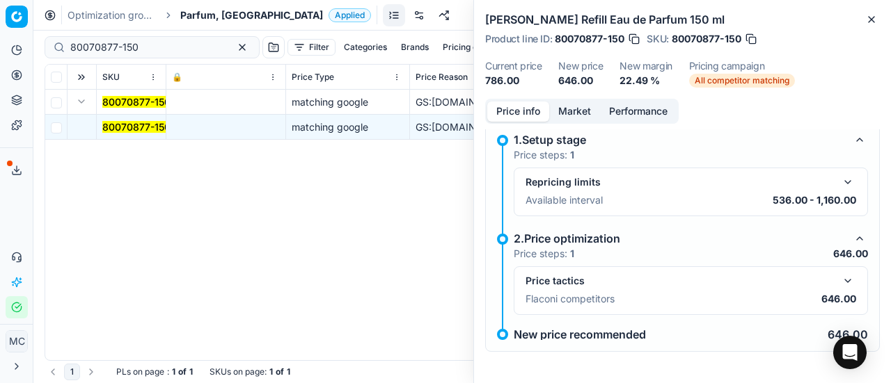
click at [839, 278] on button "button" at bounding box center [847, 281] width 17 height 17
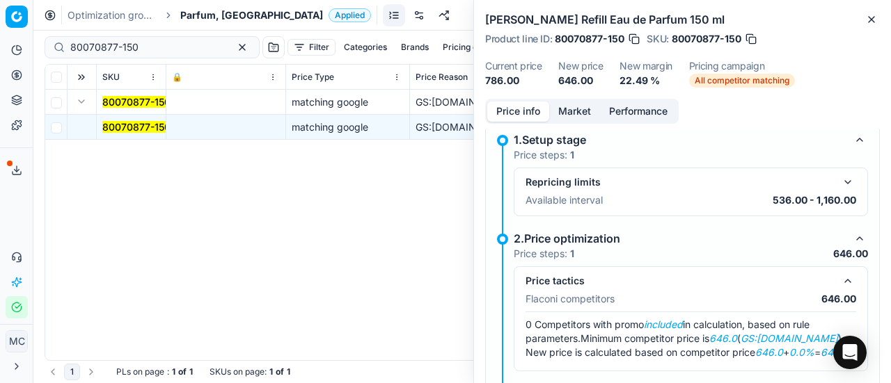
click at [577, 100] on div "Price info Market Performance" at bounding box center [581, 111] width 193 height 25
click at [576, 107] on button "Market" at bounding box center [574, 112] width 51 height 20
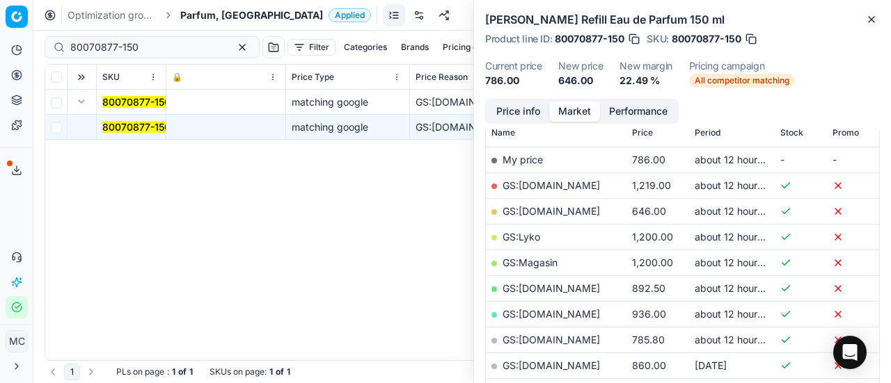
click at [540, 207] on link "GS:[DOMAIN_NAME]" at bounding box center [550, 211] width 97 height 12
drag, startPoint x: 172, startPoint y: 42, endPoint x: 0, endPoint y: 49, distance: 172.0
click at [0, 49] on div "Pricing platform Analytics Pricing Product portfolio Templates Export service 1…" at bounding box center [445, 191] width 891 height 383
paste input "90011686-0018577"
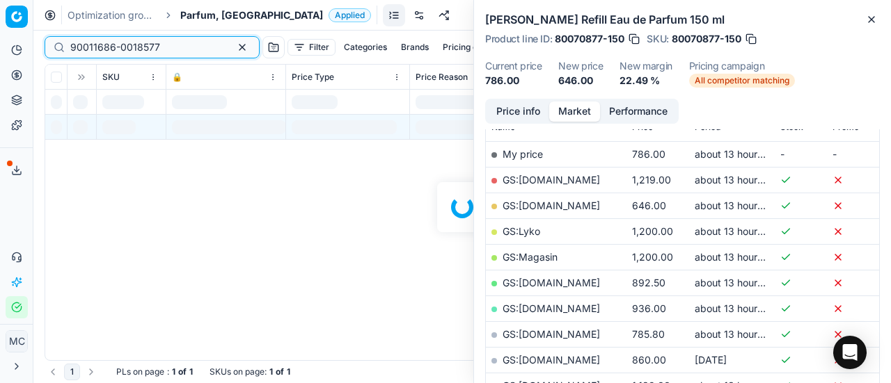
scroll to position [209, 0]
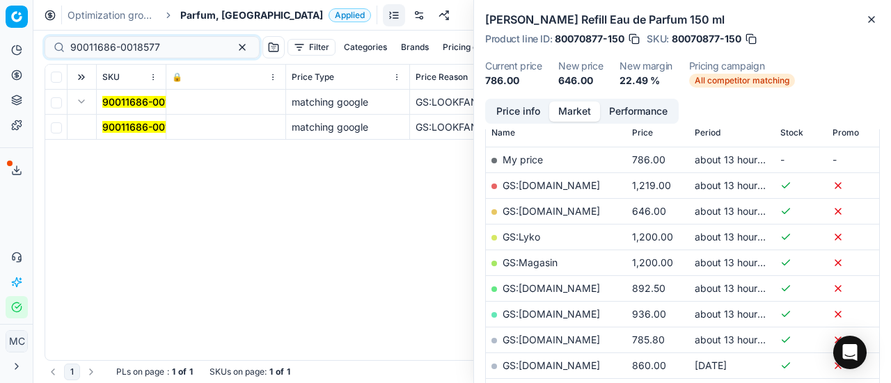
click at [115, 122] on mark "90011686-0018577" at bounding box center [147, 127] width 90 height 12
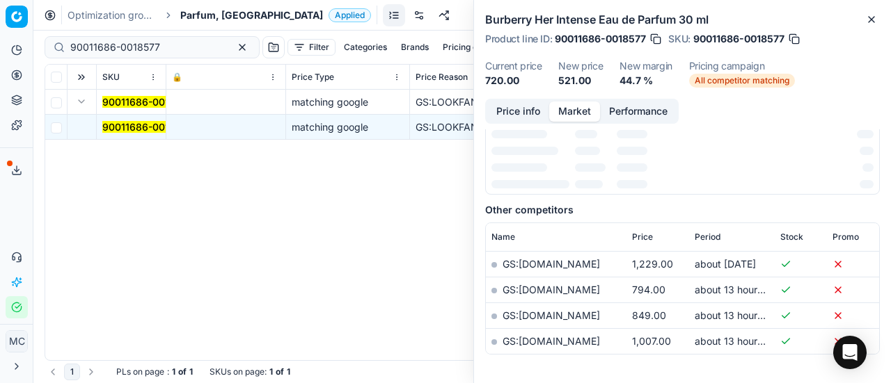
scroll to position [0, 0]
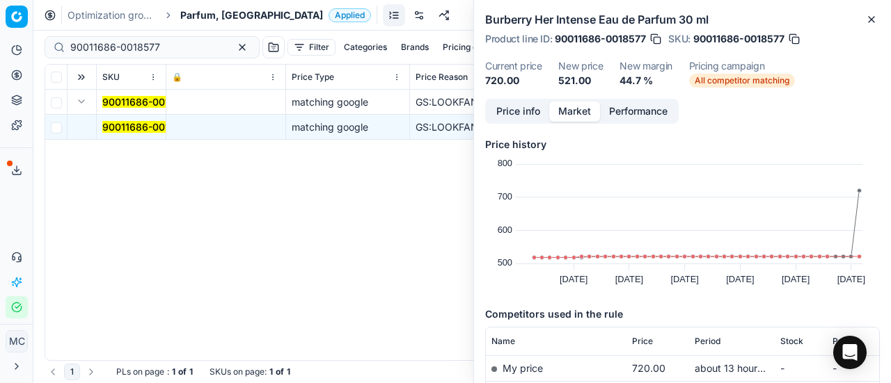
click at [512, 112] on button "Price info" at bounding box center [518, 112] width 62 height 20
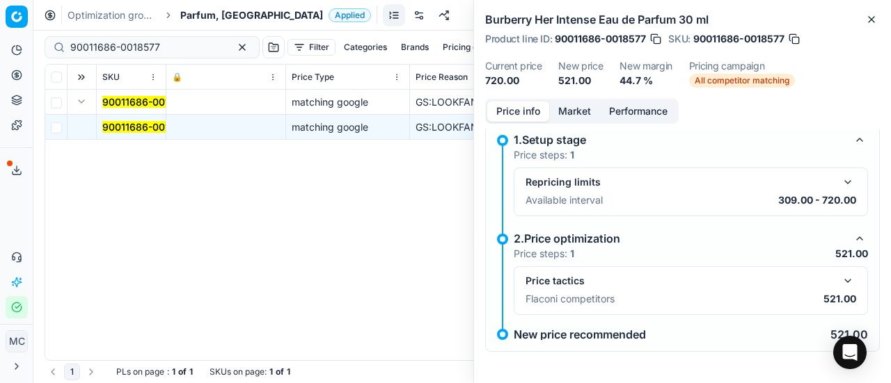
click at [839, 279] on button "button" at bounding box center [847, 281] width 17 height 17
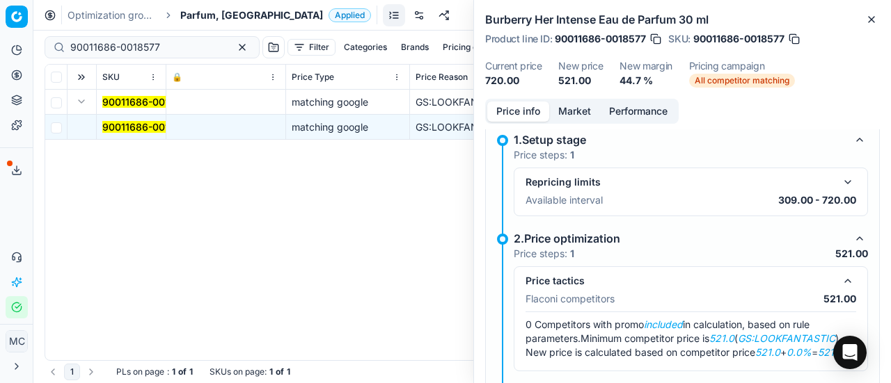
click at [570, 108] on button "Market" at bounding box center [574, 112] width 51 height 20
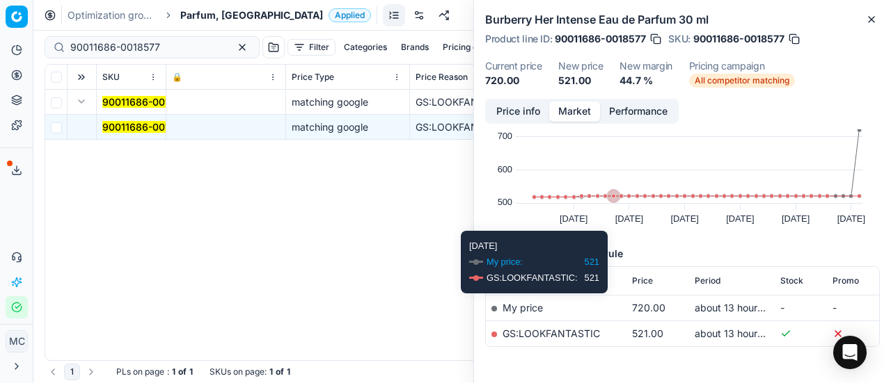
scroll to position [106, 0]
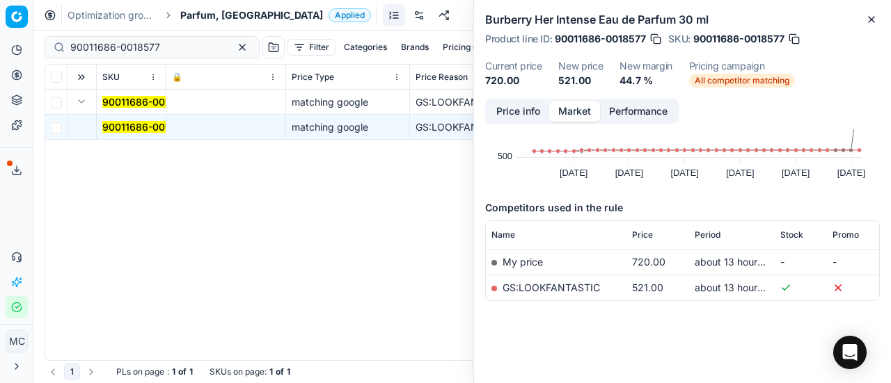
click at [554, 286] on link "GS:LOOKFANTASTIC" at bounding box center [550, 288] width 97 height 12
drag, startPoint x: 168, startPoint y: 49, endPoint x: 0, endPoint y: 13, distance: 171.5
click at [0, 32] on div "Pricing platform Analytics Pricing Product portfolio Templates Export service 1…" at bounding box center [445, 191] width 891 height 383
paste input "80067644-30"
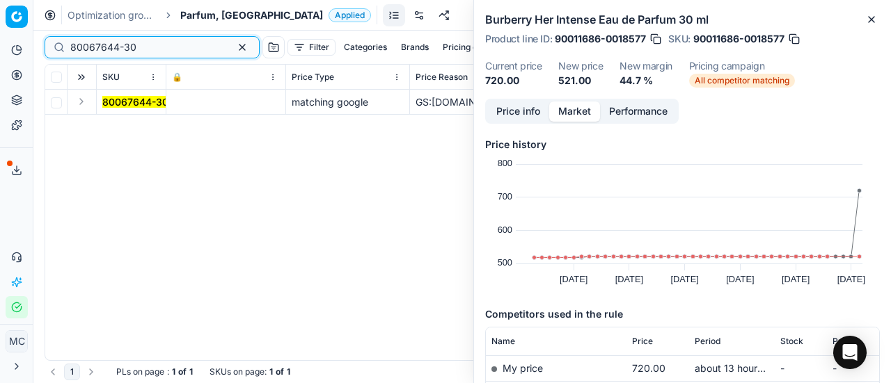
type input "80067644-30"
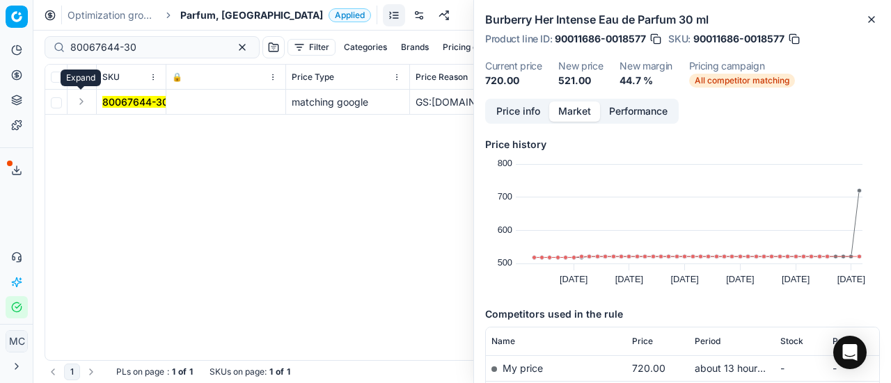
click at [79, 97] on button "Expand" at bounding box center [81, 101] width 17 height 17
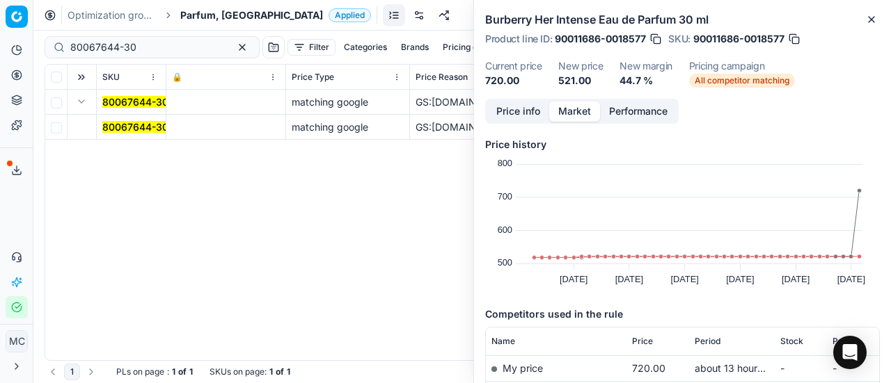
click at [117, 126] on mark "80067644-30" at bounding box center [135, 127] width 66 height 12
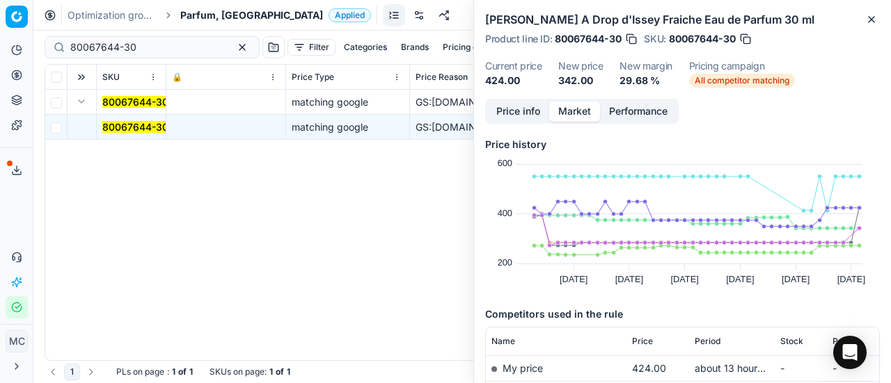
click at [518, 113] on button "Price info" at bounding box center [518, 112] width 62 height 20
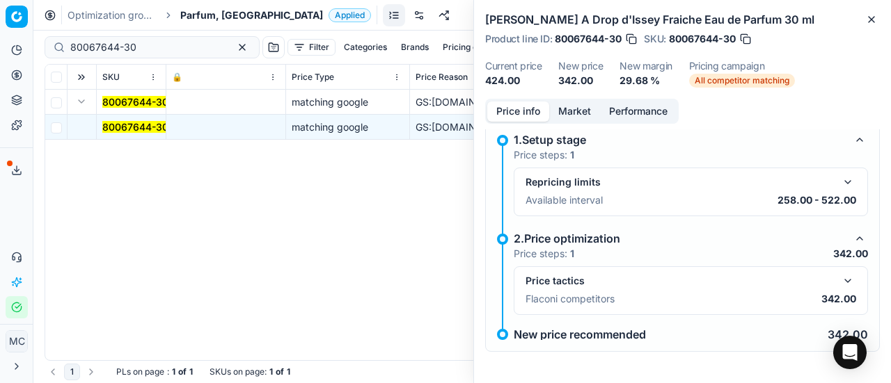
click at [839, 279] on button "button" at bounding box center [847, 281] width 17 height 17
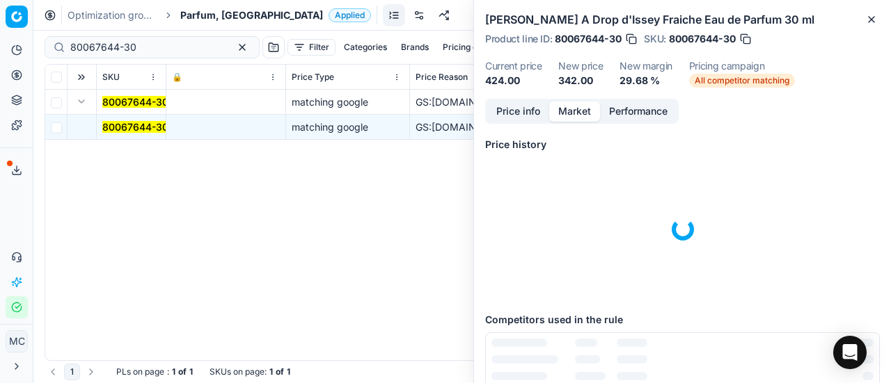
click at [592, 107] on button "Market" at bounding box center [574, 112] width 51 height 20
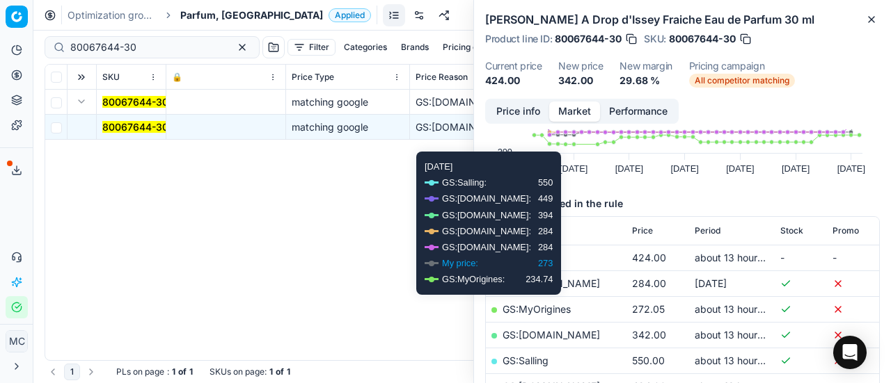
scroll to position [209, 0]
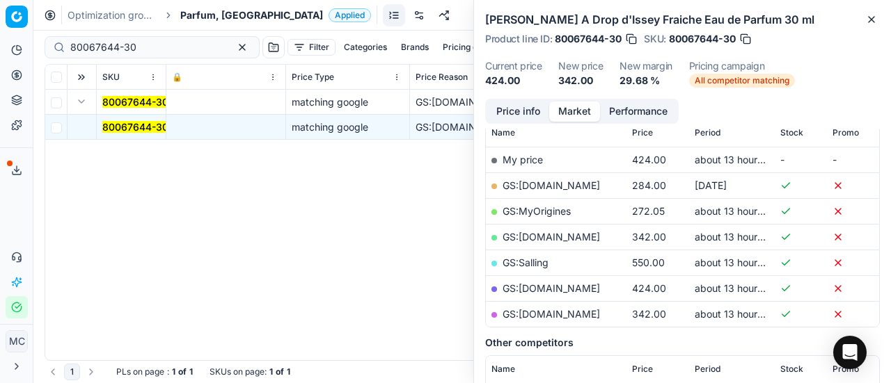
click at [558, 236] on link "GS:[DOMAIN_NAME]" at bounding box center [550, 237] width 97 height 12
click at [557, 318] on link "GS:[DOMAIN_NAME]" at bounding box center [550, 314] width 97 height 12
